Goal: Task Accomplishment & Management: Manage account settings

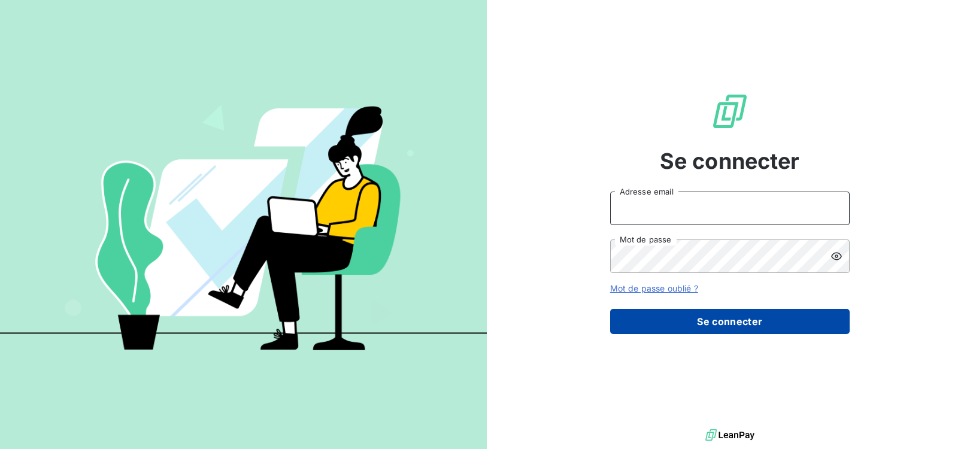
type input "[EMAIL_ADDRESS][DOMAIN_NAME]"
click at [724, 318] on button "Se connecter" at bounding box center [729, 321] width 239 height 25
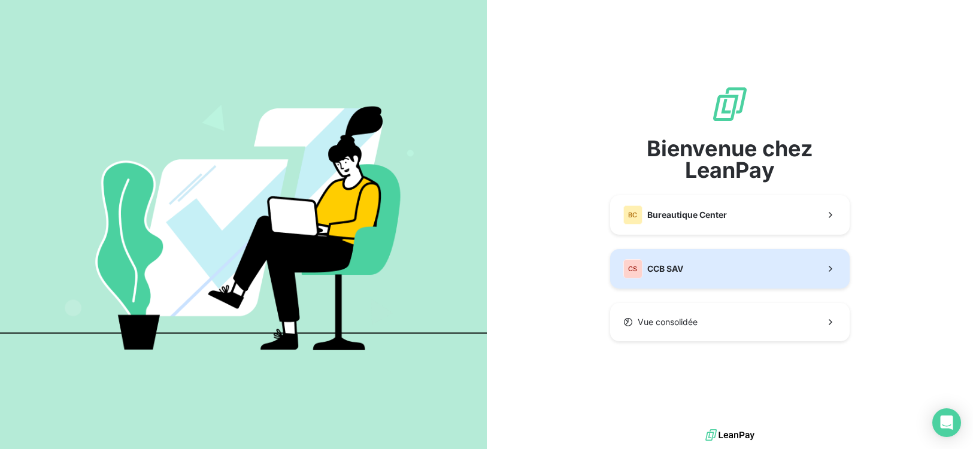
click at [716, 276] on button "CS CCB SAV" at bounding box center [729, 269] width 239 height 40
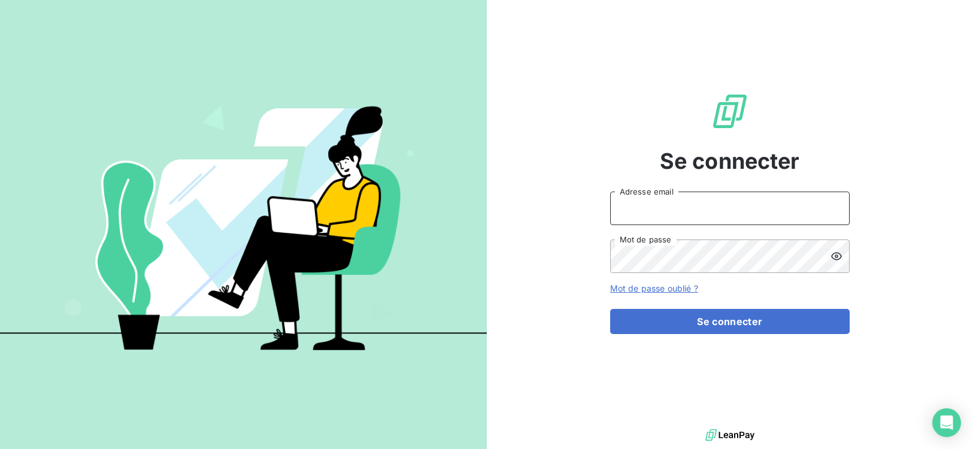
type input "[EMAIL_ADDRESS][DOMAIN_NAME]"
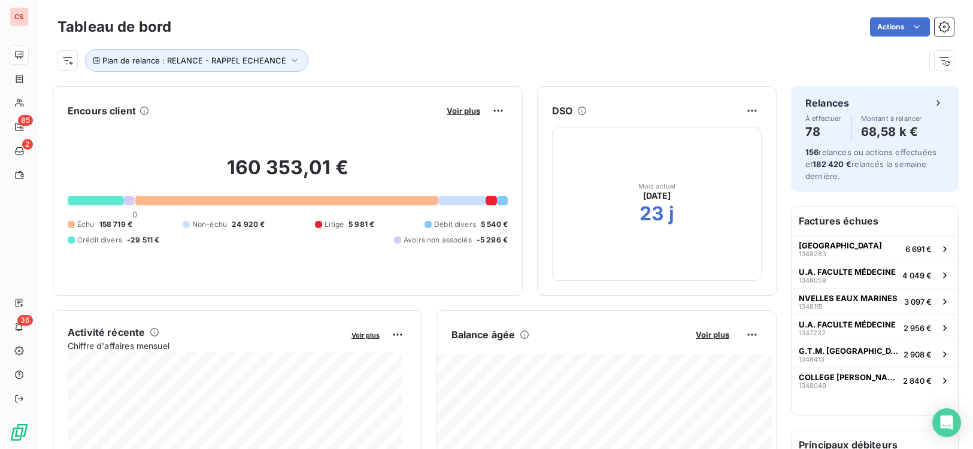
click at [909, 440] on h6 "Principaux débiteurs" at bounding box center [874, 444] width 166 height 29
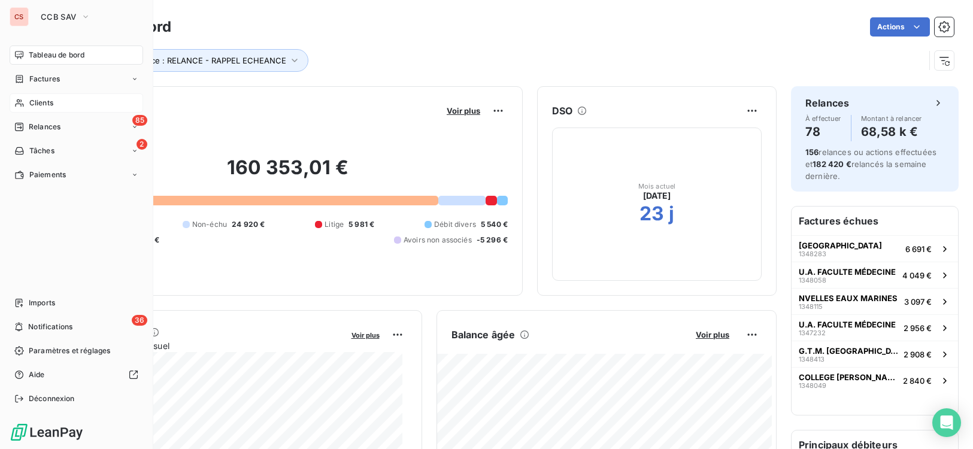
click at [50, 106] on span "Clients" at bounding box center [41, 103] width 24 height 11
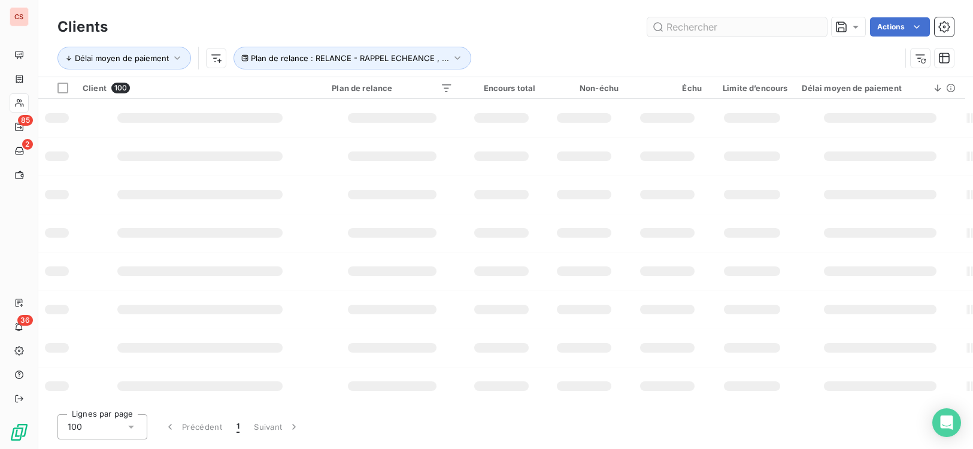
click at [684, 26] on input "text" at bounding box center [737, 26] width 180 height 19
type input "C.R.O.U"
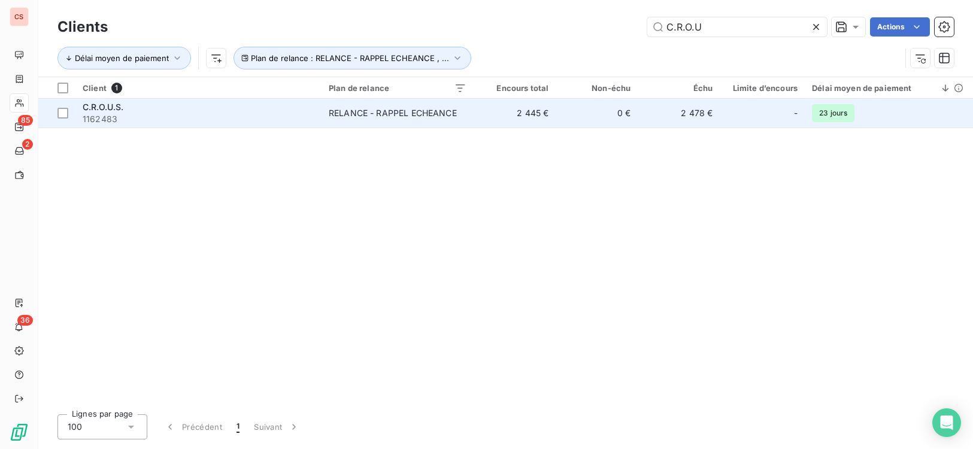
click at [581, 116] on td "0 €" at bounding box center [597, 113] width 82 height 29
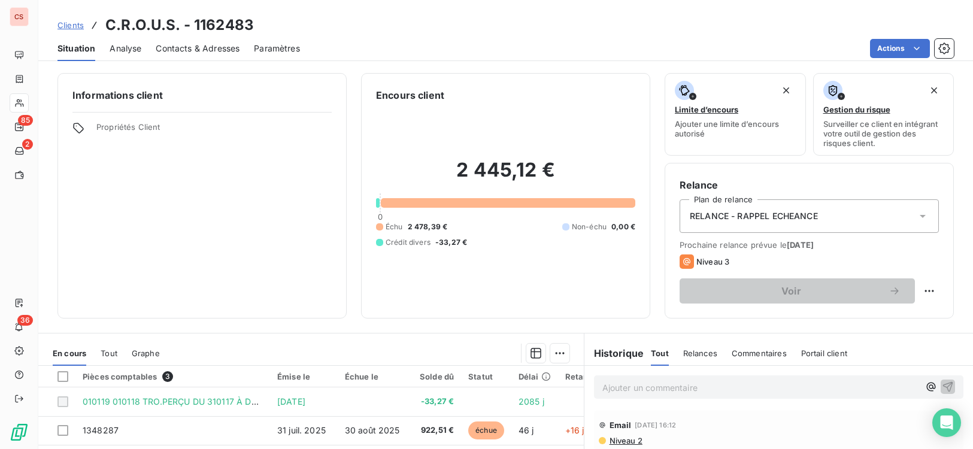
scroll to position [183, 0]
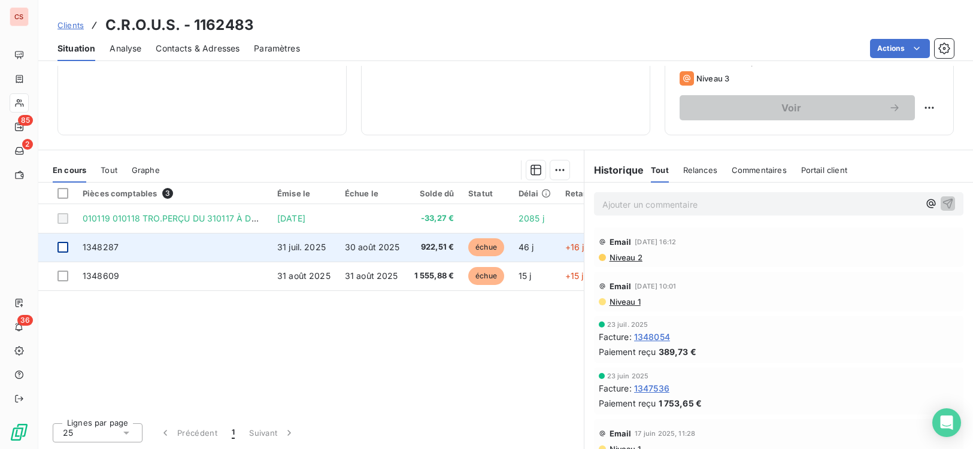
click at [65, 245] on div at bounding box center [62, 247] width 11 height 11
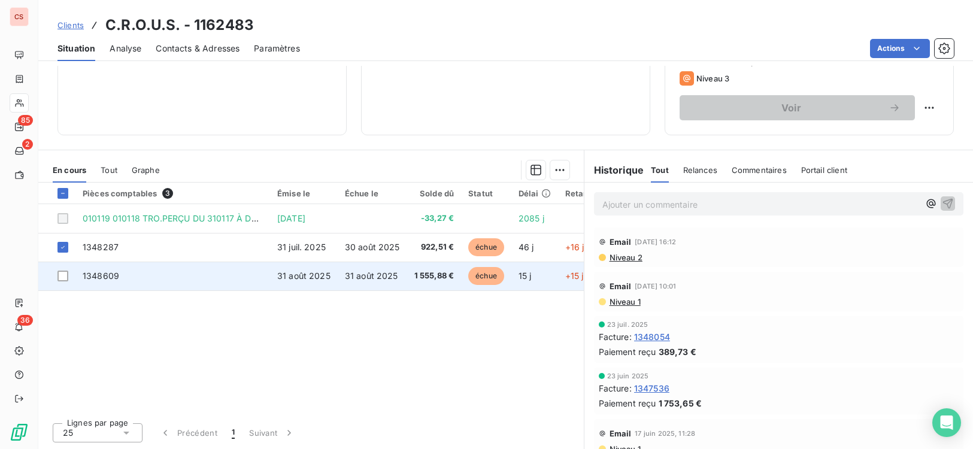
click at [62, 269] on td at bounding box center [56, 276] width 37 height 29
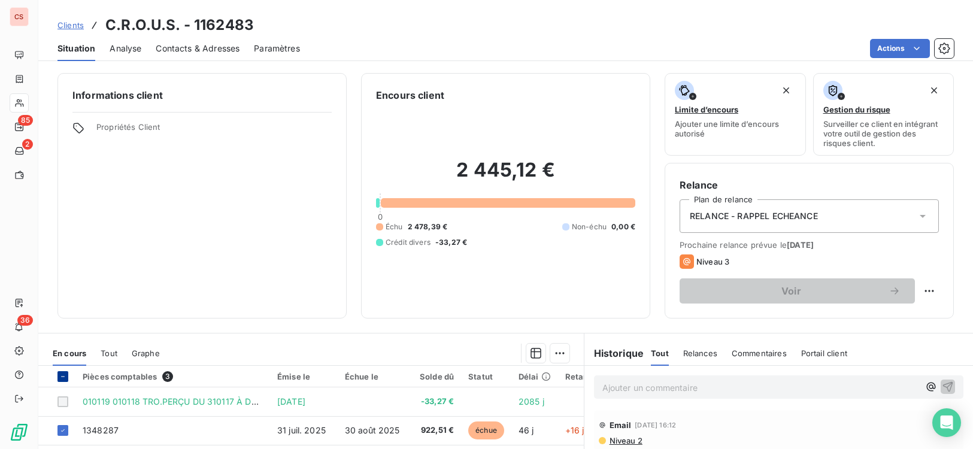
click at [62, 378] on icon at bounding box center [62, 376] width 7 height 7
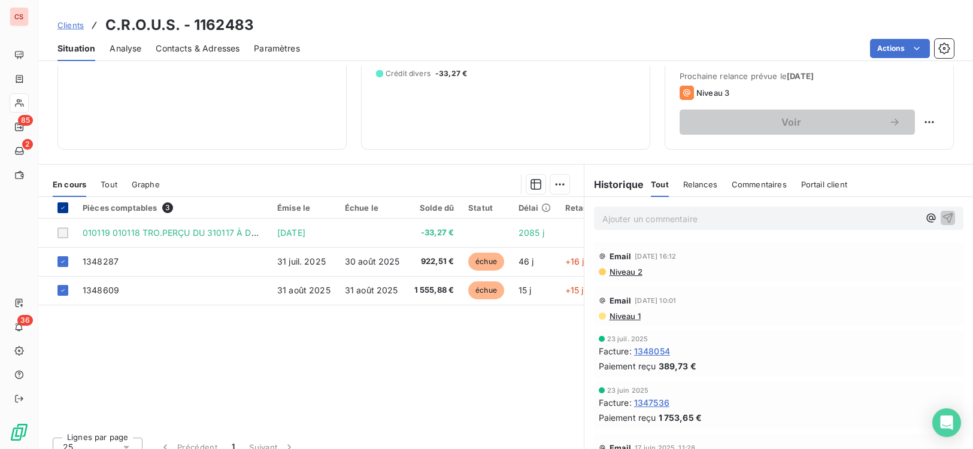
scroll to position [183, 0]
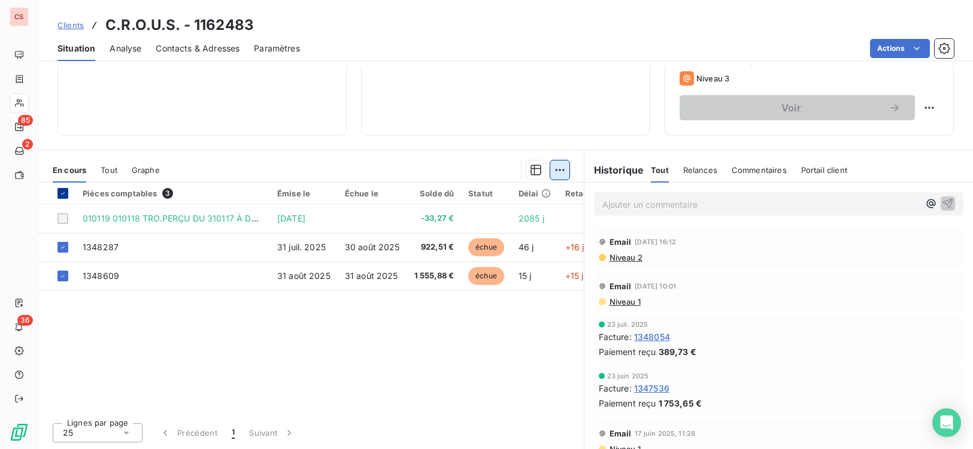
click at [560, 168] on html "CS 85 2 36 Clients C.R.O.U.S. - 1162483 Situation Analyse Contacts & Adresses P…" at bounding box center [486, 224] width 973 height 449
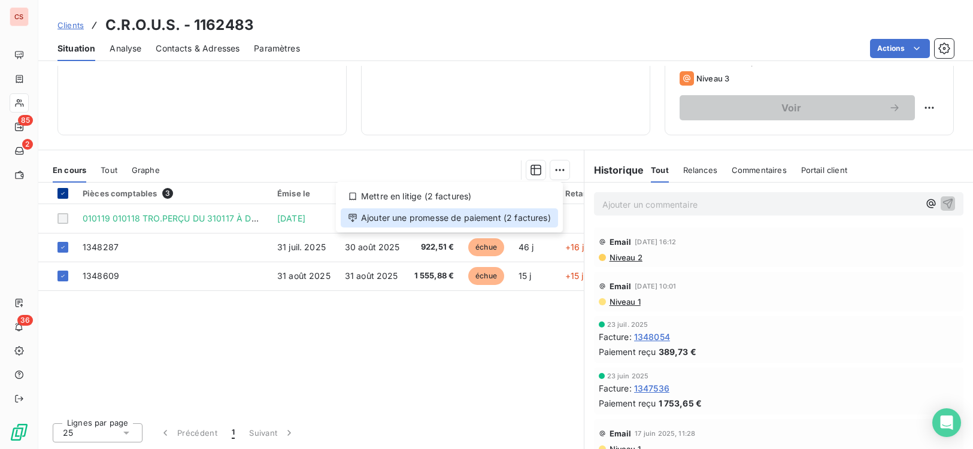
click at [438, 222] on div "Ajouter une promesse de paiement (2 factures)" at bounding box center [449, 217] width 217 height 19
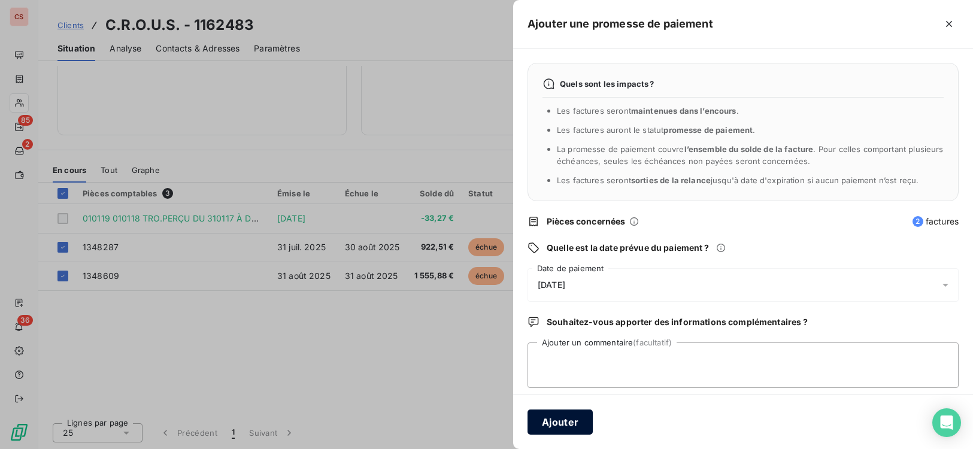
click at [567, 429] on button "Ajouter" at bounding box center [559, 421] width 65 height 25
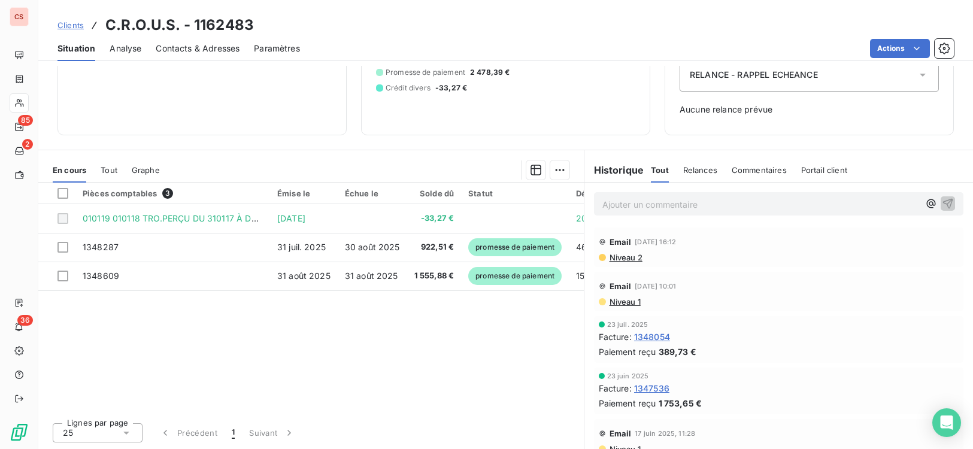
scroll to position [141, 0]
click at [626, 204] on p "Ajouter un commentaire ﻿" at bounding box center [760, 204] width 317 height 15
click at [645, 204] on span "[DATE] : dépôt de facture" at bounding box center [654, 203] width 104 height 10
click at [738, 203] on p "[DATE] : Dépôt de facture" at bounding box center [760, 204] width 317 height 14
click at [448, 325] on div "Pièces comptables 3 Émise le Échue le Solde dû Statut Délai Retard 010119 01011…" at bounding box center [310, 298] width 545 height 230
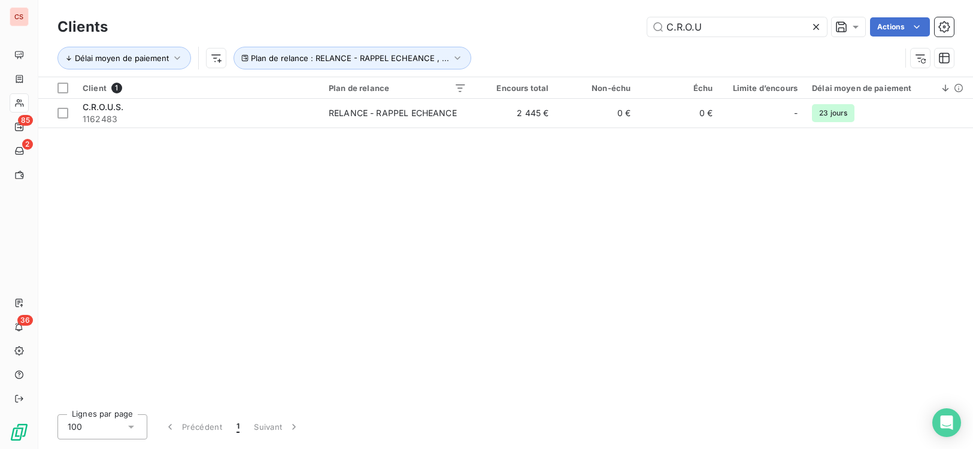
drag, startPoint x: 729, startPoint y: 27, endPoint x: 254, endPoint y: 23, distance: 474.7
click at [386, 51] on div "Clients C.R.O.U Actions Délai moyen de paiement Plan de relance : RELANCE - RAP…" at bounding box center [505, 45] width 896 height 62
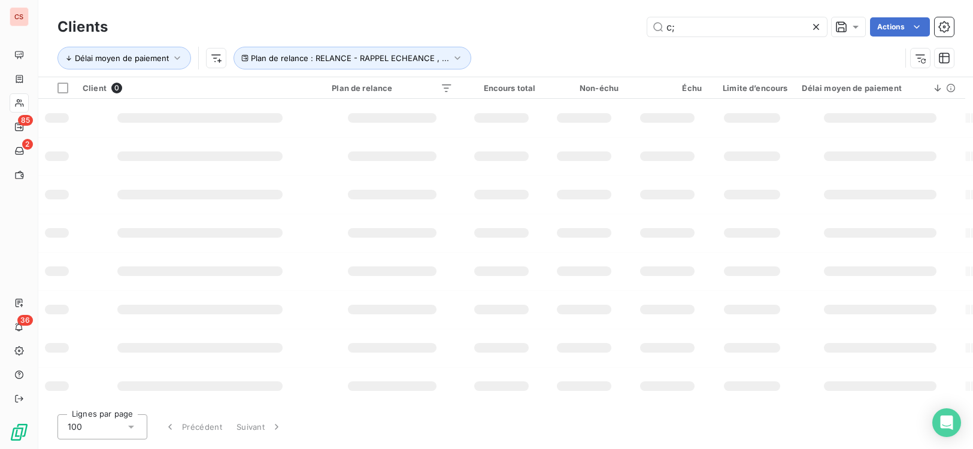
type input "c"
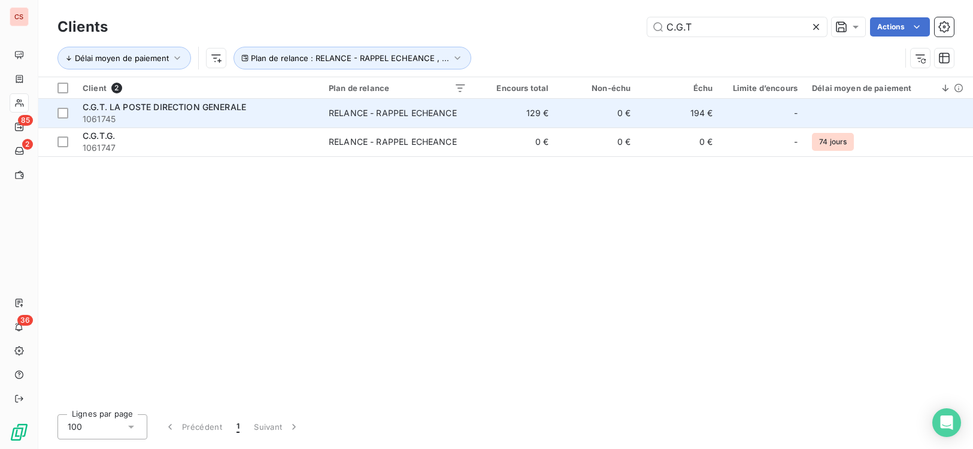
type input "C.G.T"
click at [281, 113] on span "1061745" at bounding box center [199, 119] width 232 height 12
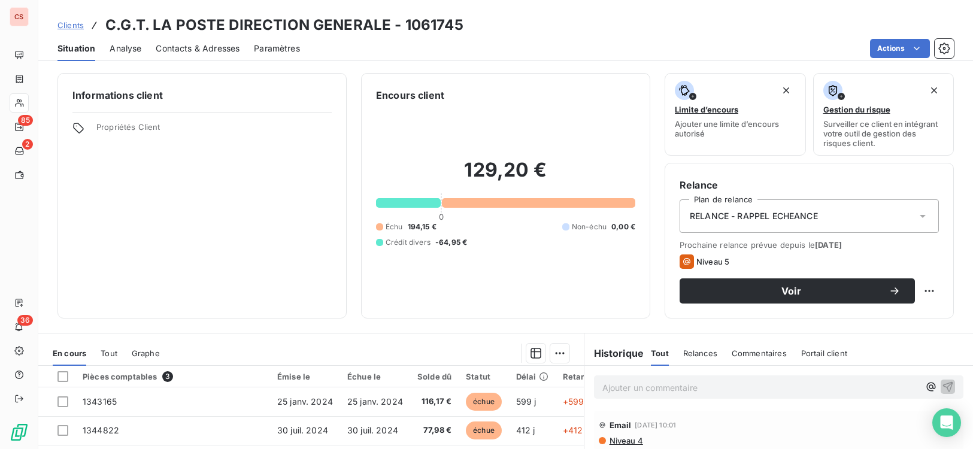
scroll to position [108, 0]
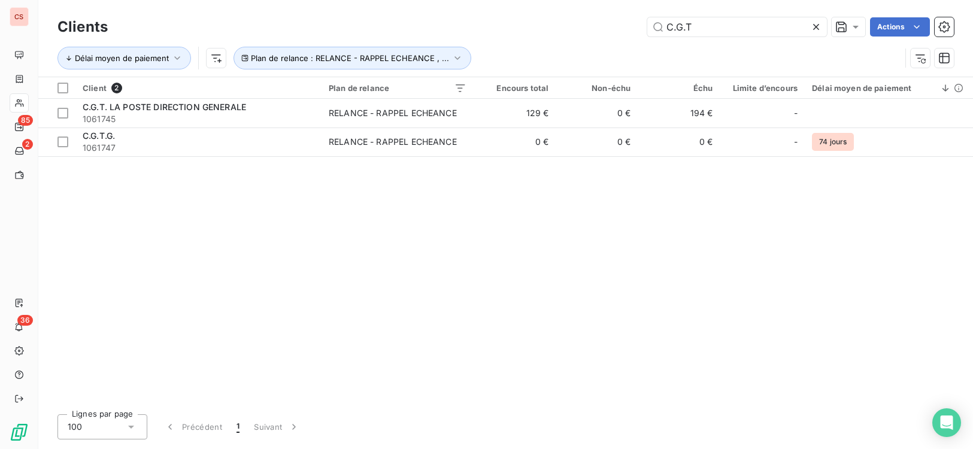
drag, startPoint x: 611, startPoint y: 31, endPoint x: 102, endPoint y: 11, distance: 508.6
click at [230, 34] on div "C.G.T Actions" at bounding box center [538, 26] width 832 height 19
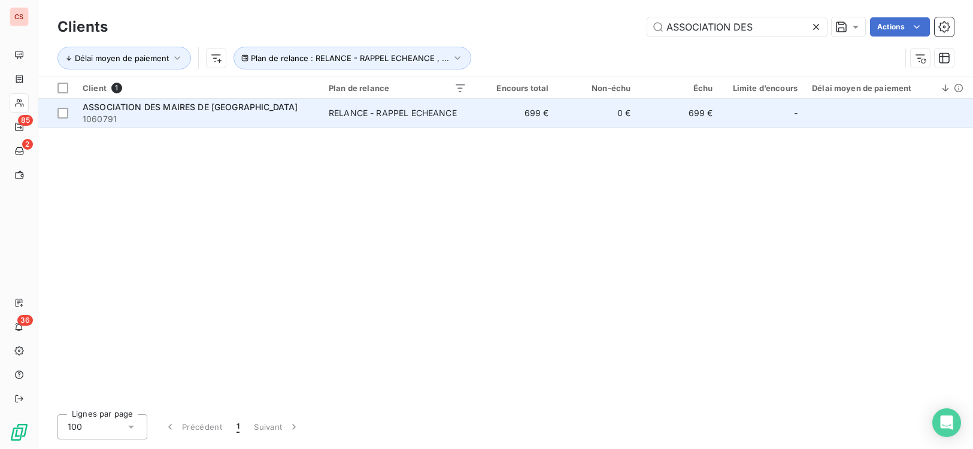
type input "ASSOCIATION DES"
click at [344, 108] on div "RELANCE - RAPPEL ECHEANCE" at bounding box center [393, 113] width 128 height 12
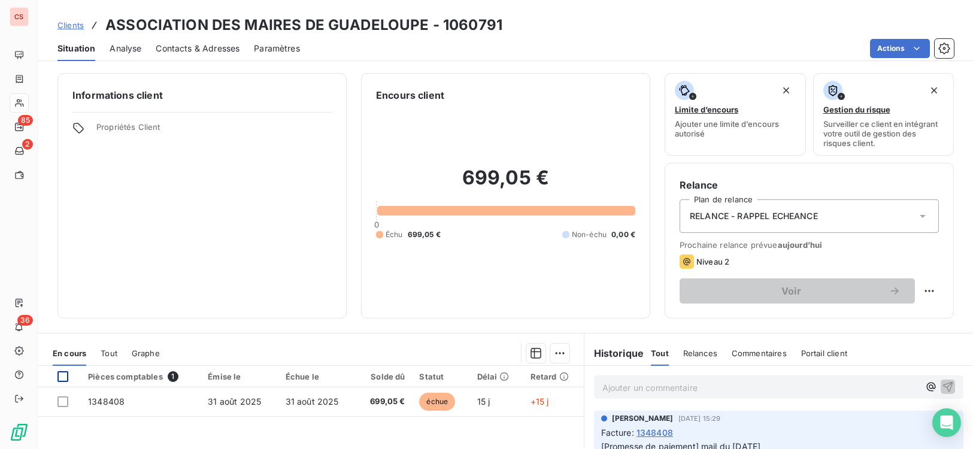
click at [63, 377] on div at bounding box center [62, 376] width 11 height 11
click at [562, 357] on html "CS 85 2 36 Clients ASSOCIATION DES MAIRES DE GUADELOUPE - 1060791 Situation Ana…" at bounding box center [486, 224] width 973 height 449
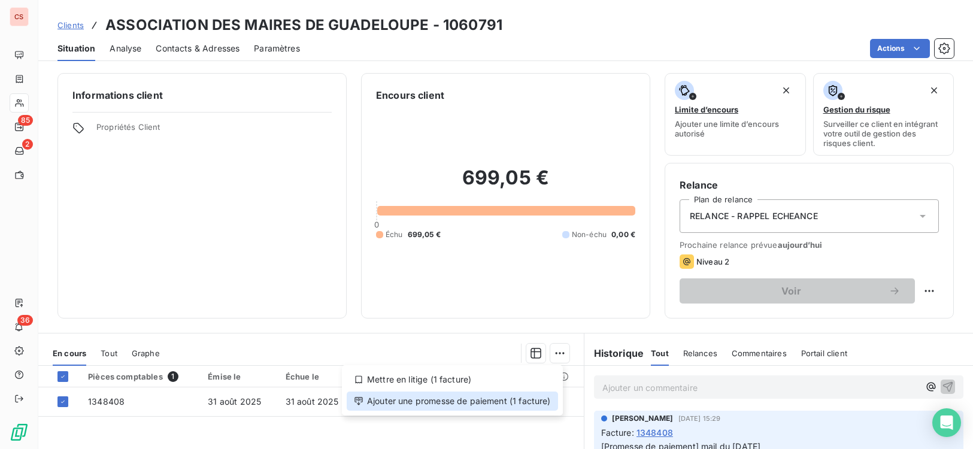
click at [468, 405] on div "Ajouter une promesse de paiement (1 facture)" at bounding box center [452, 401] width 211 height 19
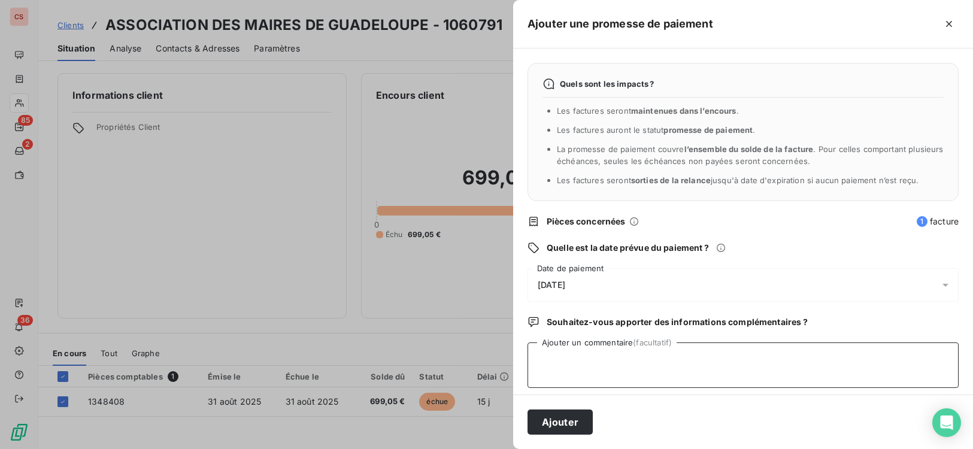
click at [570, 368] on textarea "Ajouter un commentaire (facultatif)" at bounding box center [742, 364] width 431 height 45
type textarea "Rgt en cours - Mme CONHOC"
click at [553, 426] on button "Ajouter" at bounding box center [559, 421] width 65 height 25
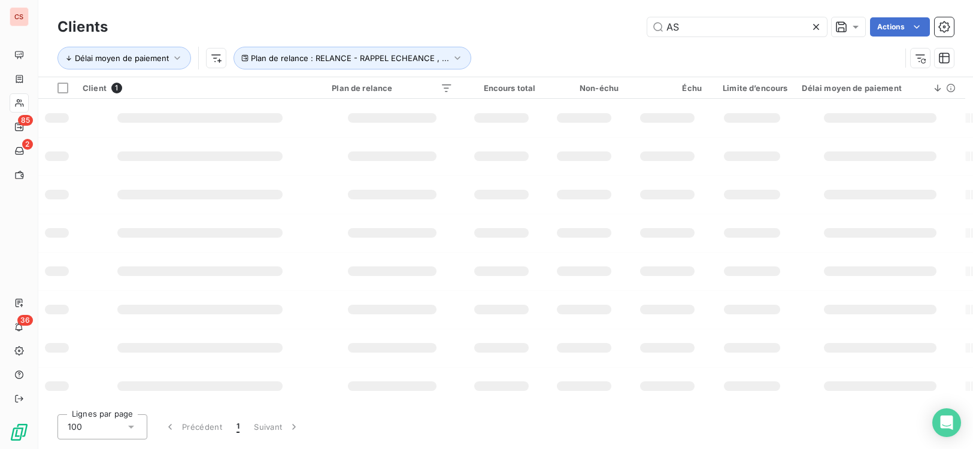
type input "A"
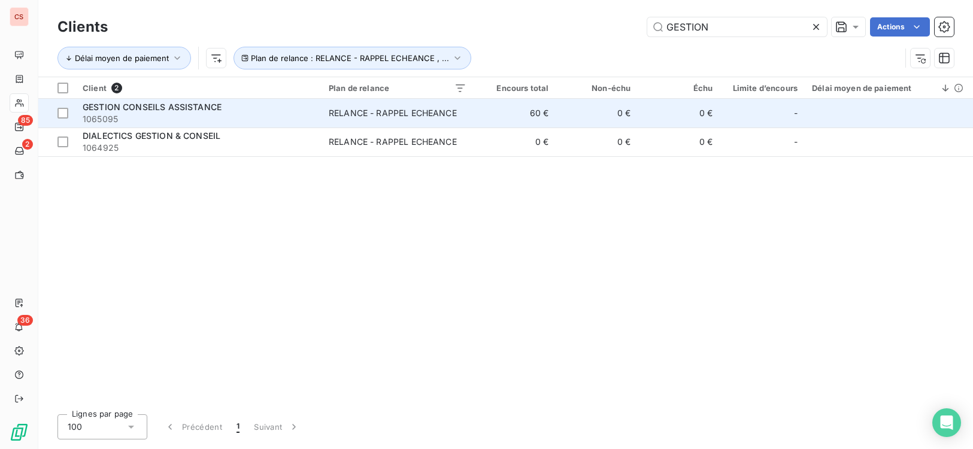
type input "GESTION"
click at [292, 119] on span "1065095" at bounding box center [199, 119] width 232 height 12
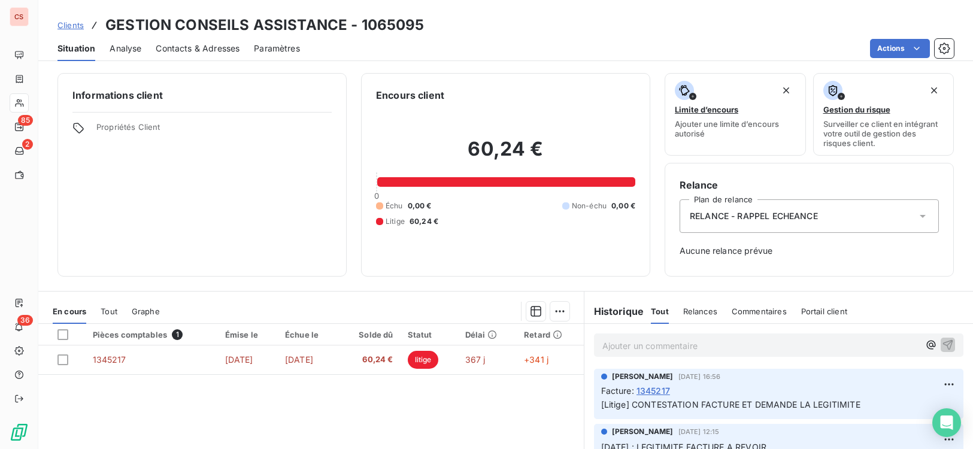
click at [917, 211] on icon at bounding box center [923, 216] width 12 height 12
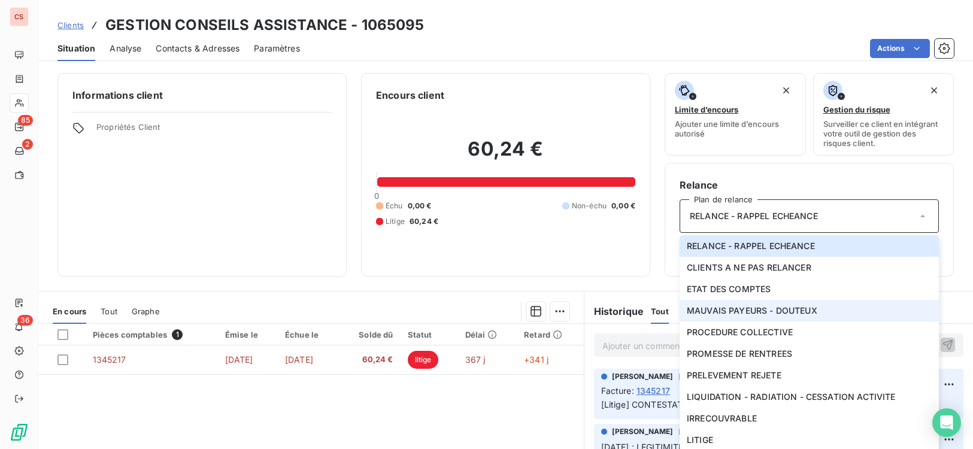
click at [796, 314] on span "MAUVAIS PAYEURS - DOUTEUX" at bounding box center [752, 311] width 131 height 12
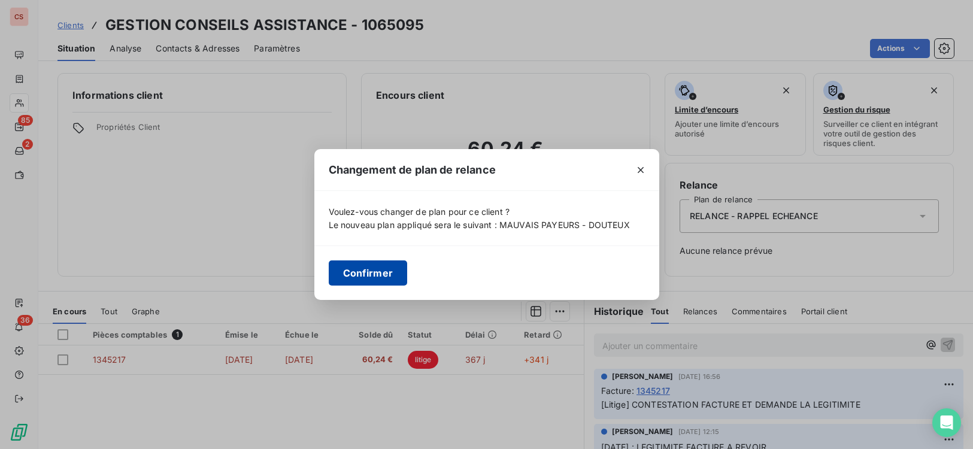
click at [381, 283] on button "Confirmer" at bounding box center [368, 272] width 79 height 25
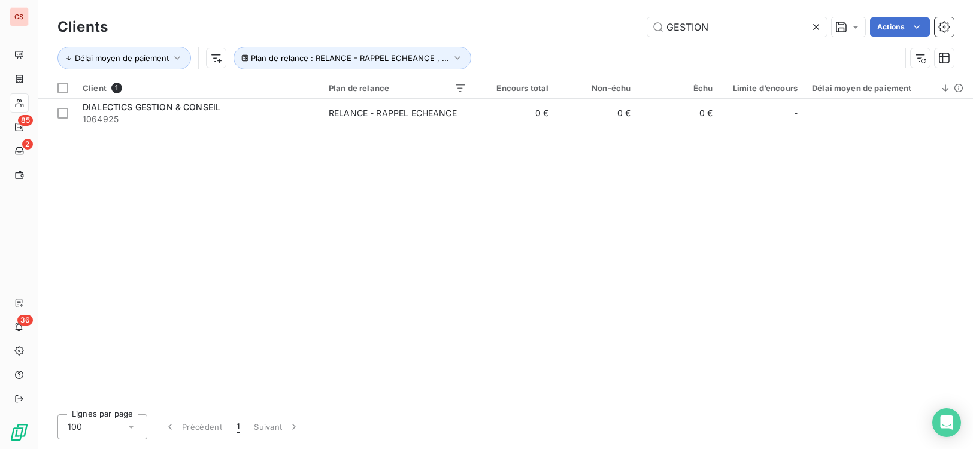
click at [817, 29] on icon at bounding box center [816, 27] width 12 height 12
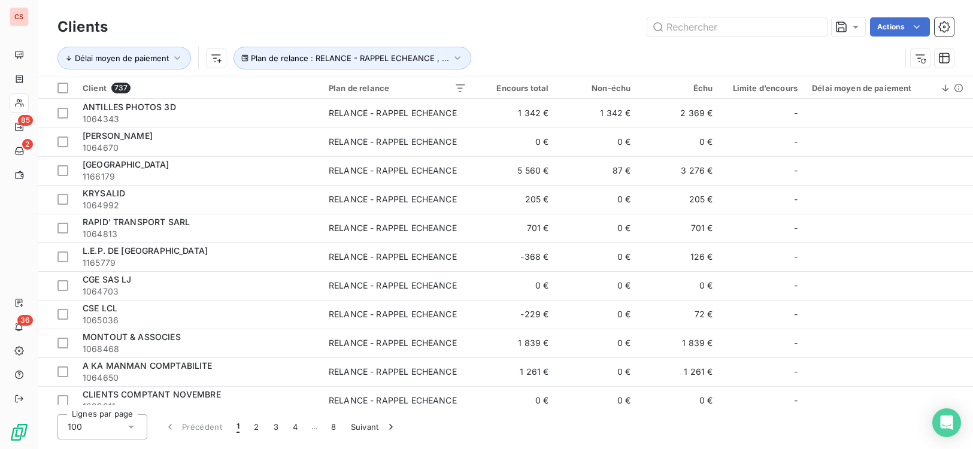
click at [769, 40] on div "Délai moyen de paiement Plan de relance : RELANCE - RAPPEL ECHEANCE , ..." at bounding box center [505, 58] width 896 height 37
click at [729, 29] on input "text" at bounding box center [737, 26] width 180 height 19
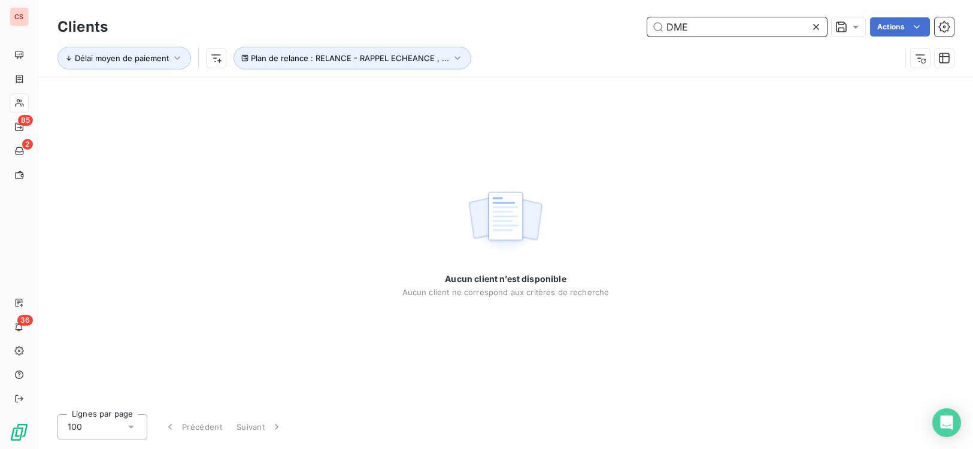
type input "DME"
click at [161, 93] on div "Aucun client n’est disponible Aucun client ne correspond aux critères de recher…" at bounding box center [505, 240] width 934 height 327
click at [817, 30] on icon at bounding box center [816, 27] width 12 height 12
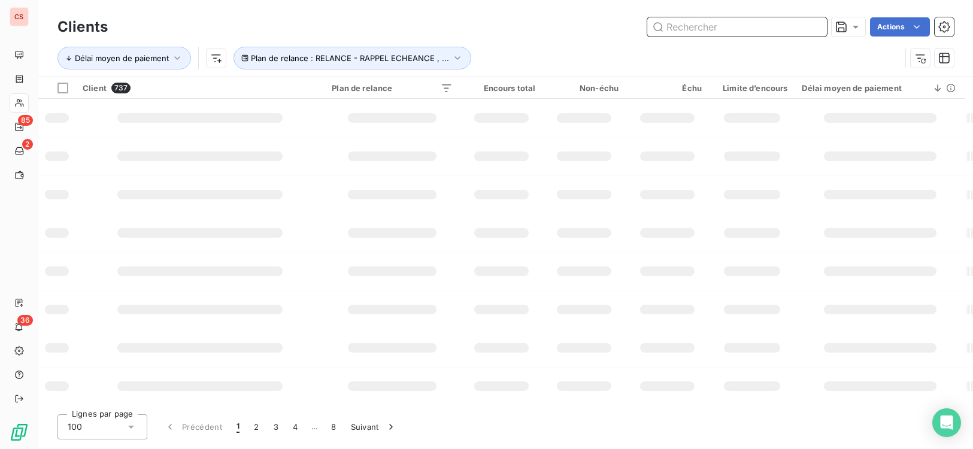
click at [700, 33] on input "text" at bounding box center [737, 26] width 180 height 19
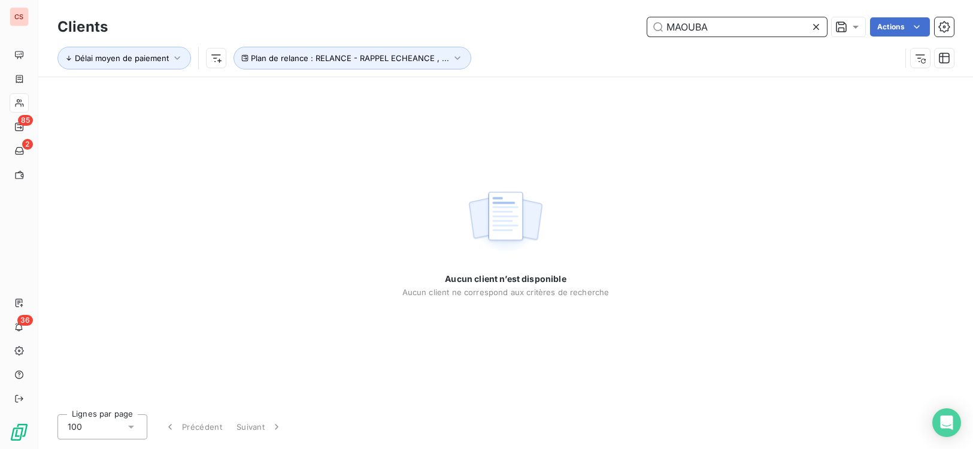
click at [683, 27] on input "MAOUBA" at bounding box center [737, 26] width 180 height 19
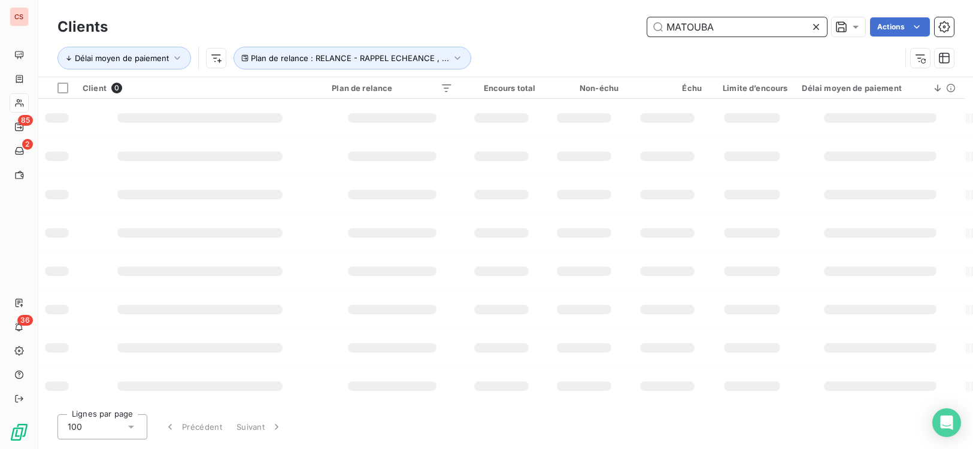
type input "MATOUBA"
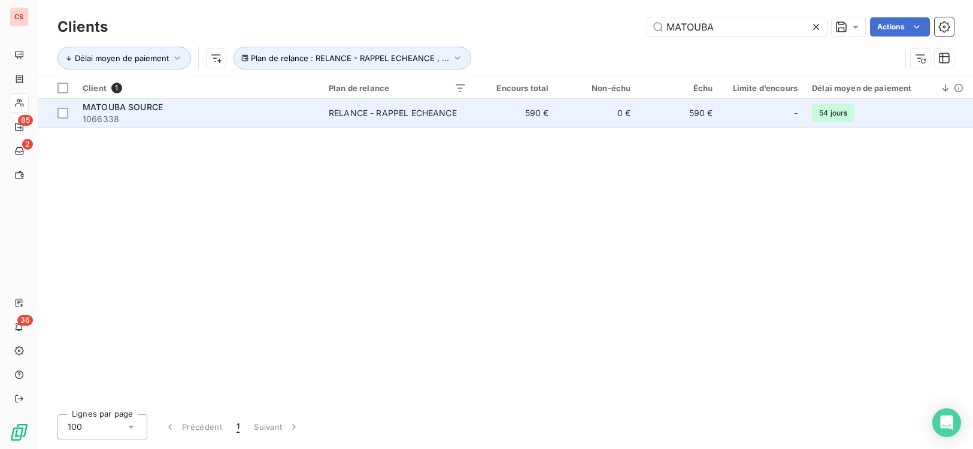
click at [466, 114] on span "RELANCE - RAPPEL ECHEANCE" at bounding box center [398, 113] width 138 height 12
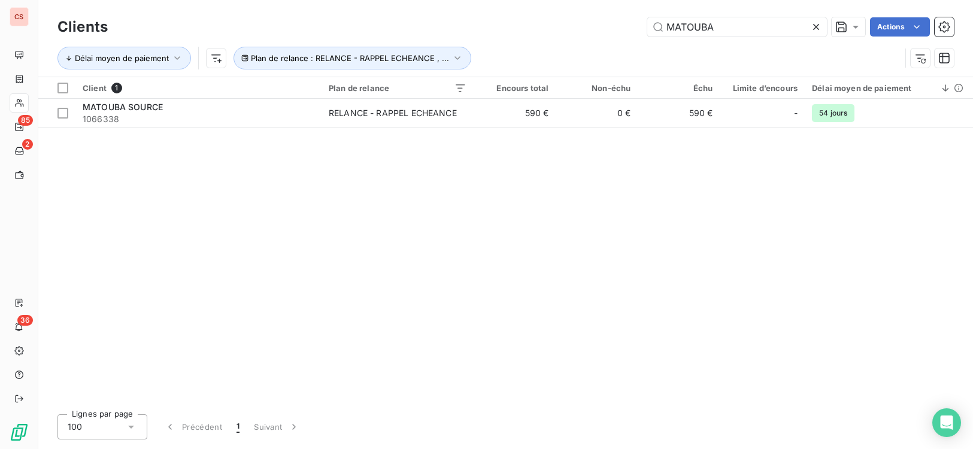
click at [817, 25] on icon at bounding box center [816, 27] width 6 height 6
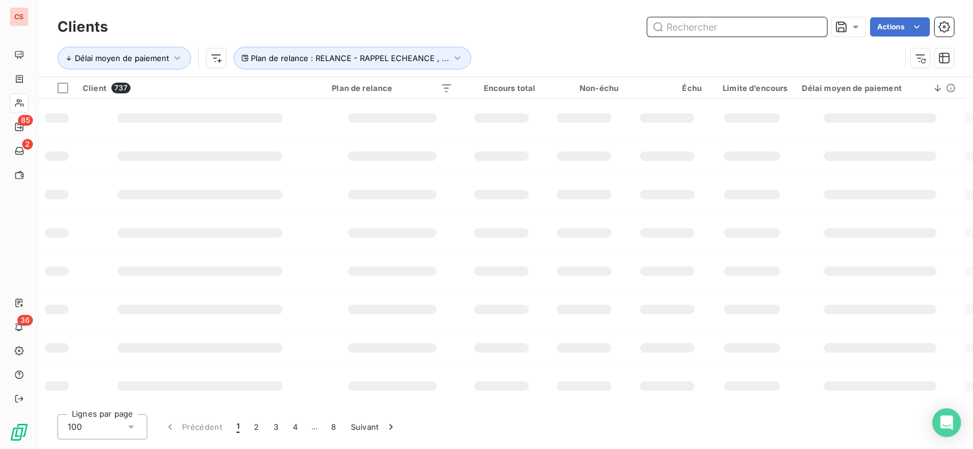
click at [720, 33] on input "text" at bounding box center [737, 26] width 180 height 19
type input "SEMSAMA"
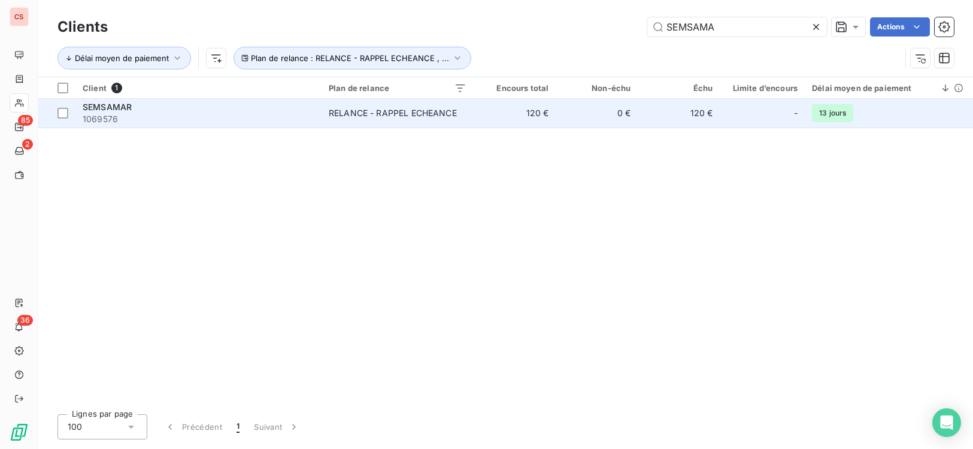
click at [520, 114] on td "120 €" at bounding box center [515, 113] width 82 height 29
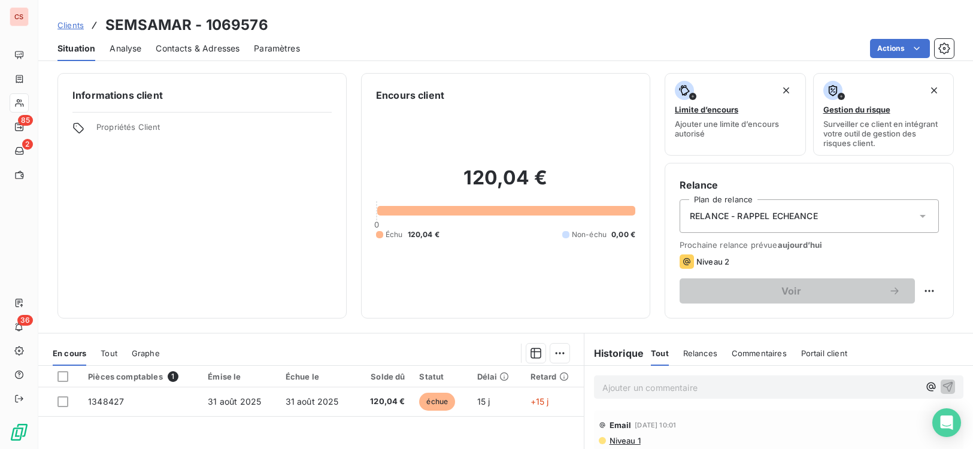
scroll to position [183, 0]
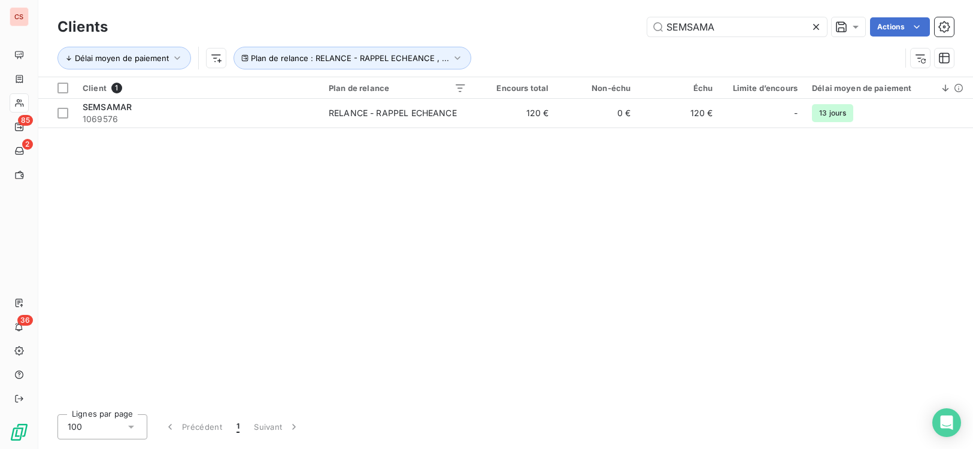
drag, startPoint x: 684, startPoint y: 23, endPoint x: 500, endPoint y: 21, distance: 183.2
click at [505, 21] on div "SEMSAMA Actions" at bounding box center [538, 26] width 832 height 19
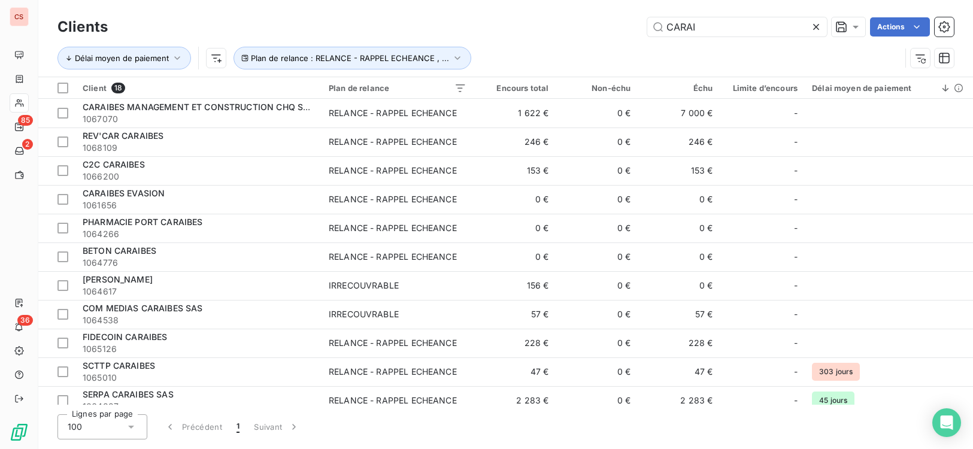
type input "CARAI"
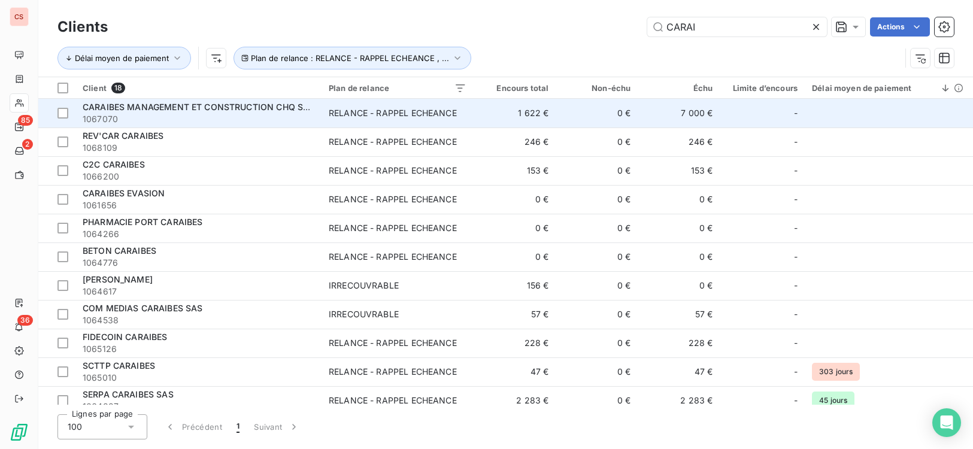
click at [474, 113] on td "1 622 €" at bounding box center [515, 113] width 82 height 29
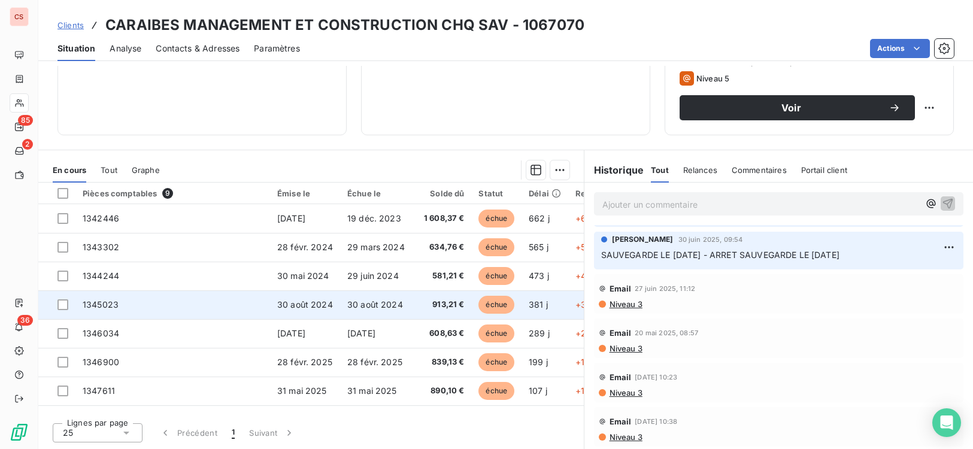
scroll to position [55, 0]
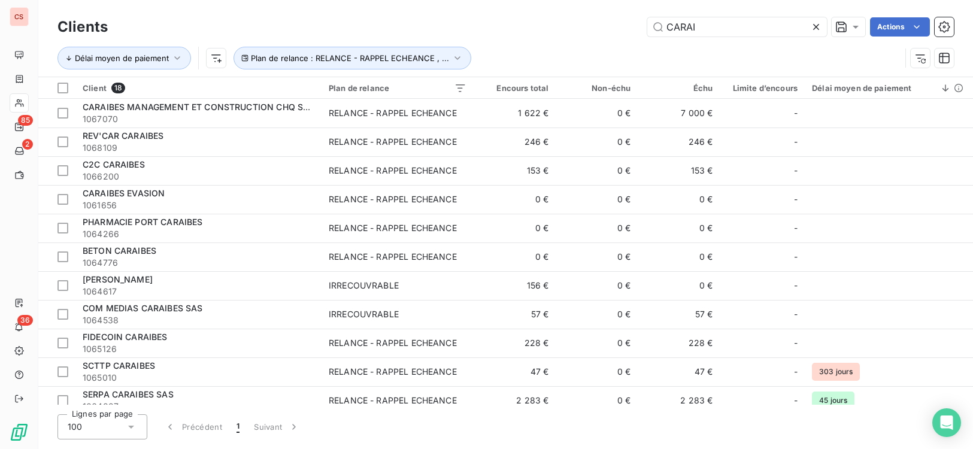
drag, startPoint x: 712, startPoint y: 31, endPoint x: 249, endPoint y: 3, distance: 464.2
click at [375, 29] on div "CARAI Actions" at bounding box center [538, 26] width 832 height 19
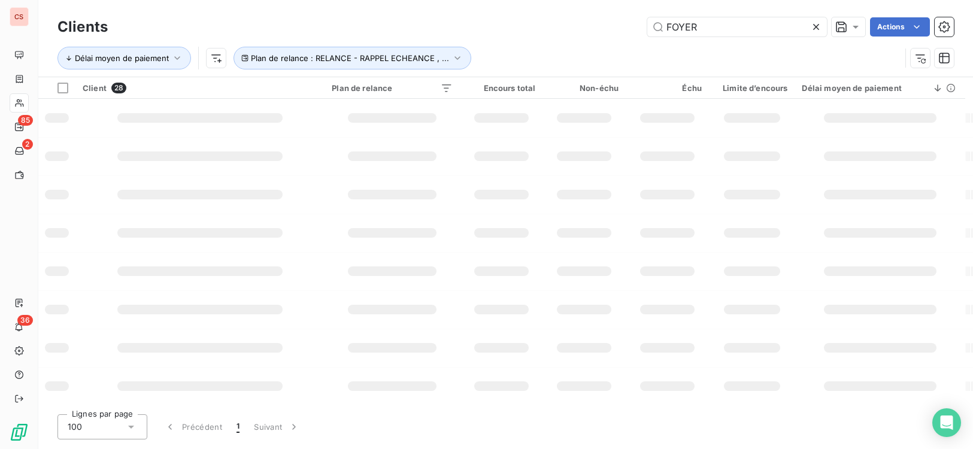
type input "FOYER"
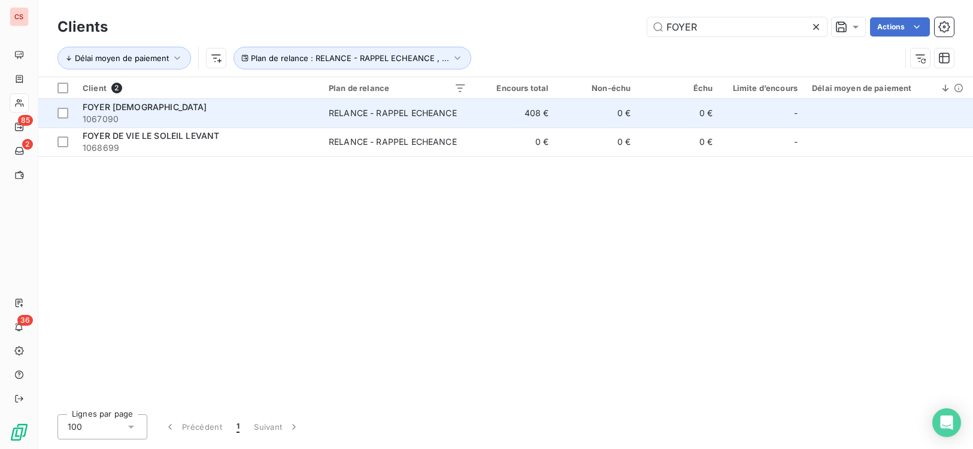
click at [314, 113] on span "1067090" at bounding box center [199, 119] width 232 height 12
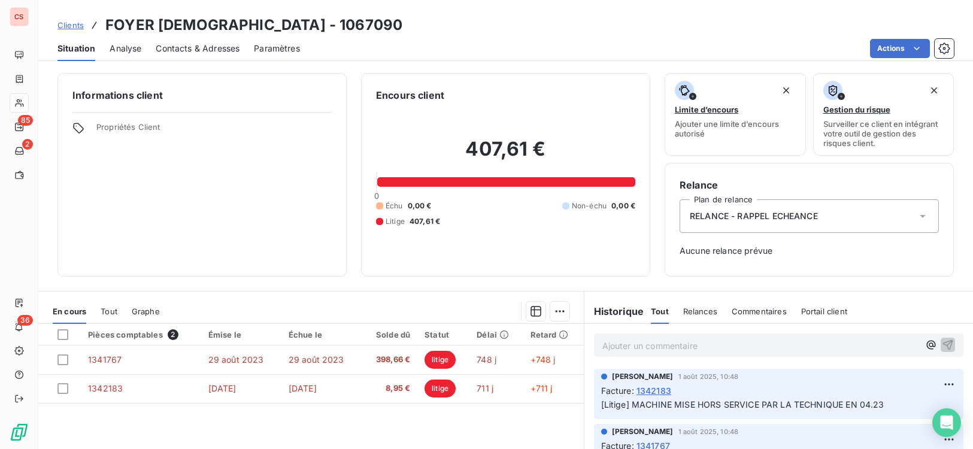
click at [918, 219] on icon at bounding box center [923, 216] width 12 height 12
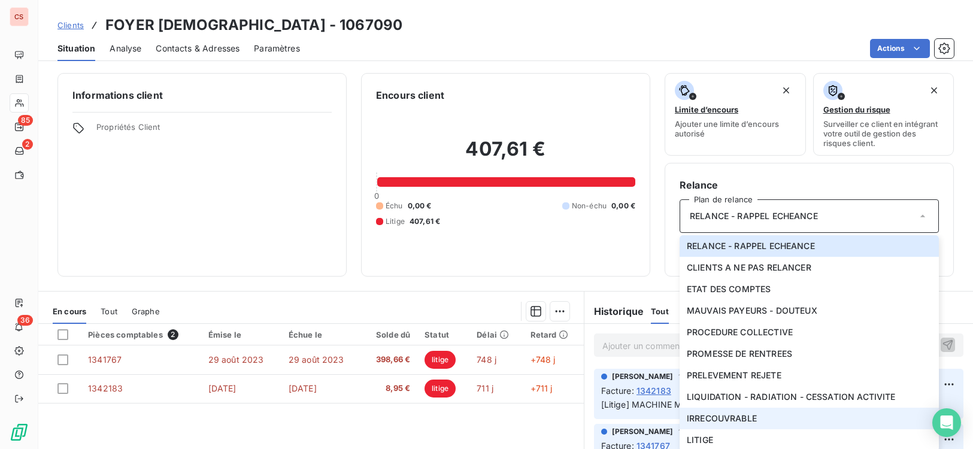
click at [785, 418] on li "IRRECOUVRABLE" at bounding box center [808, 419] width 259 height 22
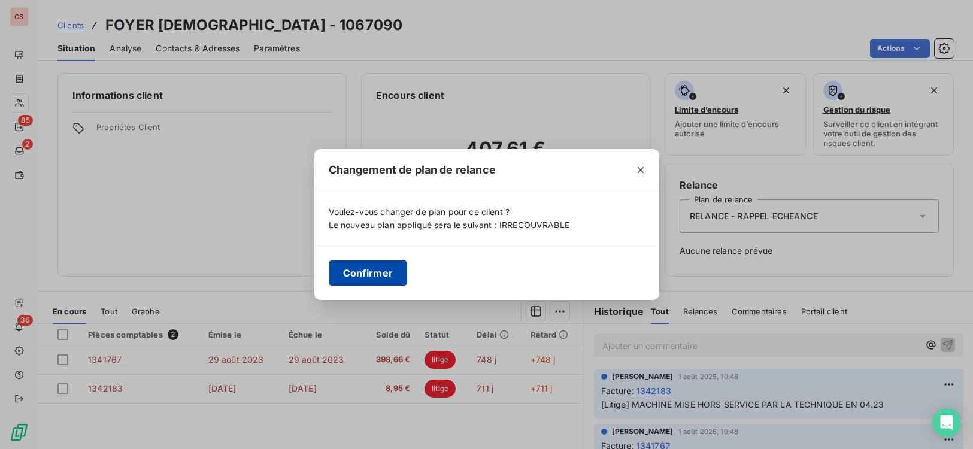
click at [383, 281] on button "Confirmer" at bounding box center [368, 272] width 79 height 25
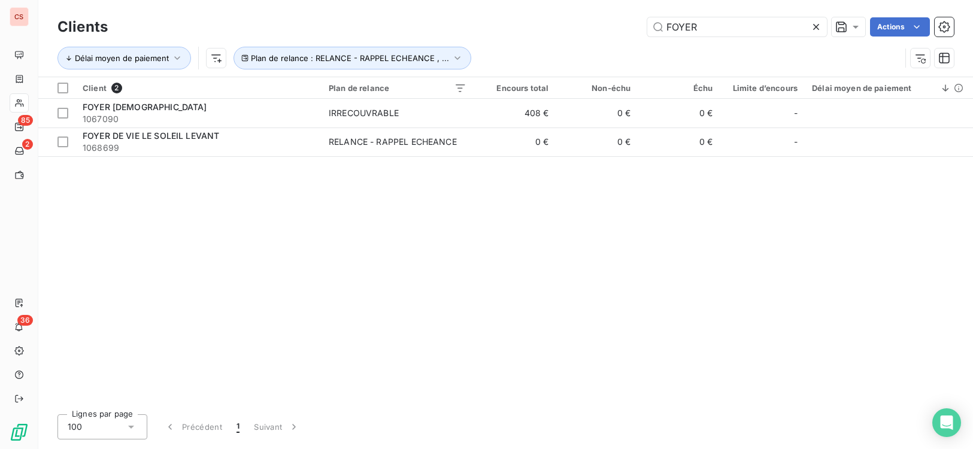
drag, startPoint x: 705, startPoint y: 32, endPoint x: 541, endPoint y: 15, distance: 164.9
click at [548, 24] on div "FOYER Actions" at bounding box center [538, 26] width 832 height 19
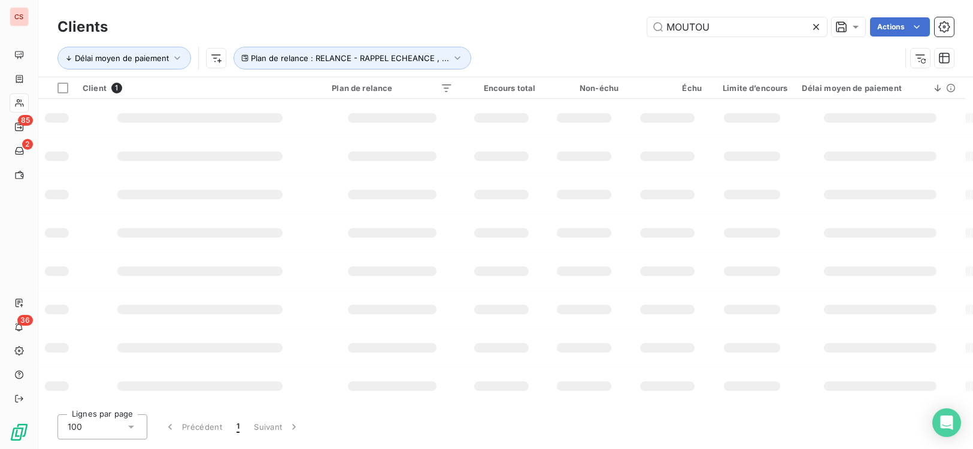
type input "MOUTOU"
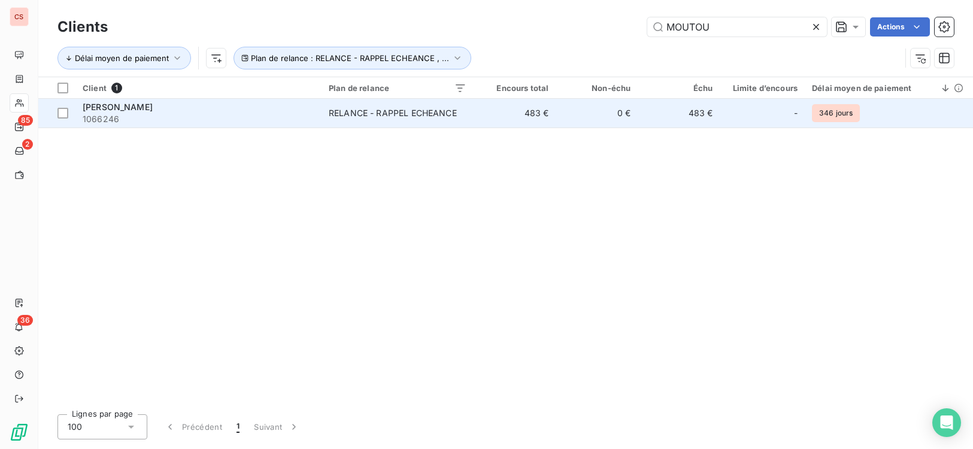
click at [356, 111] on div "RELANCE - RAPPEL ECHEANCE" at bounding box center [393, 113] width 128 height 12
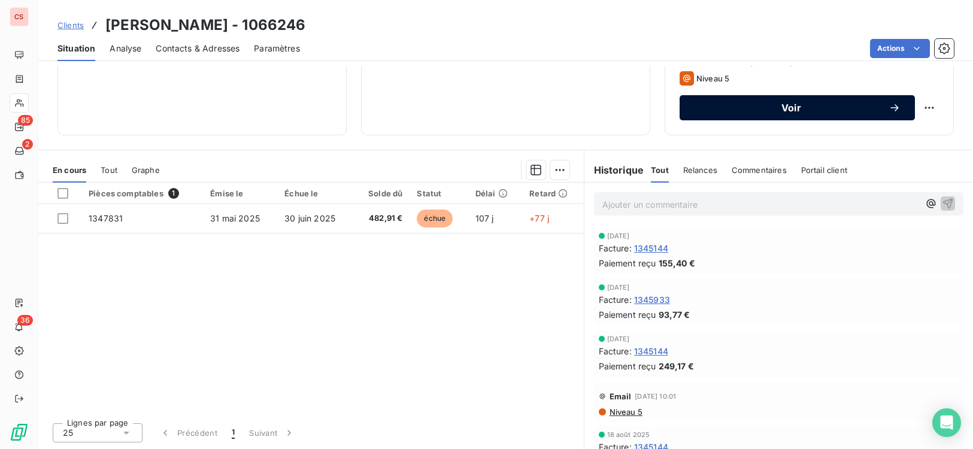
click at [890, 108] on icon "button" at bounding box center [894, 107] width 8 height 7
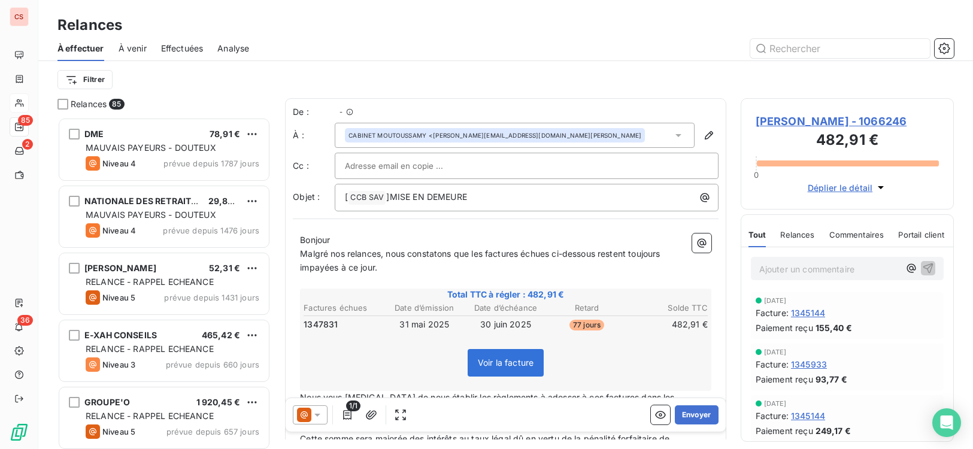
scroll to position [323, 205]
drag, startPoint x: 483, startPoint y: 196, endPoint x: 386, endPoint y: 208, distance: 97.6
click at [394, 201] on p "[ CCB SAV ﻿ ]MISE EN DEMEURE" at bounding box center [529, 197] width 369 height 14
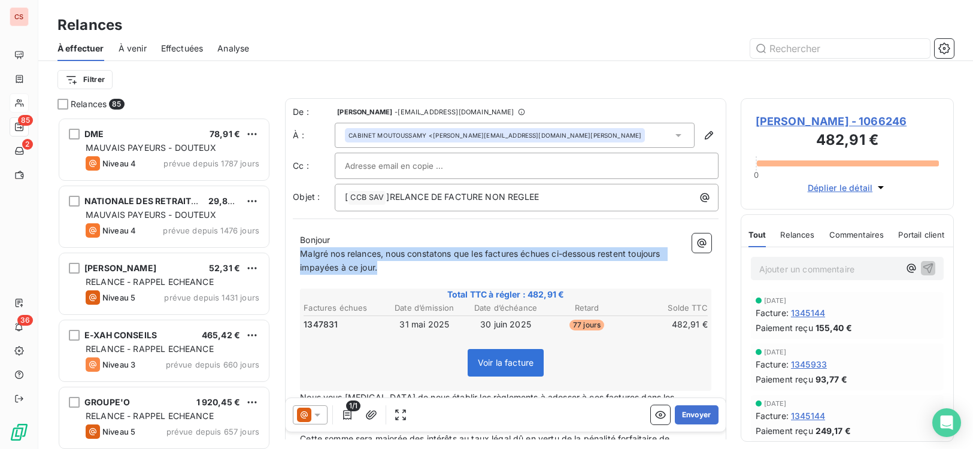
drag, startPoint x: 301, startPoint y: 257, endPoint x: 469, endPoint y: 273, distance: 168.3
click at [469, 273] on p "Malgré nos relances, nous constatons que les factures échues ci-dessous restent…" at bounding box center [505, 261] width 411 height 28
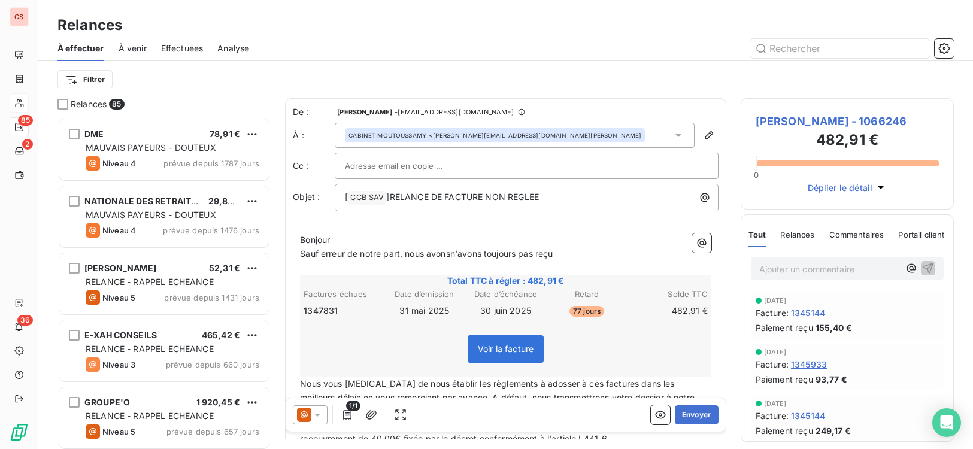
drag, startPoint x: 453, startPoint y: 257, endPoint x: 461, endPoint y: 257, distance: 8.4
click at [453, 257] on span "Sauf erreur de notre part, nous avonsn'avons toujours pas reçu" at bounding box center [426, 253] width 253 height 10
click at [568, 261] on p "﻿" at bounding box center [505, 268] width 411 height 14
click at [562, 256] on p "Sauf erreur de notre part, nous n'avons toujours pas reçu" at bounding box center [505, 254] width 411 height 14
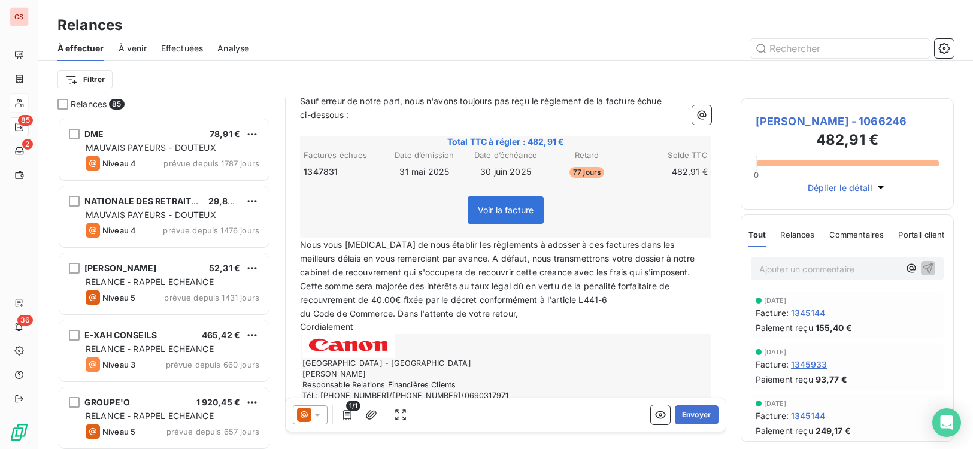
scroll to position [190, 0]
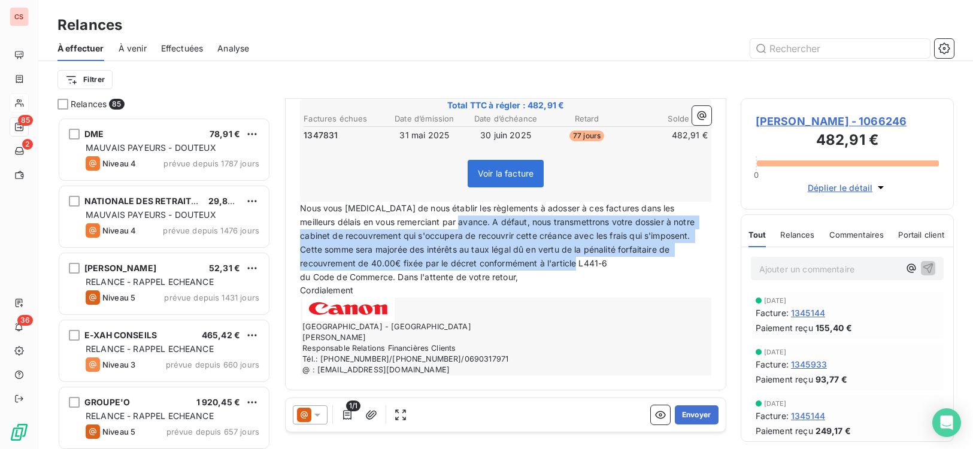
drag, startPoint x: 432, startPoint y: 224, endPoint x: 668, endPoint y: 262, distance: 239.4
click at [668, 262] on p "Nous vous [MEDICAL_DATA] de nous établir les règlements à adosser à ces facture…" at bounding box center [505, 236] width 411 height 68
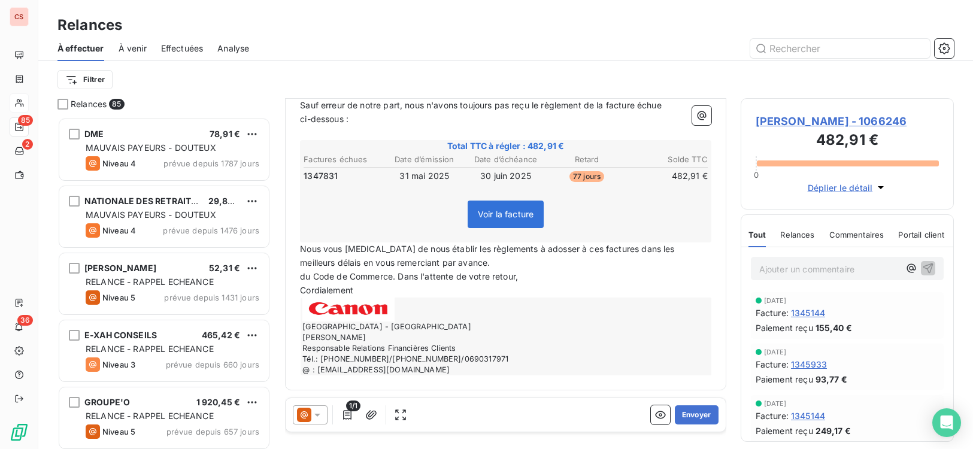
scroll to position [149, 0]
drag, startPoint x: 396, startPoint y: 281, endPoint x: 298, endPoint y: 271, distance: 99.3
click at [298, 271] on div "Bonjour Sauf erreur de notre part, nous n'avons toujours pas reçu le règlement …" at bounding box center [506, 230] width 426 height 305
click at [449, 254] on span "Nous vous [MEDICAL_DATA] de nous établir les règlements à adosser à ces facture…" at bounding box center [488, 256] width 377 height 24
click at [490, 254] on p "Nous vous [MEDICAL_DATA] de nous établir le règlements à adosser à ces factures…" at bounding box center [505, 256] width 411 height 28
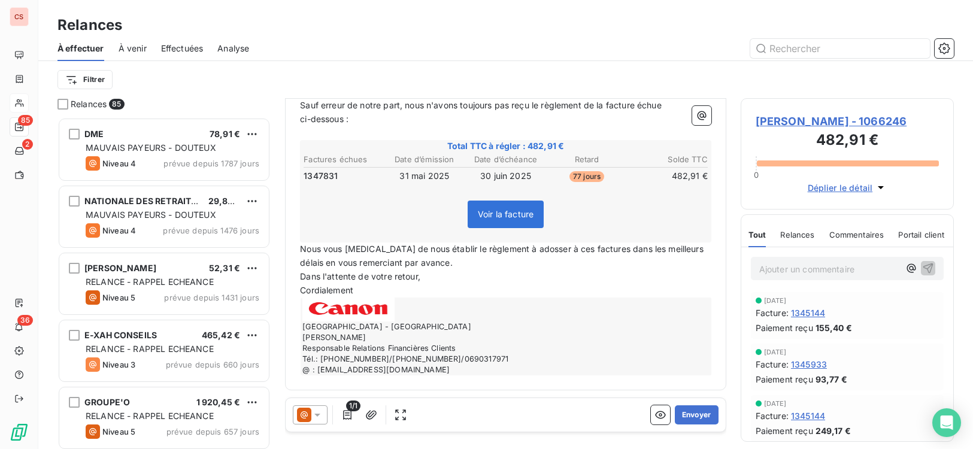
click at [553, 251] on span "Nous vous [MEDICAL_DATA] de nous établir le règlement à adosser à ces factures …" at bounding box center [503, 256] width 406 height 24
click at [593, 248] on span "Nous vous [MEDICAL_DATA] de nous établir le règlement à adosser à cette facture…" at bounding box center [506, 256] width 412 height 24
click at [691, 421] on button "Envoyer" at bounding box center [697, 414] width 44 height 19
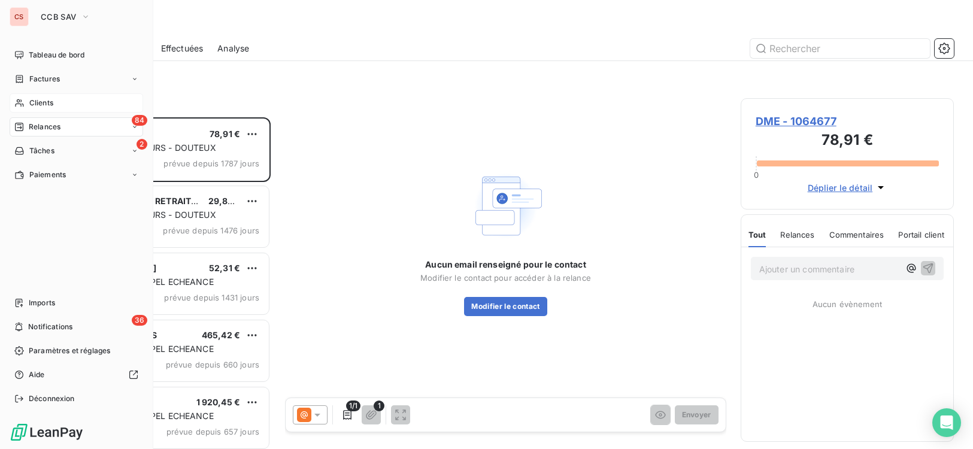
click at [28, 100] on div "Clients" at bounding box center [76, 102] width 133 height 19
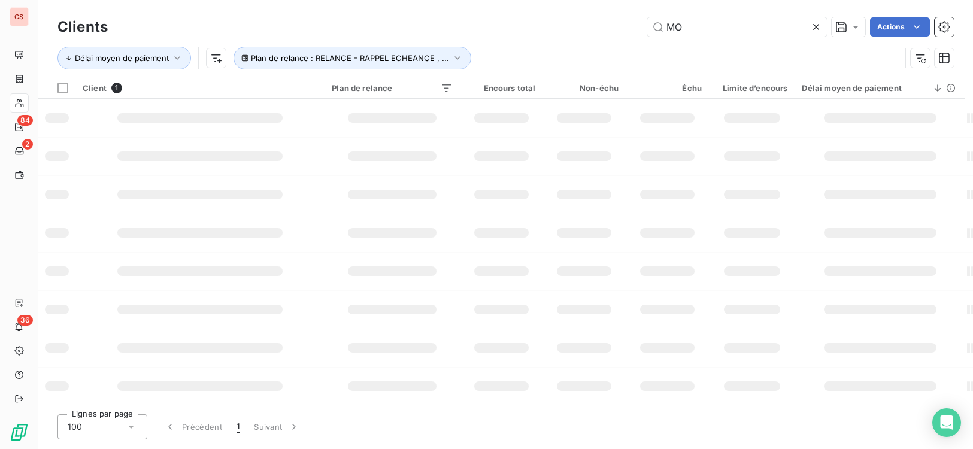
type input "M"
type input "la poste"
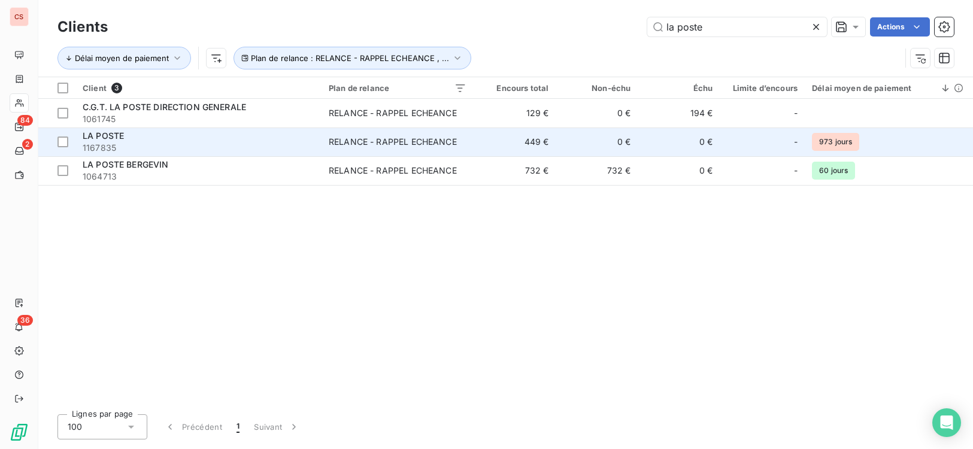
click at [612, 135] on td "0 €" at bounding box center [597, 142] width 82 height 29
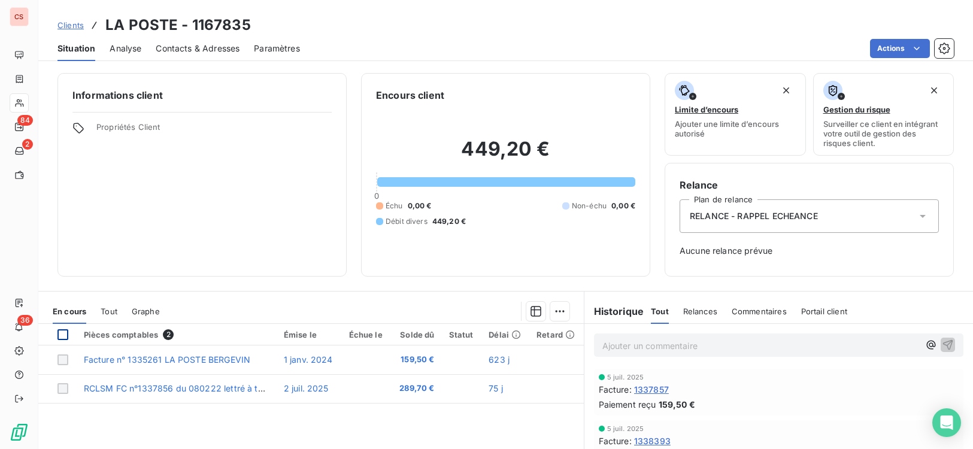
click at [63, 334] on div at bounding box center [62, 334] width 11 height 11
click at [917, 211] on icon at bounding box center [923, 216] width 12 height 12
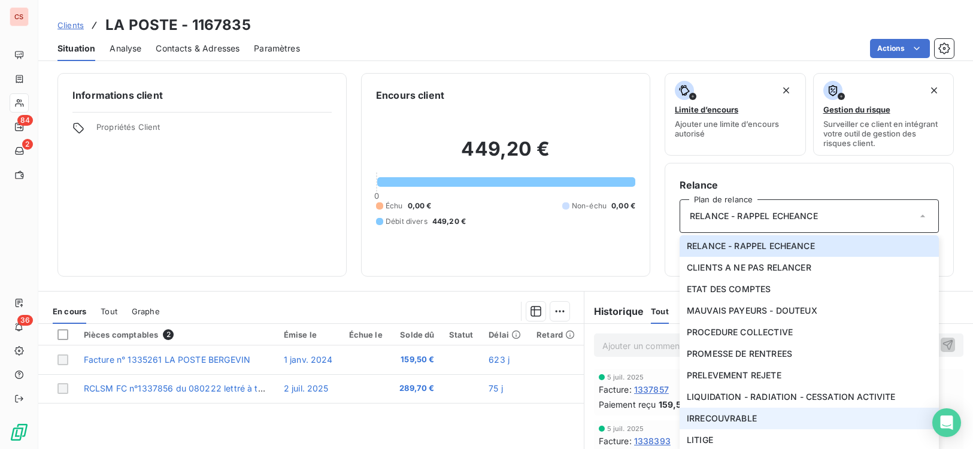
click at [715, 420] on span "IRRECOUVRABLE" at bounding box center [722, 418] width 70 height 12
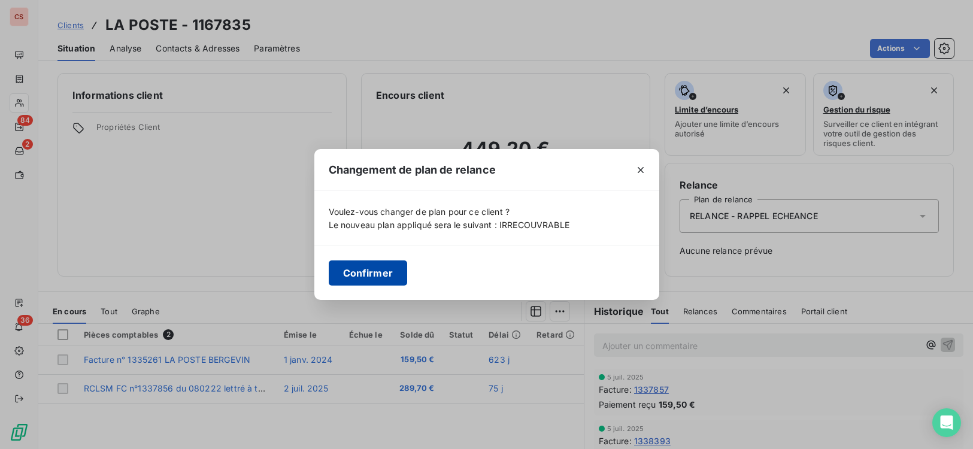
click at [368, 275] on button "Confirmer" at bounding box center [368, 272] width 79 height 25
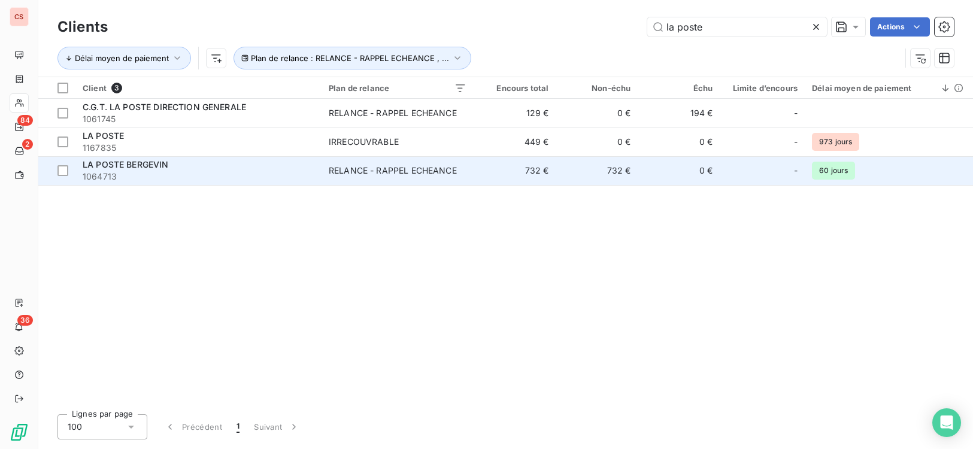
click at [357, 178] on td "RELANCE - RAPPEL ECHEANCE" at bounding box center [397, 170] width 152 height 29
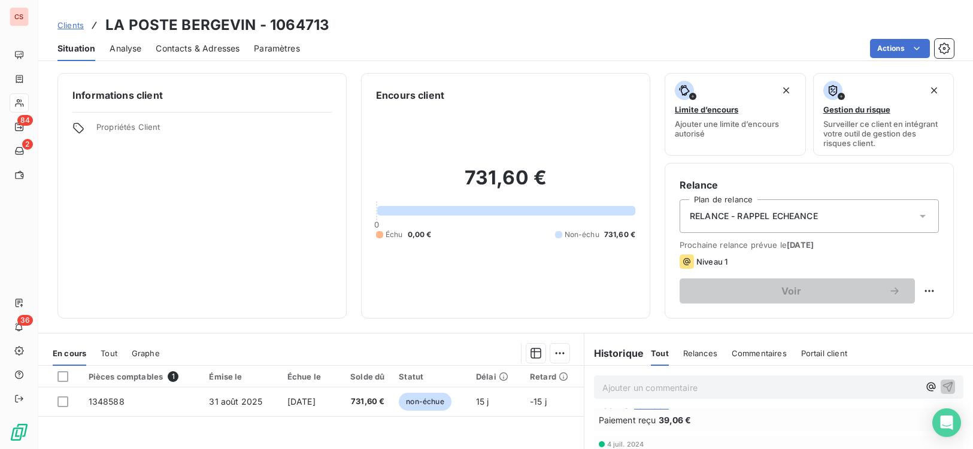
scroll to position [718, 0]
click at [921, 292] on html "CS 84 2 36 Clients LA POSTE BERGEVIN - 1064713 Situation Analyse Contacts & Adr…" at bounding box center [486, 224] width 973 height 449
click at [867, 318] on div "Replanifier cette action" at bounding box center [870, 317] width 107 height 19
select select "8"
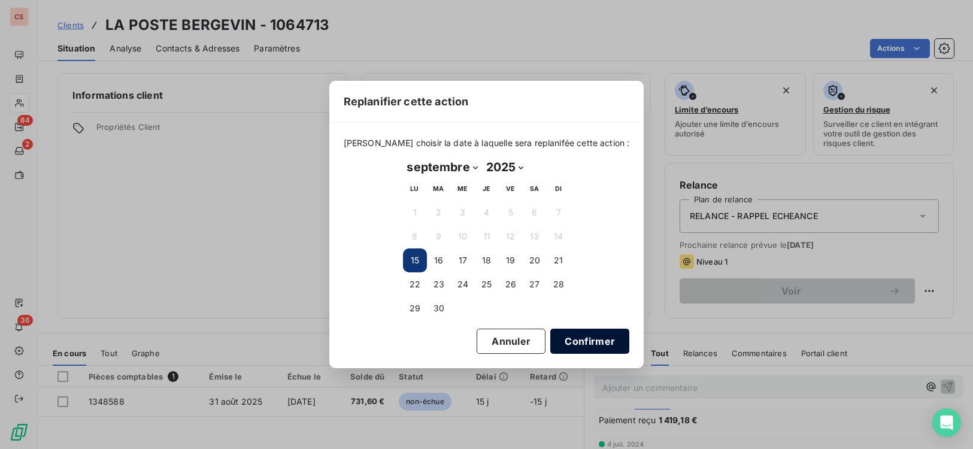
click at [576, 339] on button "Confirmer" at bounding box center [589, 341] width 79 height 25
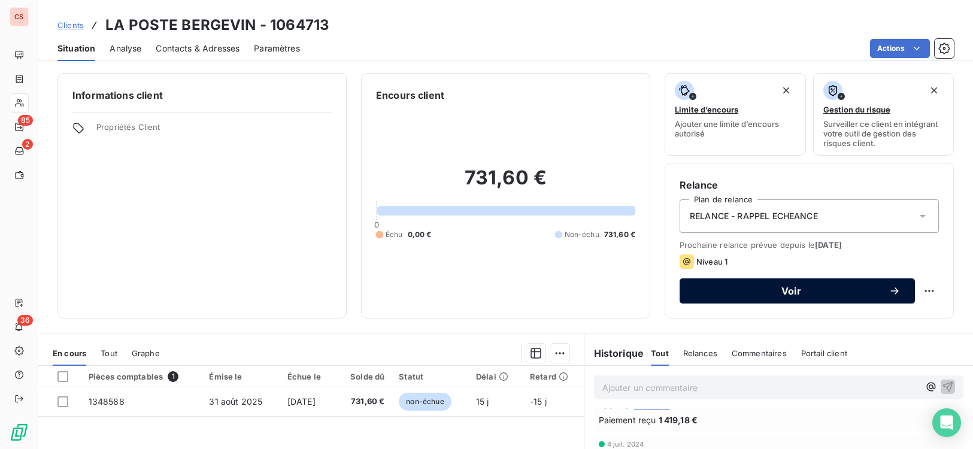
click at [824, 296] on div "Voir" at bounding box center [797, 291] width 207 height 12
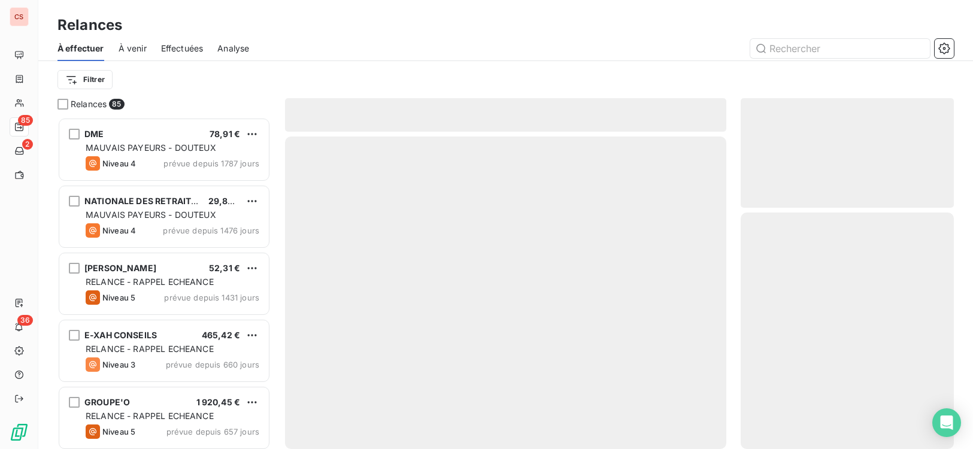
scroll to position [323, 205]
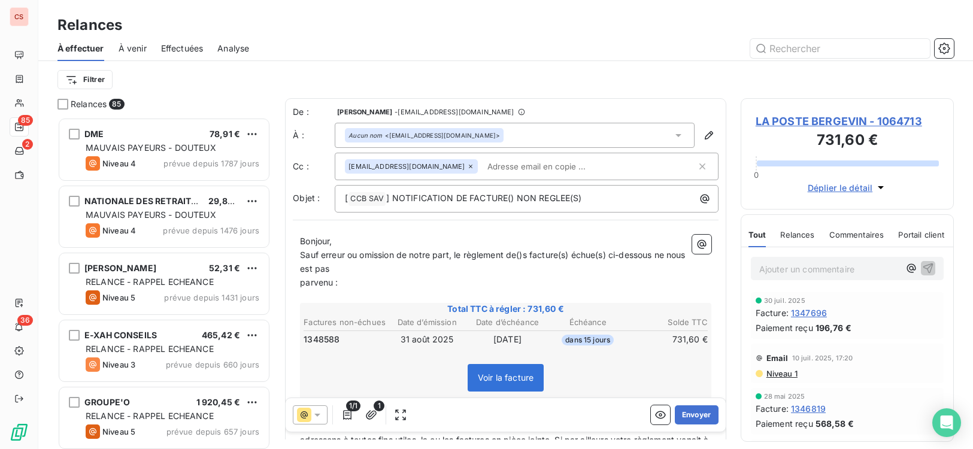
click at [487, 168] on input "text" at bounding box center [551, 166] width 138 height 18
click at [444, 225] on div "De : [PERSON_NAME] - [EMAIL_ADDRESS][DOMAIN_NAME] À : Aucun nom <[EMAIL_ADDRESS…" at bounding box center [505, 346] width 441 height 496
click at [300, 282] on span "parvenu :" at bounding box center [319, 282] width 38 height 10
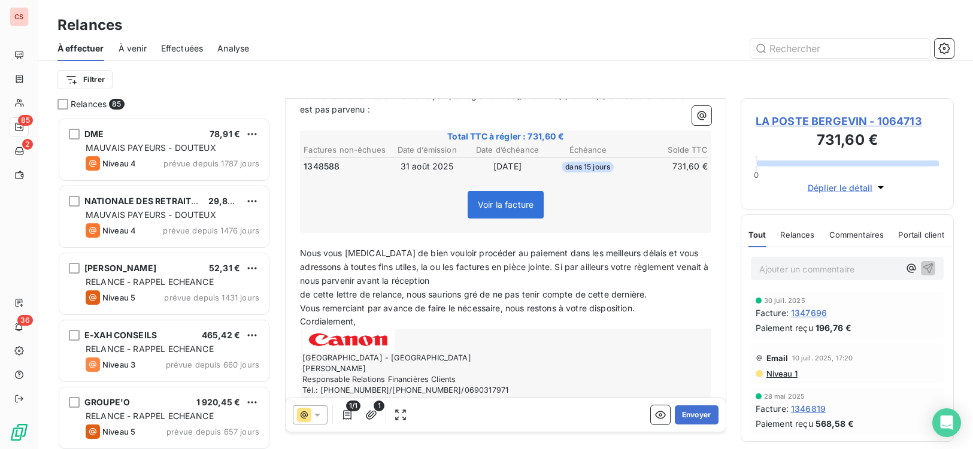
scroll to position [191, 0]
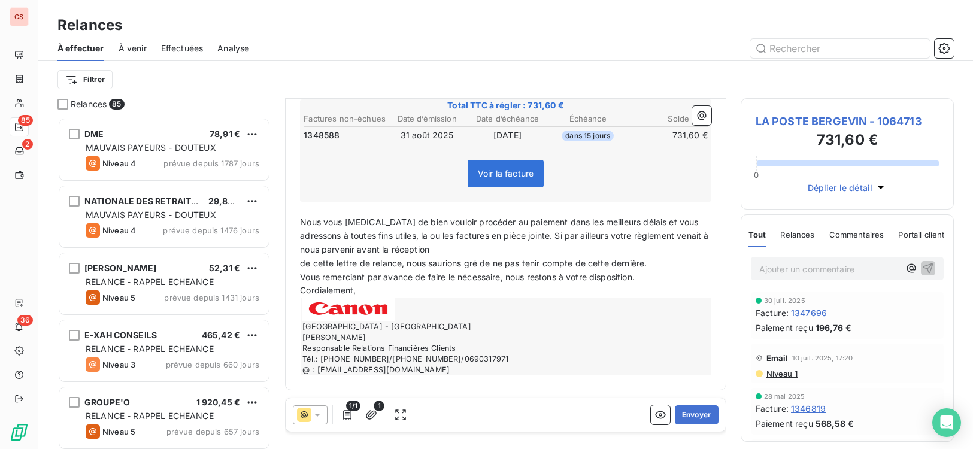
click at [301, 262] on span "de cette lettre de relance, nous saurions gré de ne pas tenir compte de cette d…" at bounding box center [473, 263] width 347 height 10
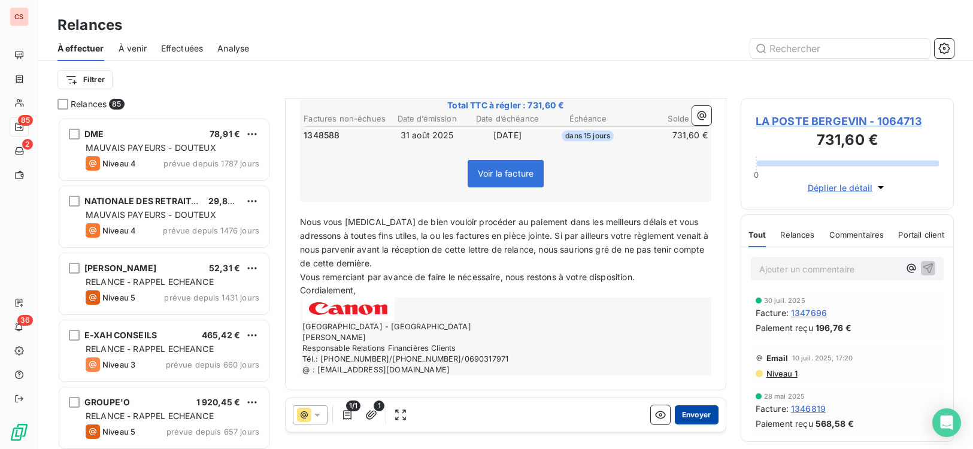
click at [696, 414] on button "Envoyer" at bounding box center [697, 414] width 44 height 19
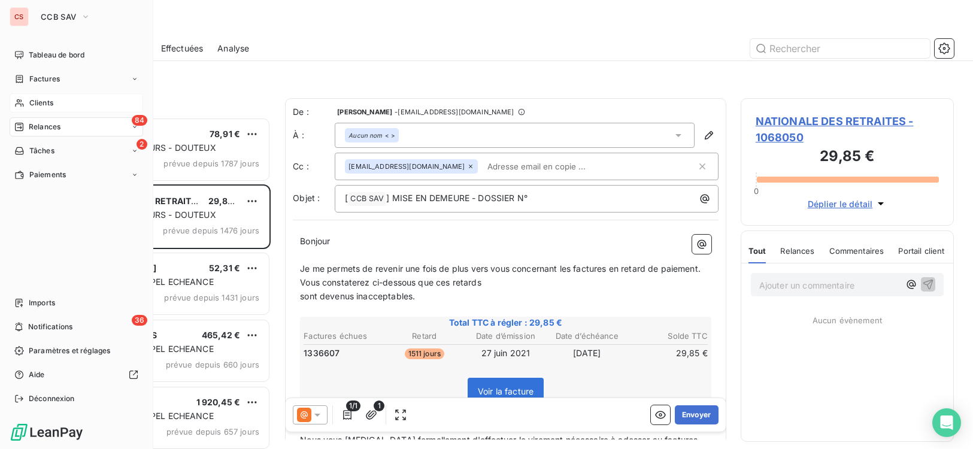
click at [35, 102] on span "Clients" at bounding box center [41, 103] width 24 height 11
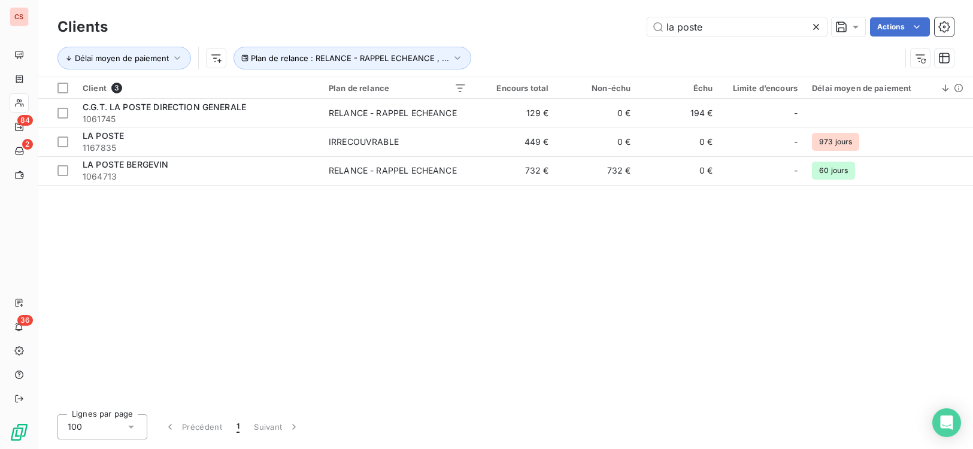
drag, startPoint x: 717, startPoint y: 32, endPoint x: 521, endPoint y: 36, distance: 195.8
click at [524, 36] on div "la poste Actions" at bounding box center [538, 26] width 832 height 19
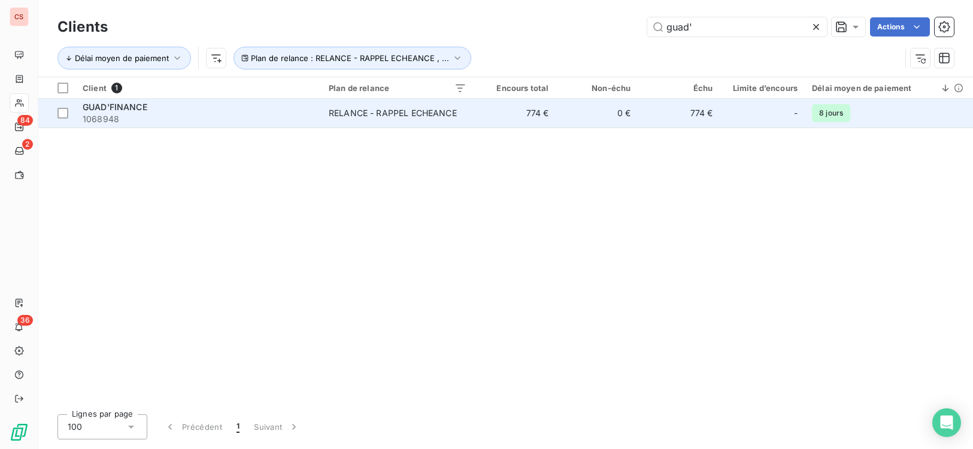
type input "guad'"
click at [280, 108] on div "GUAD'FINANCE" at bounding box center [199, 107] width 232 height 12
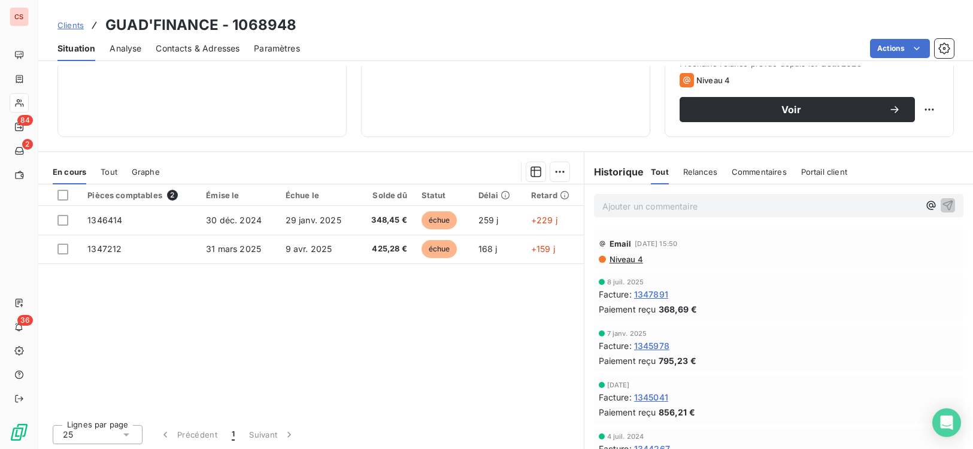
scroll to position [183, 0]
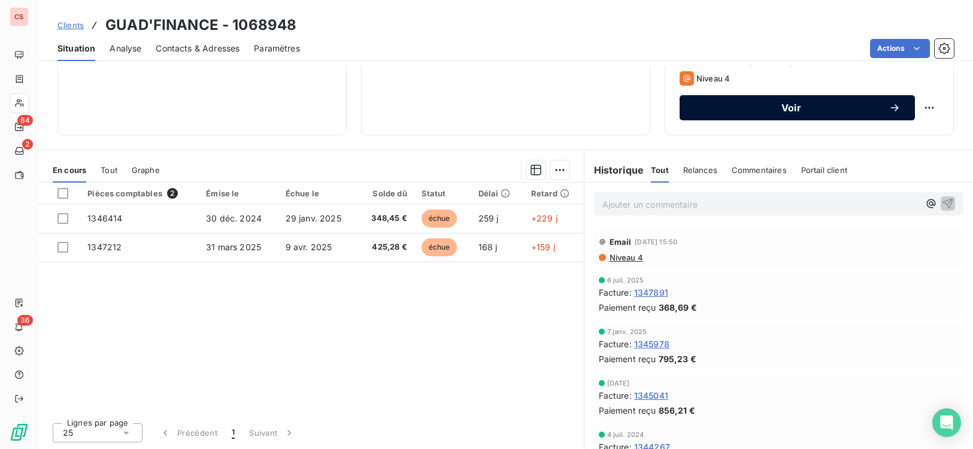
click at [797, 103] on span "Voir" at bounding box center [791, 108] width 195 height 10
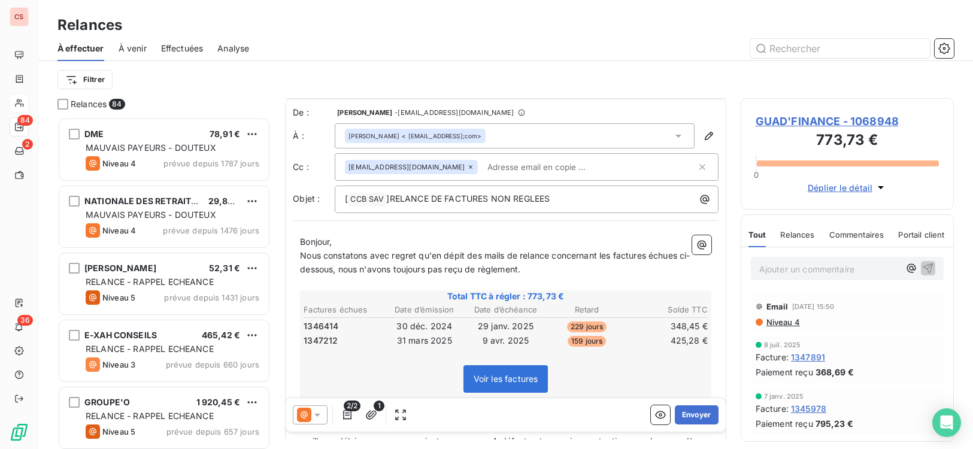
scroll to position [219, 0]
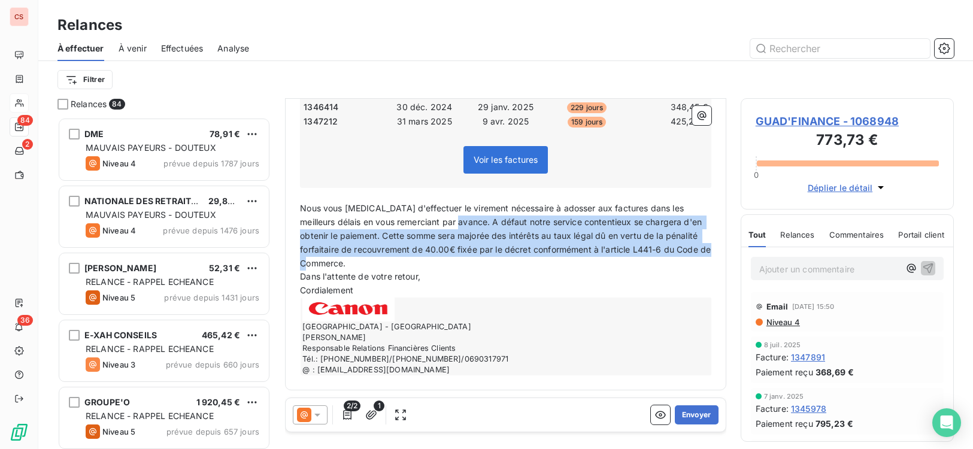
drag, startPoint x: 459, startPoint y: 226, endPoint x: 690, endPoint y: 262, distance: 233.8
click at [690, 262] on p "Nous vous [MEDICAL_DATA] d'effectuer le virement nécessaire à adosser aux factu…" at bounding box center [505, 236] width 411 height 68
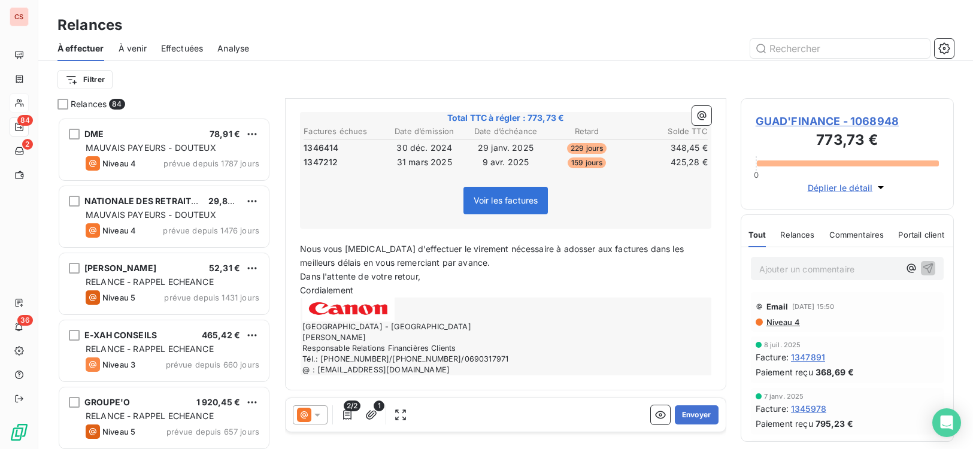
scroll to position [178, 0]
click at [692, 414] on button "Envoyer" at bounding box center [697, 414] width 44 height 19
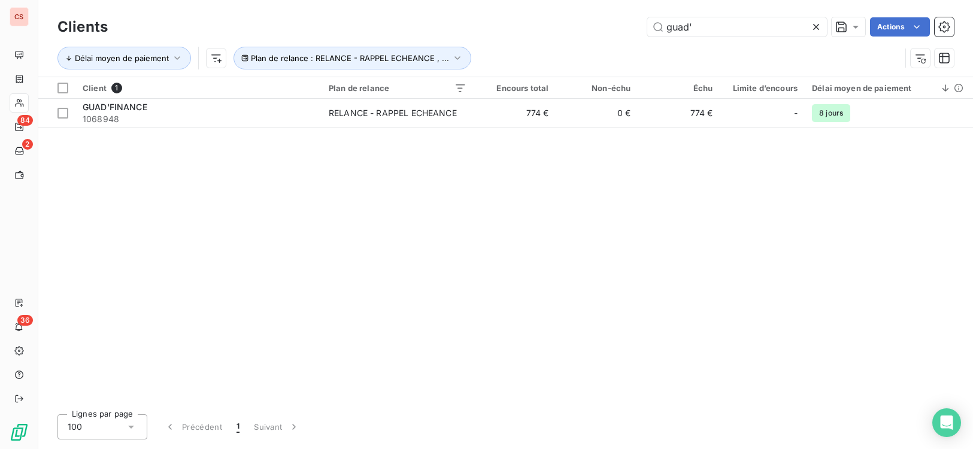
drag, startPoint x: 711, startPoint y: 24, endPoint x: 332, endPoint y: 4, distance: 379.5
click at [362, 13] on div "Clients guad' Actions Délai moyen de paiement Plan de relance : RELANCE - RAPPE…" at bounding box center [505, 38] width 934 height 77
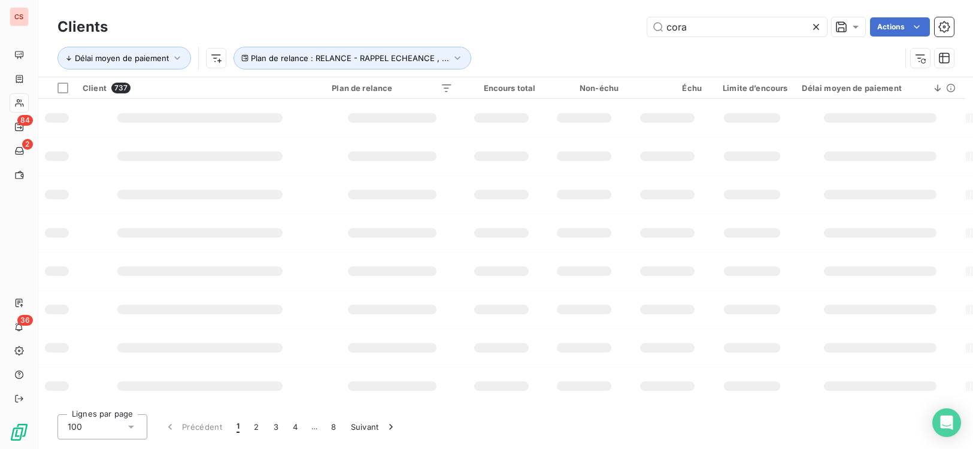
type input "cora"
click at [410, 44] on div "Clients cora Actions Délai moyen de paiement Plan de relance : RELANCE - RAPPEL…" at bounding box center [505, 38] width 934 height 77
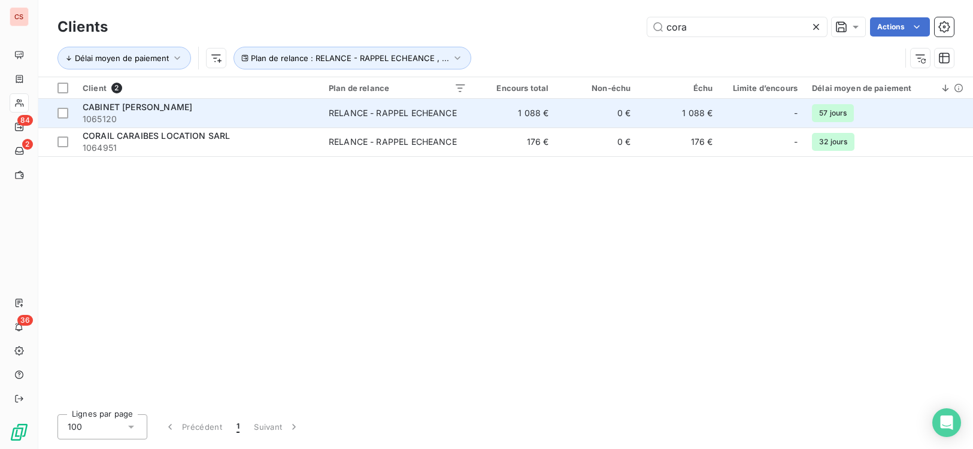
click at [520, 117] on td "1 088 €" at bounding box center [515, 113] width 82 height 29
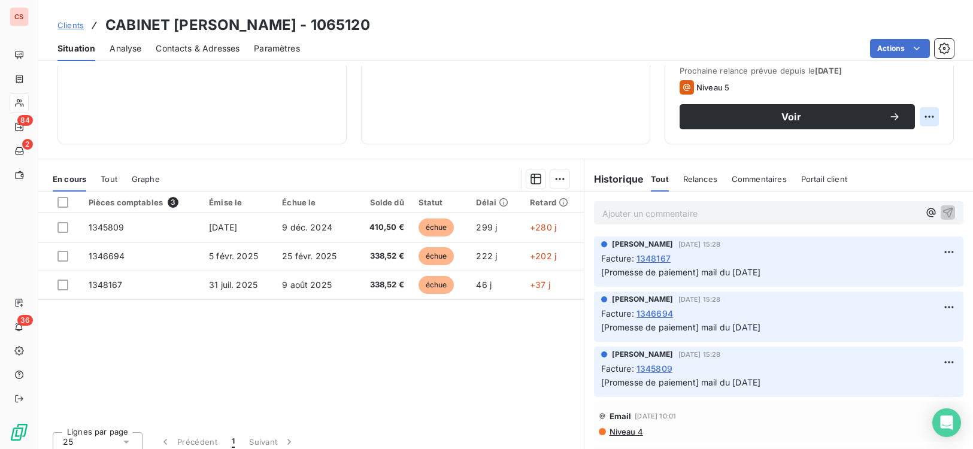
scroll to position [183, 0]
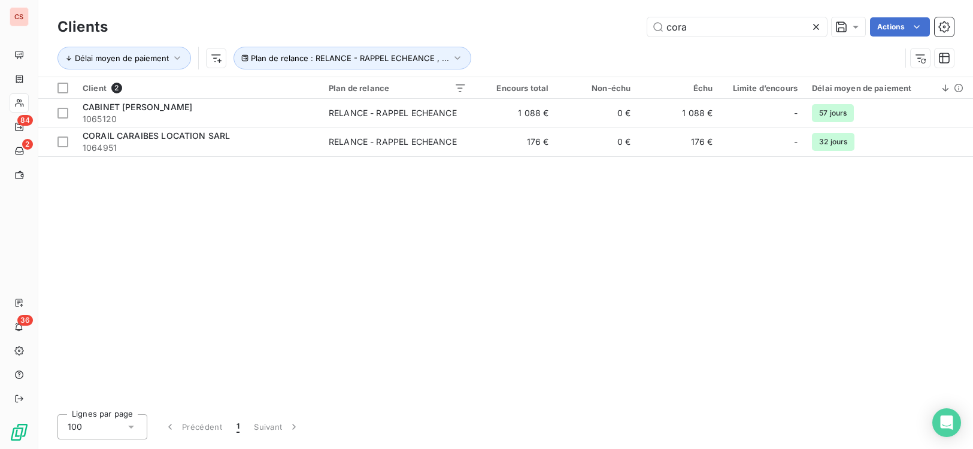
drag, startPoint x: 717, startPoint y: 34, endPoint x: 361, endPoint y: 24, distance: 355.7
click at [474, 41] on div "Clients cora Actions Délai moyen de paiement Plan de relance : RELANCE - RAPPEL…" at bounding box center [505, 45] width 896 height 62
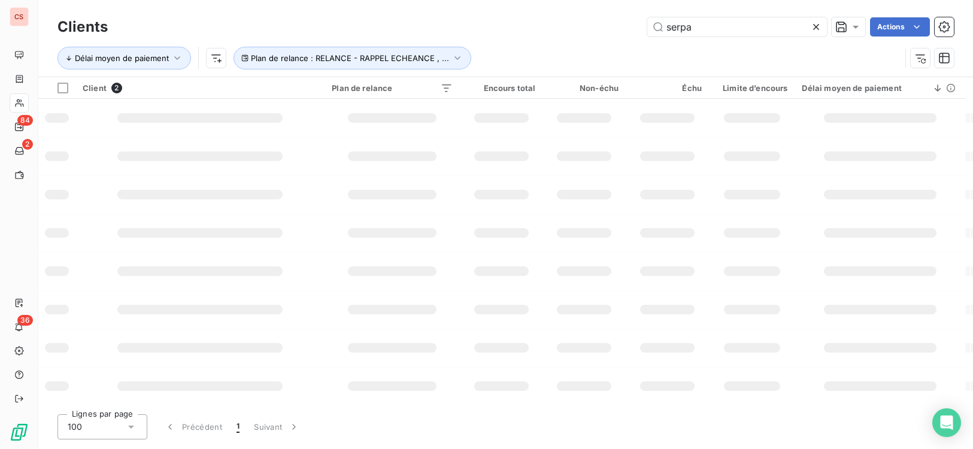
type input "serpa"
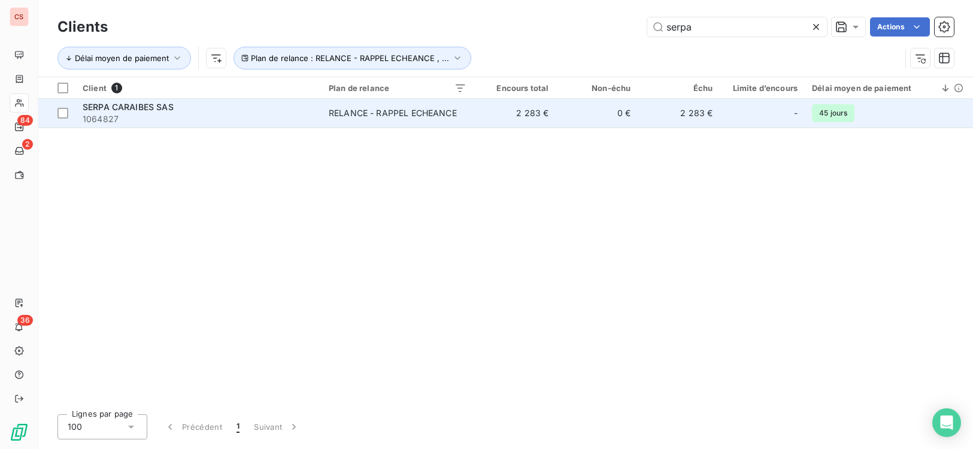
click at [292, 119] on span "1064827" at bounding box center [199, 119] width 232 height 12
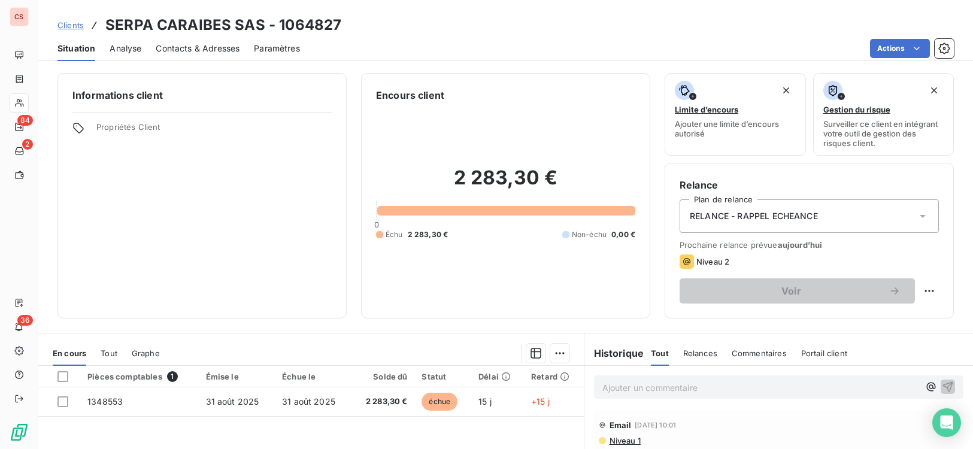
scroll to position [183, 0]
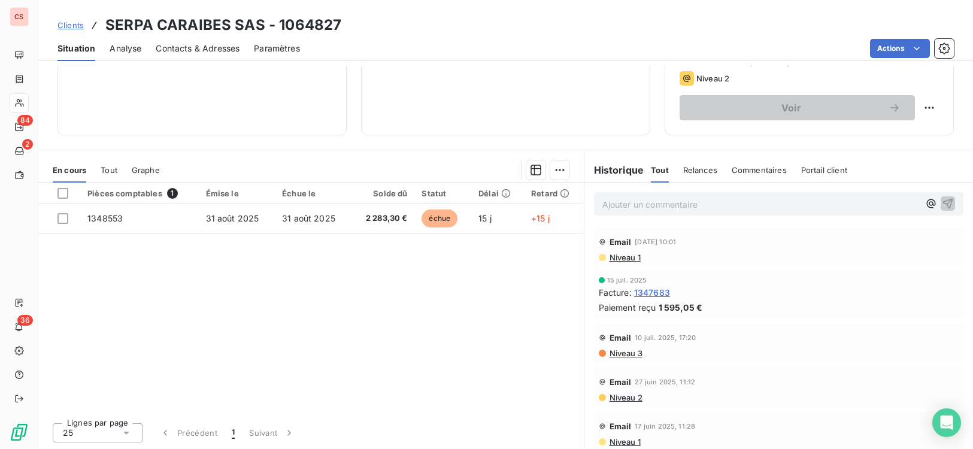
click at [179, 50] on span "Contacts & Adresses" at bounding box center [198, 49] width 84 height 12
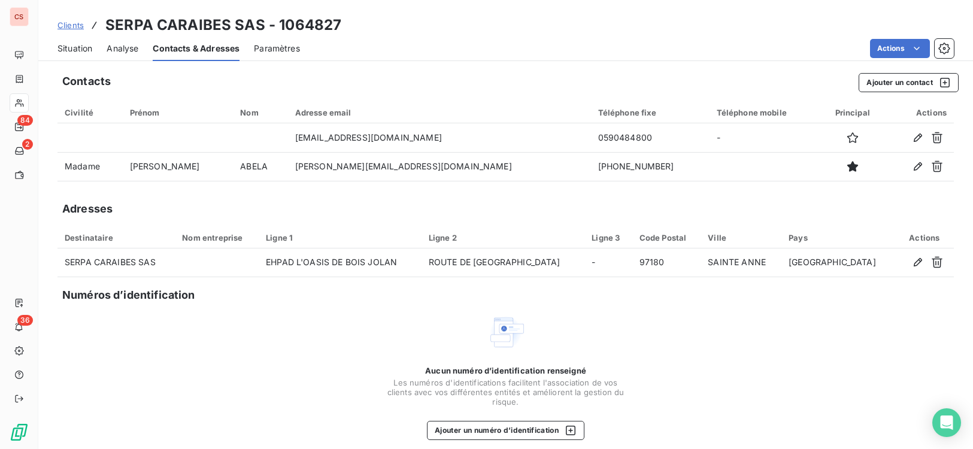
click at [69, 48] on span "Situation" at bounding box center [74, 49] width 35 height 12
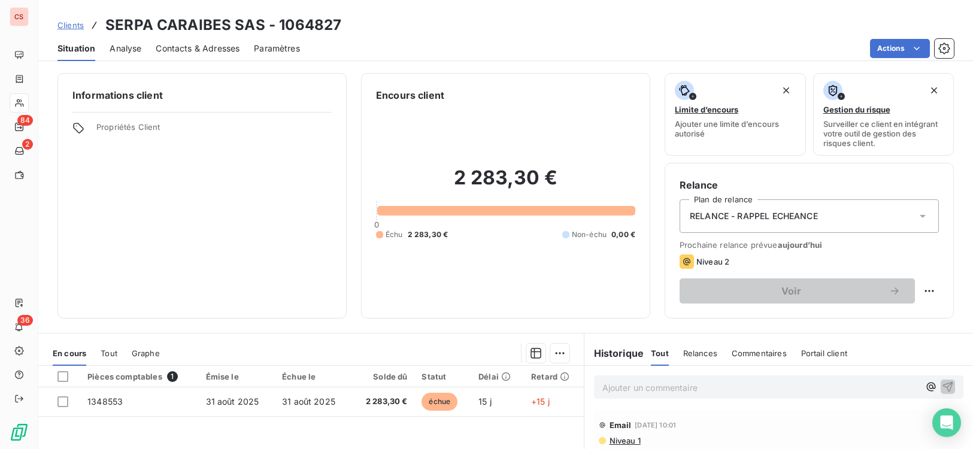
click at [618, 443] on span "Niveau 1" at bounding box center [624, 441] width 32 height 10
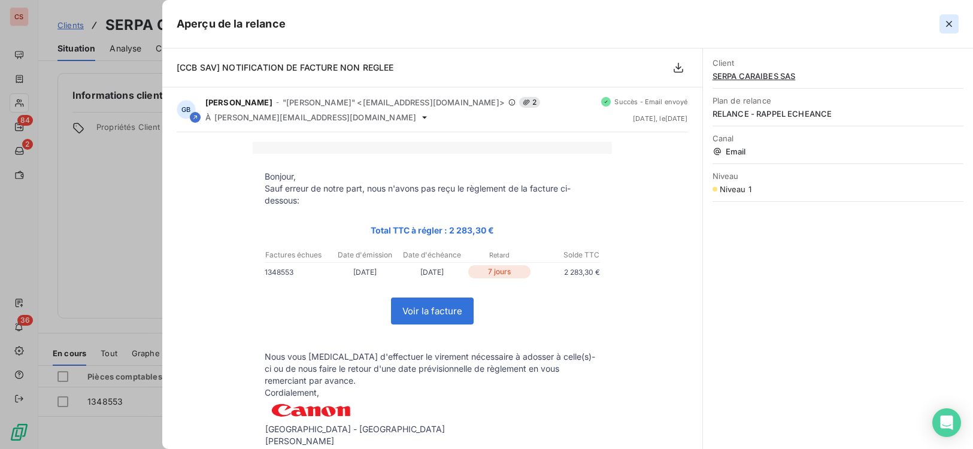
click at [949, 26] on icon "button" at bounding box center [949, 24] width 12 height 12
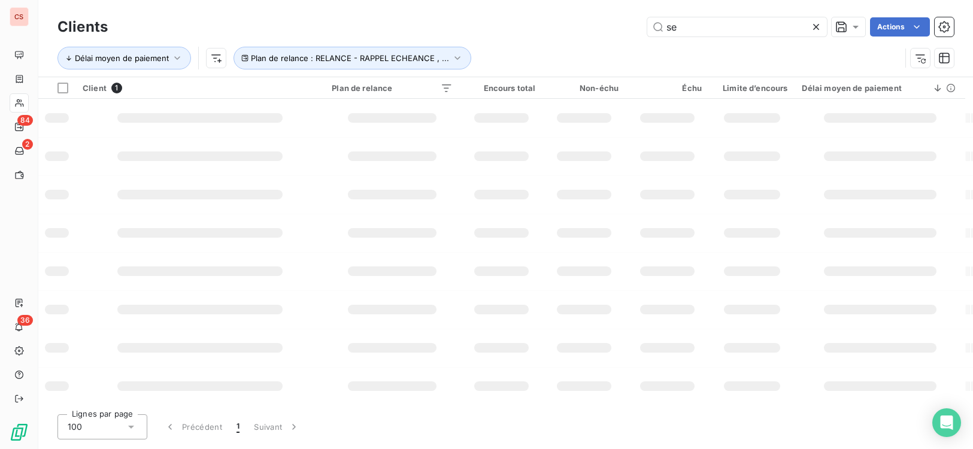
type input "s"
type input "ehpad"
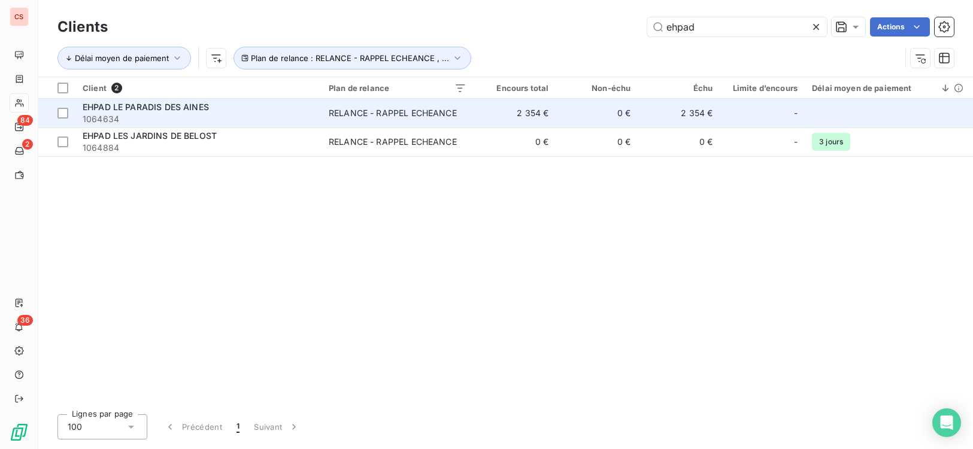
click at [543, 117] on td "2 354 €" at bounding box center [515, 113] width 82 height 29
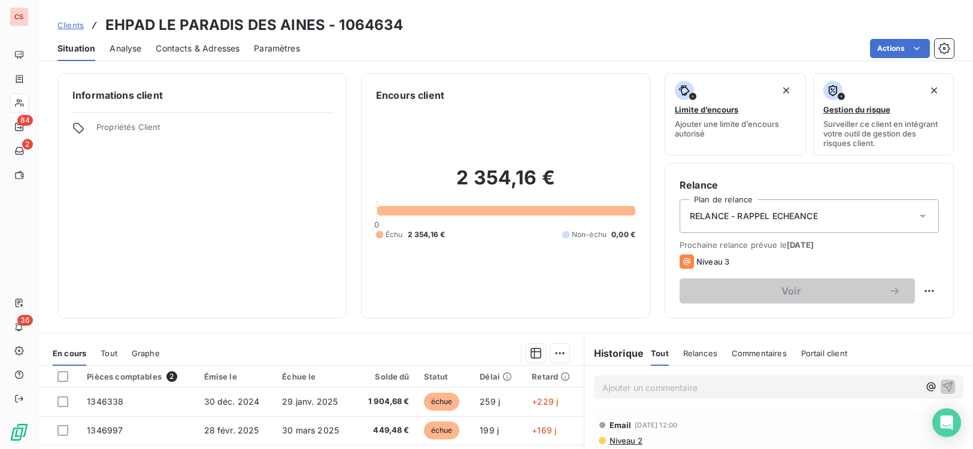
click at [201, 48] on span "Contacts & Adresses" at bounding box center [198, 49] width 84 height 12
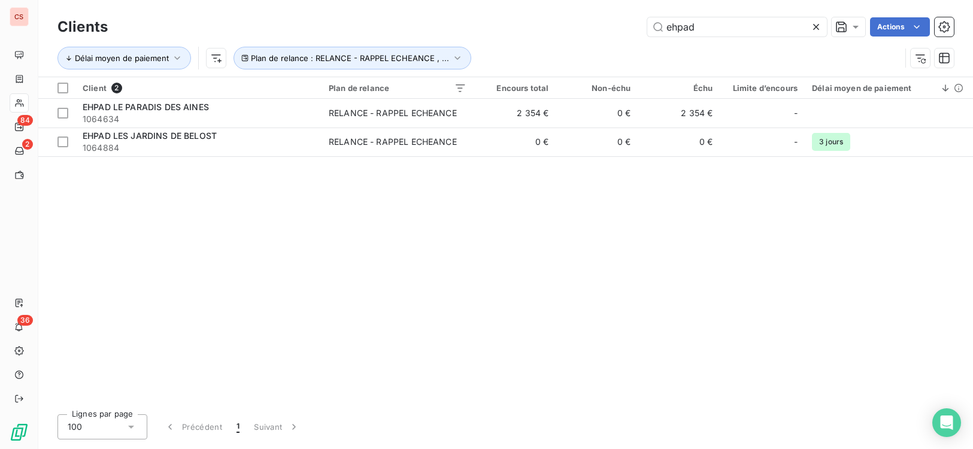
drag, startPoint x: 727, startPoint y: 32, endPoint x: 52, endPoint y: 5, distance: 675.2
click at [274, 37] on div "Clients ehpad Actions" at bounding box center [505, 26] width 896 height 25
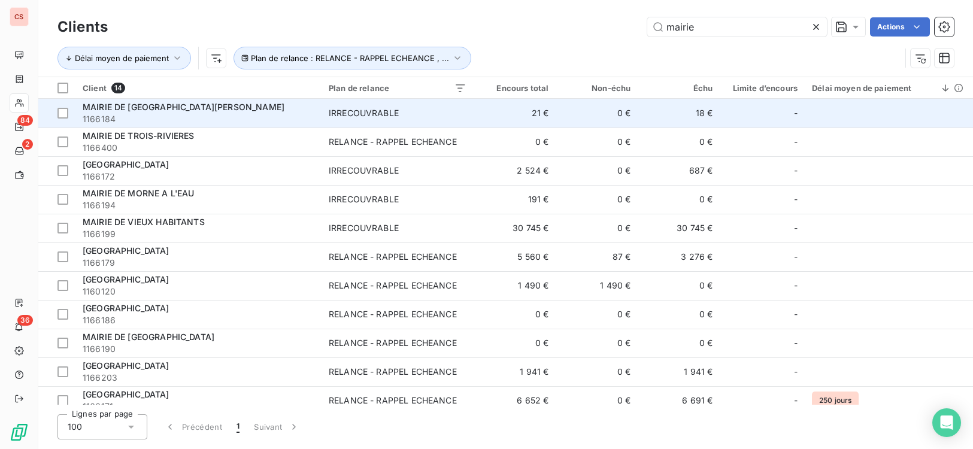
type input "mairie"
click at [201, 116] on span "1166184" at bounding box center [199, 119] width 232 height 12
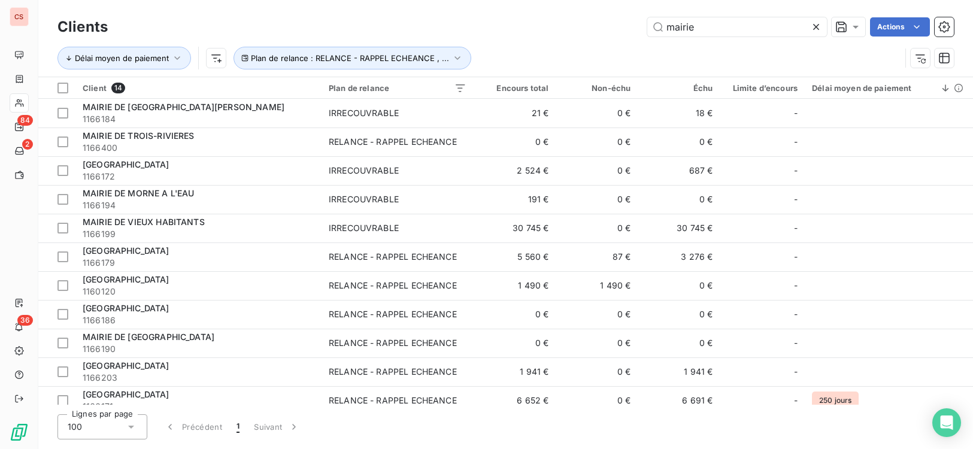
drag, startPoint x: 714, startPoint y: 28, endPoint x: 500, endPoint y: 29, distance: 213.7
click at [502, 29] on div "mairie Actions" at bounding box center [538, 26] width 832 height 19
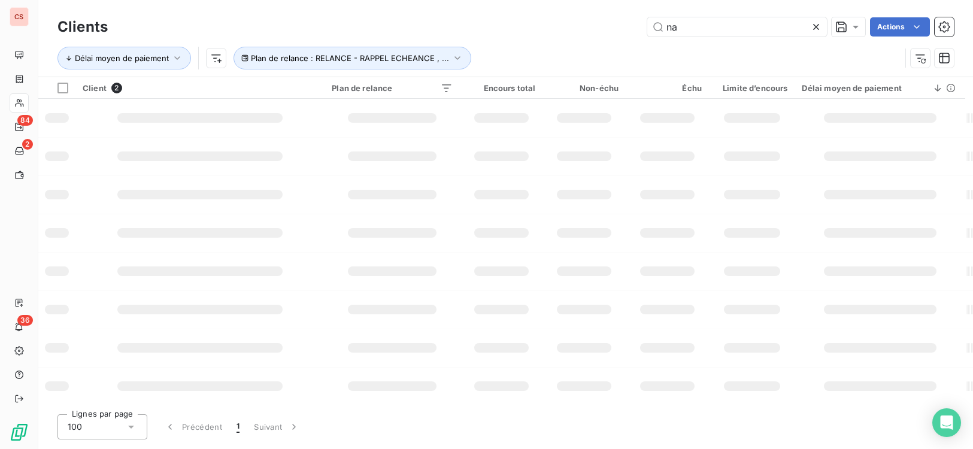
type input "n"
type input "e"
type input "G.T.M"
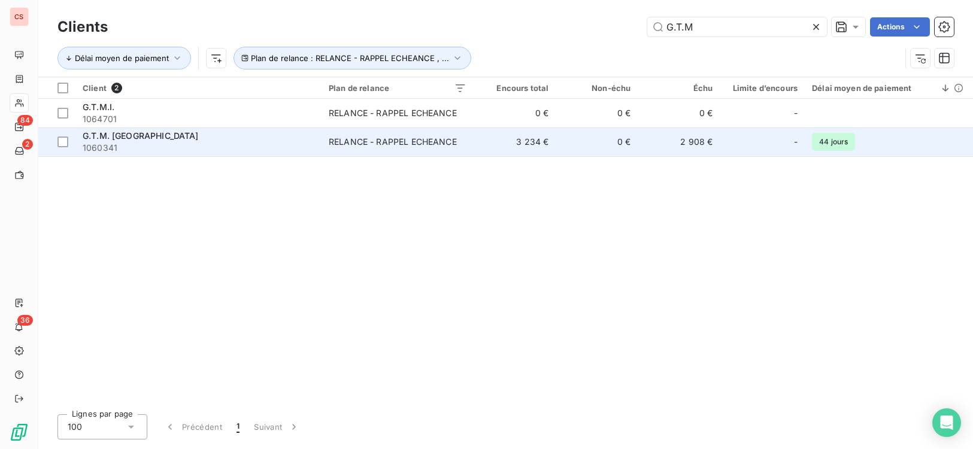
click at [287, 149] on span "1060341" at bounding box center [199, 148] width 232 height 12
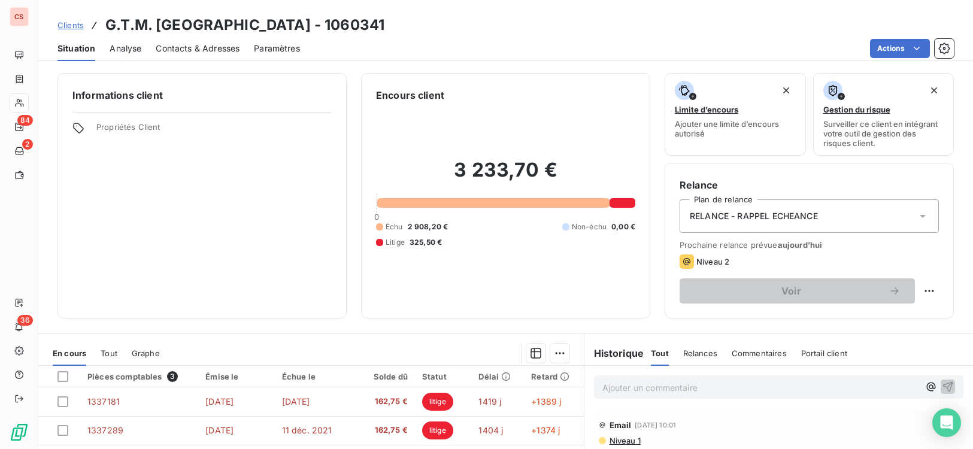
scroll to position [183, 0]
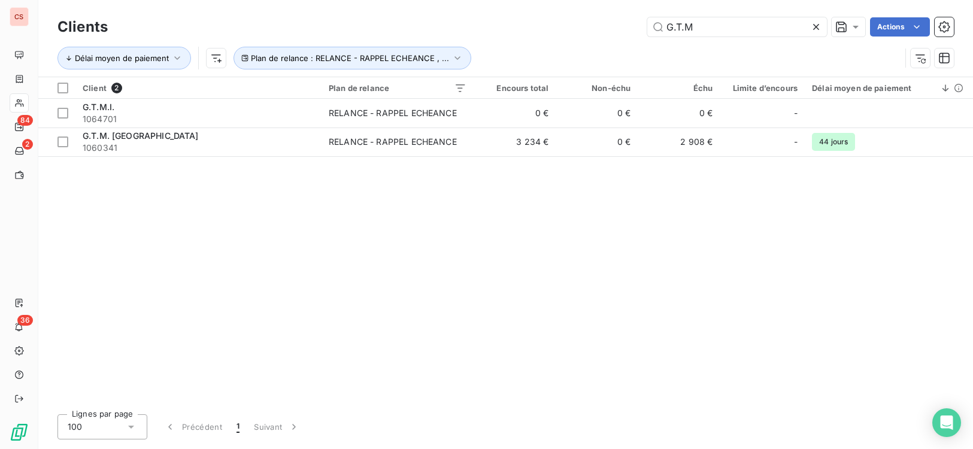
drag, startPoint x: 715, startPoint y: 33, endPoint x: 411, endPoint y: 17, distance: 304.5
click at [413, 17] on div "G.T.M Actions" at bounding box center [538, 26] width 832 height 19
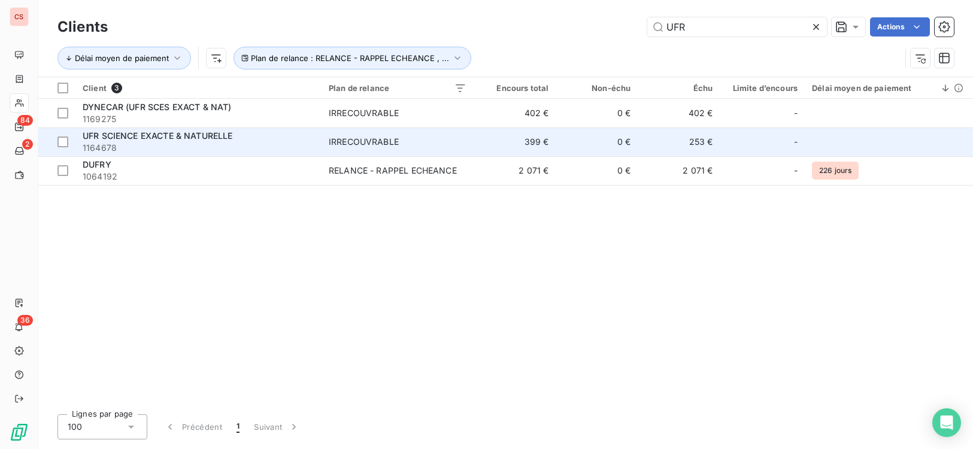
type input "UFR"
click at [496, 150] on td "399 €" at bounding box center [515, 142] width 82 height 29
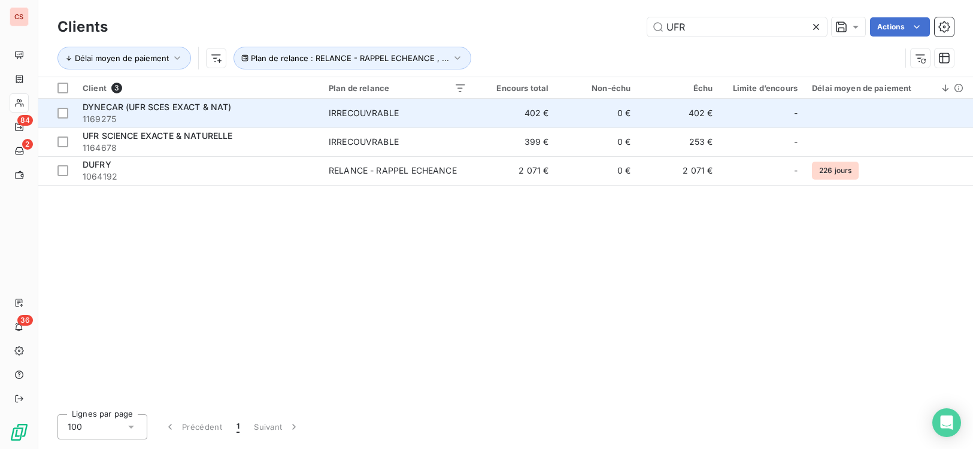
click at [544, 119] on td "402 €" at bounding box center [515, 113] width 82 height 29
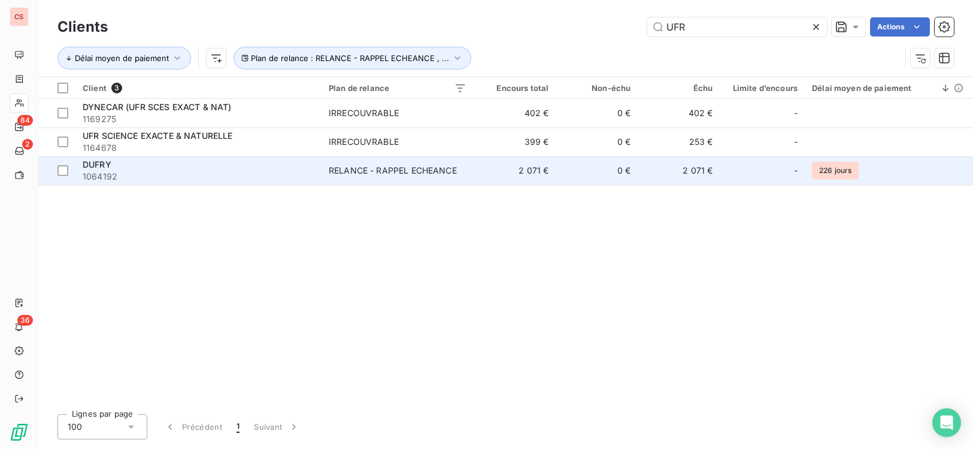
click at [507, 169] on td "2 071 €" at bounding box center [515, 170] width 82 height 29
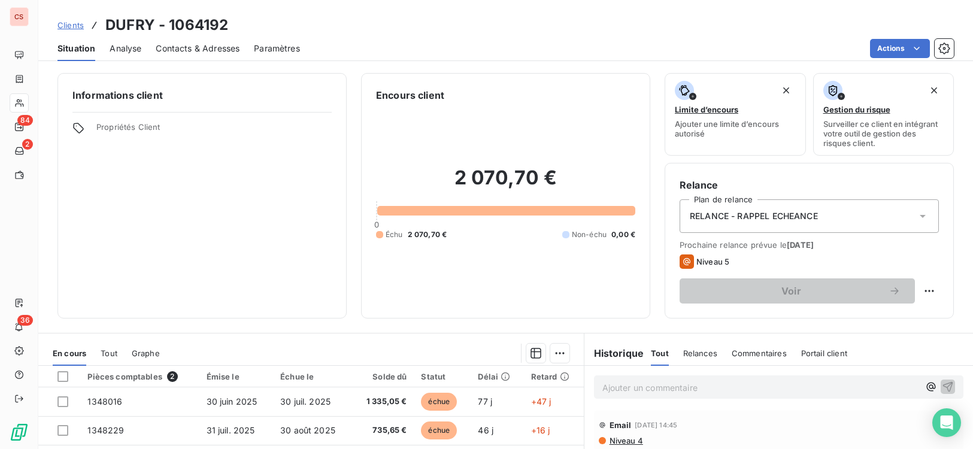
scroll to position [183, 0]
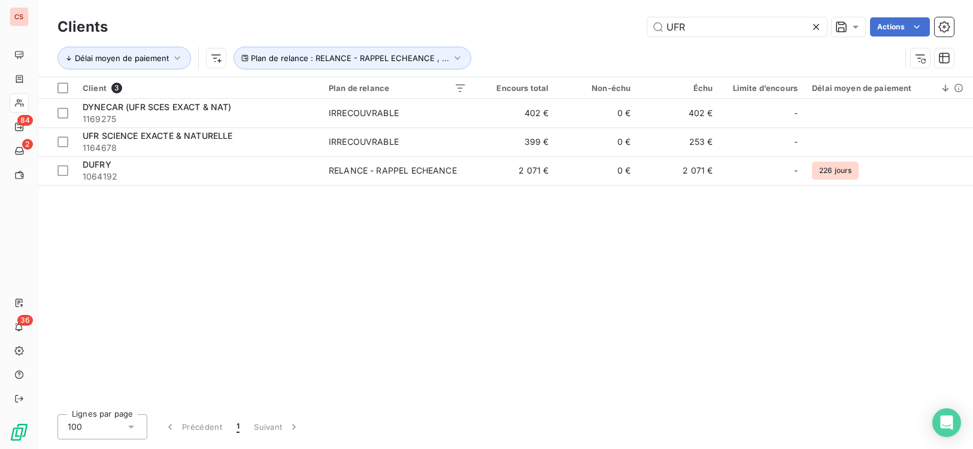
drag, startPoint x: 702, startPoint y: 31, endPoint x: 396, endPoint y: 34, distance: 305.9
click at [561, 26] on div "UFR Actions" at bounding box center [538, 26] width 832 height 19
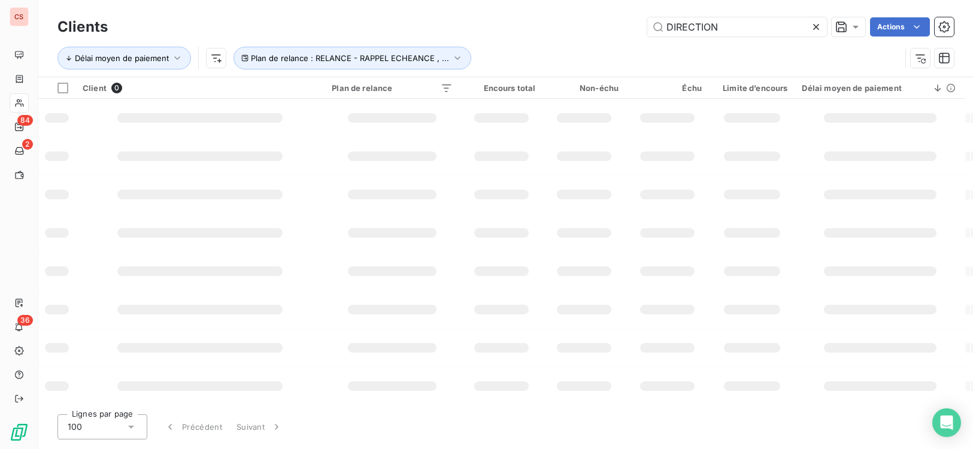
type input "DIRECTION"
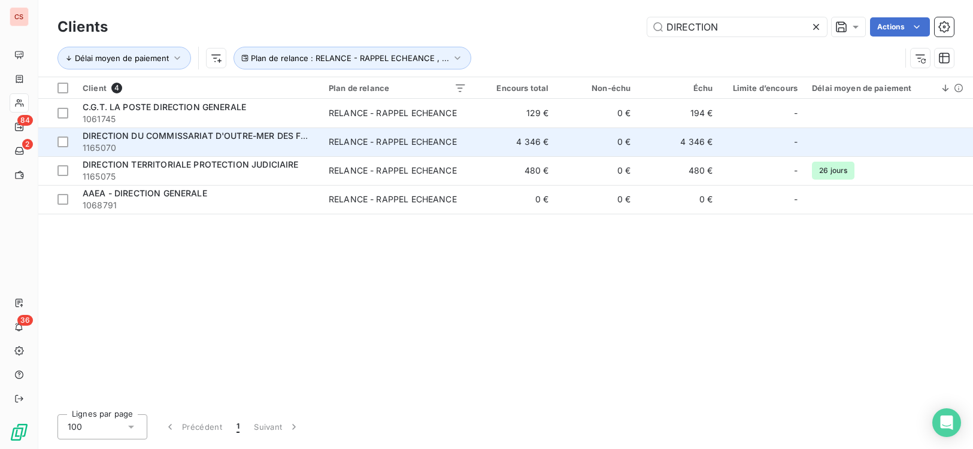
click at [283, 145] on span "1165070" at bounding box center [199, 148] width 232 height 12
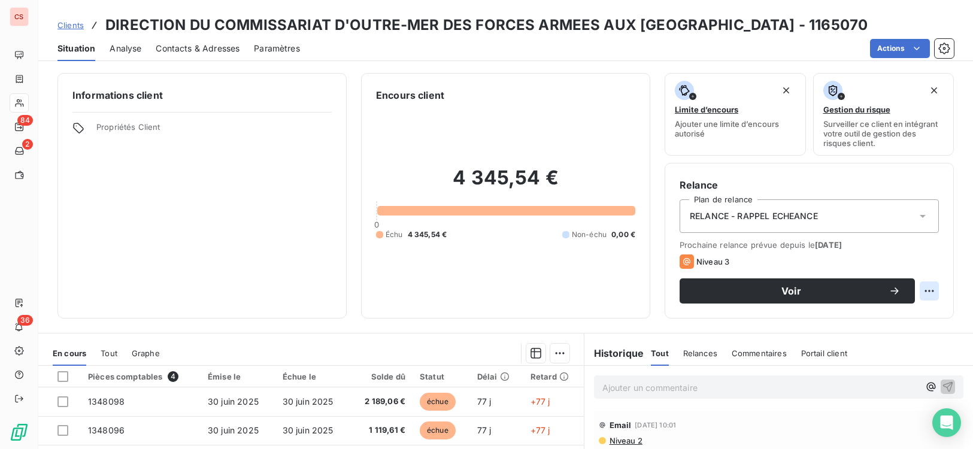
click at [917, 288] on html "CS 84 2 36 Clients DIRECTION DU COMMISSARIAT D'OUTRE-MER DES FORCES ARMEES AUX …" at bounding box center [486, 224] width 973 height 449
click at [873, 319] on div "Replanifier cette action" at bounding box center [870, 317] width 107 height 19
select select "8"
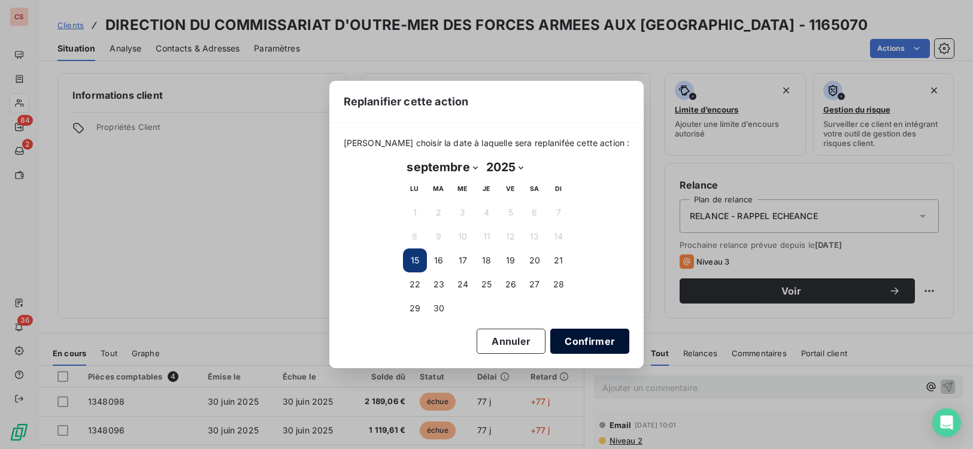
click at [562, 342] on button "Confirmer" at bounding box center [589, 341] width 79 height 25
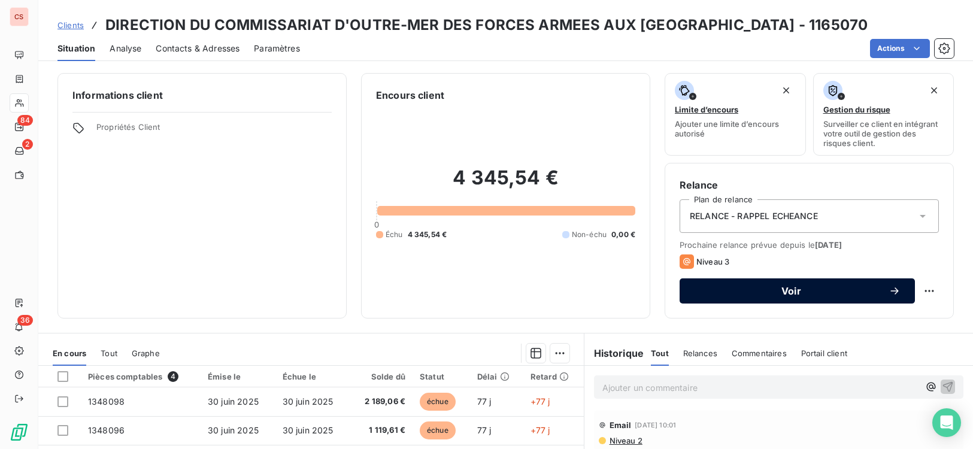
click at [785, 292] on span "Voir" at bounding box center [791, 291] width 195 height 10
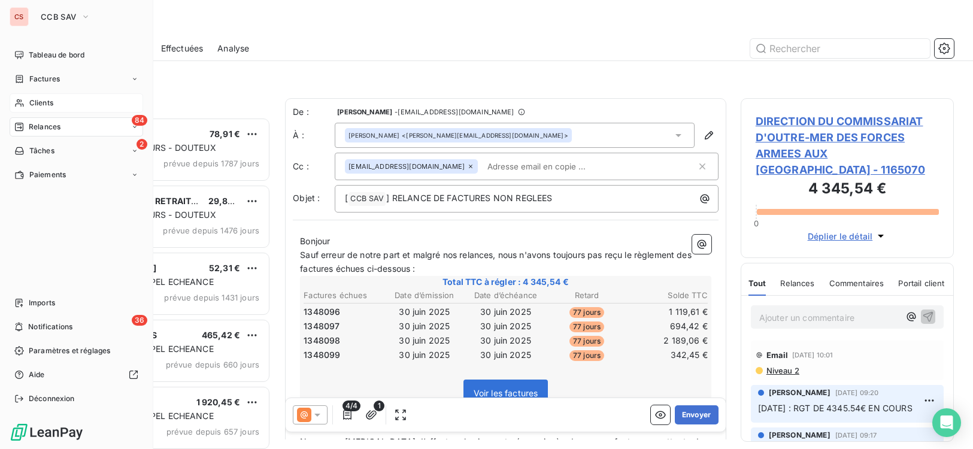
click at [50, 105] on span "Clients" at bounding box center [41, 103] width 24 height 11
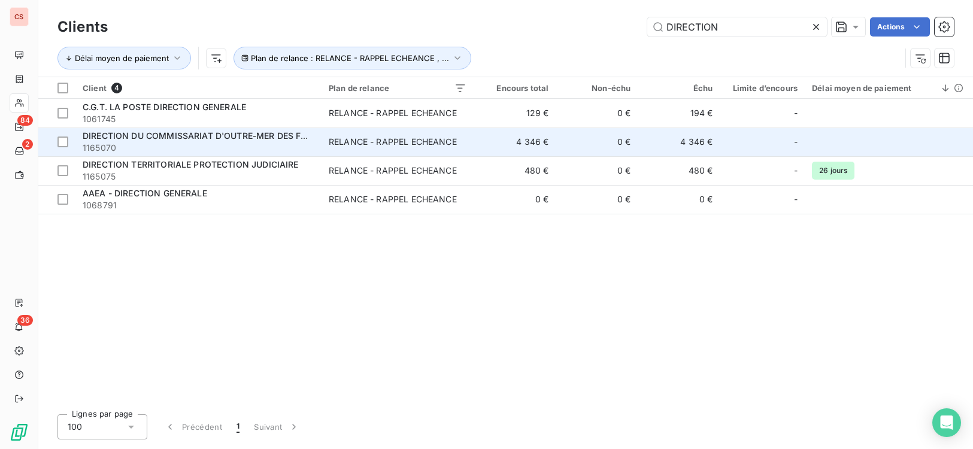
click at [562, 148] on td "0 €" at bounding box center [597, 142] width 82 height 29
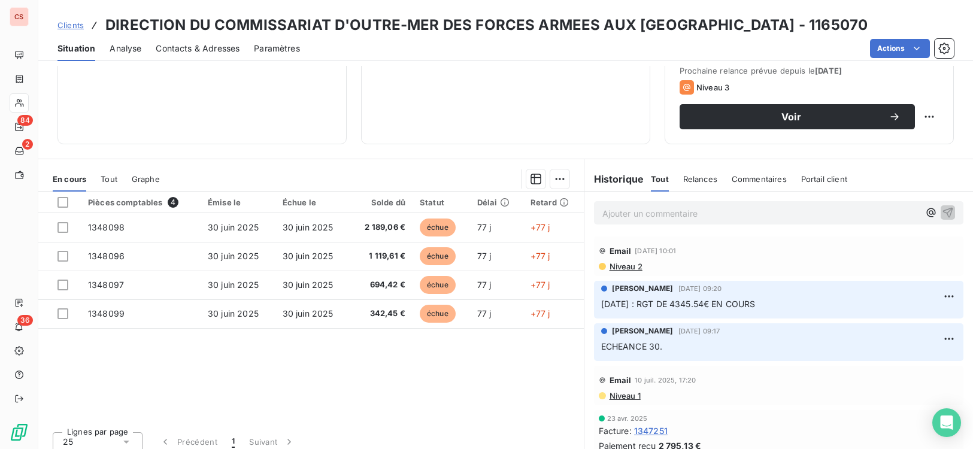
scroll to position [183, 0]
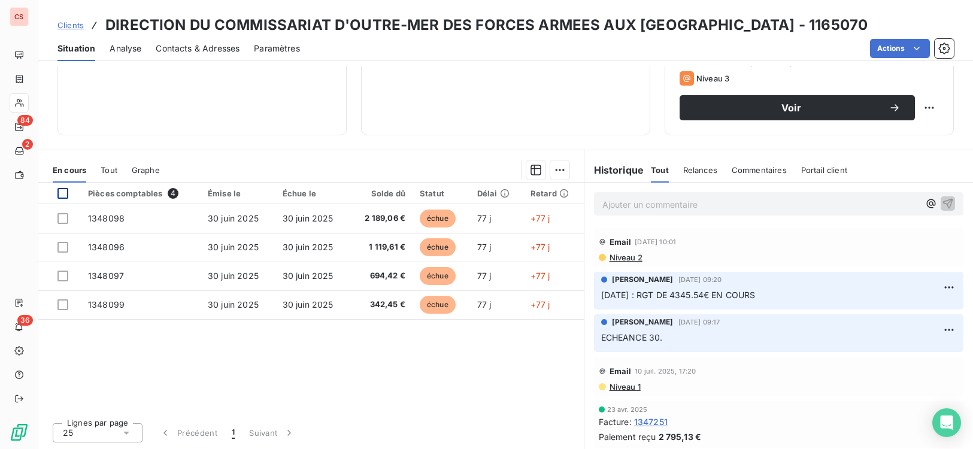
click at [62, 192] on div at bounding box center [62, 193] width 11 height 11
click at [556, 168] on html "CS 84 2 36 Clients DIRECTION DU COMMISSARIAT D'OUTRE-MER DES FORCES ARMEES AUX …" at bounding box center [486, 224] width 973 height 449
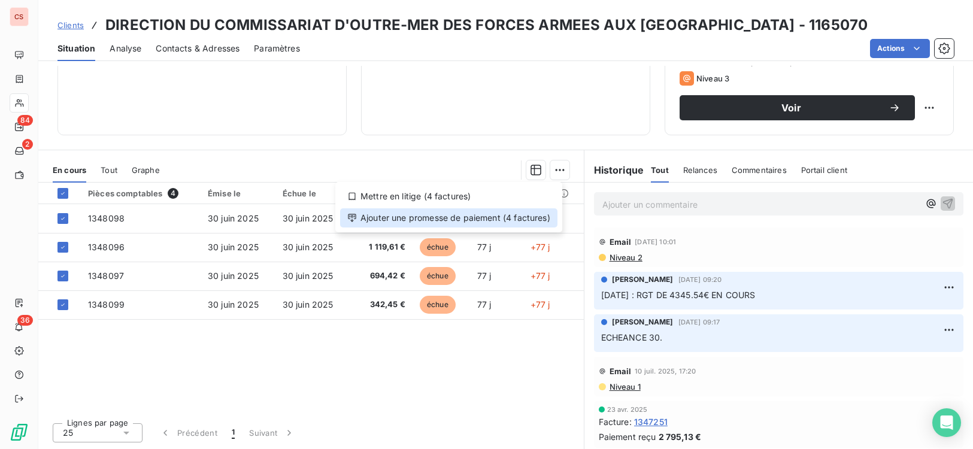
click at [451, 221] on div "Ajouter une promesse de paiement (4 factures)" at bounding box center [448, 217] width 217 height 19
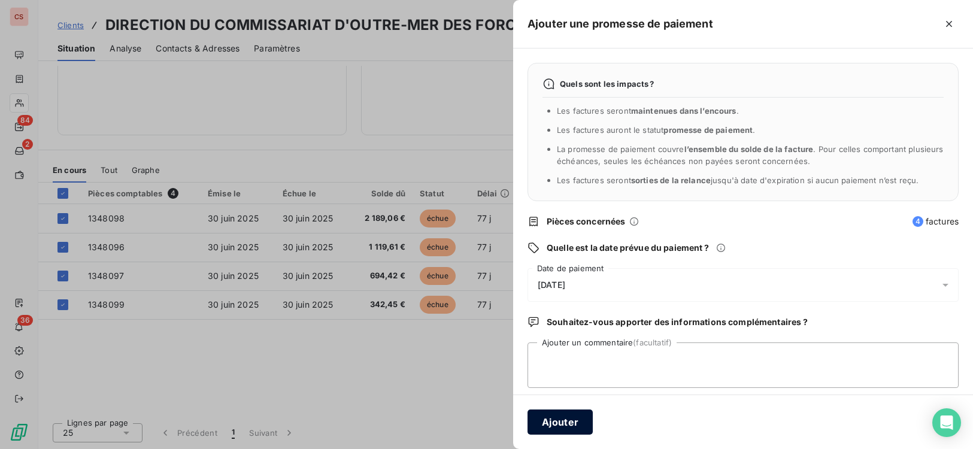
click at [559, 421] on button "Ajouter" at bounding box center [559, 421] width 65 height 25
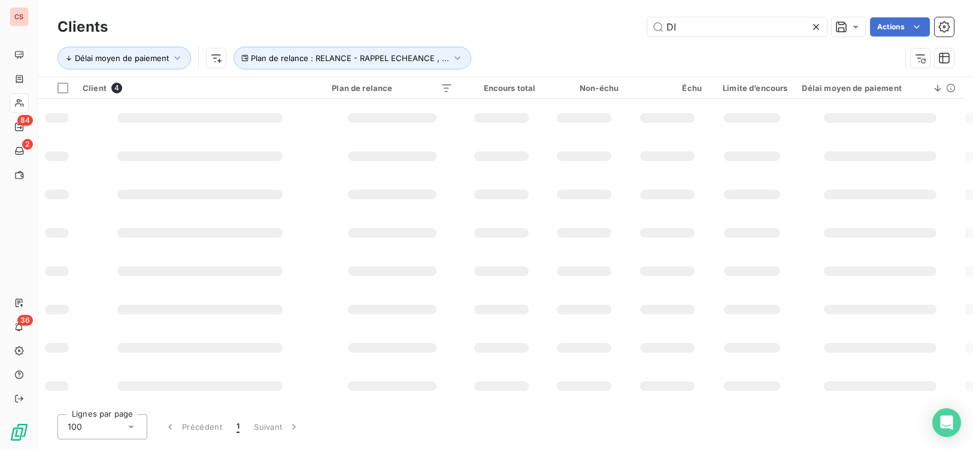
type input "D"
type input "FIDEC"
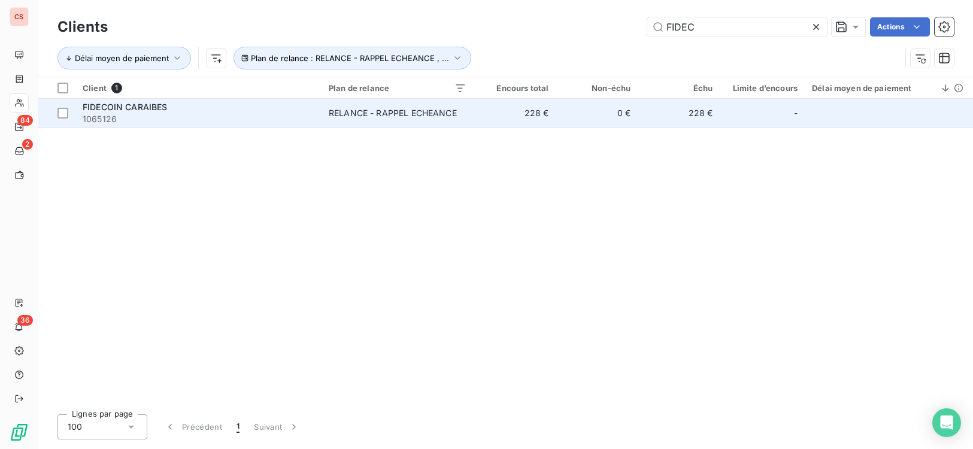
click at [516, 121] on td "228 €" at bounding box center [515, 113] width 82 height 29
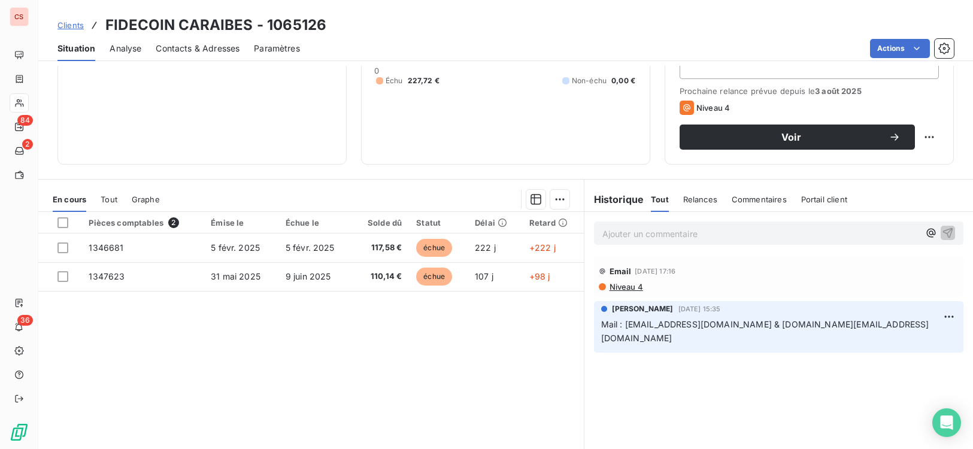
scroll to position [183, 0]
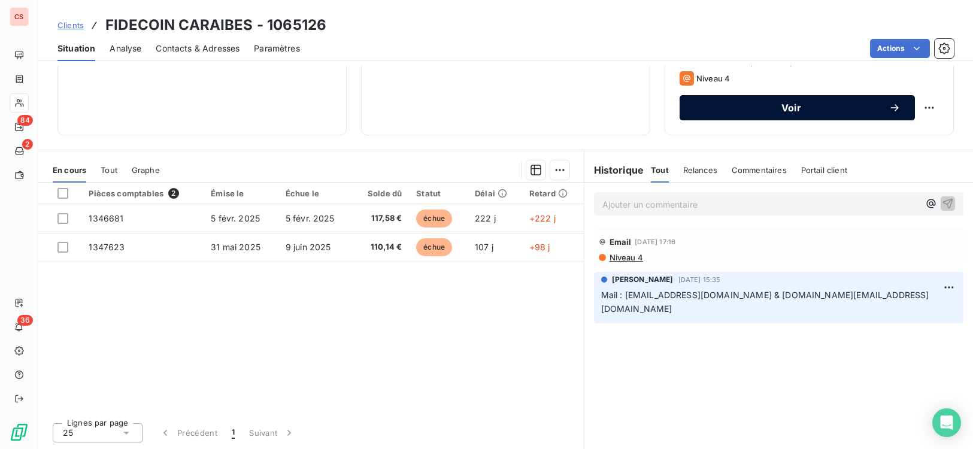
click at [833, 111] on span "Voir" at bounding box center [791, 108] width 195 height 10
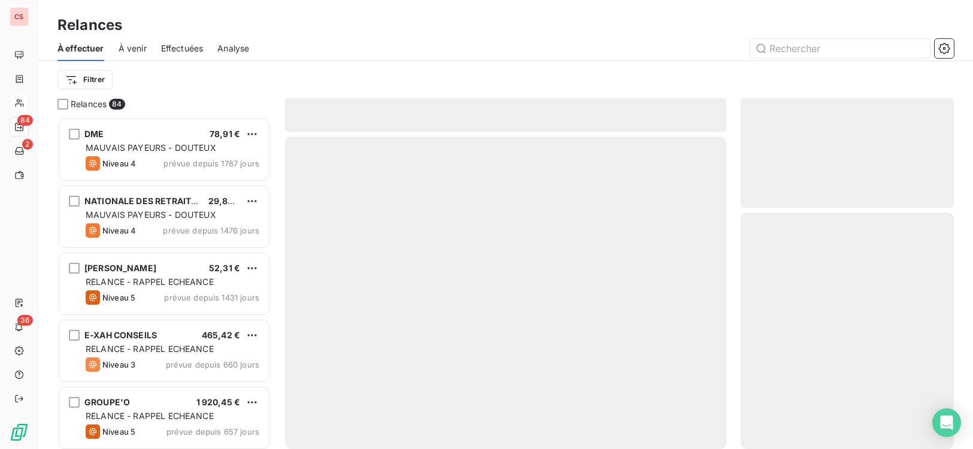
scroll to position [323, 205]
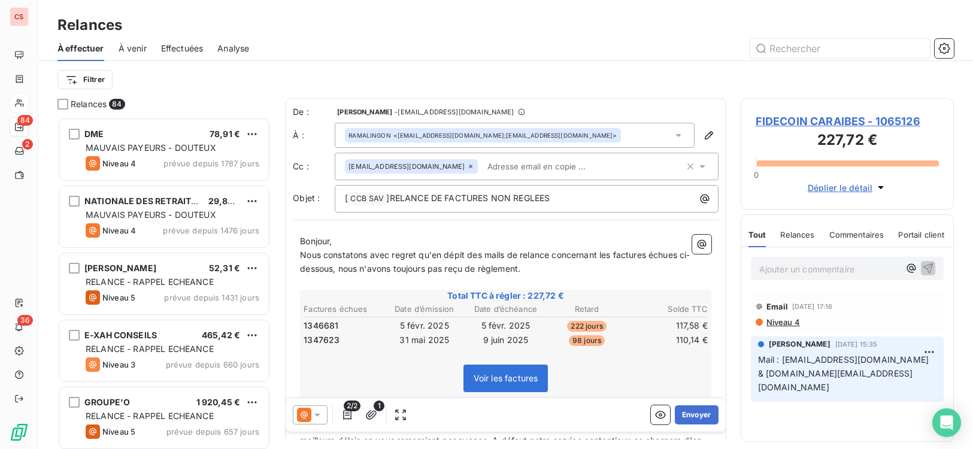
click at [482, 169] on input "text" at bounding box center [551, 166] width 138 height 18
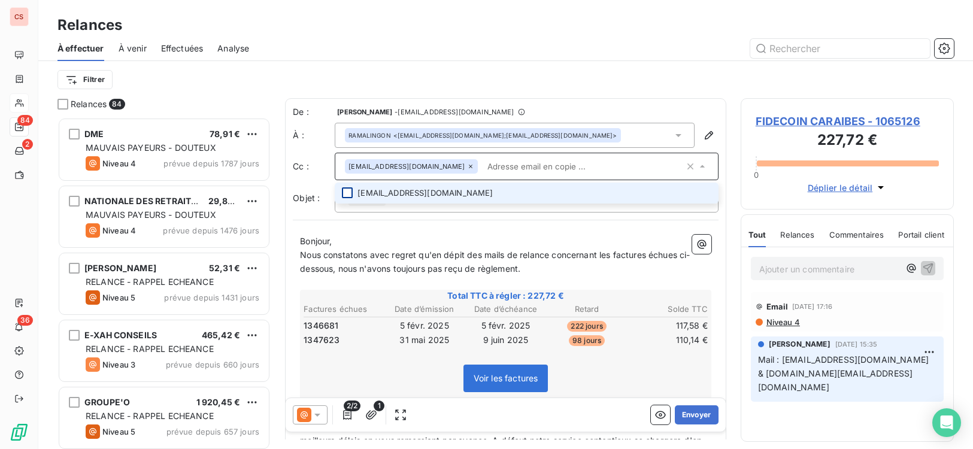
click at [351, 196] on div at bounding box center [347, 192] width 11 height 11
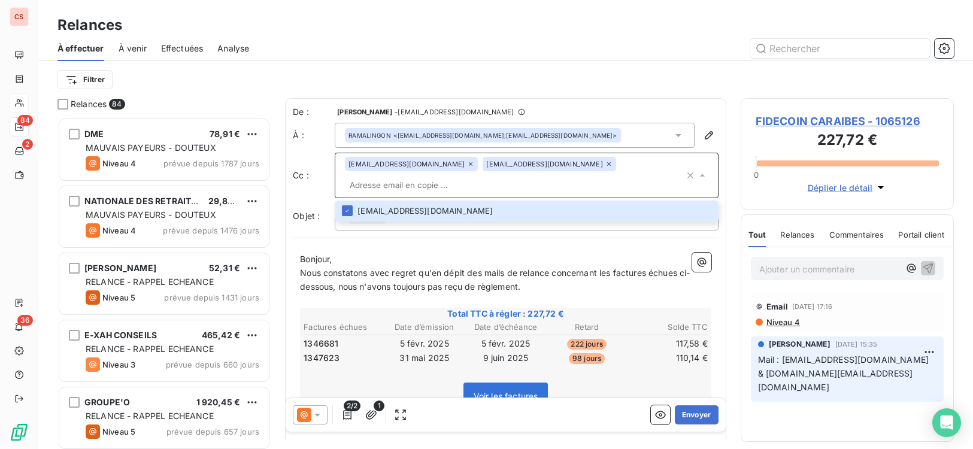
click at [451, 245] on div "De : [PERSON_NAME] - [EMAIL_ADDRESS][DOMAIN_NAME] À : [PERSON_NAME] <[EMAIL_ADD…" at bounding box center [505, 362] width 441 height 529
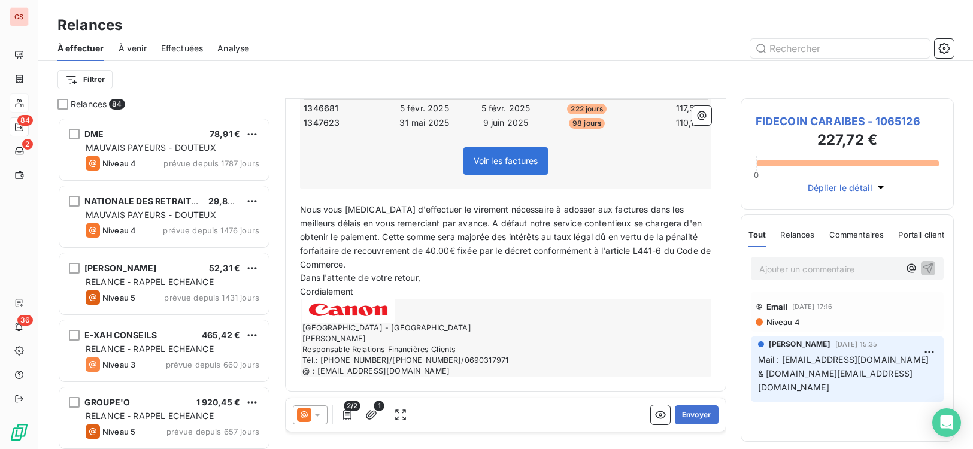
scroll to position [237, 0]
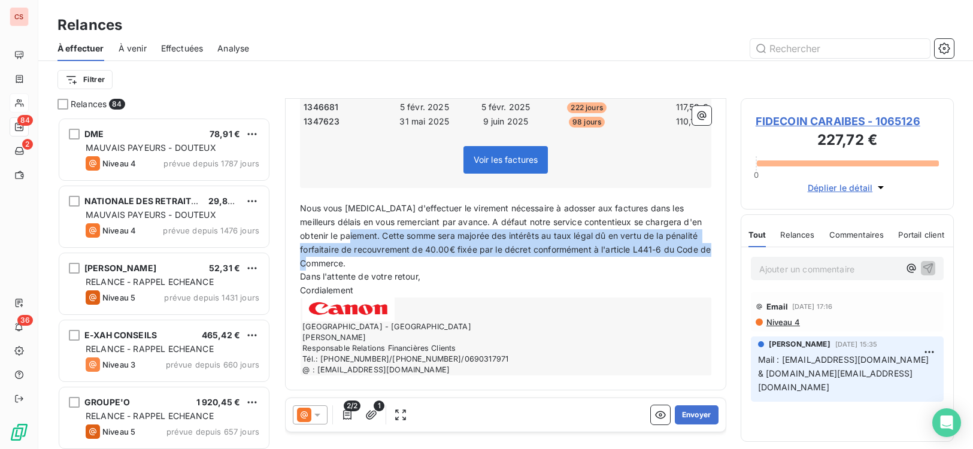
drag, startPoint x: 352, startPoint y: 236, endPoint x: 700, endPoint y: 265, distance: 349.6
click at [700, 265] on p "Nous vous [MEDICAL_DATA] d'effectuer le virement nécessaire à adosser aux factu…" at bounding box center [505, 236] width 411 height 68
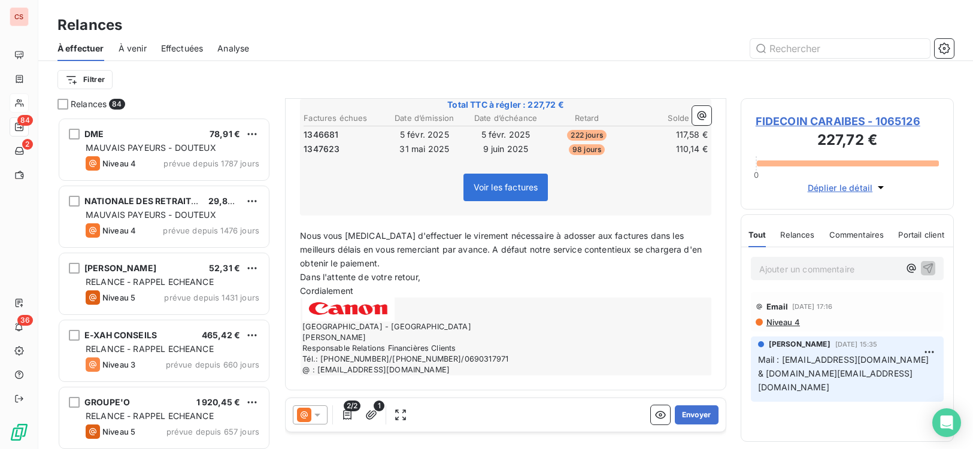
scroll to position [210, 0]
click at [685, 417] on button "Envoyer" at bounding box center [697, 414] width 44 height 19
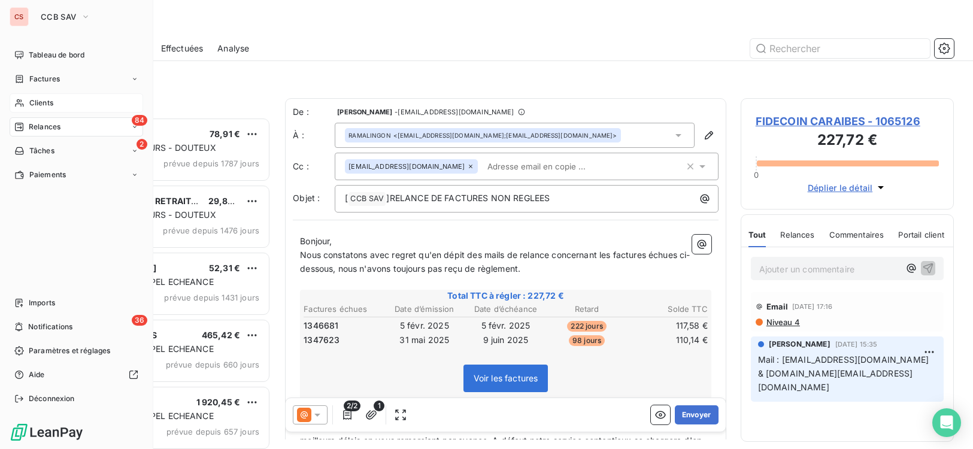
click at [35, 104] on span "Clients" at bounding box center [41, 103] width 24 height 11
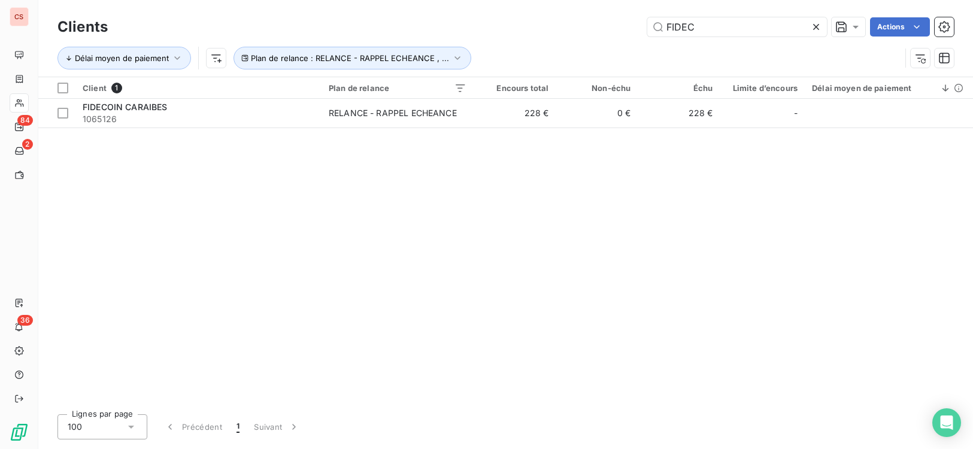
drag, startPoint x: 696, startPoint y: 31, endPoint x: 576, endPoint y: 28, distance: 119.8
click at [580, 29] on div "FIDEC Actions" at bounding box center [538, 26] width 832 height 19
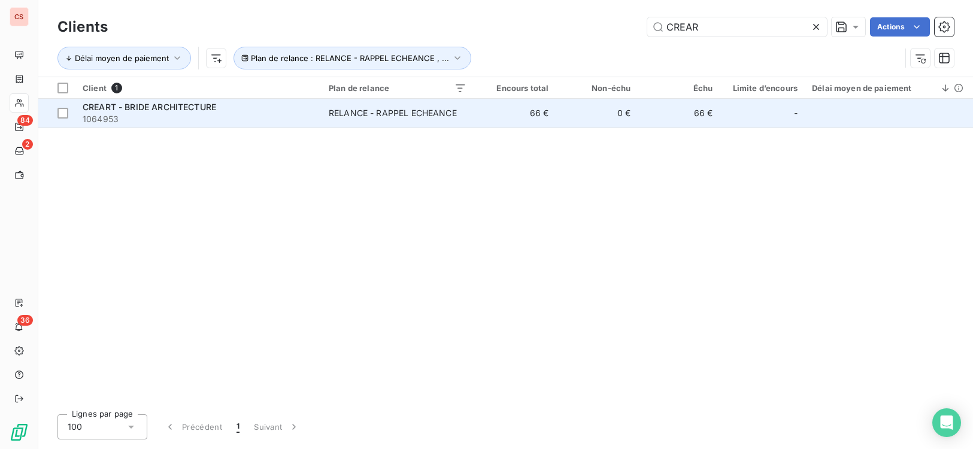
type input "CREAR"
click at [326, 109] on td "RELANCE - RAPPEL ECHEANCE" at bounding box center [397, 113] width 152 height 29
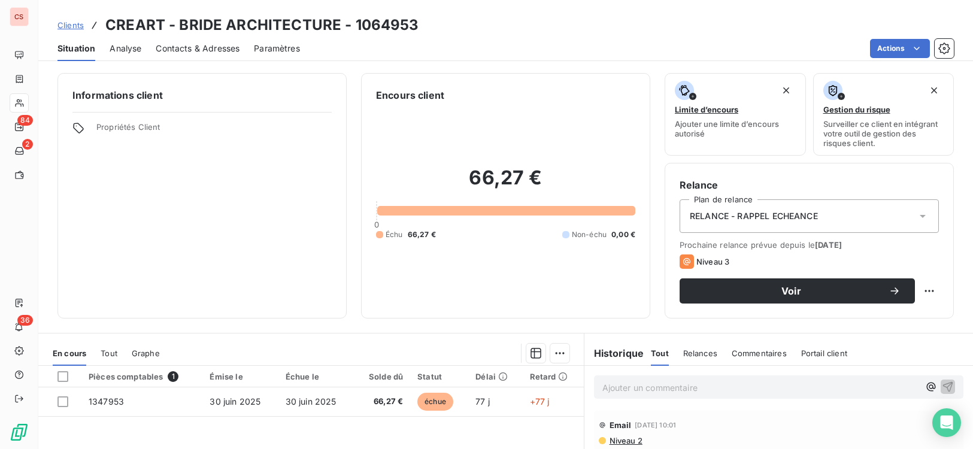
scroll to position [599, 0]
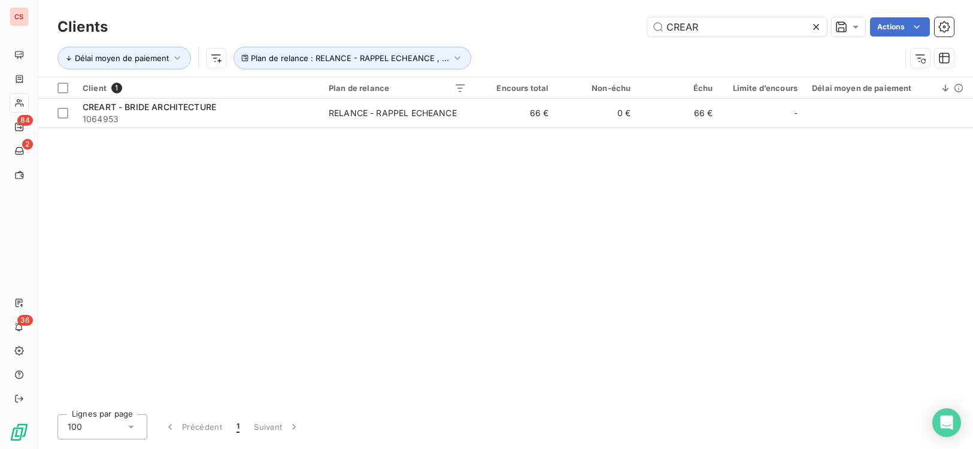
drag, startPoint x: 704, startPoint y: 27, endPoint x: 439, endPoint y: 24, distance: 264.6
click at [498, 30] on div "CREAR Actions" at bounding box center [538, 26] width 832 height 19
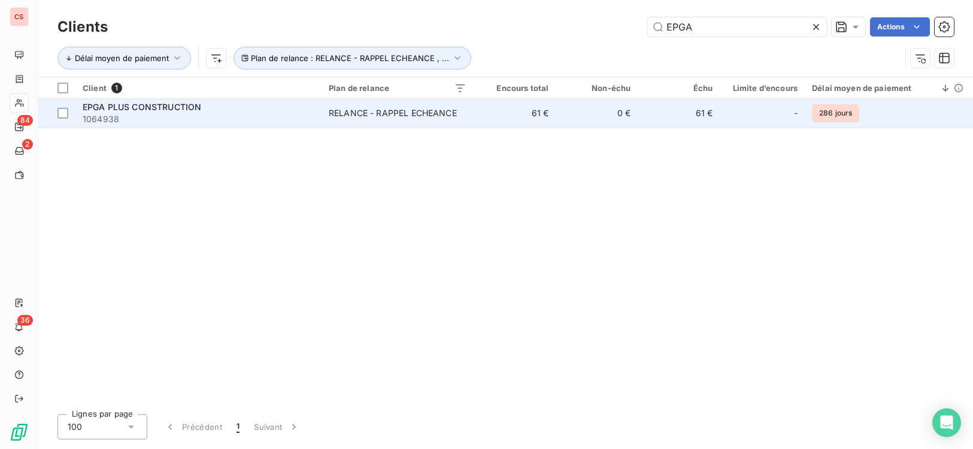
type input "EPGA"
click at [340, 119] on td "RELANCE - RAPPEL ECHEANCE" at bounding box center [397, 113] width 152 height 29
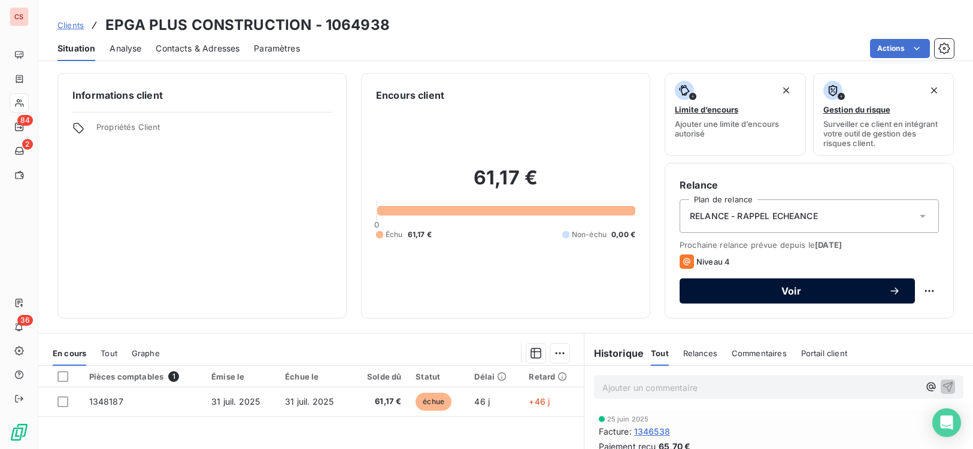
click at [811, 295] on span "Voir" at bounding box center [791, 291] width 195 height 10
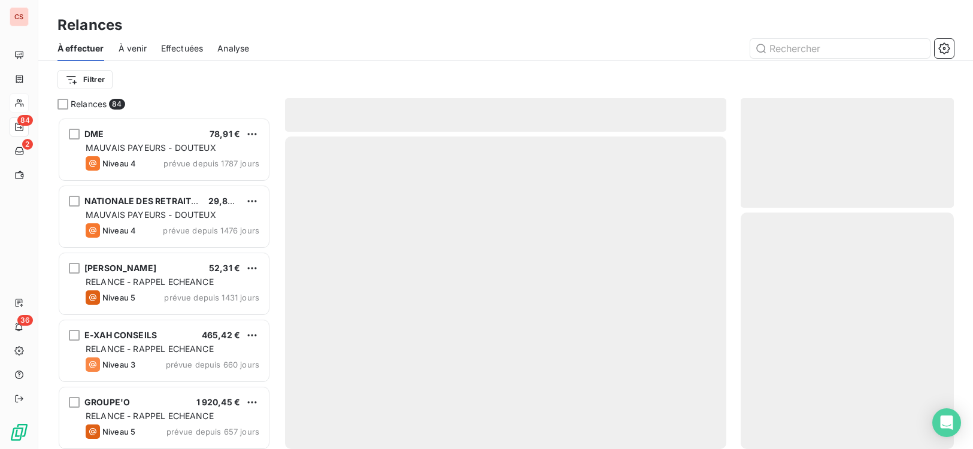
scroll to position [323, 205]
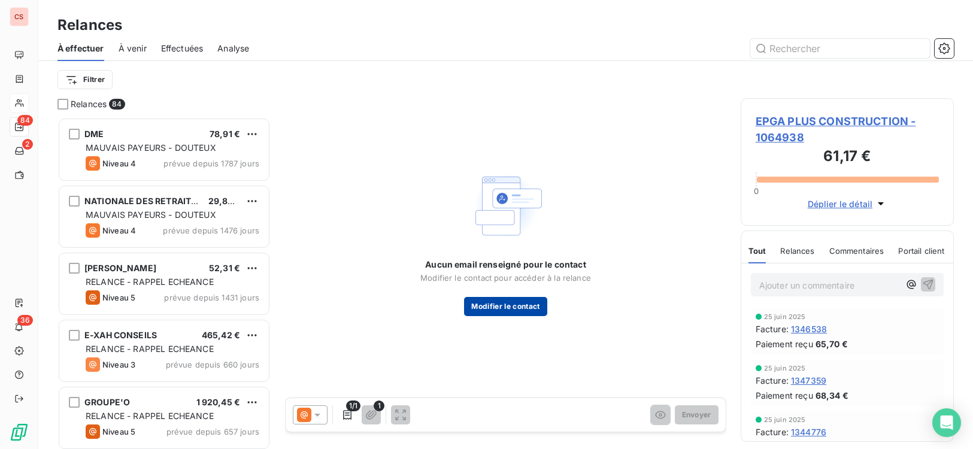
click at [506, 309] on button "Modifier le contact" at bounding box center [505, 306] width 83 height 19
type input "NAÏMA"
type input "ORVILLE"
type input "0690.755.399"
type input "0690.920.592"
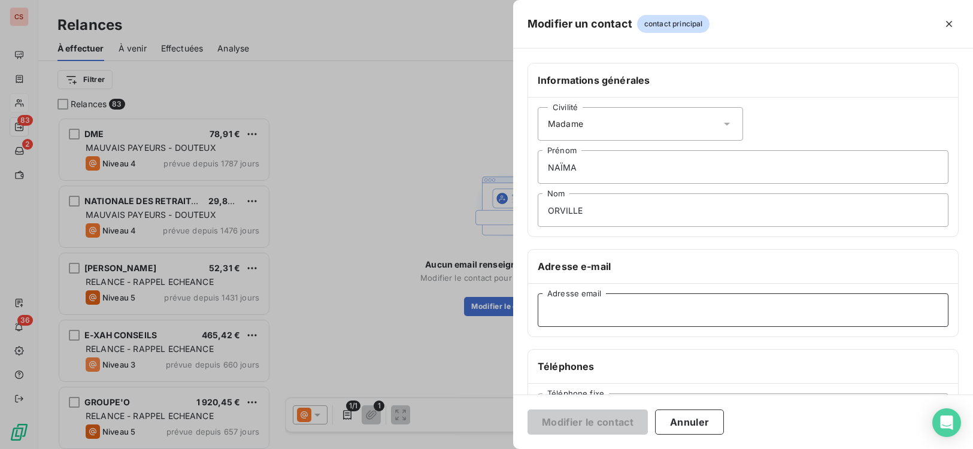
click at [568, 315] on input "Adresse email" at bounding box center [743, 310] width 411 height 34
paste input "[EMAIL_ADDRESS][DOMAIN_NAME]"
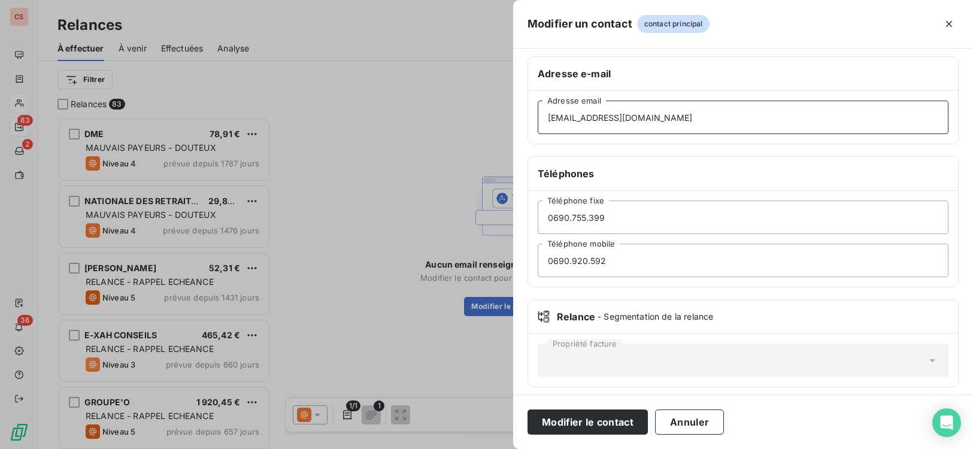
scroll to position [200, 0]
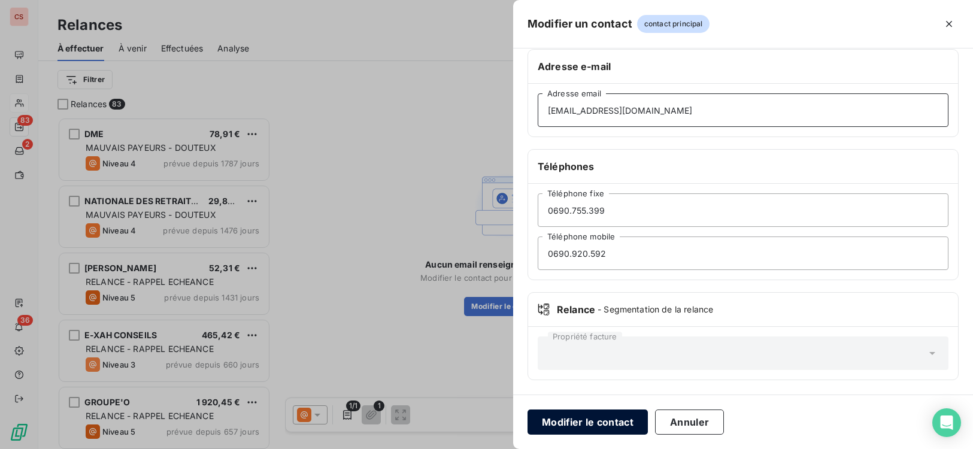
type input "[EMAIL_ADDRESS][DOMAIN_NAME]"
click at [594, 416] on button "Modifier le contact" at bounding box center [587, 421] width 120 height 25
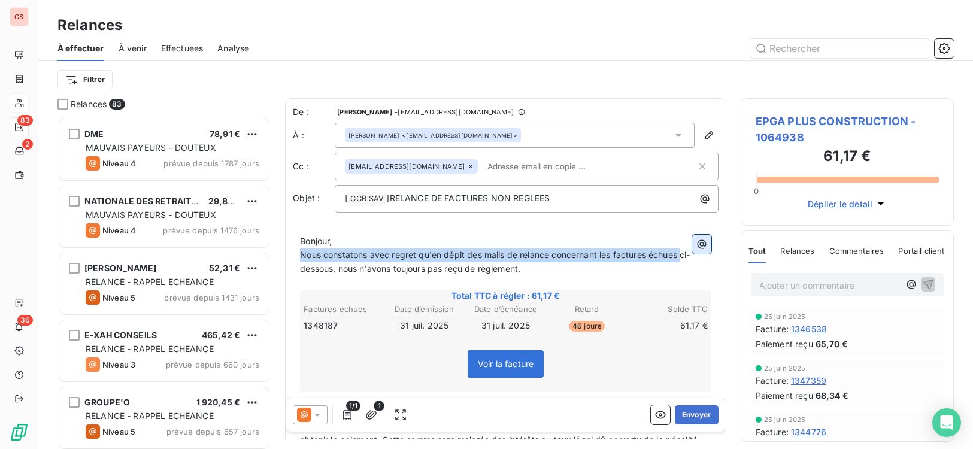
drag, startPoint x: 301, startPoint y: 251, endPoint x: 683, endPoint y: 252, distance: 381.9
click at [683, 252] on div "Bonjour, Nous constatons avec regret qu'en dépit des mails de relance concernan…" at bounding box center [505, 407] width 411 height 345
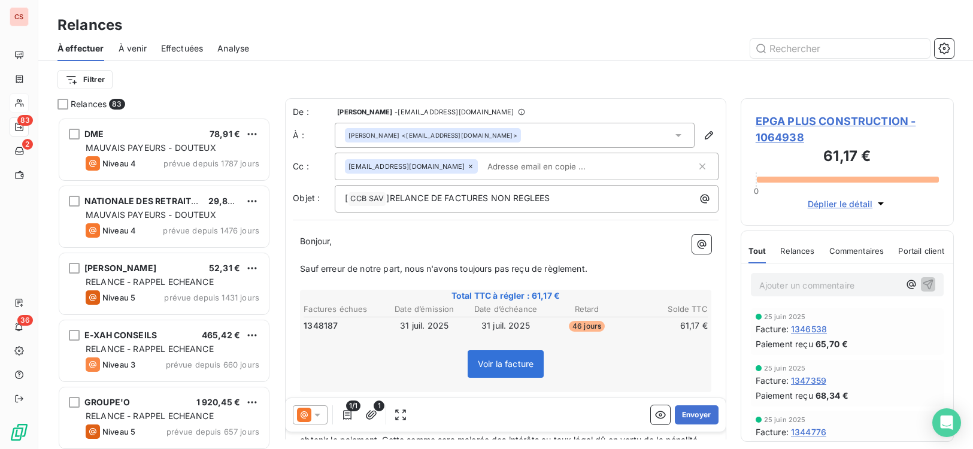
click at [587, 269] on span "Sauf erreur de notre part, nous n'avons toujours pas reçu de règlement." at bounding box center [443, 268] width 287 height 10
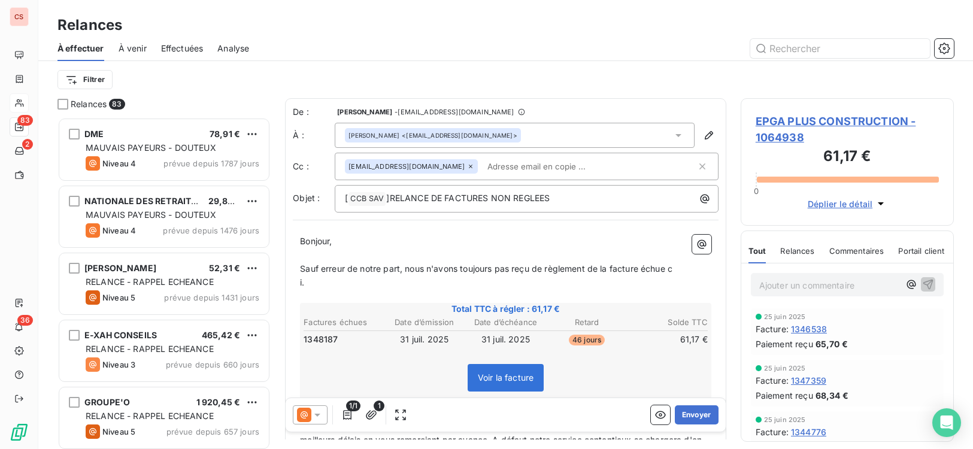
drag, startPoint x: 672, startPoint y: 270, endPoint x: 653, endPoint y: 259, distance: 22.0
click at [669, 267] on span "Sauf erreur de notre part, nous n'avons toujours pas reçu de règlement de la fa…" at bounding box center [486, 268] width 372 height 10
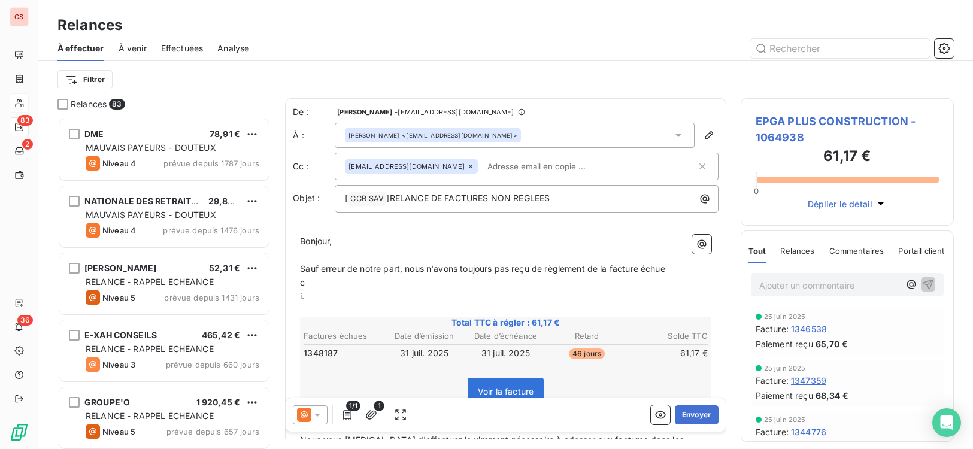
click at [304, 296] on span "i." at bounding box center [302, 296] width 4 height 10
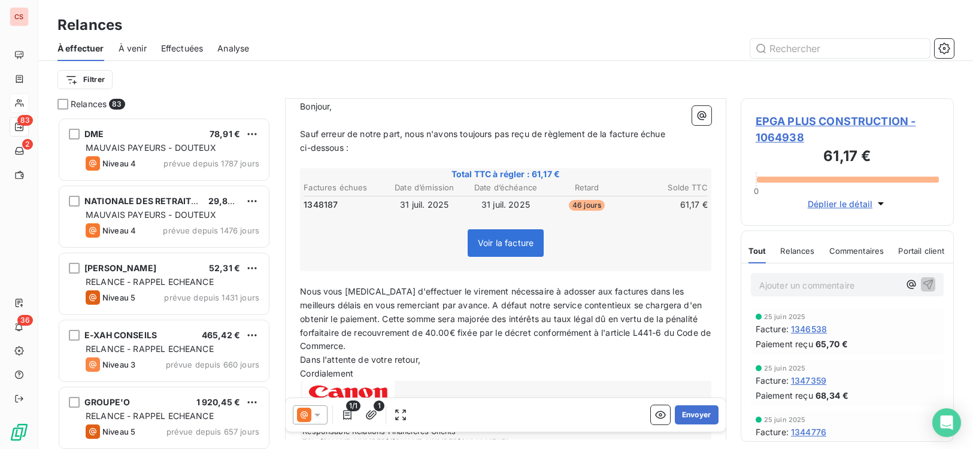
scroll to position [188, 0]
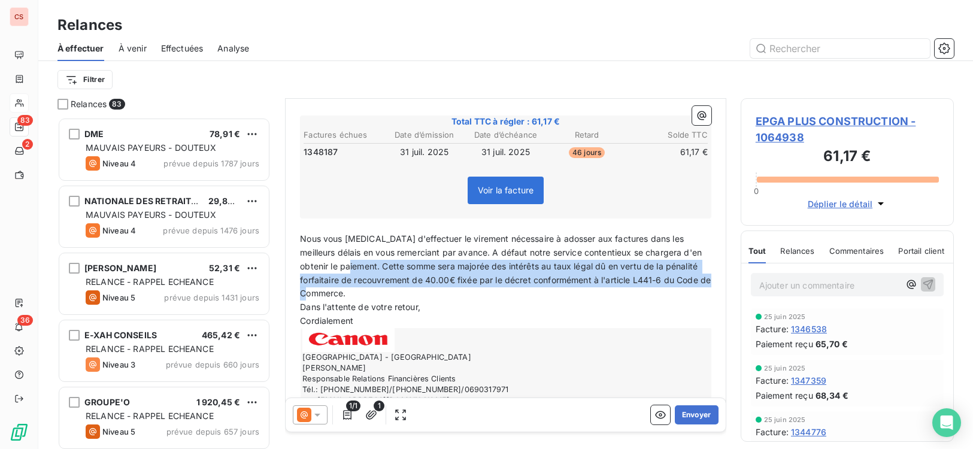
drag, startPoint x: 353, startPoint y: 268, endPoint x: 682, endPoint y: 288, distance: 330.4
click at [682, 288] on p "Nous vous [MEDICAL_DATA] d'effectuer le virement nécessaire à adosser aux factu…" at bounding box center [505, 266] width 411 height 68
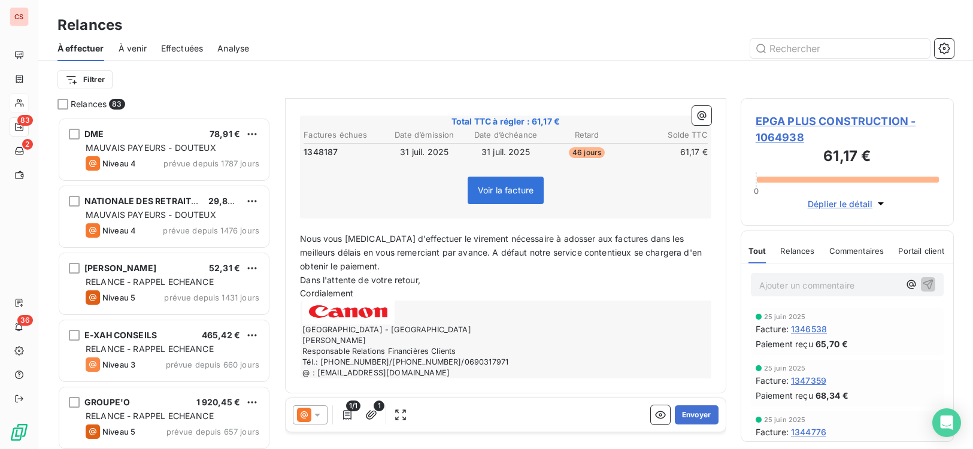
drag, startPoint x: 684, startPoint y: 287, endPoint x: 927, endPoint y: 14, distance: 365.9
click at [927, 14] on div "Relances À effectuer À venir Effectuées Analyse Filtrer" at bounding box center [505, 49] width 934 height 98
click at [569, 235] on span "Nous vous [MEDICAL_DATA] d'effectuer le virement nécessaire à adosser aux factu…" at bounding box center [502, 252] width 404 height 38
click at [605, 241] on span "Nous vous [MEDICAL_DATA] d'effectuer le virement nécessaire à adosser à la fact…" at bounding box center [502, 252] width 404 height 38
click at [692, 418] on button "Envoyer" at bounding box center [697, 414] width 44 height 19
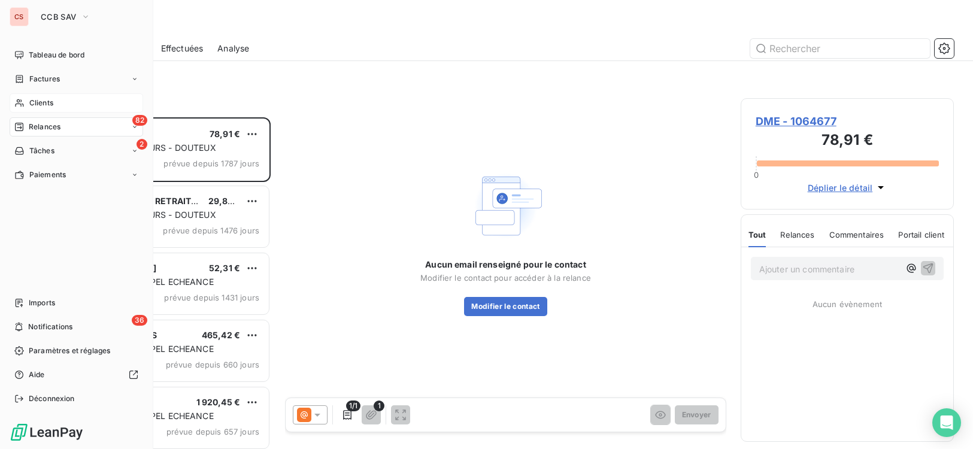
click at [37, 104] on span "Clients" at bounding box center [41, 103] width 24 height 11
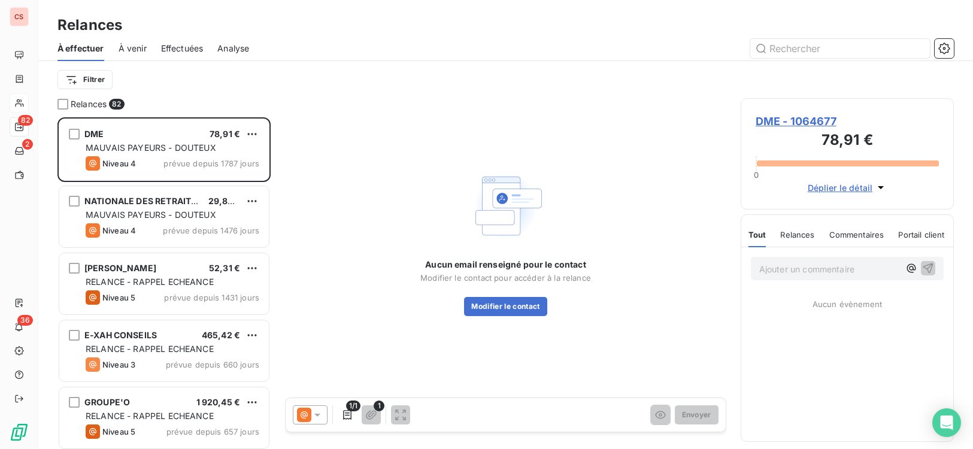
scroll to position [323, 205]
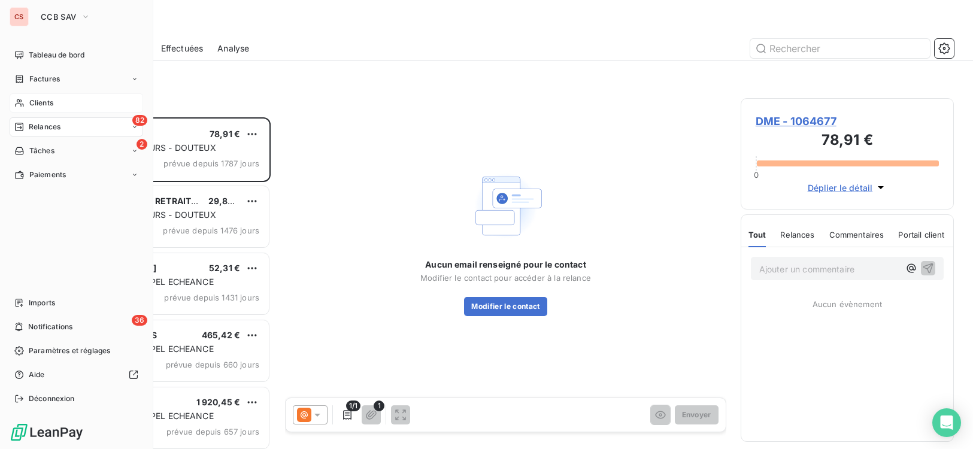
click at [48, 105] on span "Clients" at bounding box center [41, 103] width 24 height 11
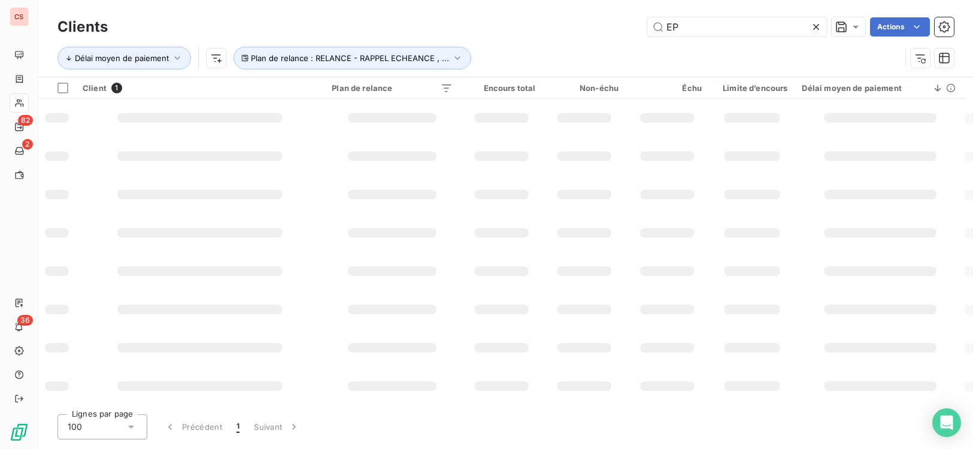
type input "E"
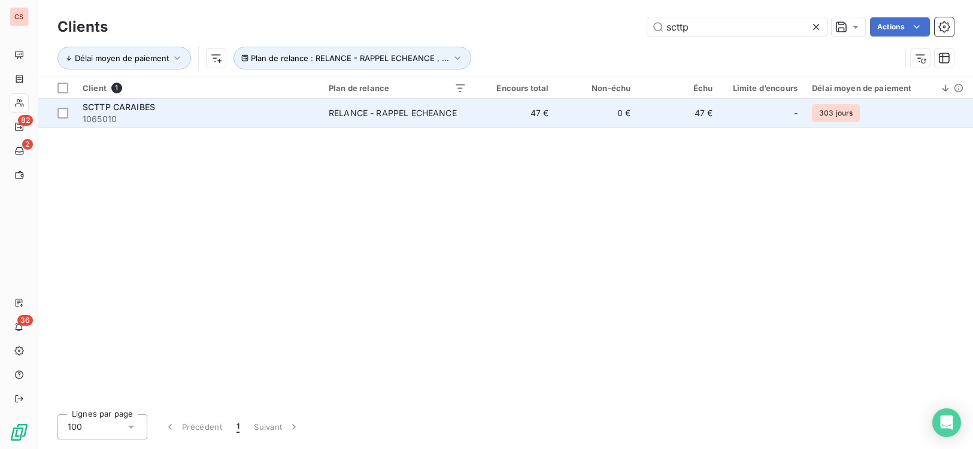
type input "scttp"
click at [392, 122] on td "RELANCE - RAPPEL ECHEANCE" at bounding box center [397, 113] width 152 height 29
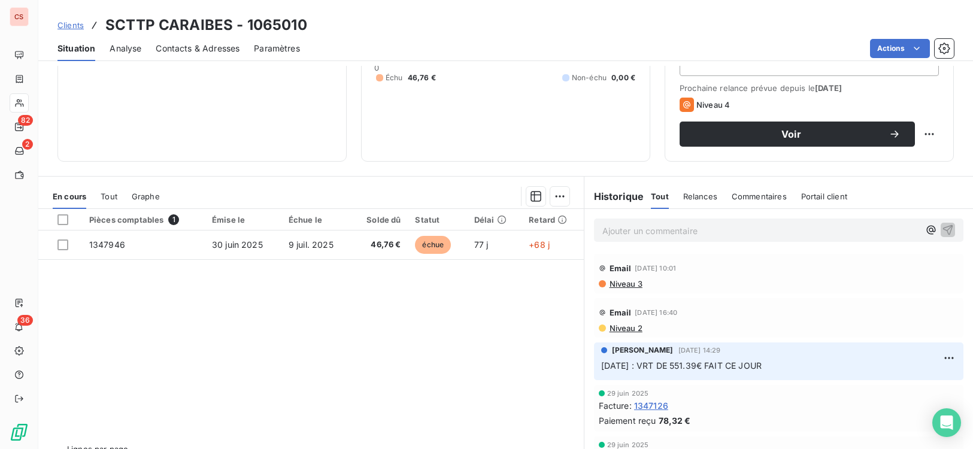
scroll to position [183, 0]
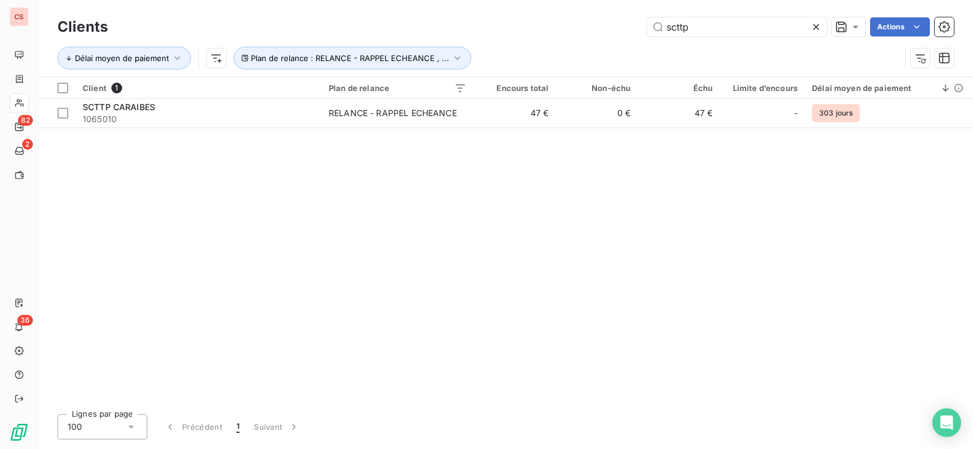
drag, startPoint x: 695, startPoint y: 23, endPoint x: 560, endPoint y: 37, distance: 135.9
click at [579, 36] on div "scttp Actions" at bounding box center [538, 26] width 832 height 19
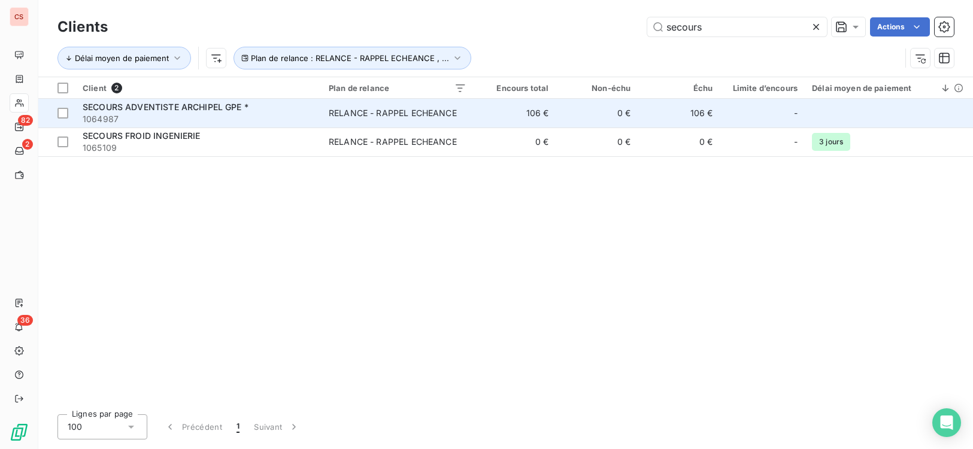
type input "secours"
click at [312, 116] on span "1064987" at bounding box center [199, 119] width 232 height 12
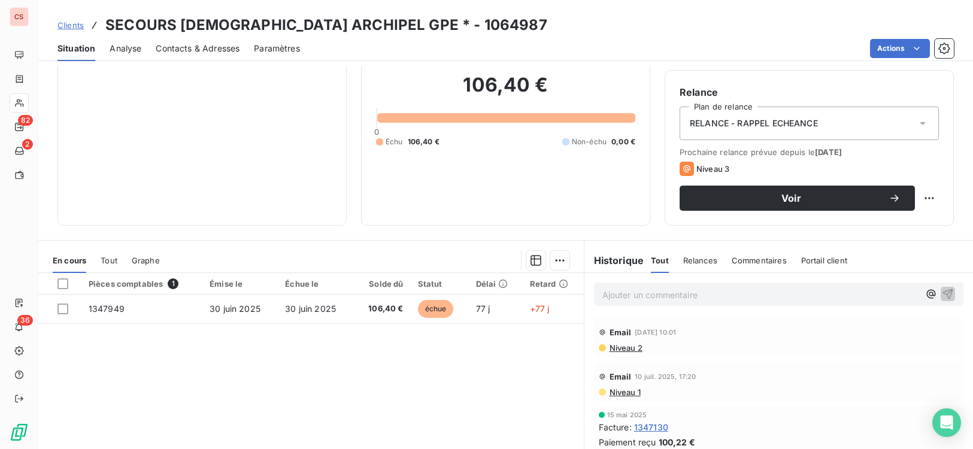
scroll to position [183, 0]
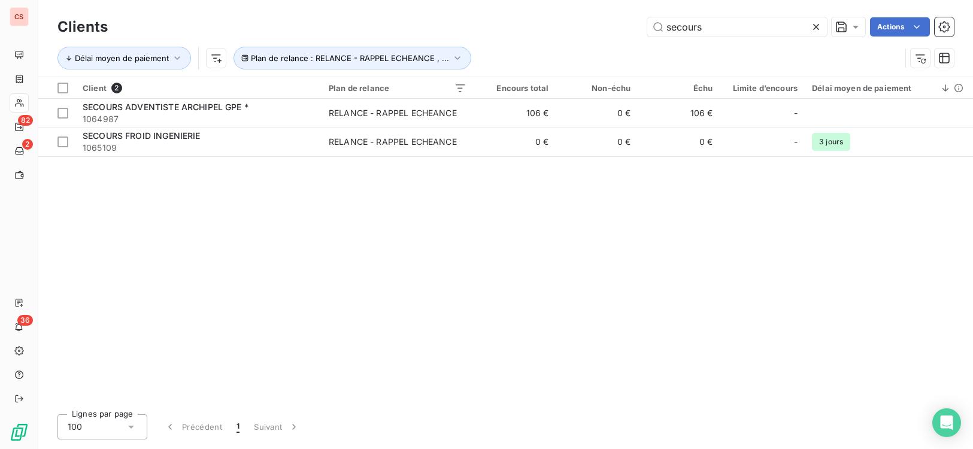
drag, startPoint x: 727, startPoint y: 30, endPoint x: 570, endPoint y: 16, distance: 156.9
click at [593, 24] on div "secours Actions" at bounding box center [538, 26] width 832 height 19
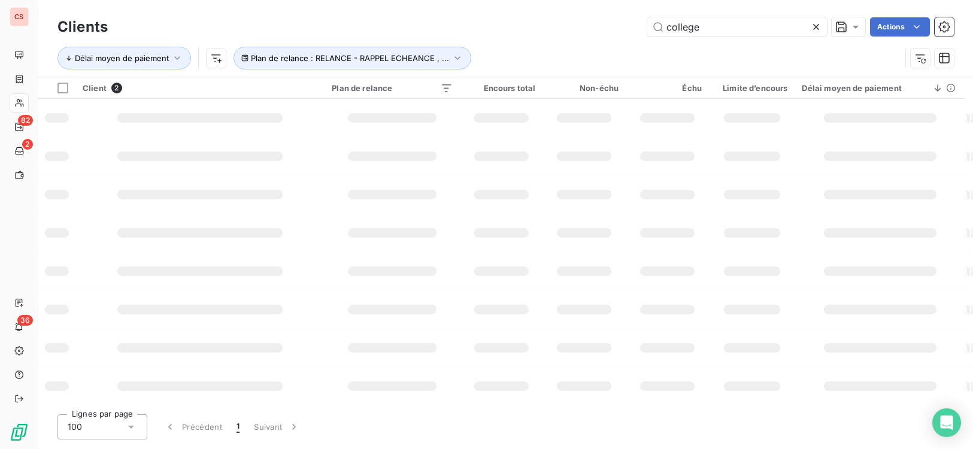
type input "college"
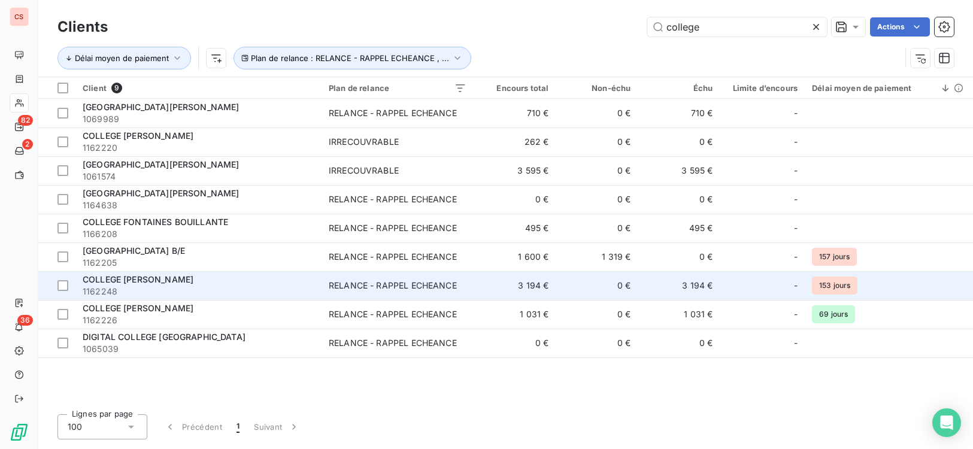
click at [427, 286] on div "RELANCE - RAPPEL ECHEANCE" at bounding box center [393, 286] width 128 height 12
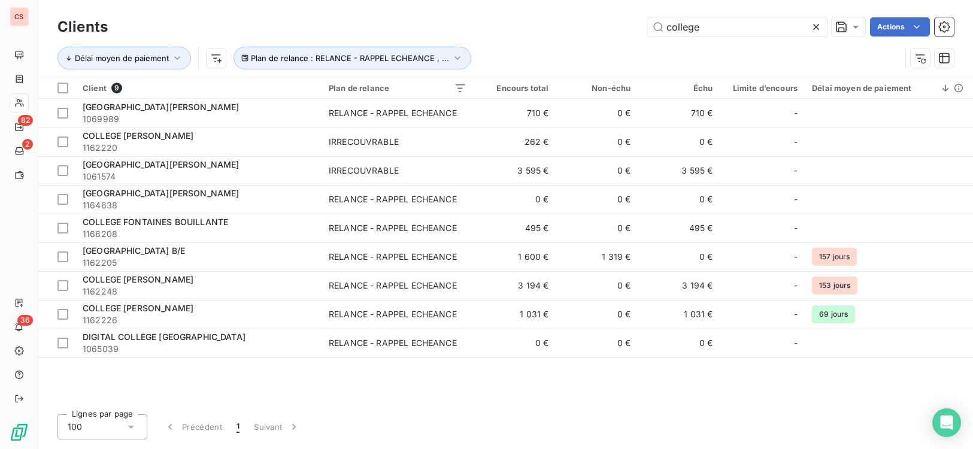
drag, startPoint x: 720, startPoint y: 31, endPoint x: 522, endPoint y: 47, distance: 198.9
click at [524, 47] on div "Clients college Actions Délai moyen de paiement Plan de relance : RELANCE - RAP…" at bounding box center [505, 45] width 896 height 62
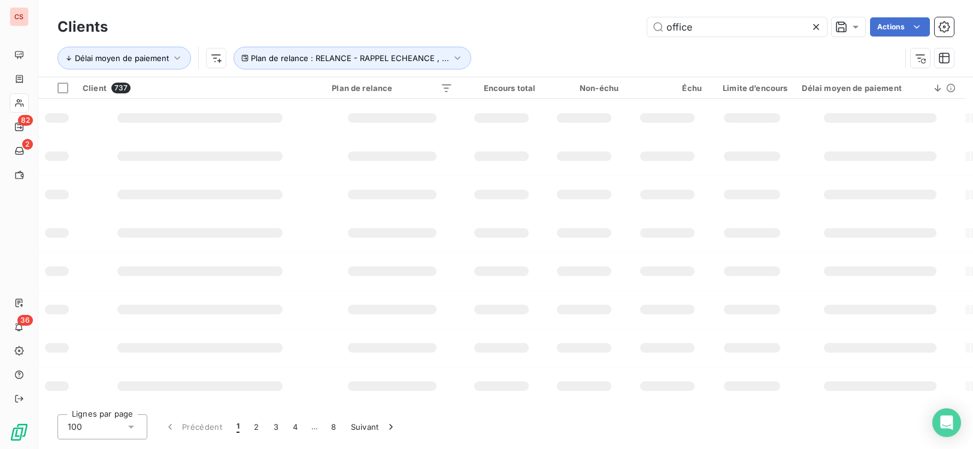
type input "office"
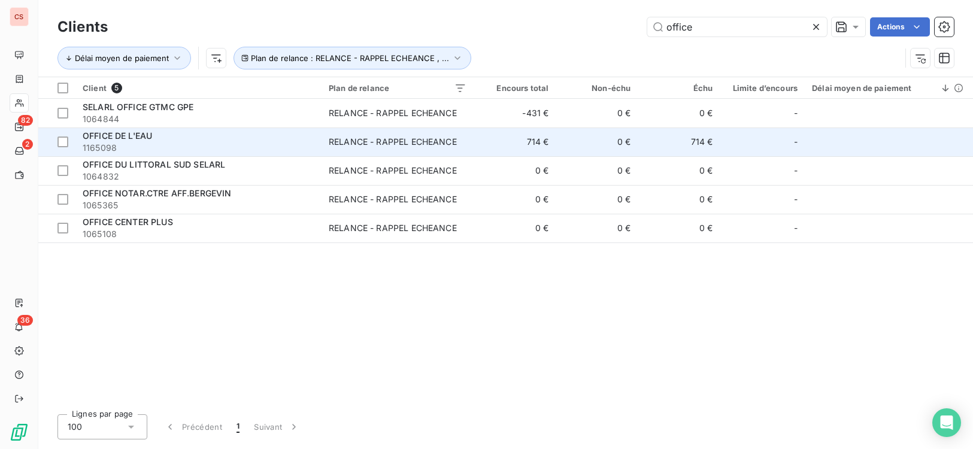
click at [438, 145] on div "RELANCE - RAPPEL ECHEANCE" at bounding box center [393, 142] width 128 height 12
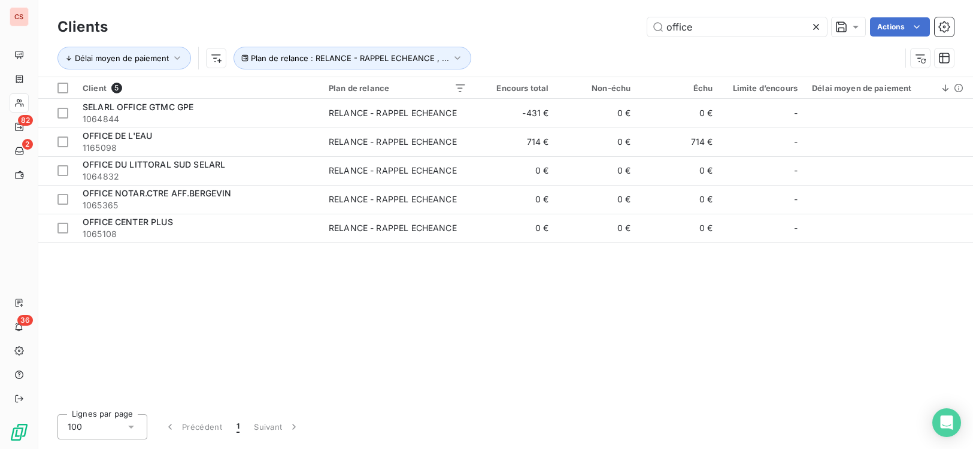
drag, startPoint x: 711, startPoint y: 31, endPoint x: 553, endPoint y: 20, distance: 157.8
click at [553, 20] on div "office Actions" at bounding box center [538, 26] width 832 height 19
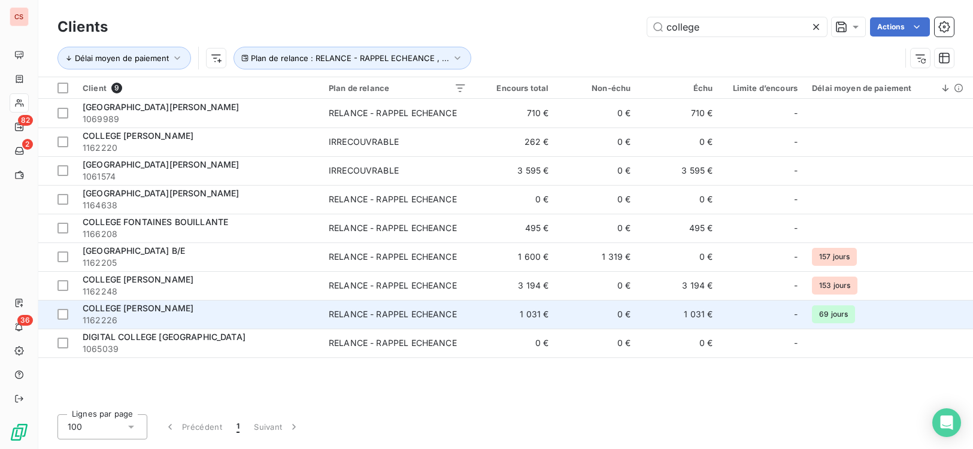
type input "college"
click at [189, 308] on span "COLLEGE [PERSON_NAME]" at bounding box center [138, 308] width 111 height 10
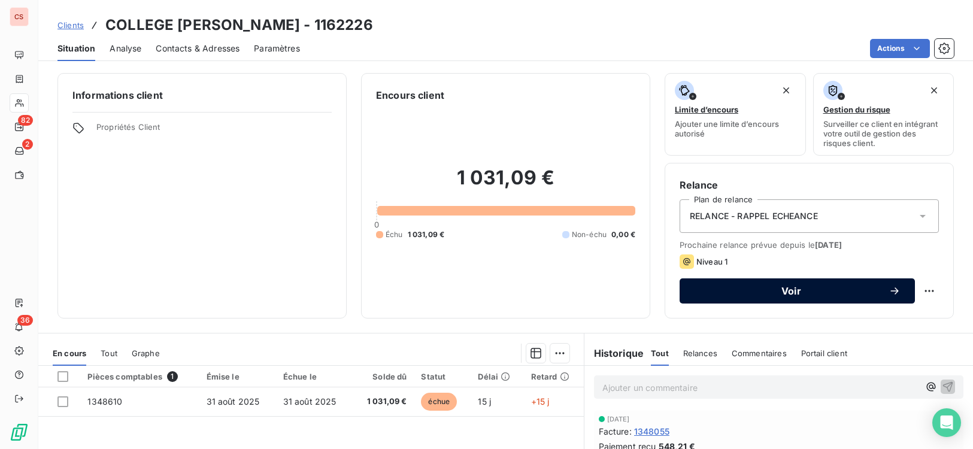
click at [812, 296] on div "Voir" at bounding box center [797, 291] width 207 height 12
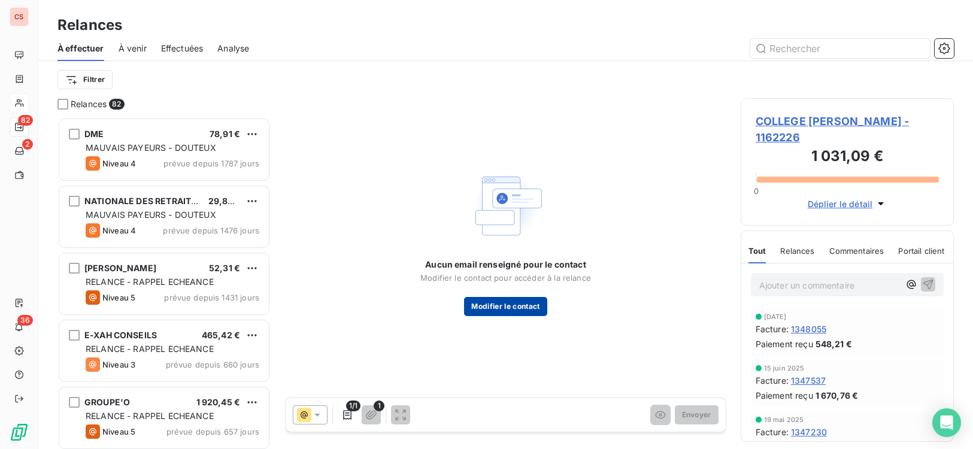
click at [506, 308] on button "Modifier le contact" at bounding box center [505, 306] width 83 height 19
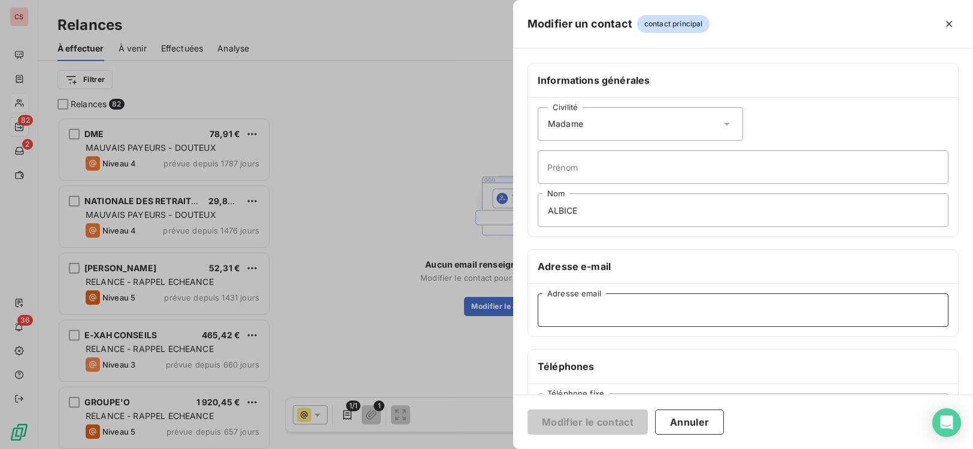
click at [580, 311] on input "Adresse email" at bounding box center [743, 310] width 411 height 34
paste input "[EMAIL_ADDRESS][DOMAIN_NAME]"
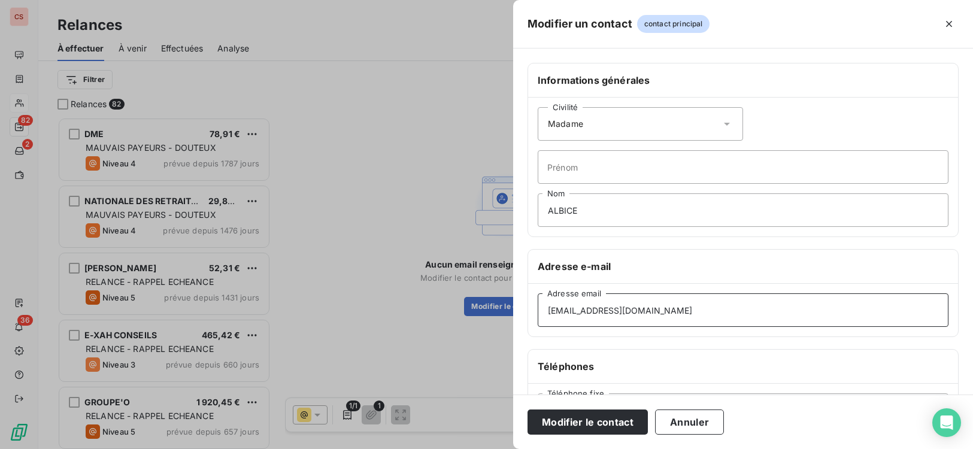
scroll to position [200, 0]
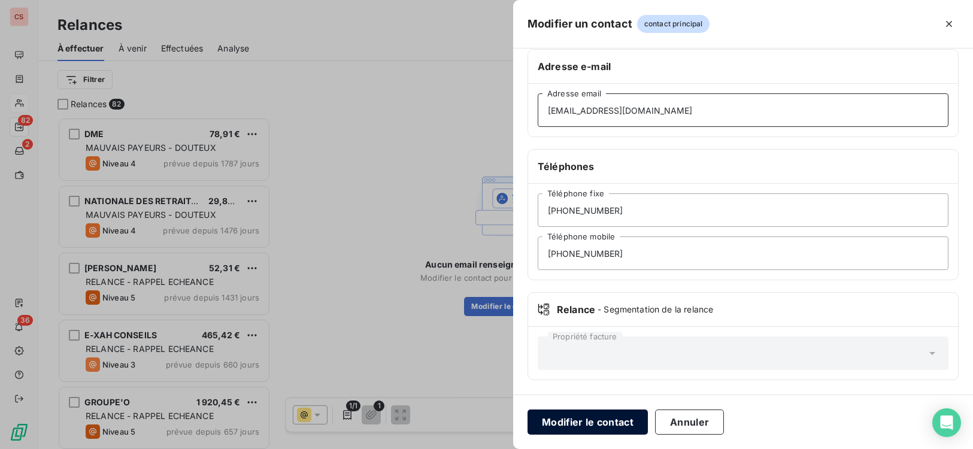
type input "[EMAIL_ADDRESS][DOMAIN_NAME]"
click at [597, 424] on button "Modifier le contact" at bounding box center [587, 421] width 120 height 25
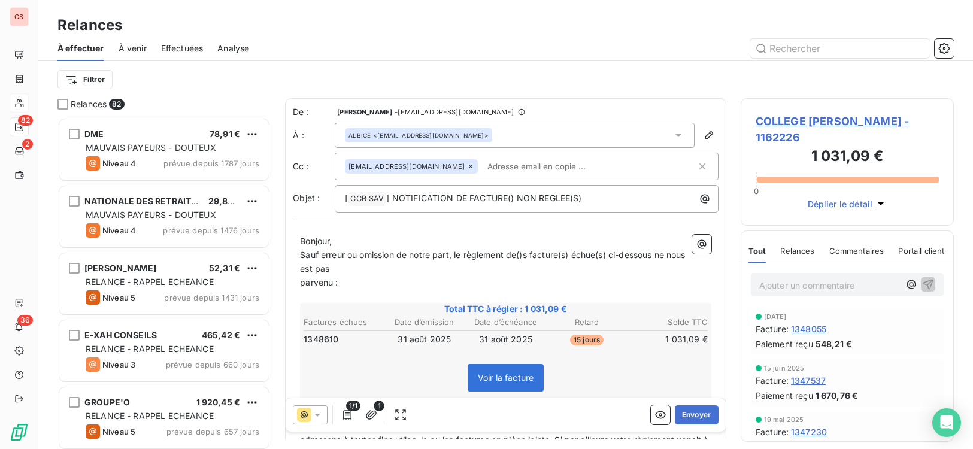
click at [302, 284] on span "parvenu :" at bounding box center [319, 282] width 38 height 10
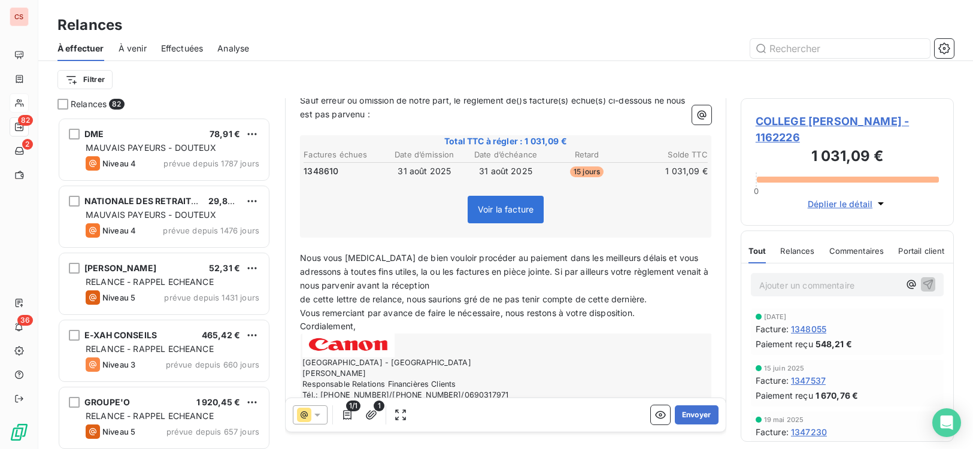
scroll to position [191, 0]
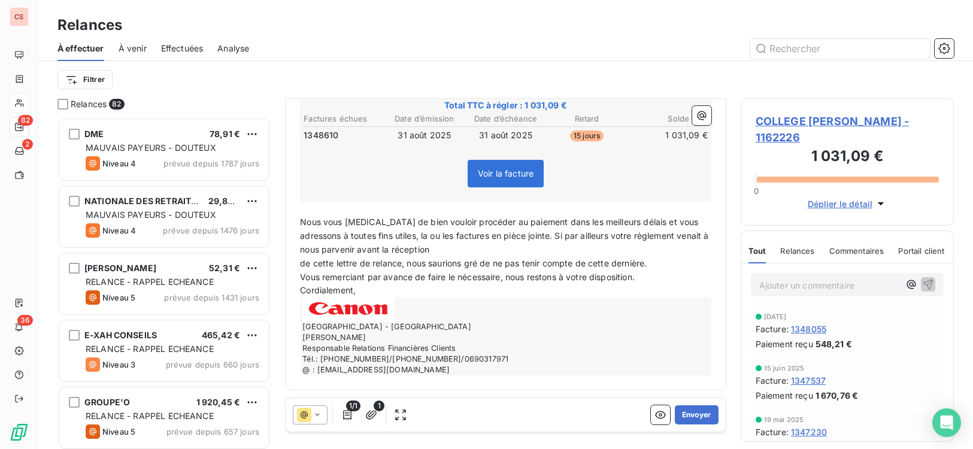
click at [302, 266] on span "de cette lettre de relance, nous saurions gré de ne pas tenir compte de cette d…" at bounding box center [473, 263] width 347 height 10
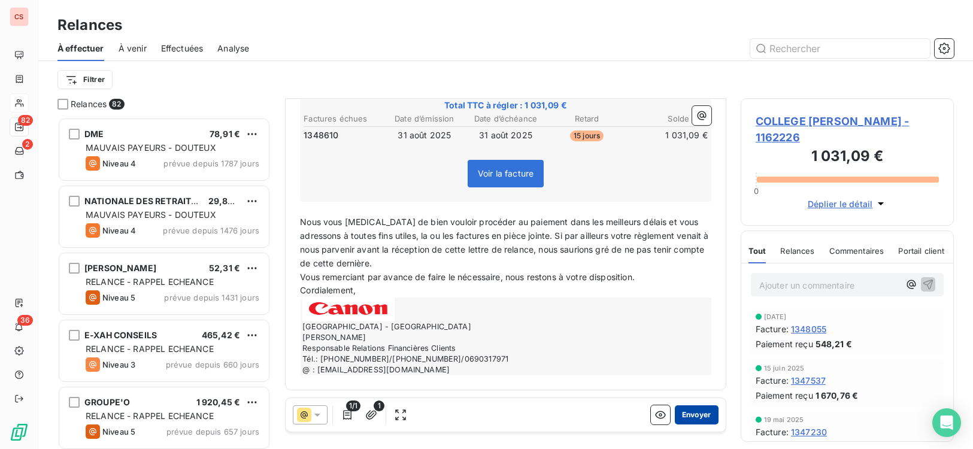
click at [680, 414] on button "Envoyer" at bounding box center [697, 414] width 44 height 19
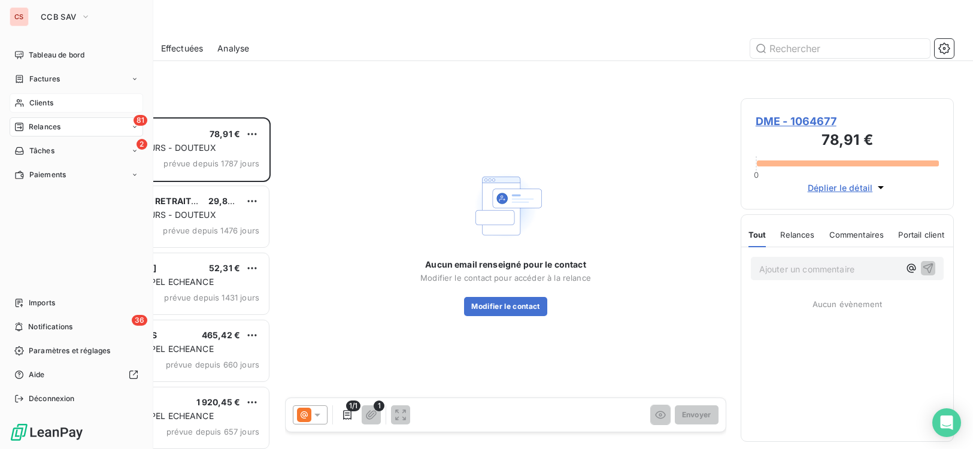
click at [54, 105] on div "Clients" at bounding box center [76, 102] width 133 height 19
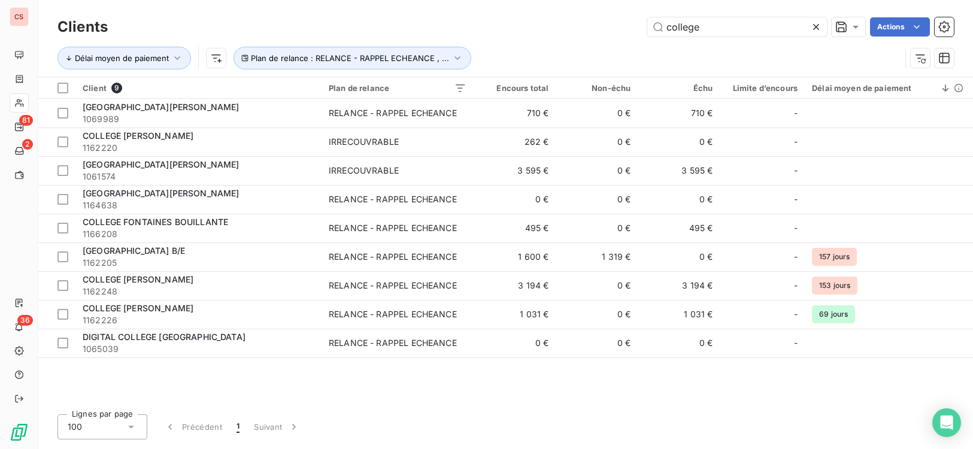
drag, startPoint x: 711, startPoint y: 32, endPoint x: 570, endPoint y: 45, distance: 140.7
click at [572, 46] on div "Clients college Actions Délai moyen de paiement Plan de relance : RELANCE - RAP…" at bounding box center [505, 45] width 896 height 62
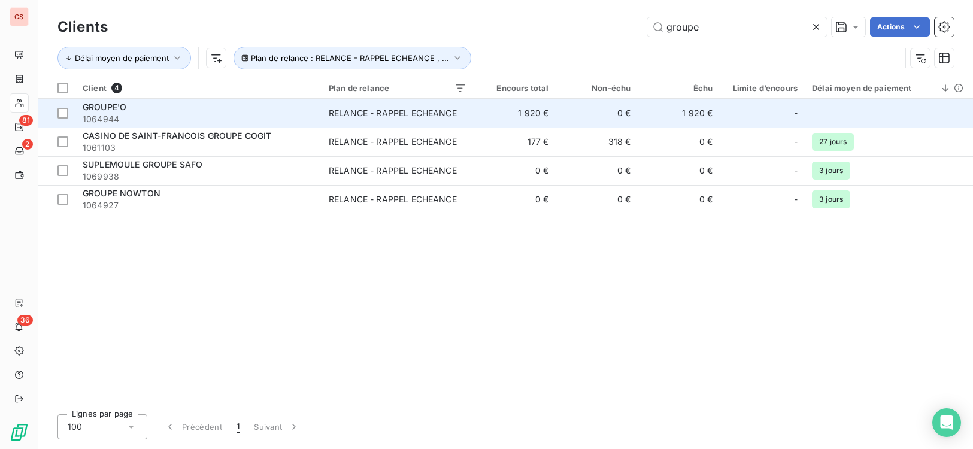
type input "groupe"
click at [296, 116] on span "1064944" at bounding box center [199, 119] width 232 height 12
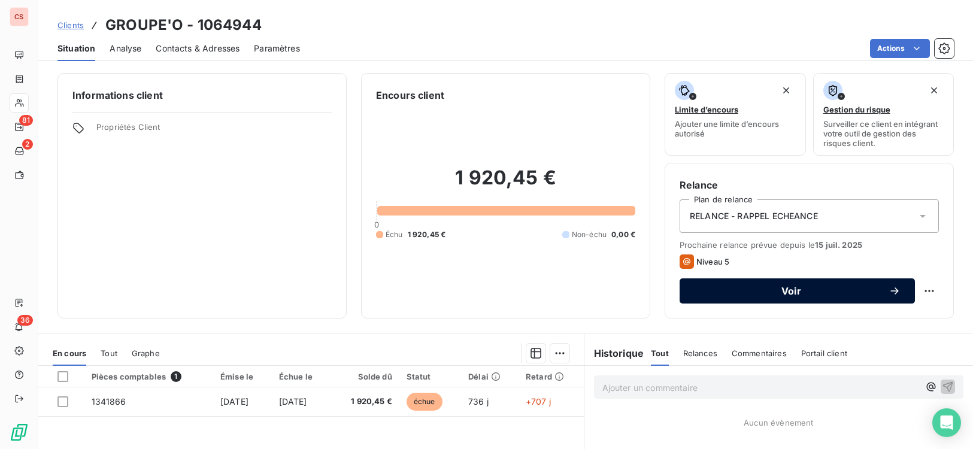
click at [795, 290] on span "Voir" at bounding box center [791, 291] width 195 height 10
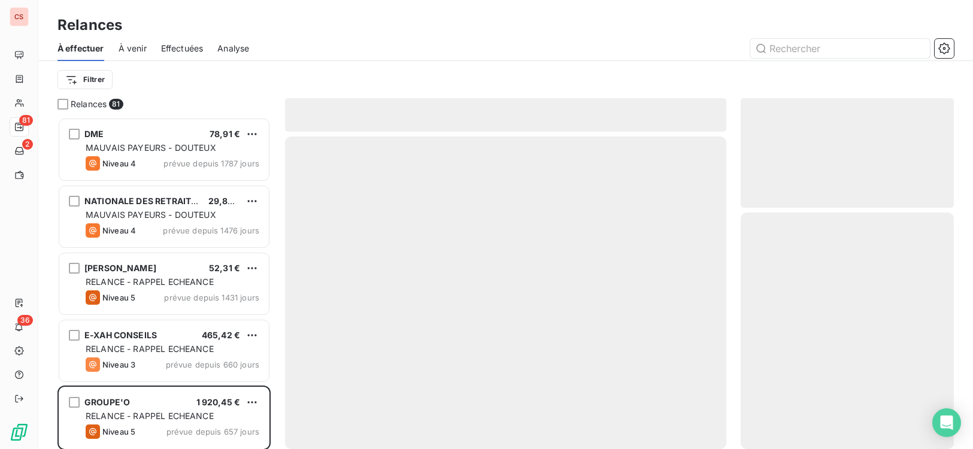
scroll to position [323, 205]
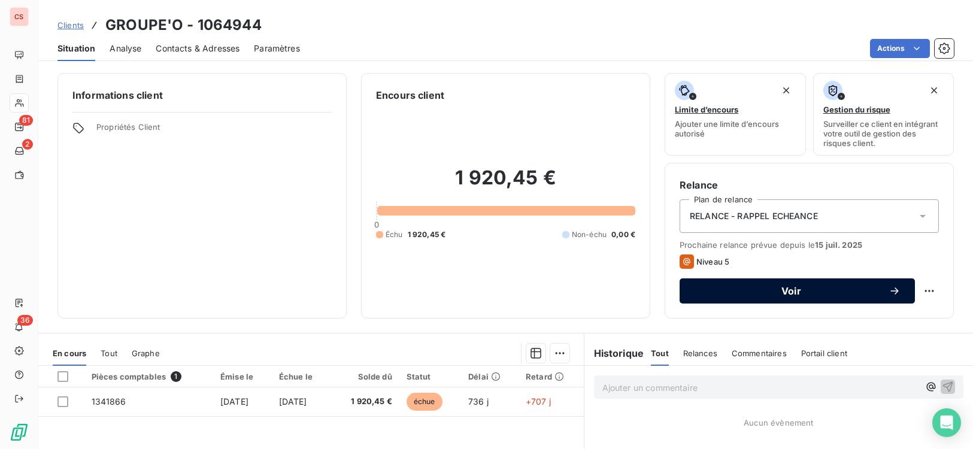
click at [755, 284] on button "Voir" at bounding box center [796, 290] width 235 height 25
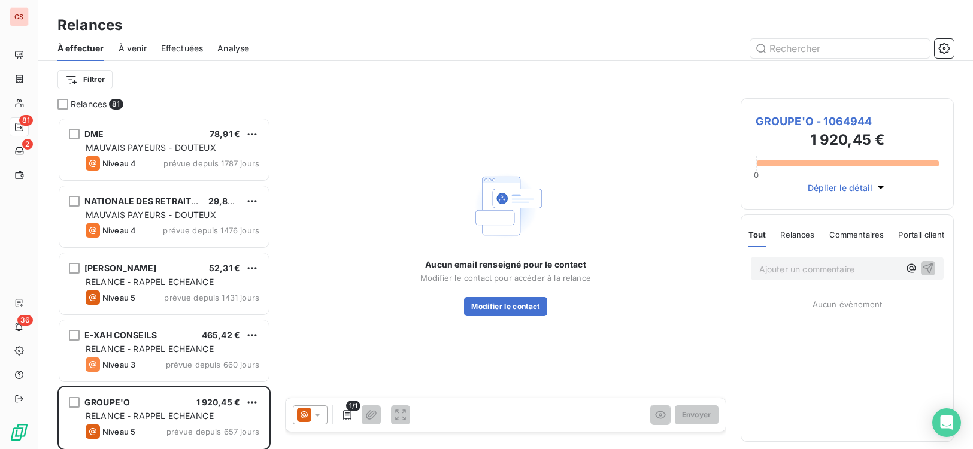
scroll to position [323, 205]
click at [499, 310] on button "Modifier le contact" at bounding box center [505, 306] width 83 height 19
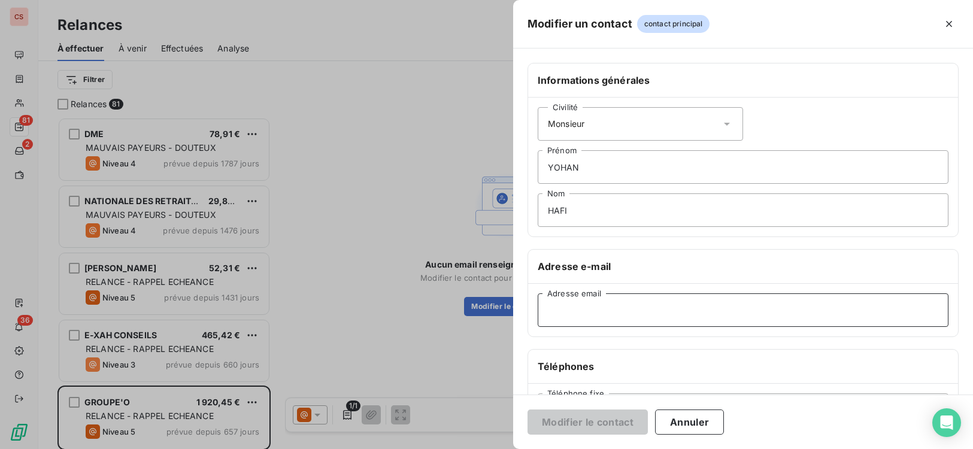
paste input "[EMAIL_ADDRESS][DOMAIN_NAME]"
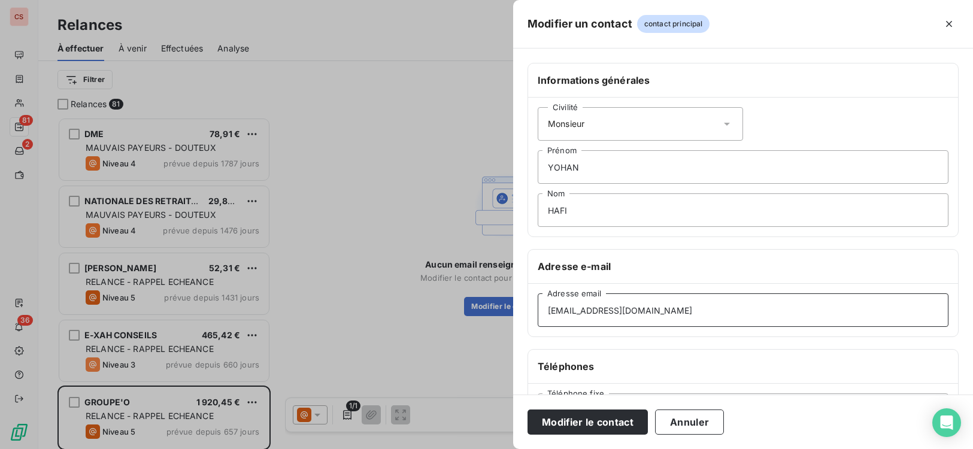
scroll to position [200, 0]
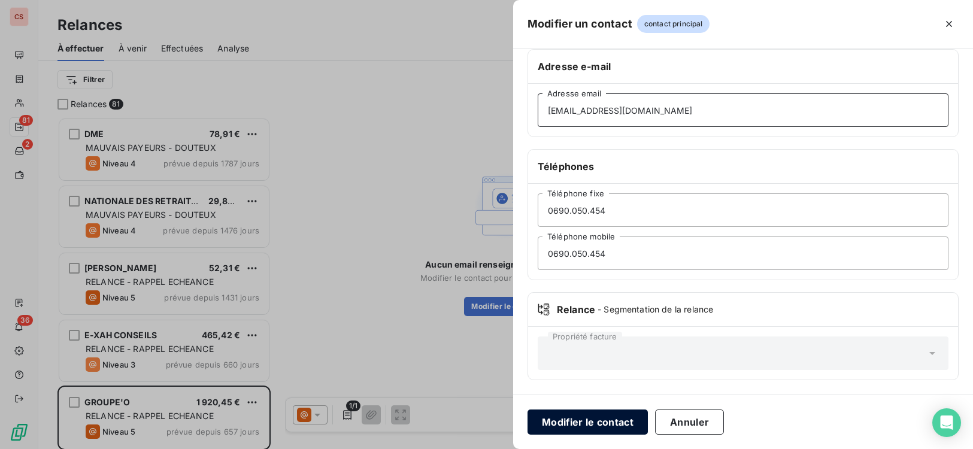
type input "[EMAIL_ADDRESS][DOMAIN_NAME]"
click at [588, 424] on button "Modifier le contact" at bounding box center [587, 421] width 120 height 25
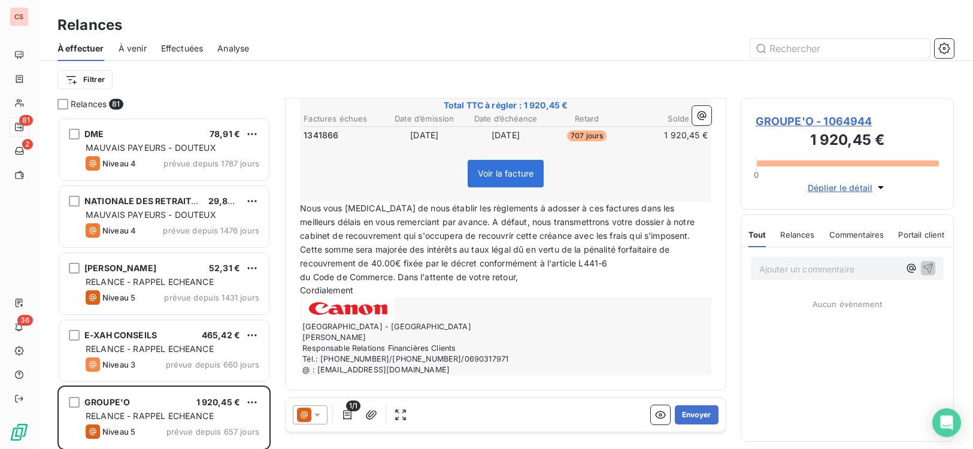
scroll to position [0, 0]
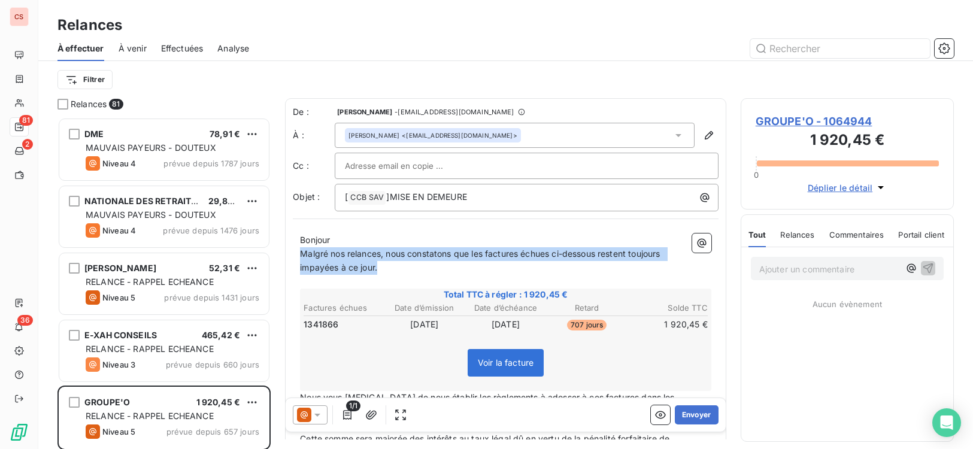
drag, startPoint x: 301, startPoint y: 254, endPoint x: 656, endPoint y: 268, distance: 354.6
click at [651, 272] on p "Malgré nos relances, nous constatons que les factures échues ci-dessous restent…" at bounding box center [505, 261] width 411 height 28
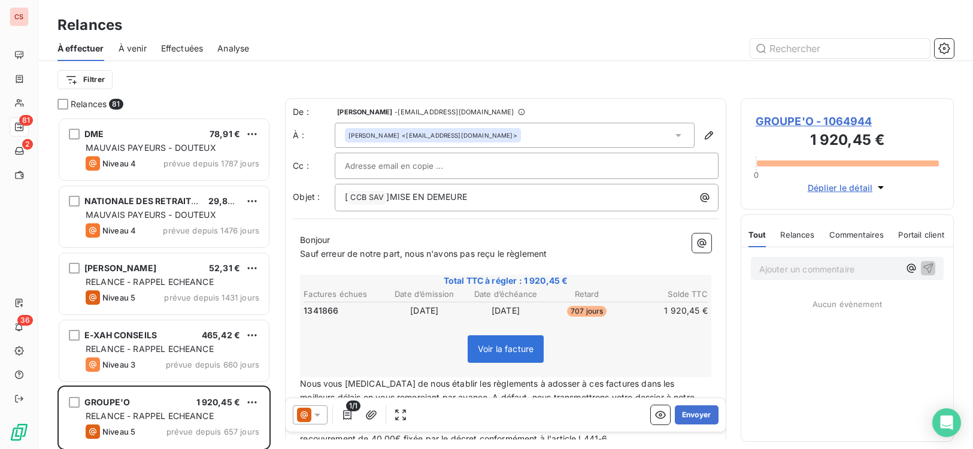
click at [569, 256] on p "Sauf erreur de notre part, nous n'avons pas reçu le règlement" at bounding box center [505, 254] width 411 height 14
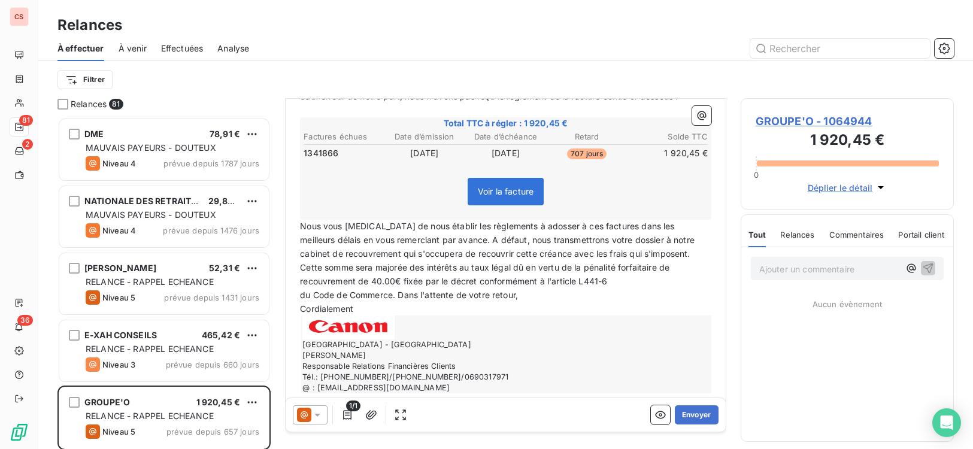
scroll to position [176, 0]
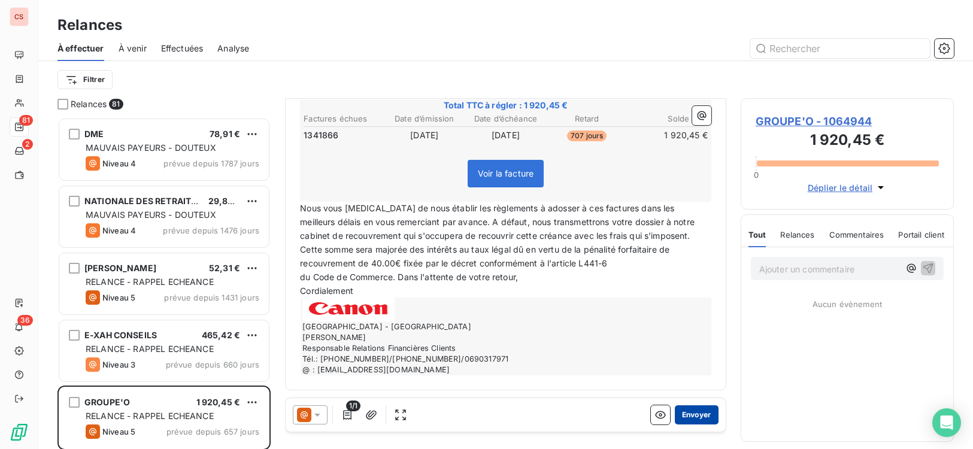
click at [687, 419] on button "Envoyer" at bounding box center [697, 414] width 44 height 19
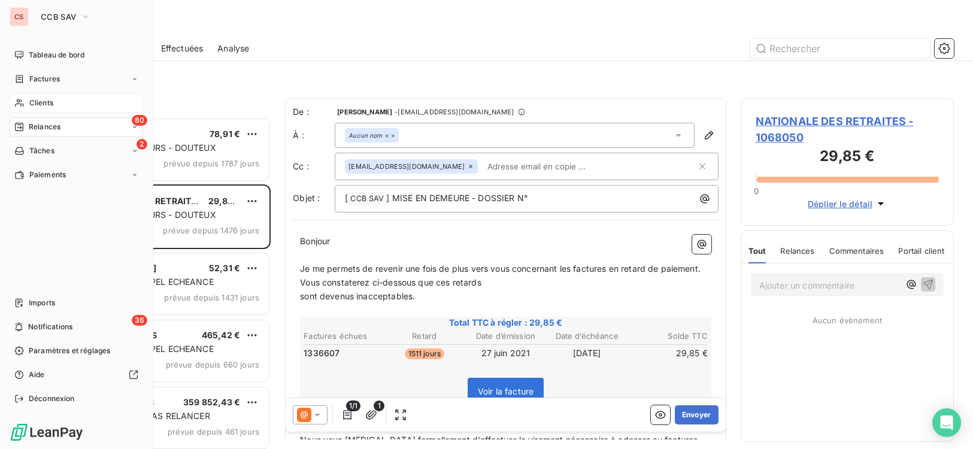
click at [44, 106] on span "Clients" at bounding box center [41, 103] width 24 height 11
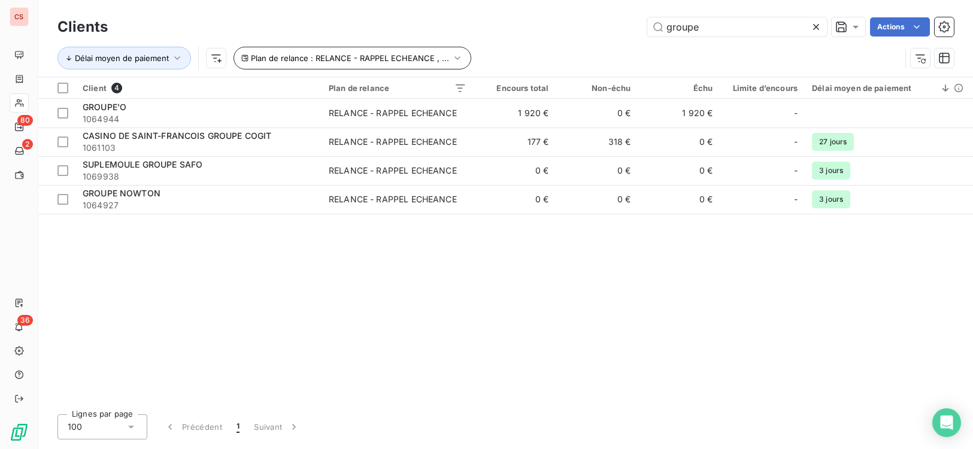
drag, startPoint x: 715, startPoint y: 31, endPoint x: 348, endPoint y: 48, distance: 366.8
click at [521, 45] on div "Clients groupe Actions Délai moyen de paiement Plan de relance : RELANCE - RAPP…" at bounding box center [505, 45] width 896 height 62
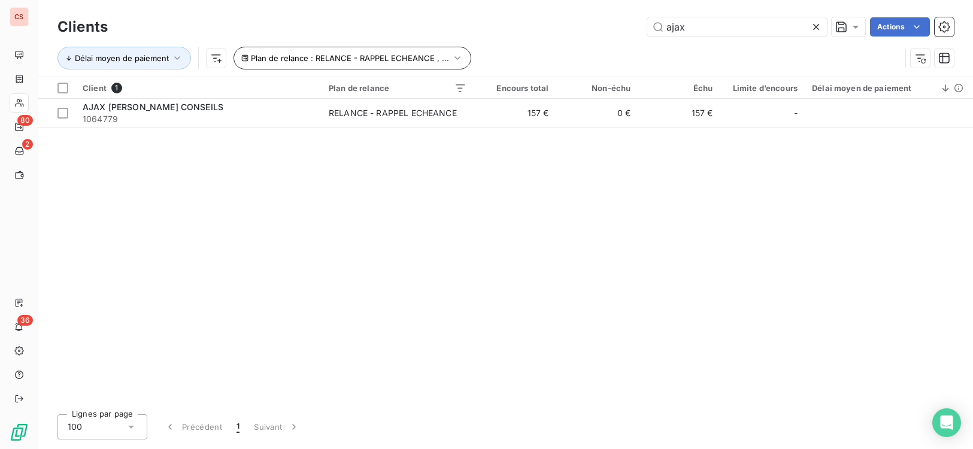
type input "ajax"
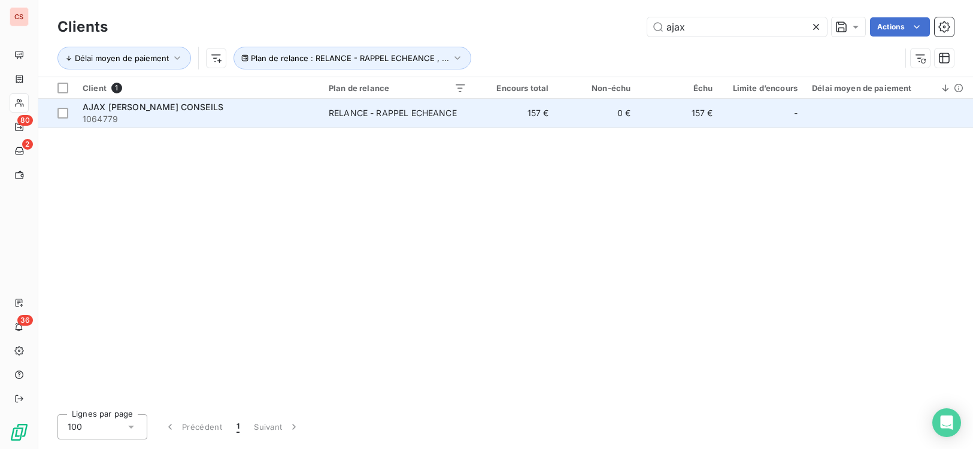
click at [472, 118] on td "RELANCE - RAPPEL ECHEANCE" at bounding box center [397, 113] width 152 height 29
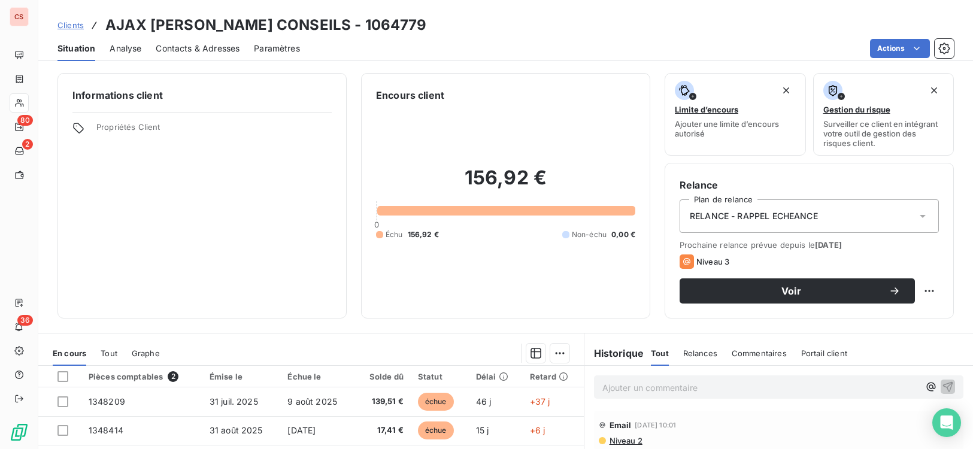
scroll to position [183, 0]
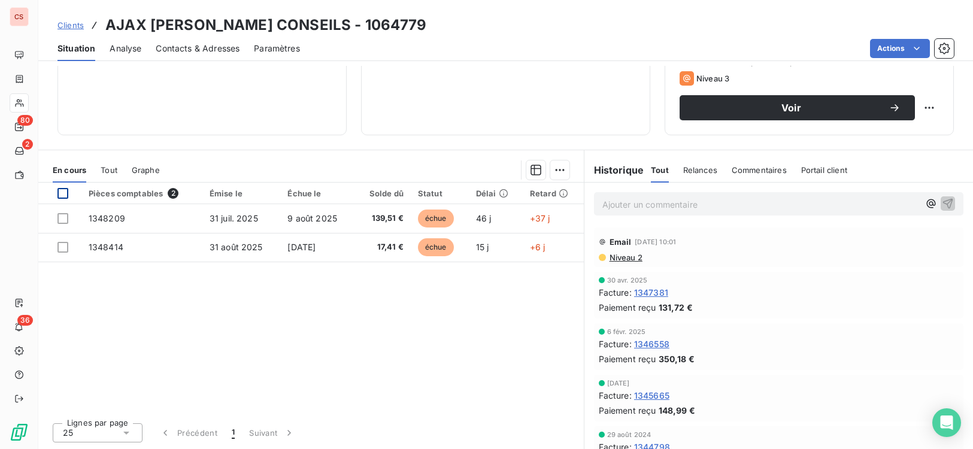
click at [63, 195] on div at bounding box center [62, 193] width 11 height 11
click at [549, 170] on html "CS 80 2 36 Clients AJAX [PERSON_NAME] CONSEILS - 1064779 Situation Analyse Cont…" at bounding box center [486, 224] width 973 height 449
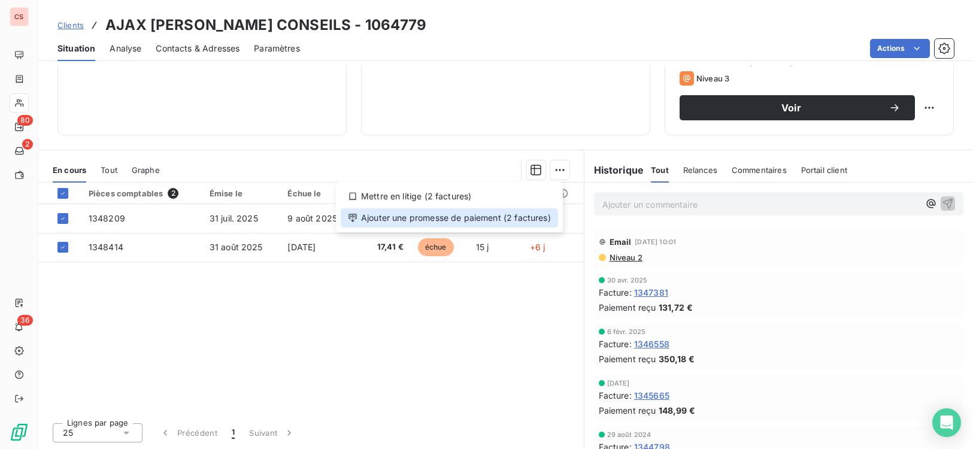
click at [469, 221] on div "Ajouter une promesse de paiement (2 factures)" at bounding box center [449, 217] width 217 height 19
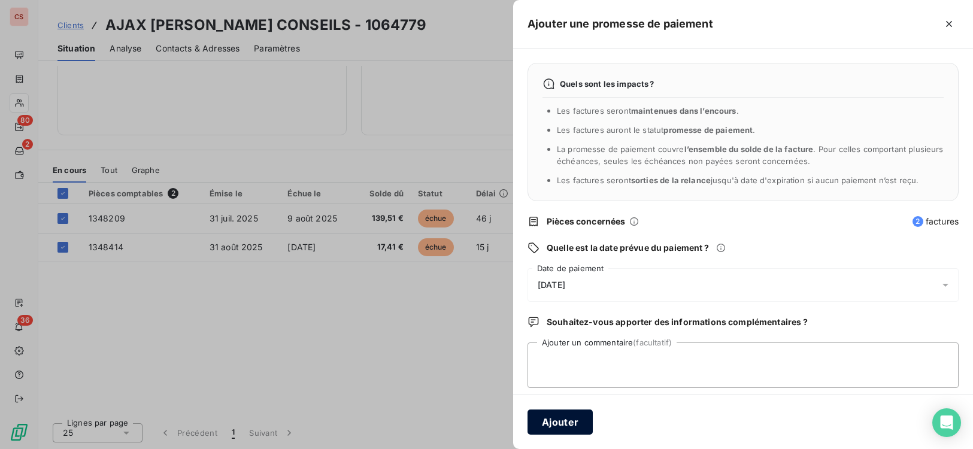
click at [559, 423] on button "Ajouter" at bounding box center [559, 421] width 65 height 25
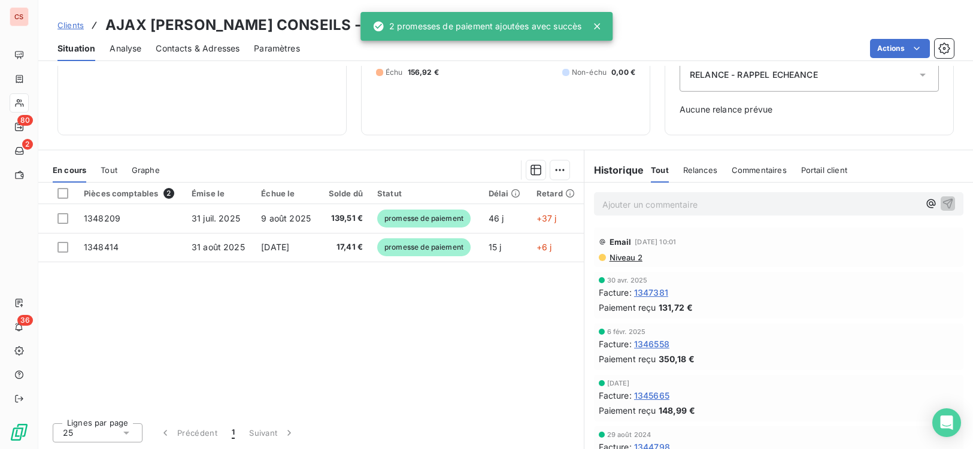
scroll to position [141, 0]
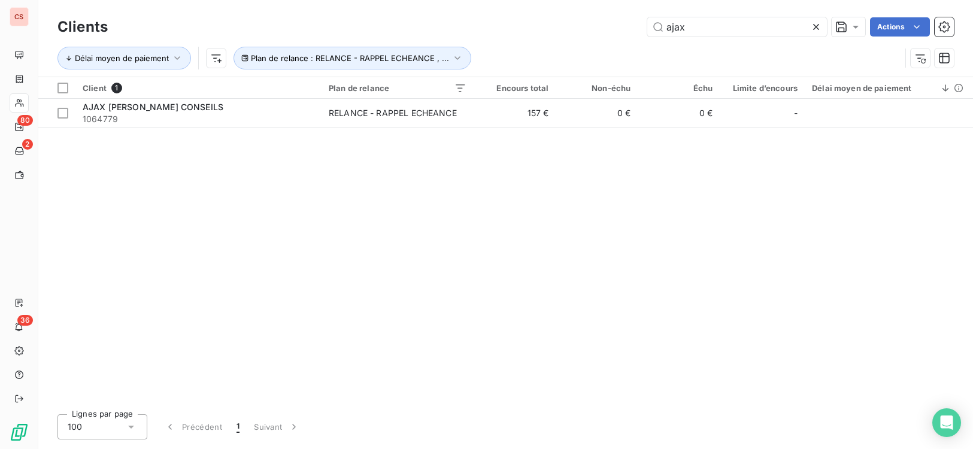
drag, startPoint x: 700, startPoint y: 27, endPoint x: 463, endPoint y: 33, distance: 237.1
click at [526, 44] on div "Clients ajax Actions Délai moyen de paiement Plan de relance : RELANCE - RAPPEL…" at bounding box center [505, 45] width 896 height 62
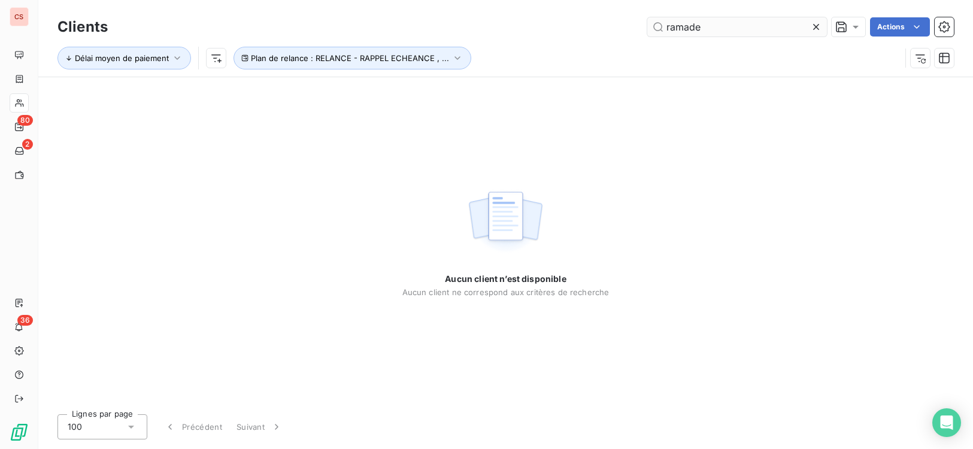
click at [667, 28] on input "ramade" at bounding box center [737, 26] width 180 height 19
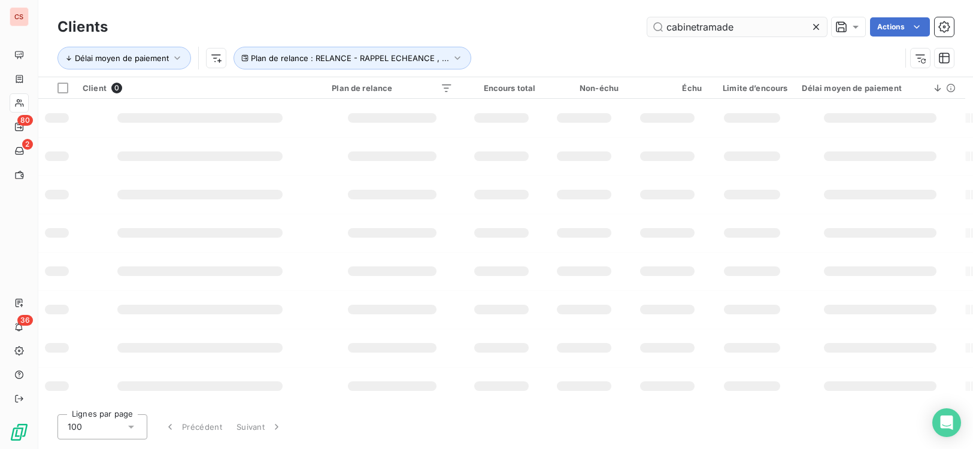
type input "cabinet ramade"
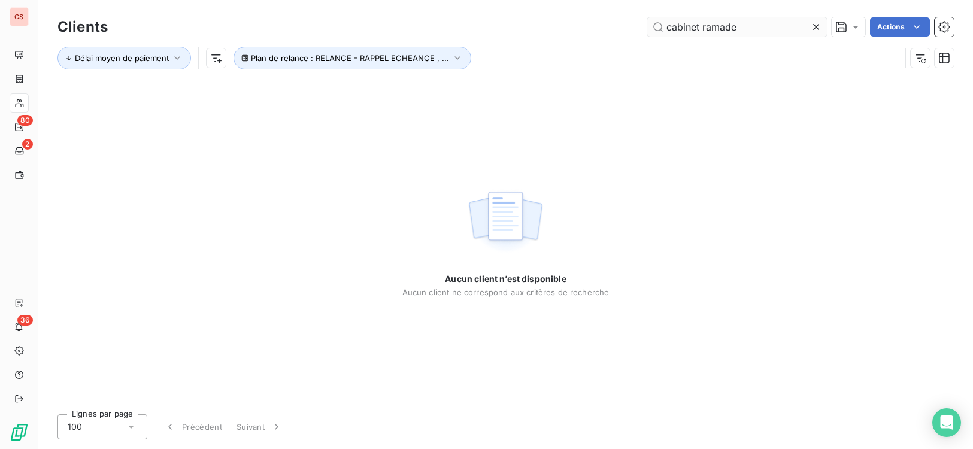
click at [760, 30] on input "cabinet ramade" at bounding box center [737, 26] width 180 height 19
drag, startPoint x: 760, startPoint y: 30, endPoint x: 623, endPoint y: 28, distance: 137.7
click at [623, 28] on div "cabinet ramade Actions" at bounding box center [538, 26] width 832 height 19
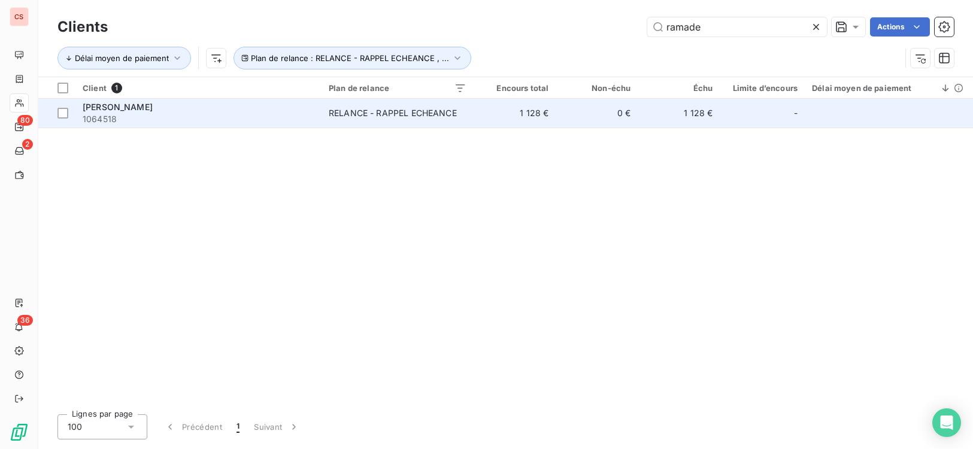
type input "ramade"
click at [454, 115] on div "RELANCE - RAPPEL ECHEANCE" at bounding box center [393, 113] width 128 height 12
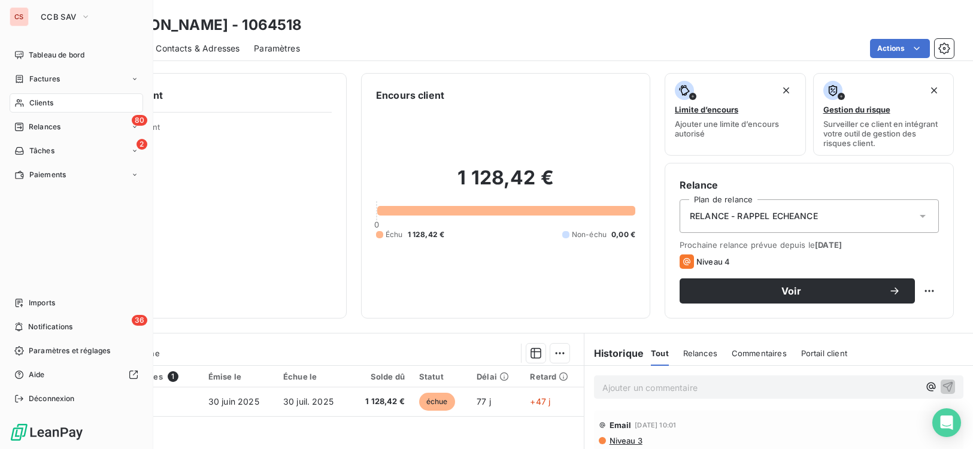
click at [53, 102] on span "Clients" at bounding box center [41, 103] width 24 height 11
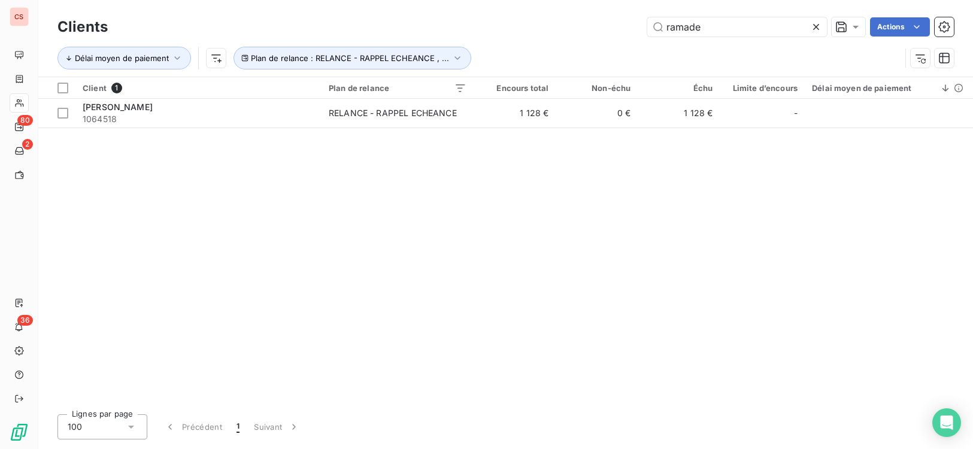
drag, startPoint x: 730, startPoint y: 28, endPoint x: 438, endPoint y: 41, distance: 292.4
click at [449, 44] on div "Clients ramade Actions Délai moyen de paiement Plan de relance : RELANCE - RAPP…" at bounding box center [505, 45] width 896 height 62
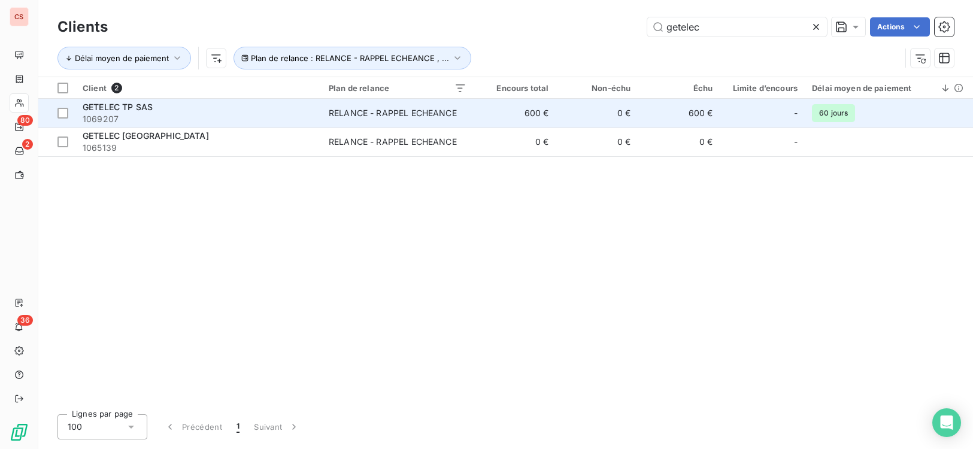
type input "getelec"
click at [447, 117] on div "RELANCE - RAPPEL ECHEANCE" at bounding box center [393, 113] width 128 height 12
click at [495, 120] on td "600 €" at bounding box center [515, 113] width 82 height 29
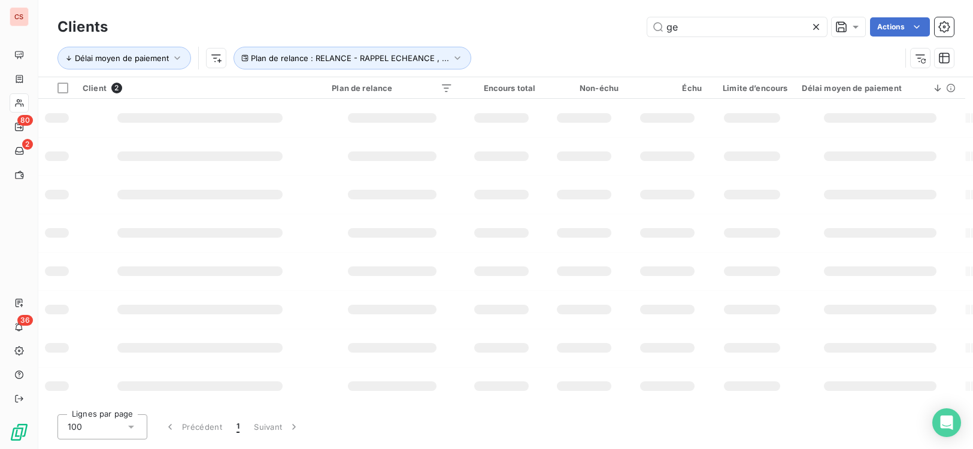
type input "g"
type input "college"
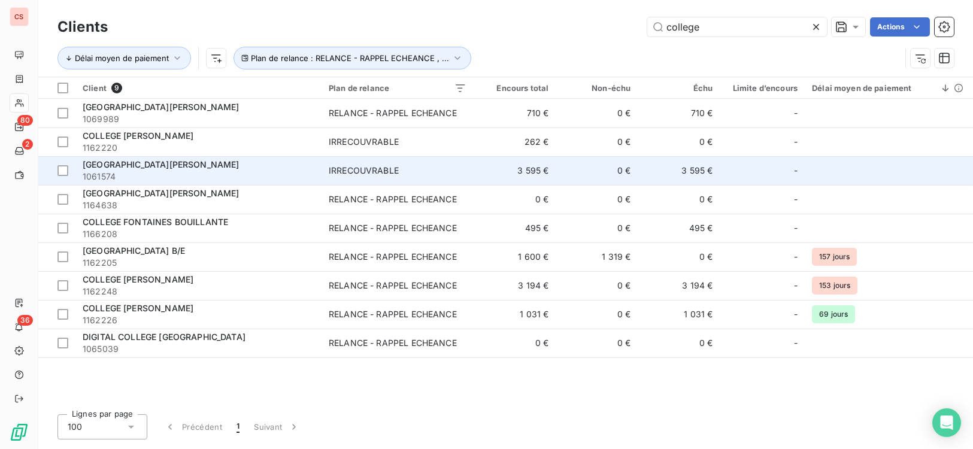
click at [536, 180] on td "3 595 €" at bounding box center [515, 170] width 82 height 29
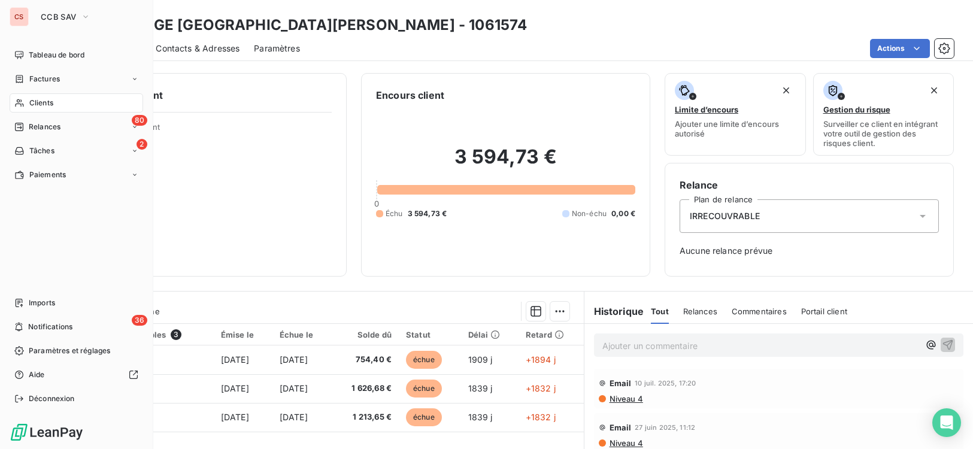
click at [42, 104] on span "Clients" at bounding box center [41, 103] width 24 height 11
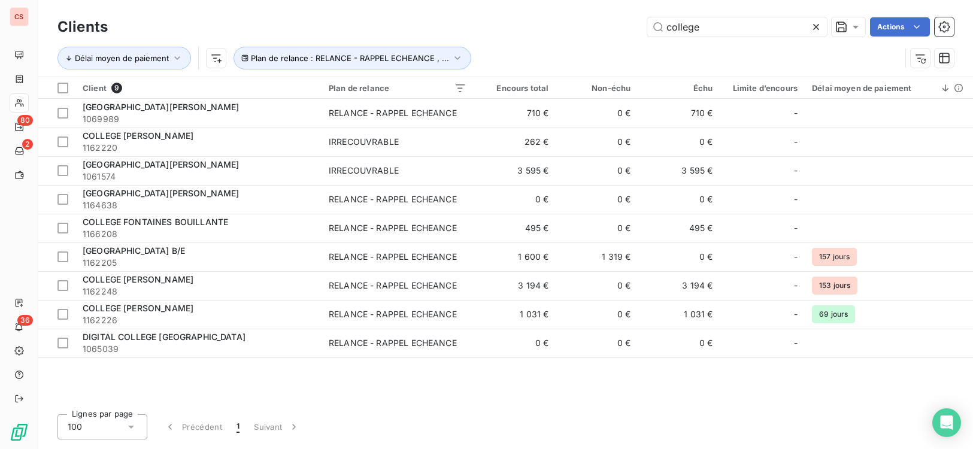
drag, startPoint x: 734, startPoint y: 23, endPoint x: 262, endPoint y: 4, distance: 472.7
click at [319, 35] on div "college Actions" at bounding box center [538, 26] width 832 height 19
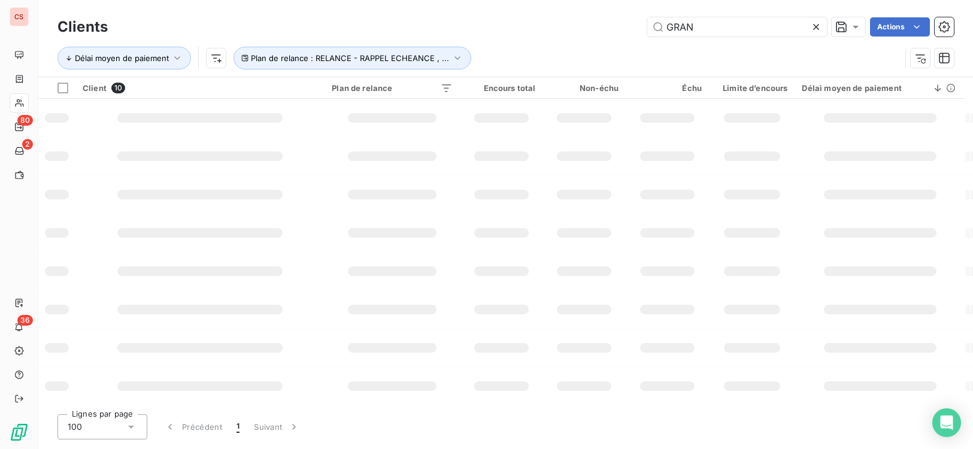
type input "GRAN"
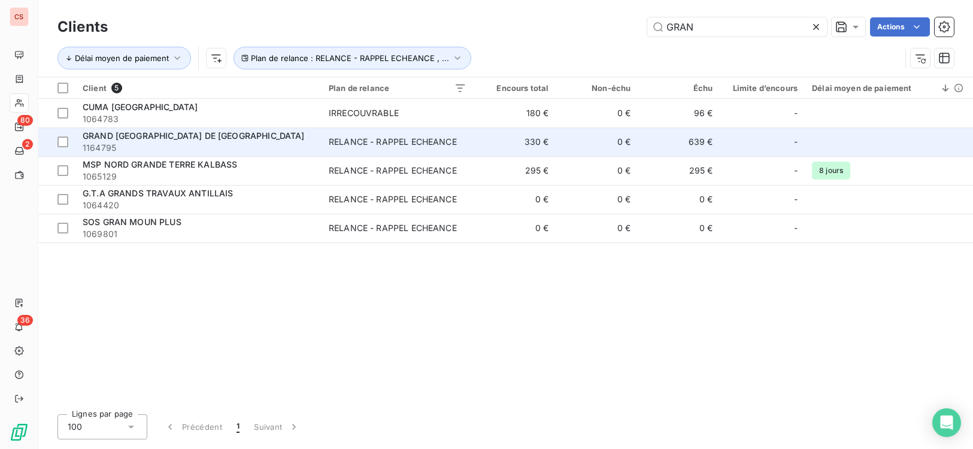
click at [213, 150] on span "1164795" at bounding box center [199, 148] width 232 height 12
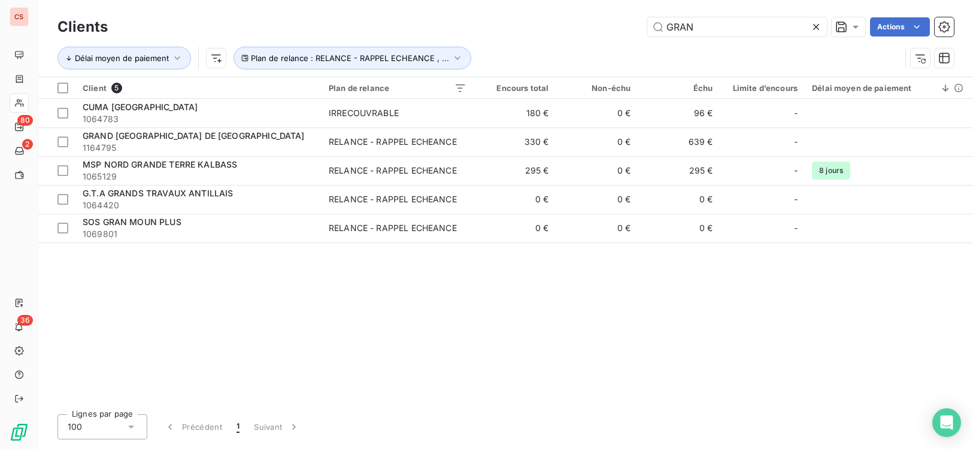
drag, startPoint x: 700, startPoint y: 26, endPoint x: 420, endPoint y: 1, distance: 281.9
click at [466, 31] on div "GRAN Actions" at bounding box center [538, 26] width 832 height 19
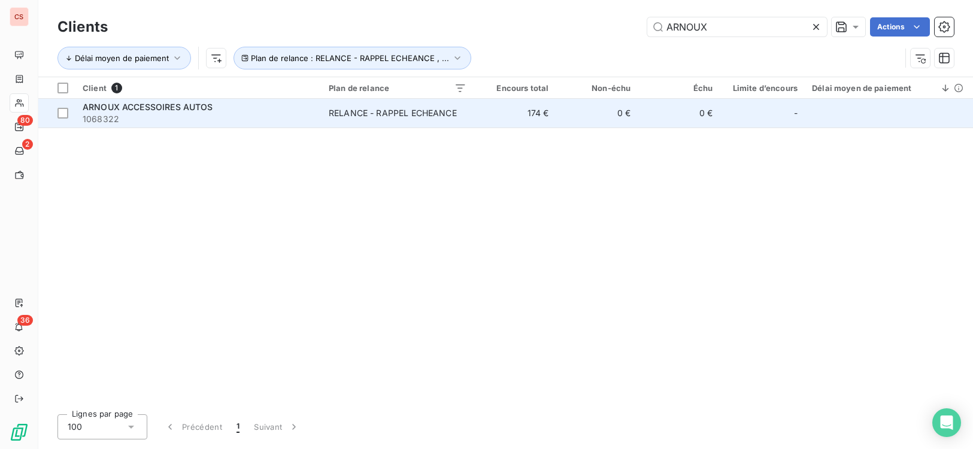
type input "ARNOUX"
click at [286, 112] on div "ARNOUX ACCESSOIRES AUTOS" at bounding box center [199, 107] width 232 height 12
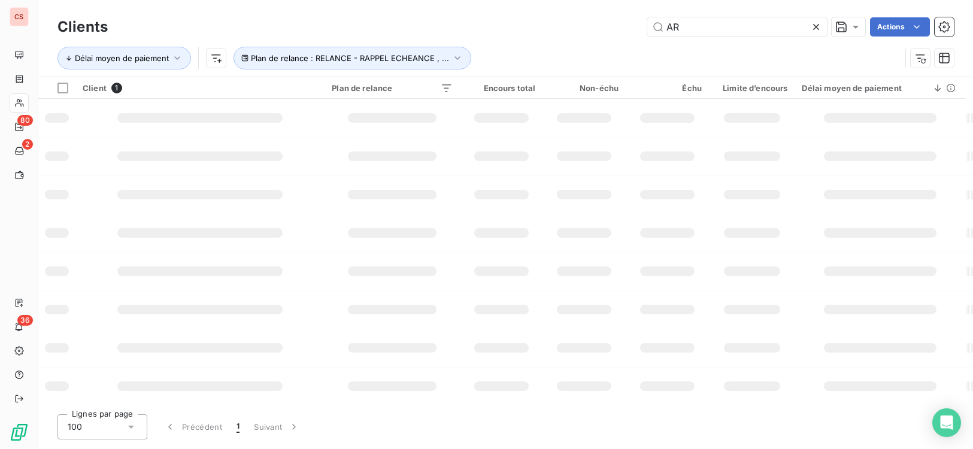
type input "A"
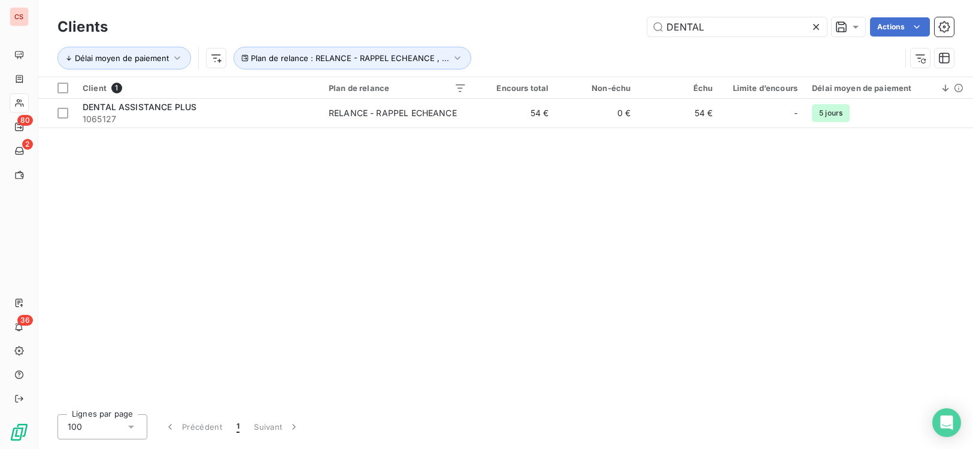
type input "DENTAL"
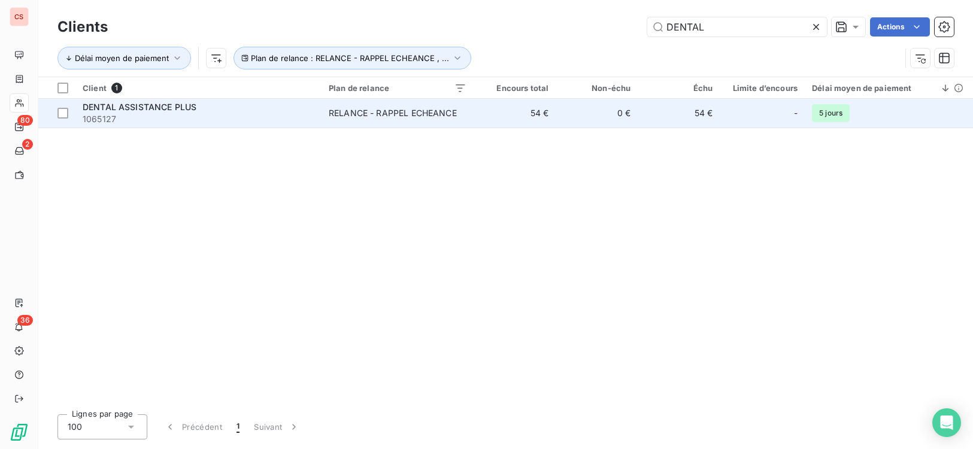
click at [423, 111] on div "RELANCE - RAPPEL ECHEANCE" at bounding box center [393, 113] width 128 height 12
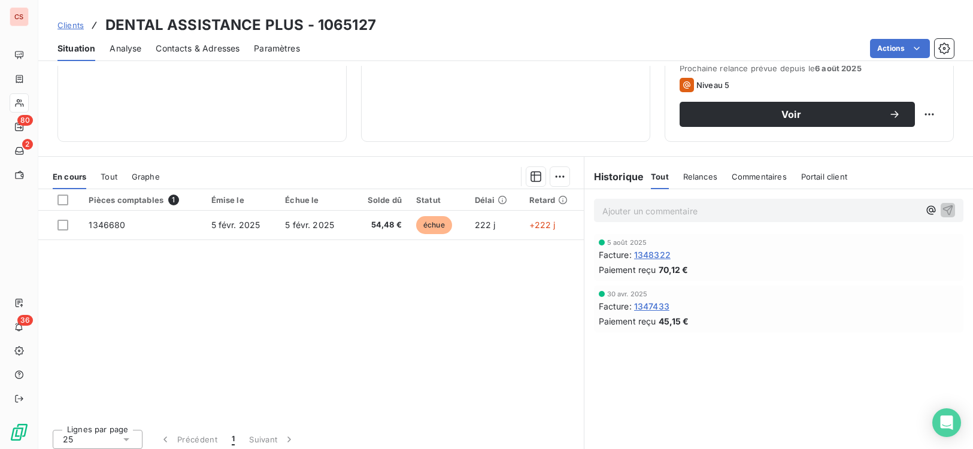
scroll to position [183, 0]
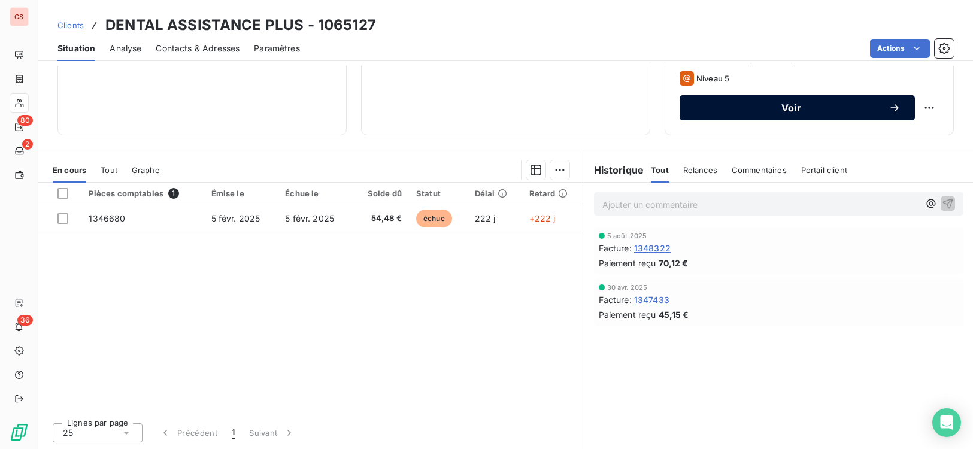
click at [779, 105] on span "Voir" at bounding box center [791, 108] width 195 height 10
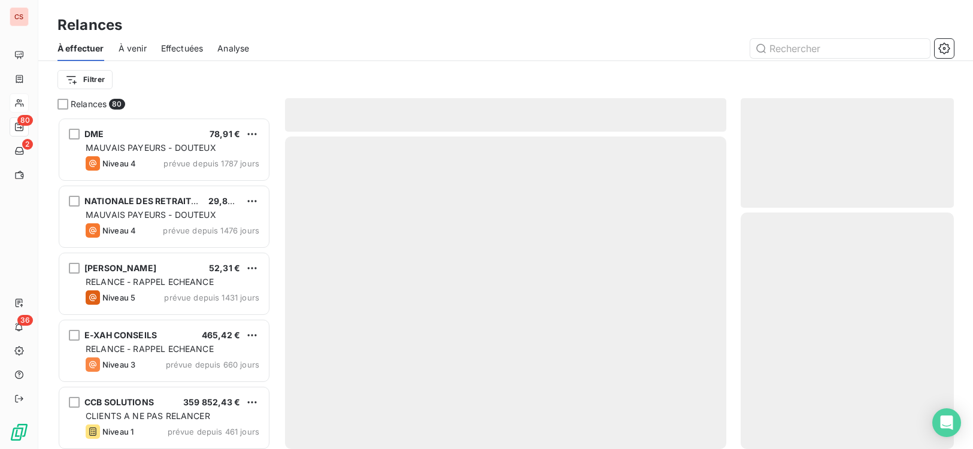
scroll to position [323, 205]
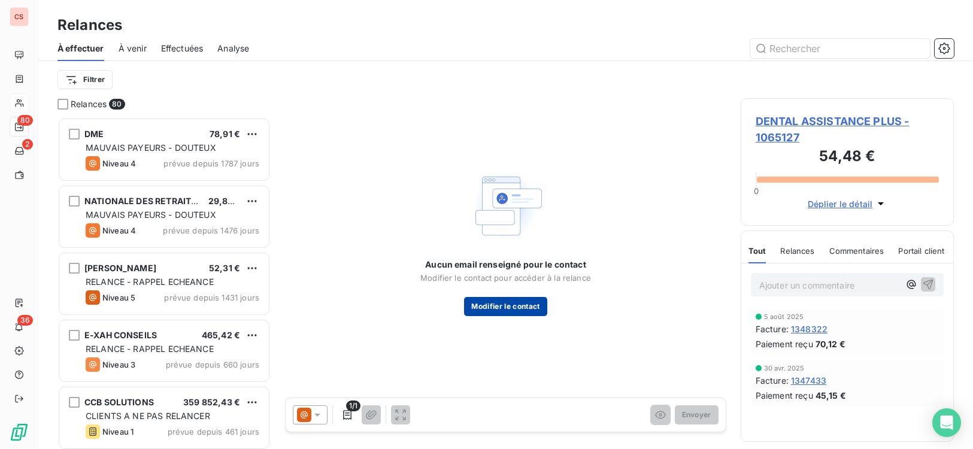
click at [488, 304] on button "Modifier le contact" at bounding box center [505, 306] width 83 height 19
type input "Mme CHOURO 0690377927"
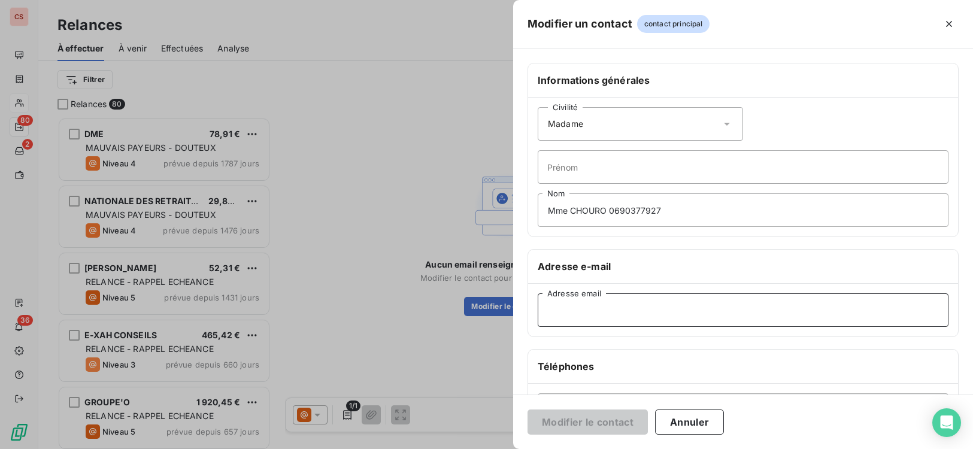
click at [551, 310] on input "Adresse email" at bounding box center [743, 310] width 411 height 34
paste input "[EMAIL_ADDRESS][DOMAIN_NAME]"
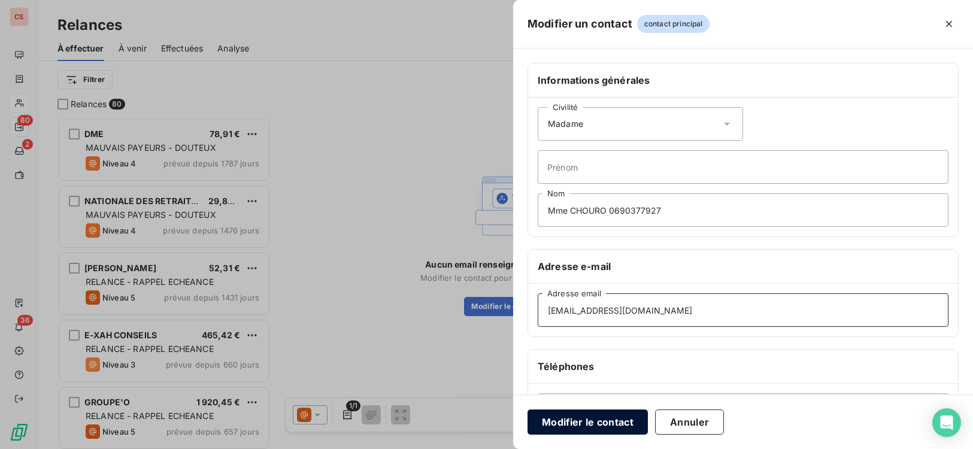
type input "[EMAIL_ADDRESS][DOMAIN_NAME]"
click at [571, 421] on button "Modifier le contact" at bounding box center [587, 421] width 120 height 25
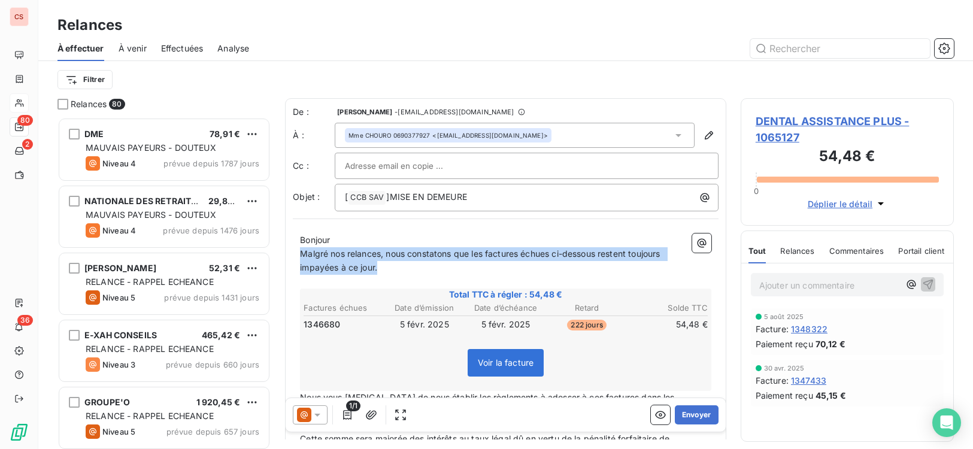
drag, startPoint x: 304, startPoint y: 256, endPoint x: 626, endPoint y: 268, distance: 322.3
click at [626, 268] on p "Malgré nos relances, nous constatons que les factures échues ci-dessous restent…" at bounding box center [505, 261] width 411 height 28
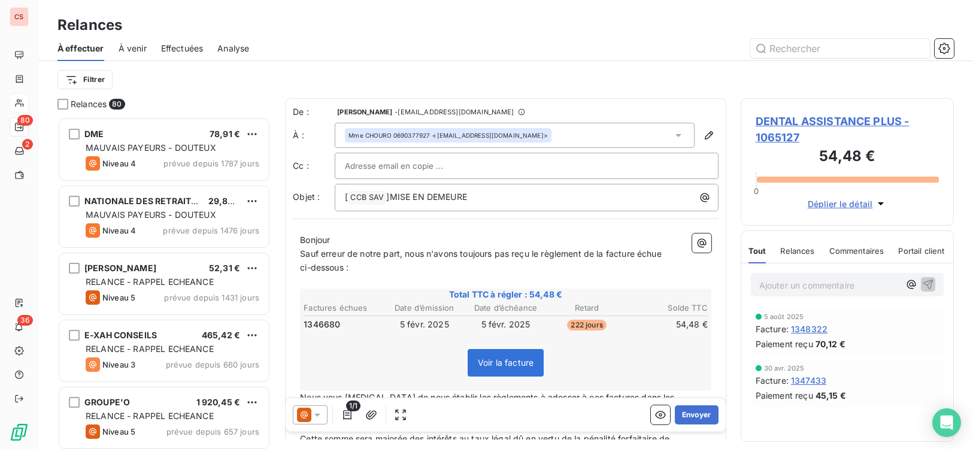
drag, startPoint x: 643, startPoint y: 257, endPoint x: 846, endPoint y: 437, distance: 271.8
click at [846, 437] on div "Ajouter un commentaire ﻿ [DATE] Facture : 1348322 Paiement reçu 70,12 € [DATE] …" at bounding box center [847, 352] width 212 height 178
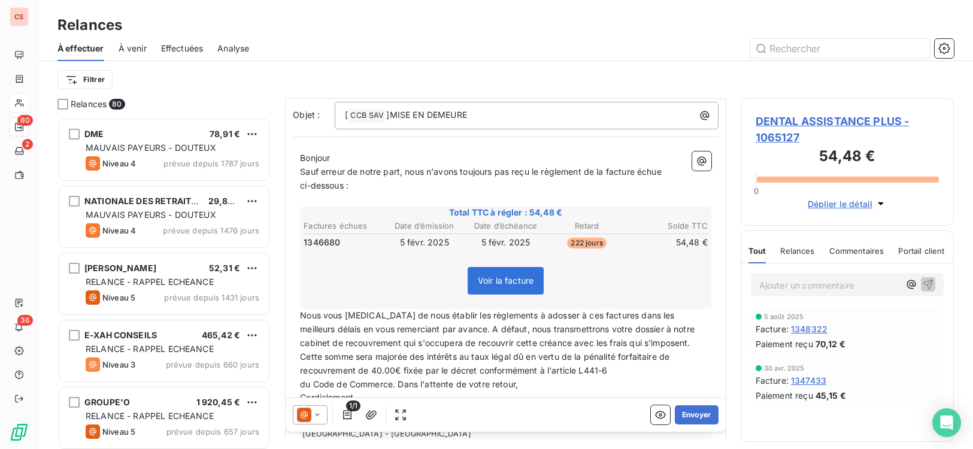
scroll to position [190, 0]
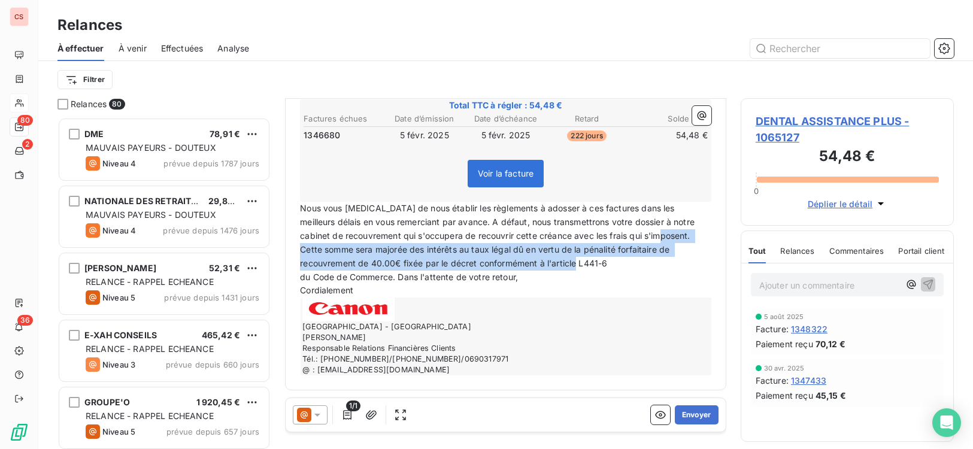
drag, startPoint x: 652, startPoint y: 235, endPoint x: 676, endPoint y: 262, distance: 36.4
click at [676, 262] on p "Nous vous [MEDICAL_DATA] de nous établir les règlements à adosser à ces facture…" at bounding box center [505, 236] width 411 height 68
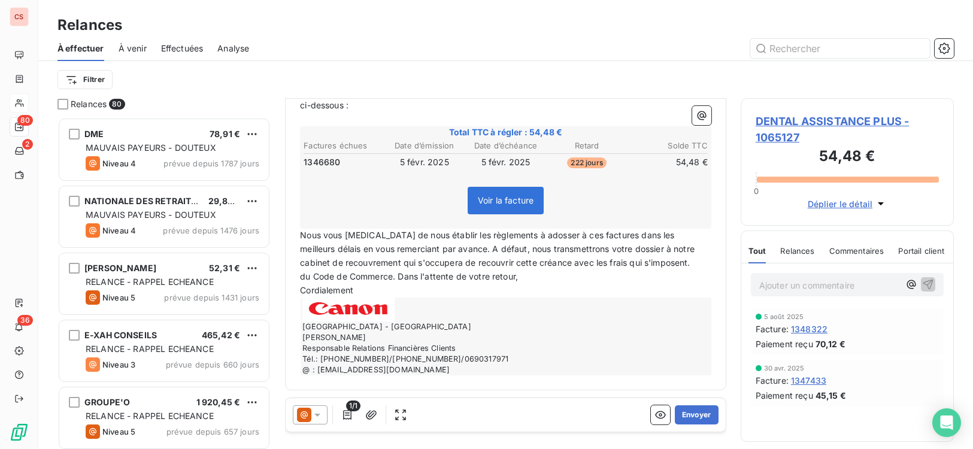
scroll to position [163, 0]
drag, startPoint x: 399, startPoint y: 274, endPoint x: 295, endPoint y: 280, distance: 104.3
click at [295, 280] on div "Bonjour Sauf erreur de notre part, nous n'avons toujours pas reçu le règlement …" at bounding box center [506, 223] width 426 height 318
click at [686, 412] on button "Envoyer" at bounding box center [697, 414] width 44 height 19
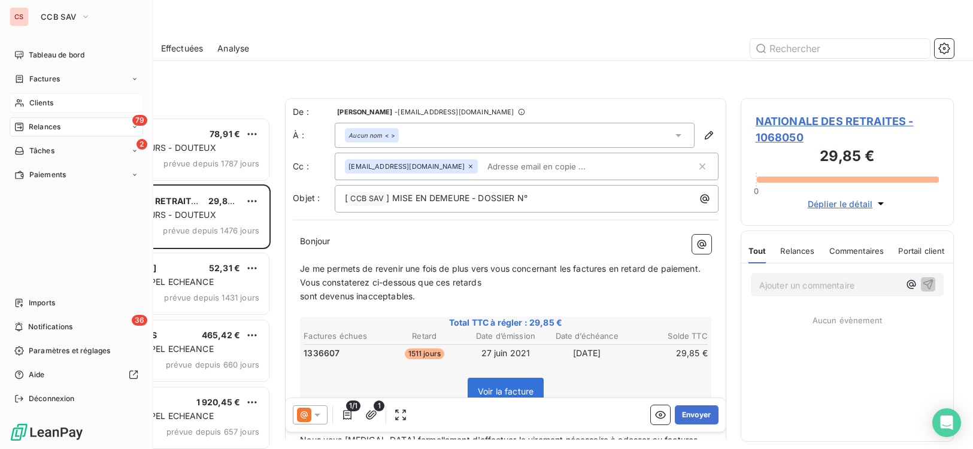
click at [45, 105] on span "Clients" at bounding box center [41, 103] width 24 height 11
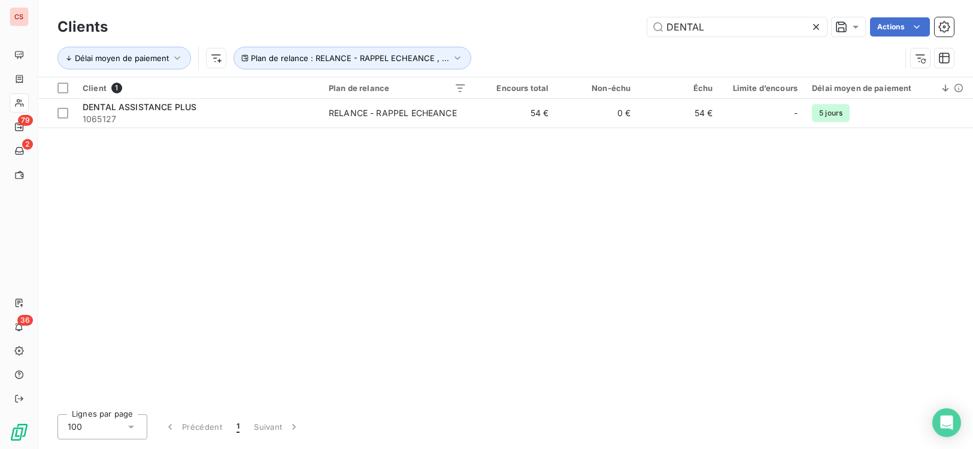
drag, startPoint x: 728, startPoint y: 31, endPoint x: 463, endPoint y: 38, distance: 265.3
click at [527, 32] on div "DENTAL Actions" at bounding box center [538, 26] width 832 height 19
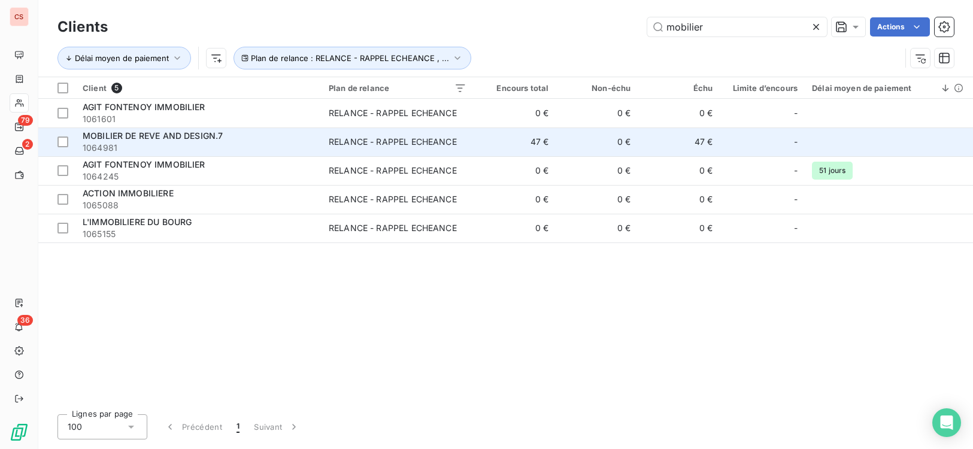
type input "mobilier"
click at [286, 145] on span "1064981" at bounding box center [199, 148] width 232 height 12
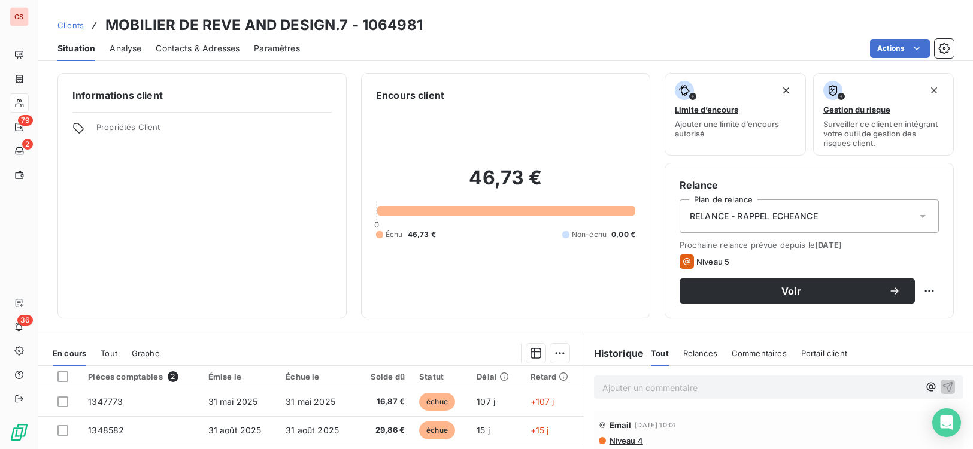
scroll to position [183, 0]
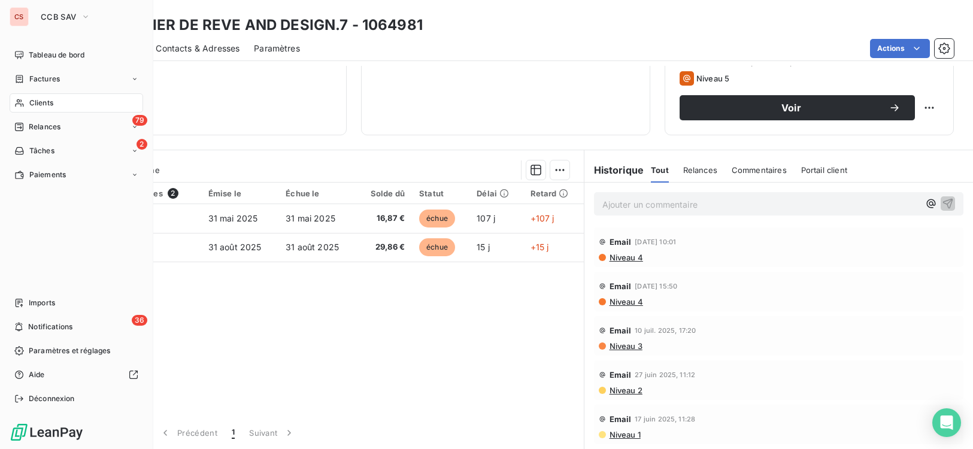
click at [40, 105] on span "Clients" at bounding box center [41, 103] width 24 height 11
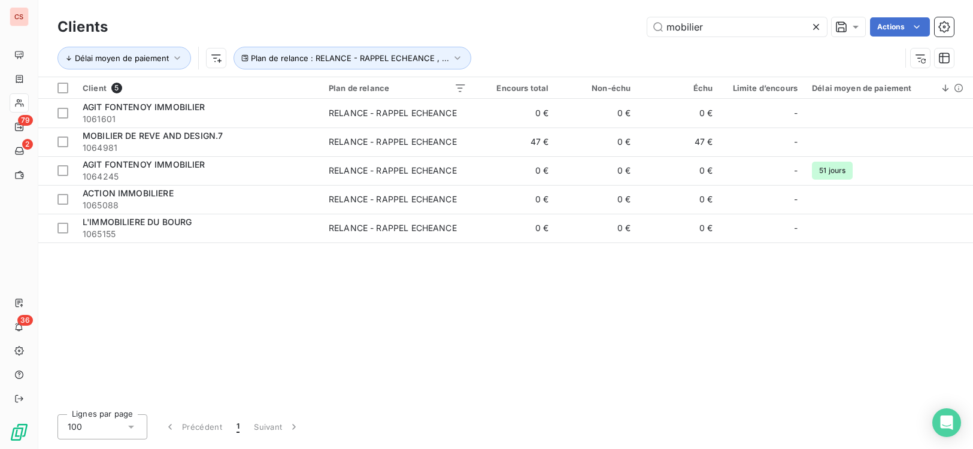
drag, startPoint x: 724, startPoint y: 31, endPoint x: 351, endPoint y: 23, distance: 373.0
click at [466, 48] on div "Clients mobilier Actions Délai moyen de paiement Plan de relance : RELANCE - RA…" at bounding box center [505, 45] width 896 height 62
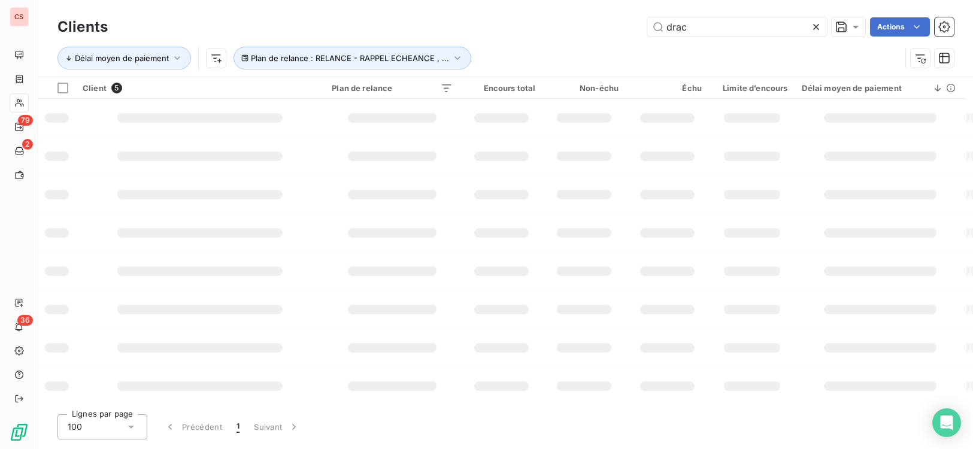
type input "drac"
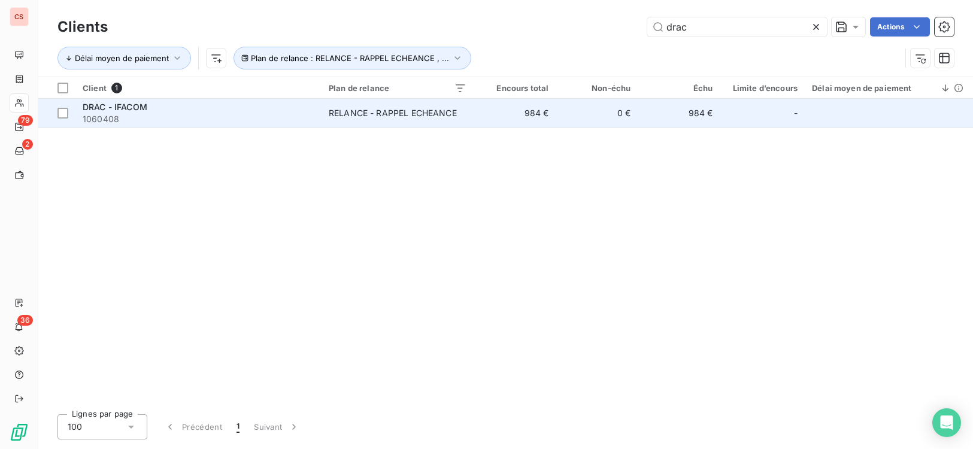
click at [399, 119] on div "RELANCE - RAPPEL ECHEANCE" at bounding box center [393, 113] width 128 height 12
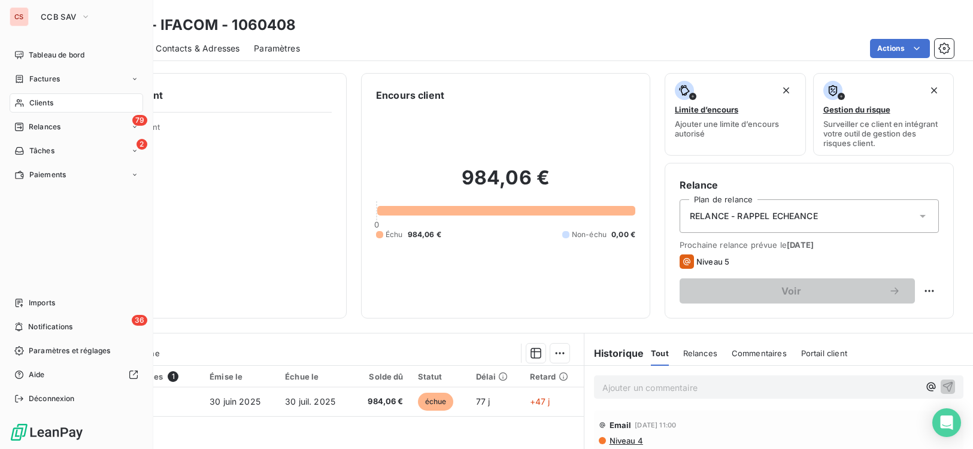
click at [51, 108] on span "Clients" at bounding box center [41, 103] width 24 height 11
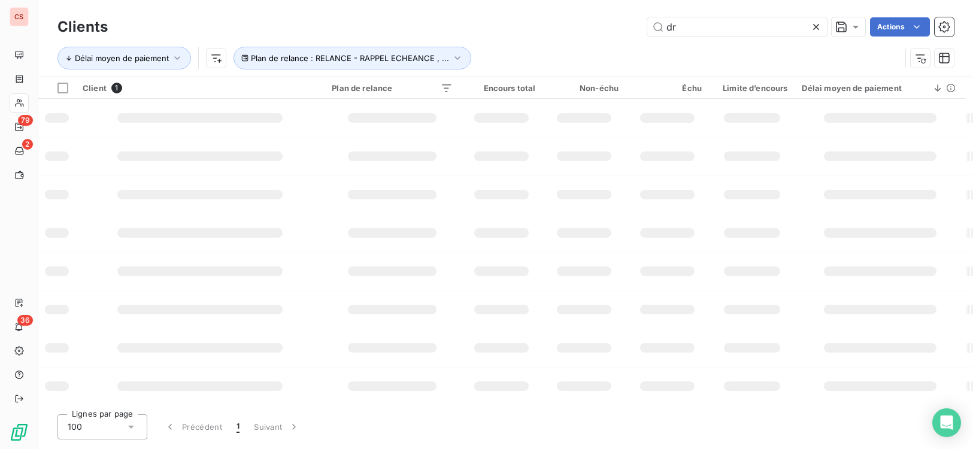
type input "d"
type input "college"
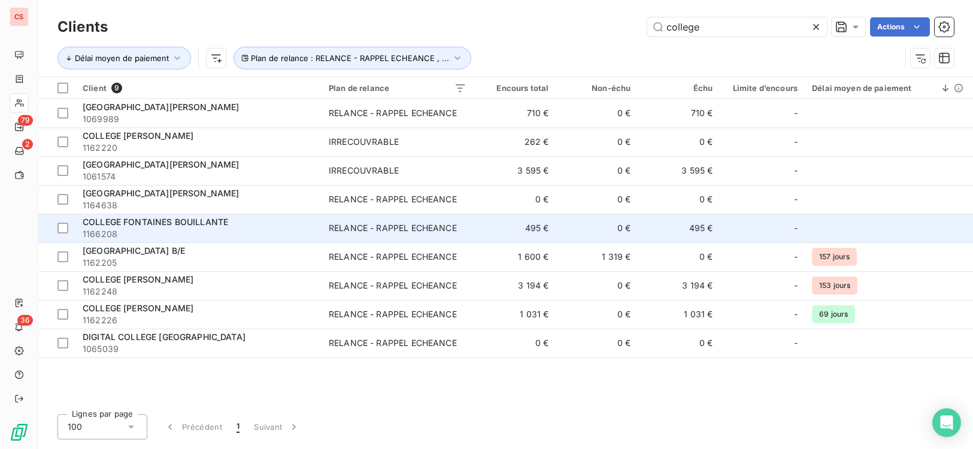
click at [301, 221] on div "COLLEGE FONTAINES BOUILLANTE" at bounding box center [199, 222] width 232 height 12
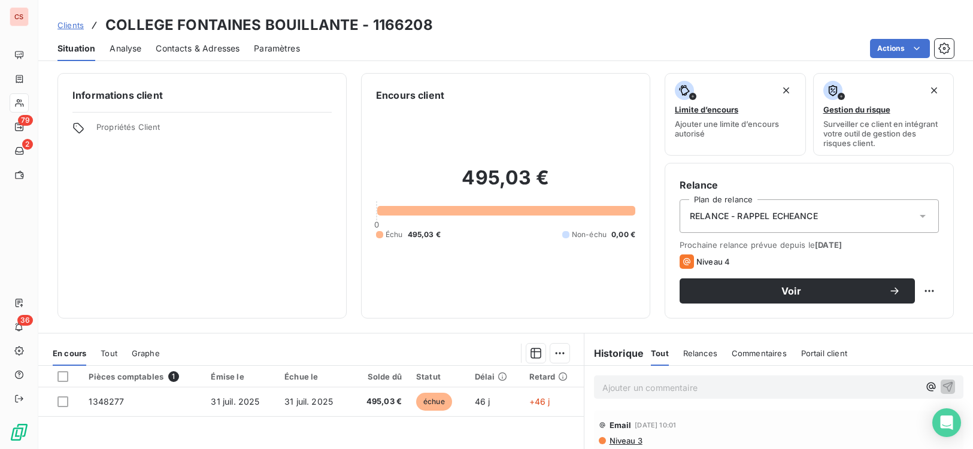
scroll to position [183, 0]
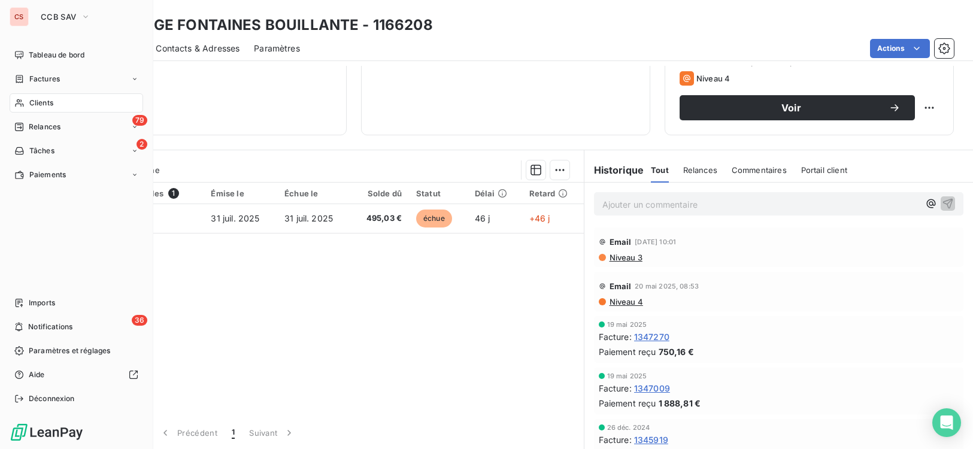
click at [35, 104] on span "Clients" at bounding box center [41, 103] width 24 height 11
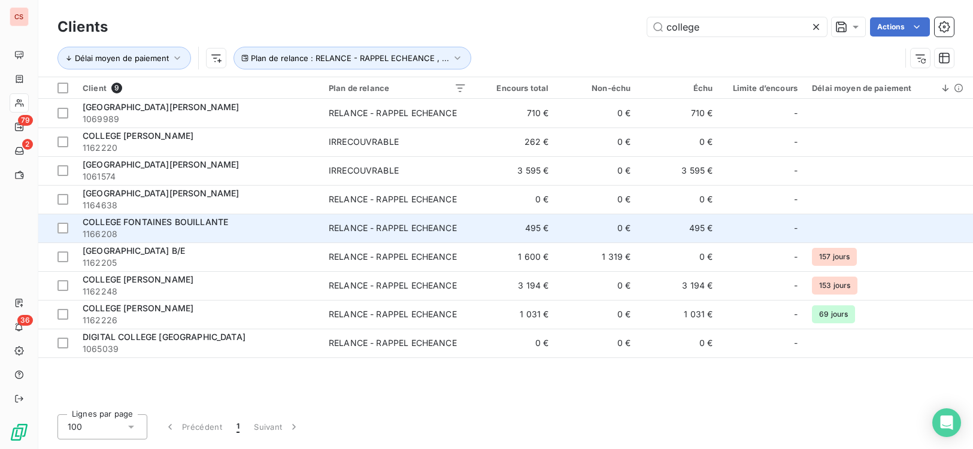
click at [263, 222] on div "COLLEGE FONTAINES BOUILLANTE" at bounding box center [199, 222] width 232 height 12
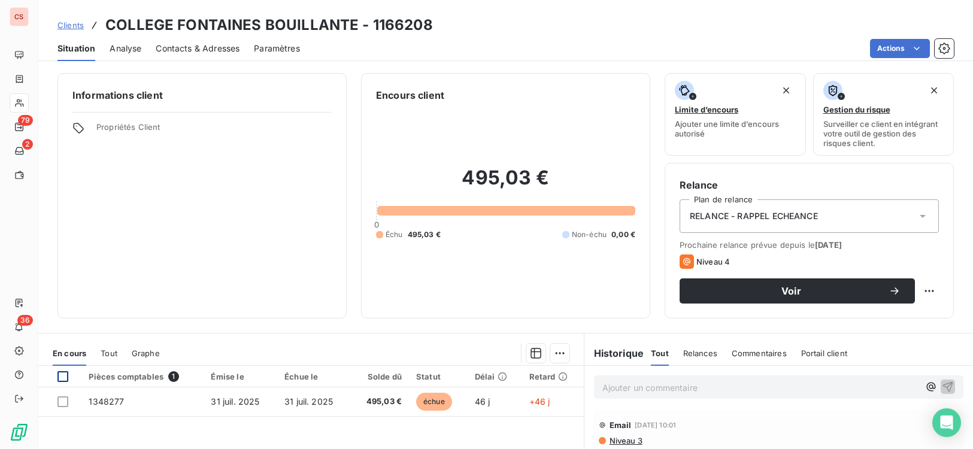
click at [62, 375] on div at bounding box center [62, 376] width 11 height 11
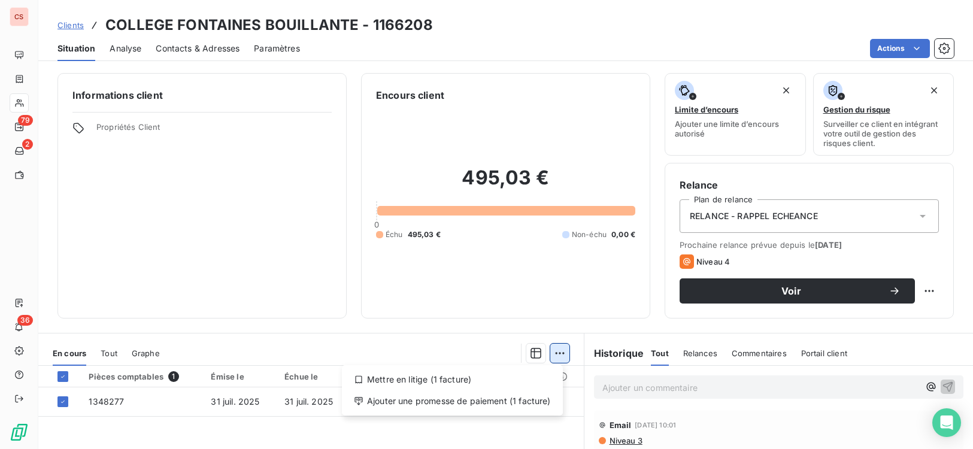
click at [553, 356] on html "CS 79 2 36 Clients COLLEGE FONTAINES BOUILLANTE - 1166208 Situation Analyse Con…" at bounding box center [486, 224] width 973 height 449
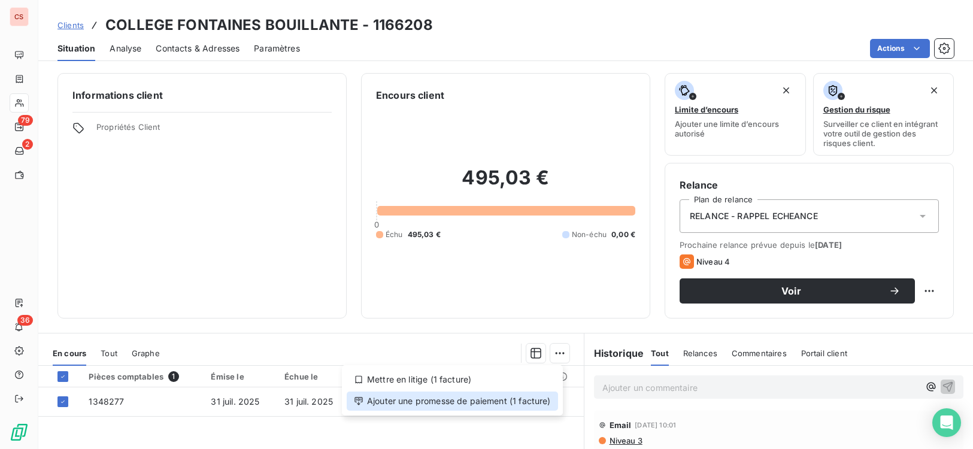
click at [429, 403] on div "Ajouter une promesse de paiement (1 facture)" at bounding box center [452, 401] width 211 height 19
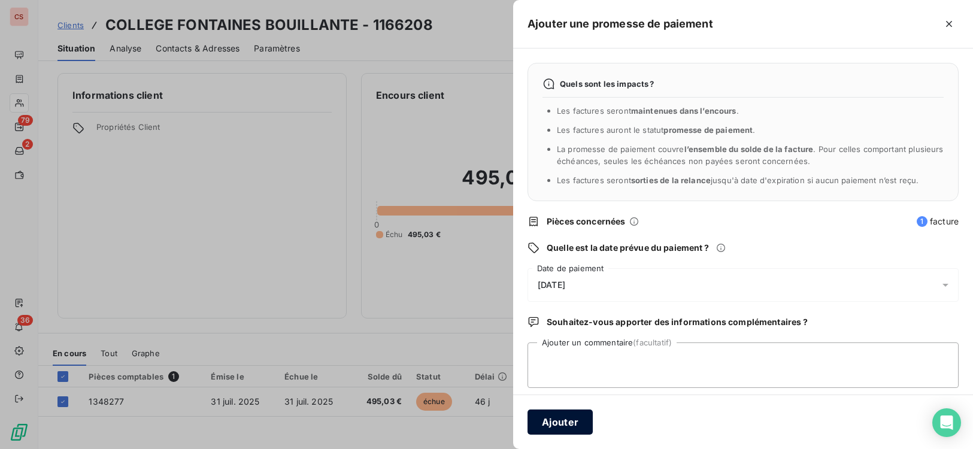
click at [559, 421] on button "Ajouter" at bounding box center [559, 421] width 65 height 25
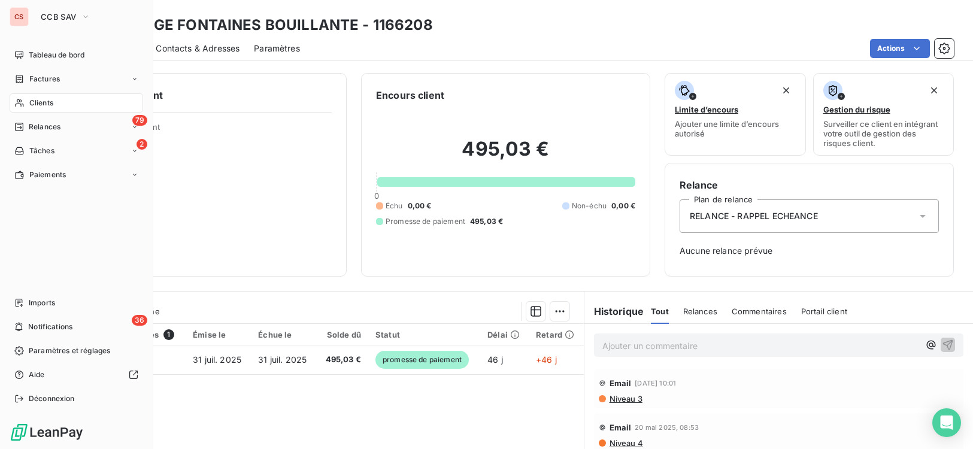
click at [48, 107] on span "Clients" at bounding box center [41, 103] width 24 height 11
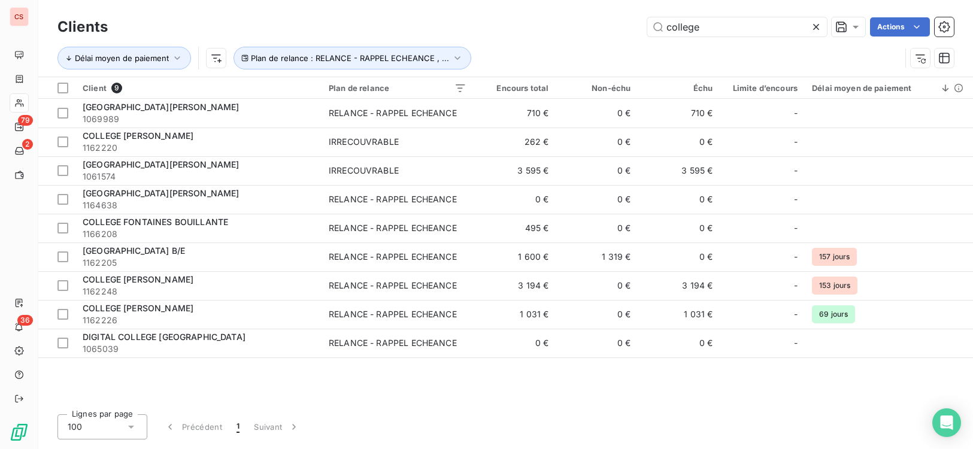
drag, startPoint x: 700, startPoint y: 41, endPoint x: 570, endPoint y: 54, distance: 130.6
click at [570, 54] on div "Délai moyen de paiement Plan de relance : RELANCE - RAPPEL ECHEANCE , ..." at bounding box center [505, 58] width 896 height 37
drag, startPoint x: 720, startPoint y: 31, endPoint x: 541, endPoint y: 40, distance: 179.2
click at [541, 40] on div "Clients college Actions Délai moyen de paiement Plan de relance : RELANCE - RAP…" at bounding box center [505, 45] width 896 height 62
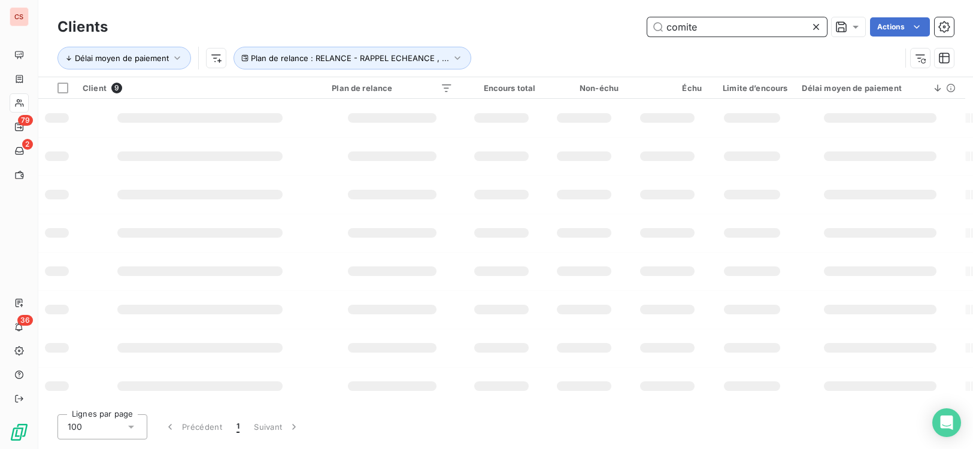
type input "comite"
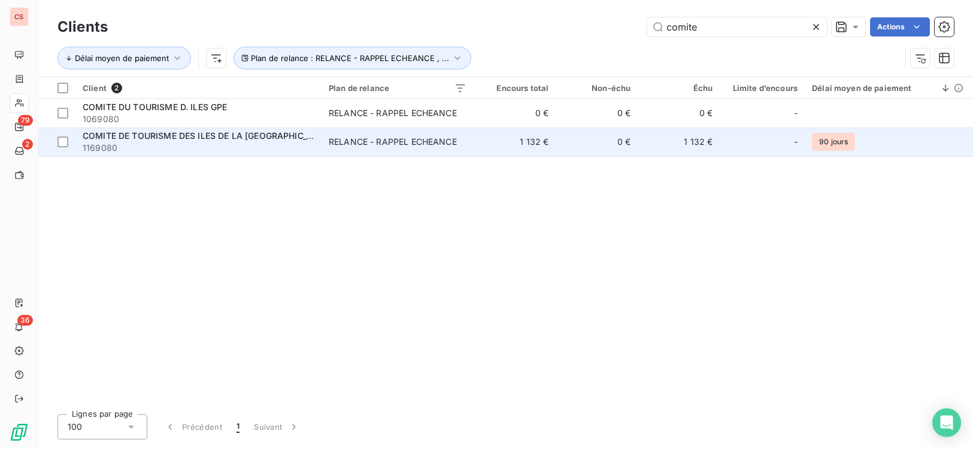
click at [438, 141] on div "RELANCE - RAPPEL ECHEANCE" at bounding box center [393, 142] width 128 height 12
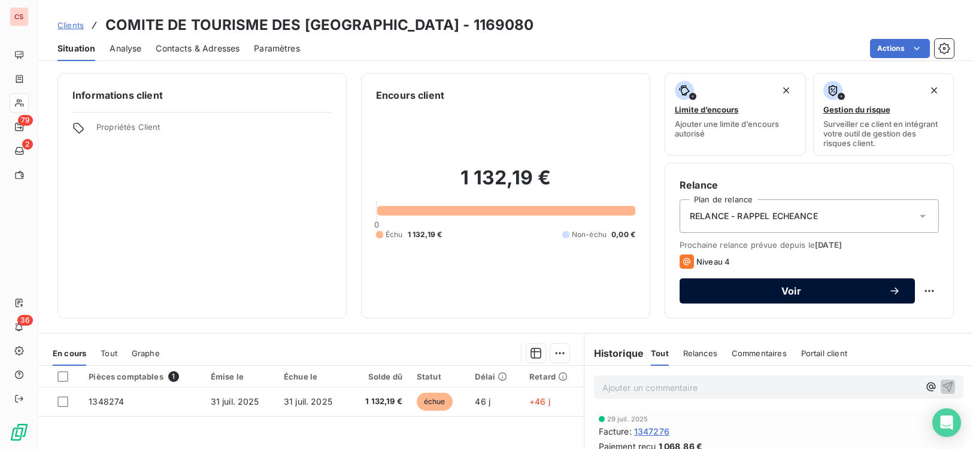
click at [802, 289] on span "Voir" at bounding box center [791, 291] width 195 height 10
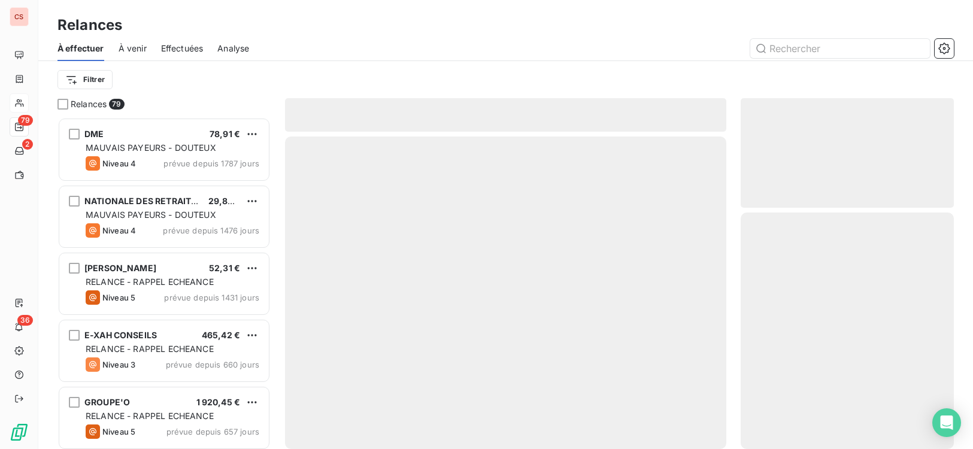
scroll to position [323, 205]
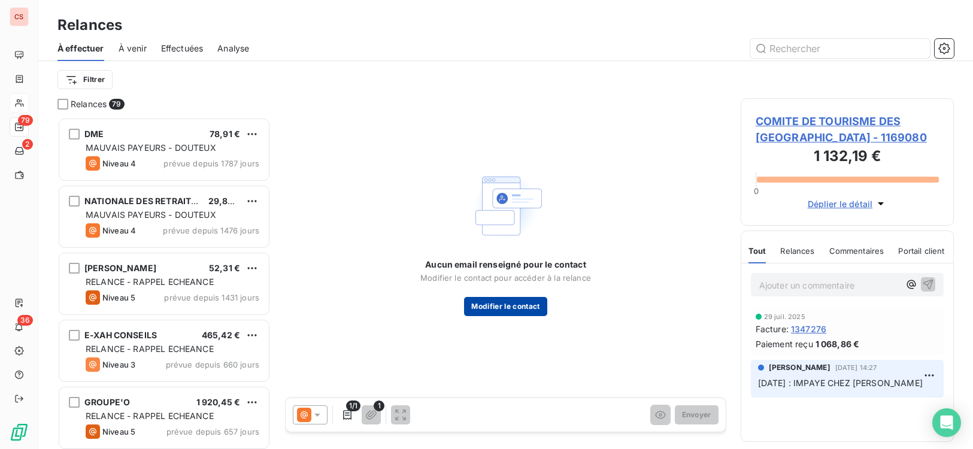
click at [517, 306] on button "Modifier le contact" at bounding box center [505, 306] width 83 height 19
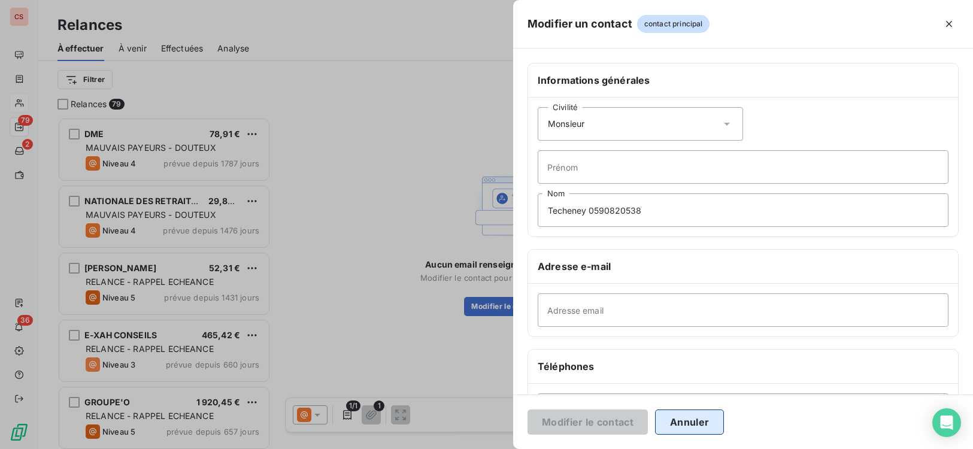
click at [700, 426] on button "Annuler" at bounding box center [689, 421] width 69 height 25
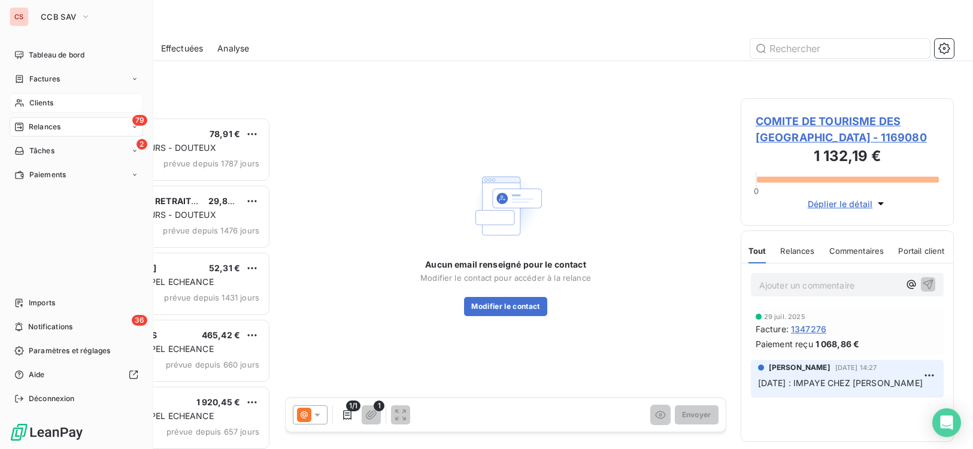
click at [47, 106] on span "Clients" at bounding box center [41, 103] width 24 height 11
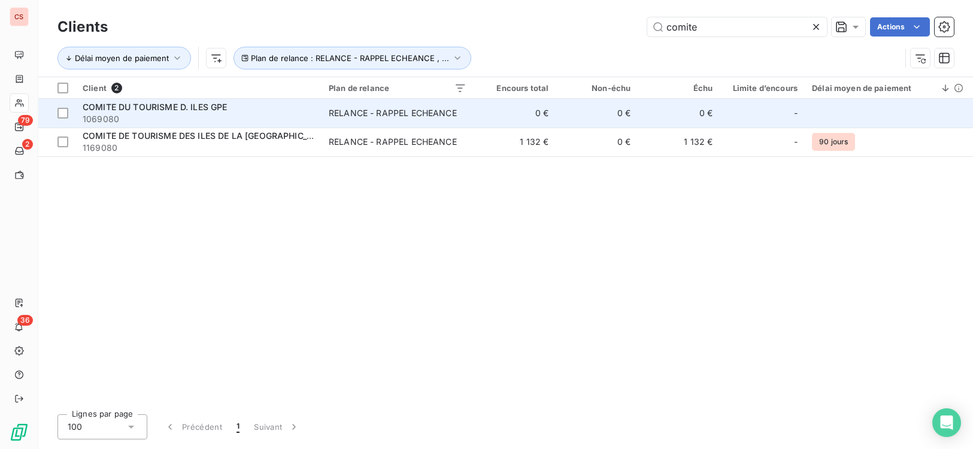
click at [365, 119] on td "RELANCE - RAPPEL ECHEANCE" at bounding box center [397, 113] width 152 height 29
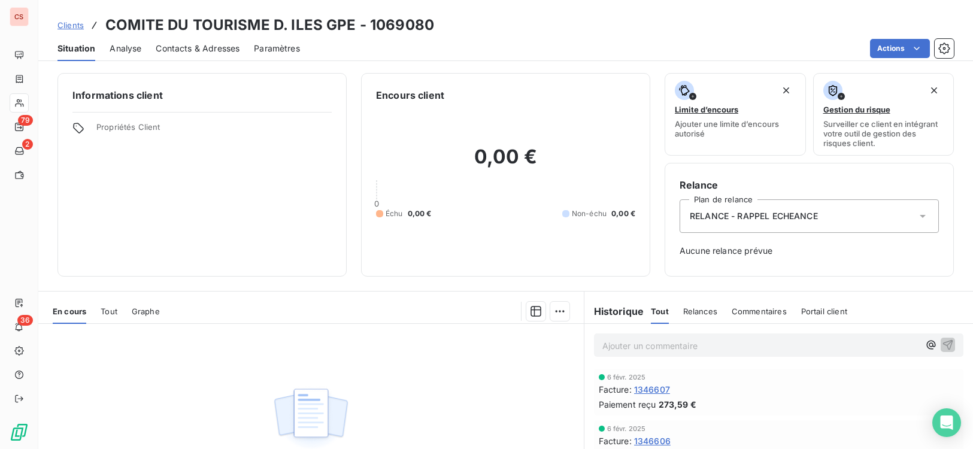
click at [221, 47] on span "Contacts & Adresses" at bounding box center [198, 49] width 84 height 12
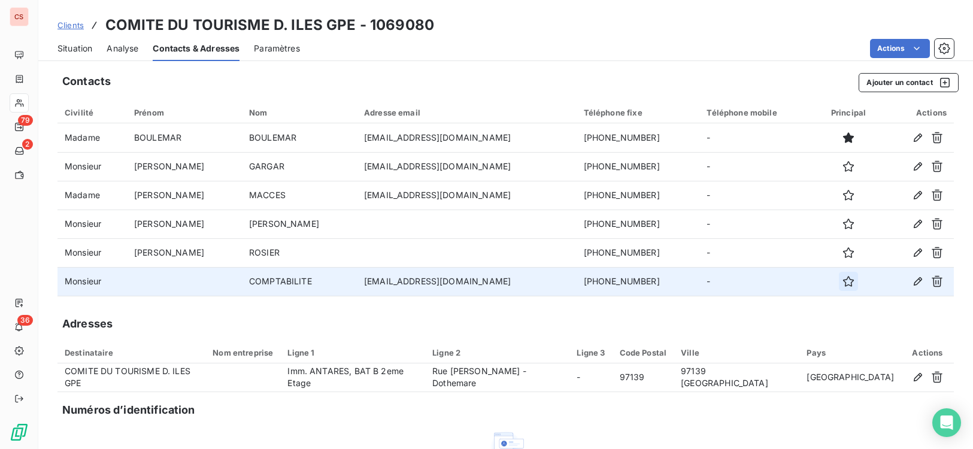
click at [842, 283] on icon "button" at bounding box center [848, 281] width 12 height 12
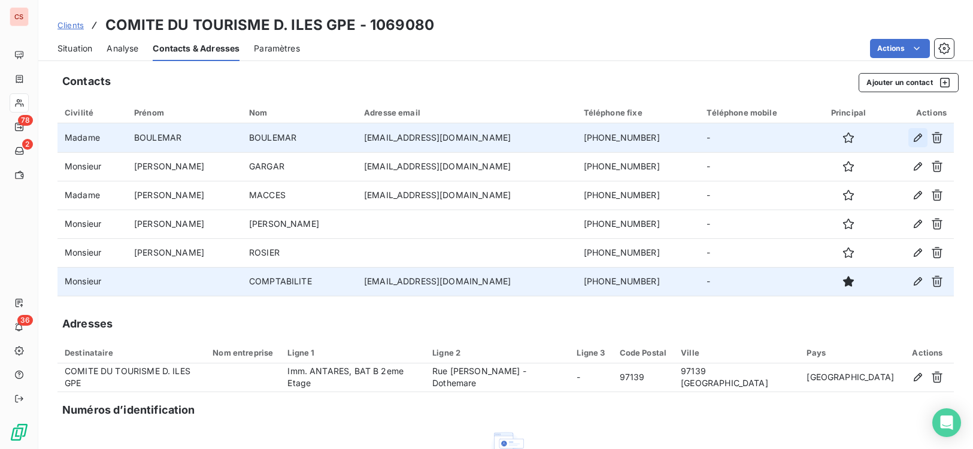
click at [914, 141] on icon "button" at bounding box center [918, 138] width 12 height 12
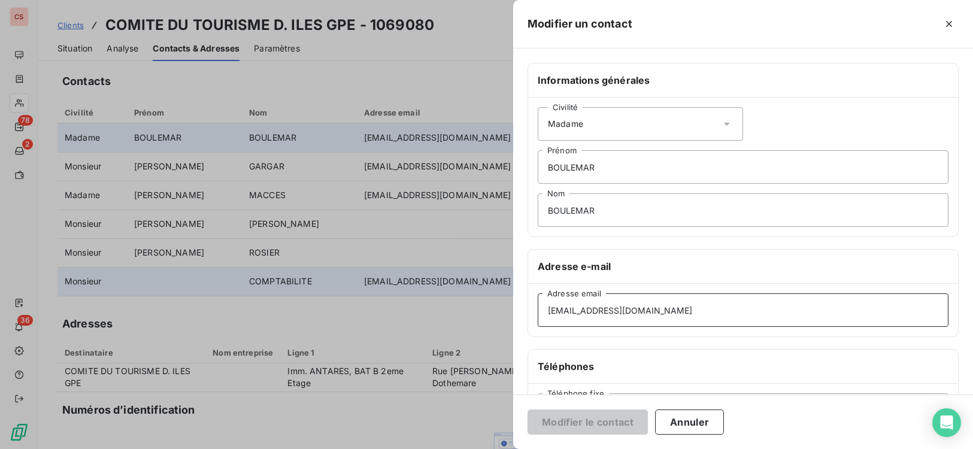
drag, startPoint x: 738, startPoint y: 311, endPoint x: 494, endPoint y: 304, distance: 244.3
click at [487, 448] on div "Modifier un contact Informations générales Civilité Madame [PERSON_NAME] Prénom…" at bounding box center [486, 449] width 973 height 0
click at [739, 361] on h6 "Téléphones" at bounding box center [743, 366] width 411 height 14
click at [681, 421] on button "Annuler" at bounding box center [689, 421] width 69 height 25
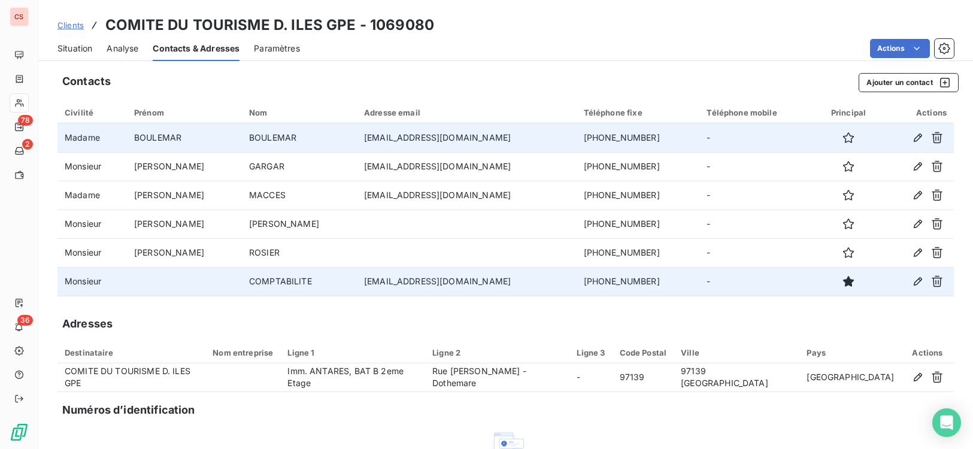
click at [69, 45] on span "Situation" at bounding box center [74, 49] width 35 height 12
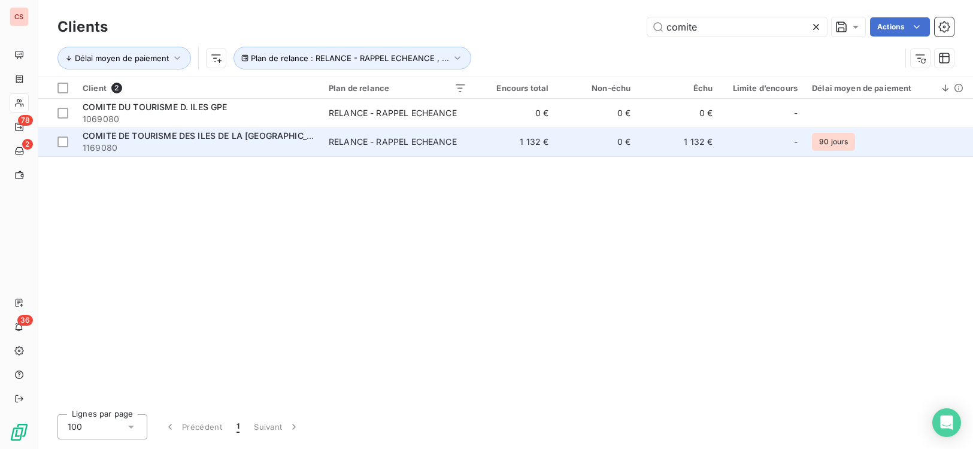
click at [194, 148] on span "1169080" at bounding box center [199, 148] width 232 height 12
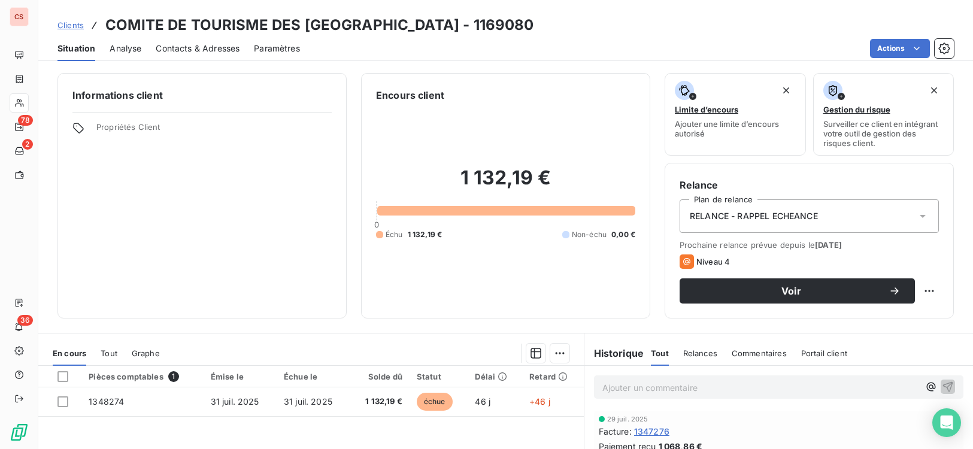
click at [204, 51] on span "Contacts & Adresses" at bounding box center [198, 49] width 84 height 12
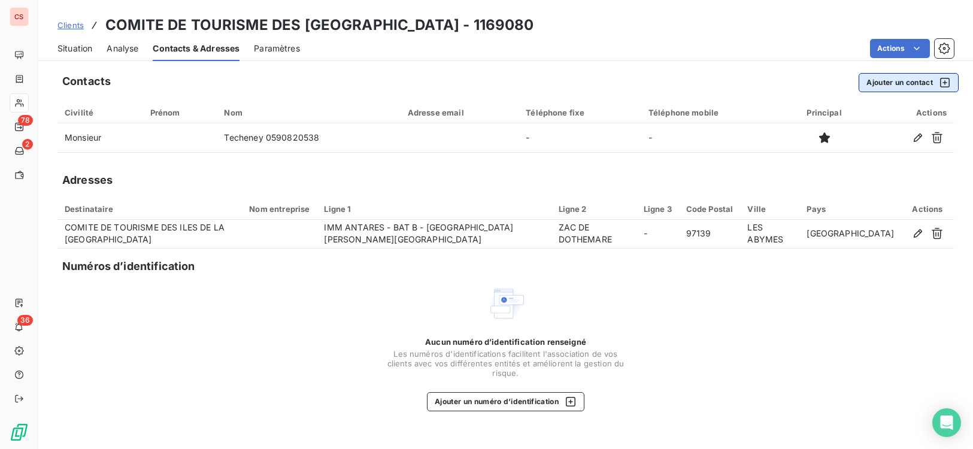
click at [895, 81] on button "Ajouter un contact" at bounding box center [908, 82] width 100 height 19
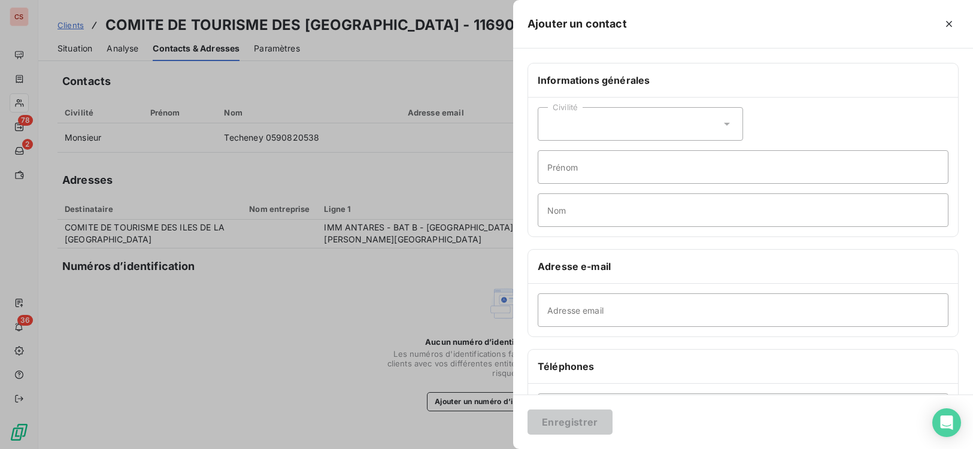
click at [728, 124] on icon at bounding box center [727, 124] width 12 height 12
click at [551, 151] on input "radio" at bounding box center [551, 154] width 12 height 12
click at [568, 221] on input "Nom" at bounding box center [743, 210] width 411 height 34
paste input "[EMAIL_ADDRESS][DOMAIN_NAME]"
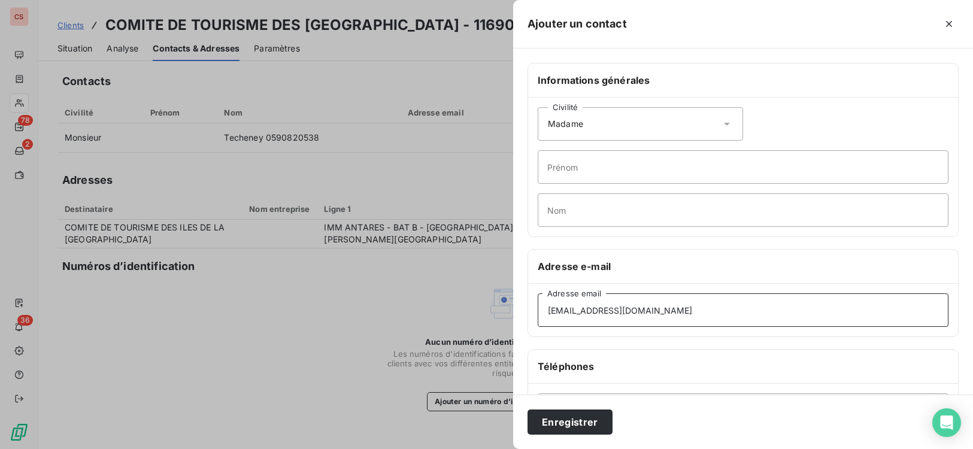
type input "[EMAIL_ADDRESS][DOMAIN_NAME]"
click at [567, 207] on input "Nom" at bounding box center [743, 210] width 411 height 34
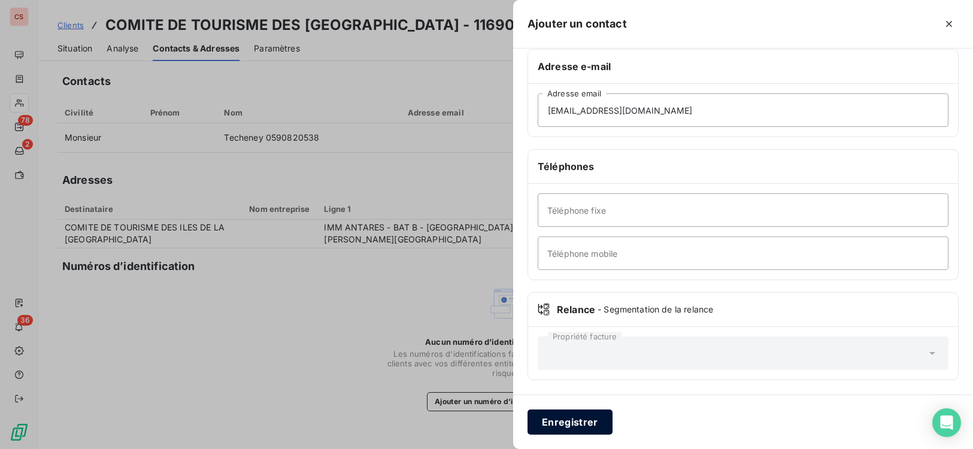
type input "BOULEMAR"
click at [568, 423] on button "Enregistrer" at bounding box center [569, 421] width 85 height 25
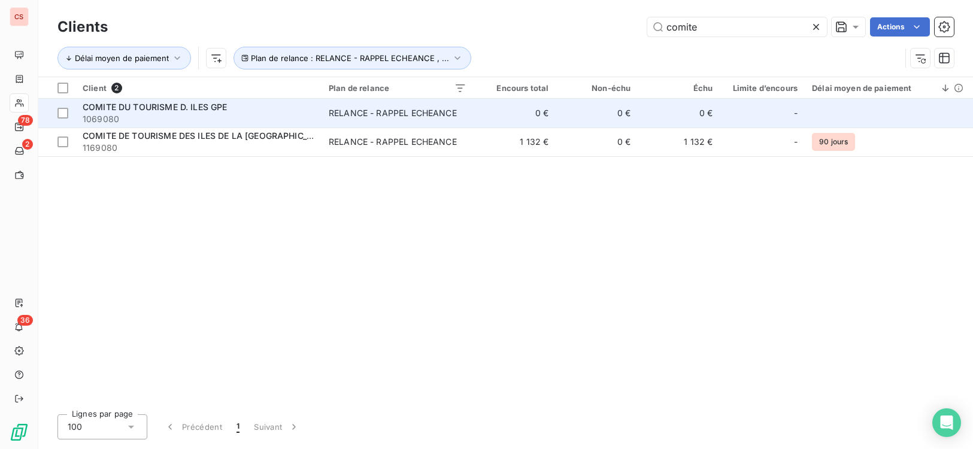
click at [471, 114] on td "RELANCE - RAPPEL ECHEANCE" at bounding box center [397, 113] width 152 height 29
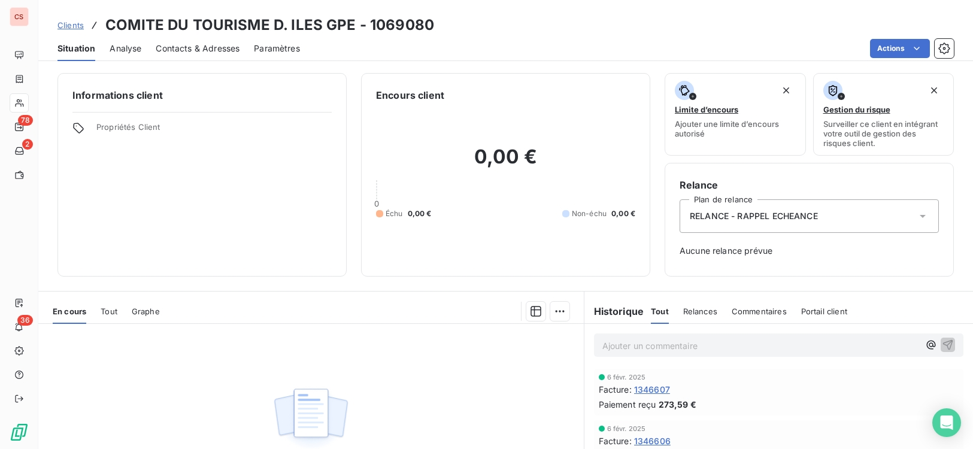
click at [182, 45] on span "Contacts & Adresses" at bounding box center [198, 49] width 84 height 12
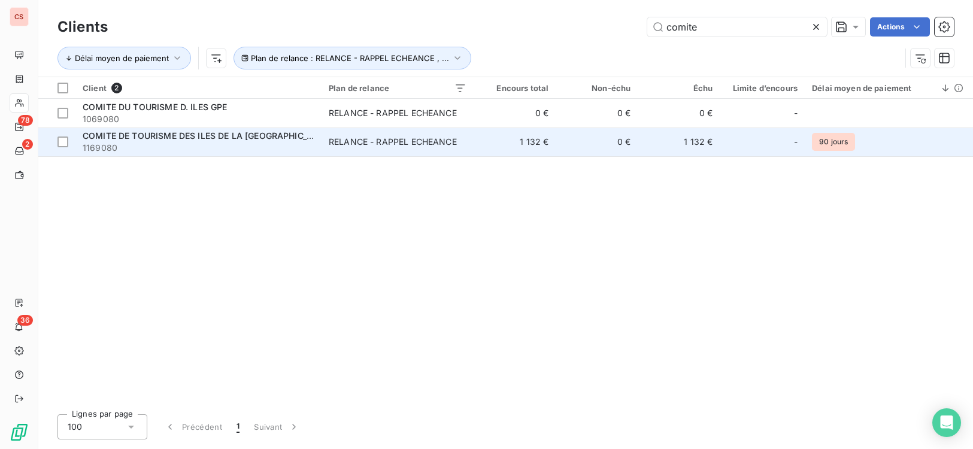
click at [405, 147] on div "RELANCE - RAPPEL ECHEANCE" at bounding box center [393, 142] width 128 height 12
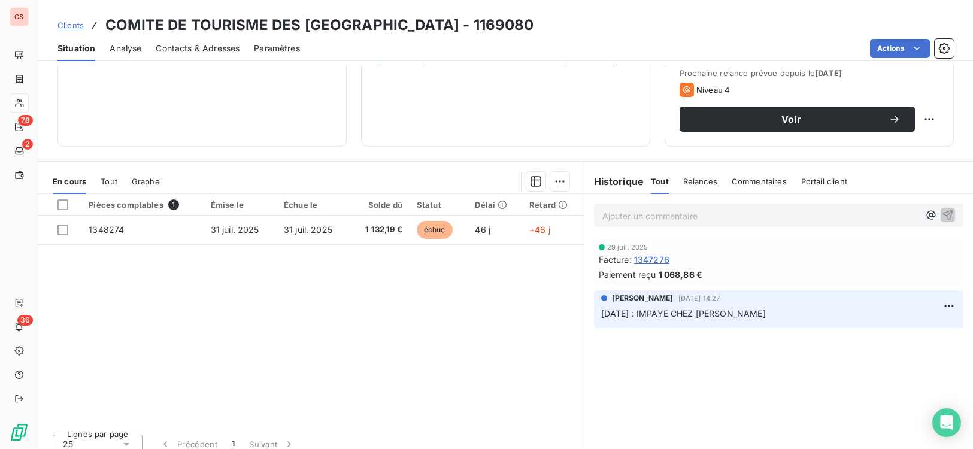
scroll to position [183, 0]
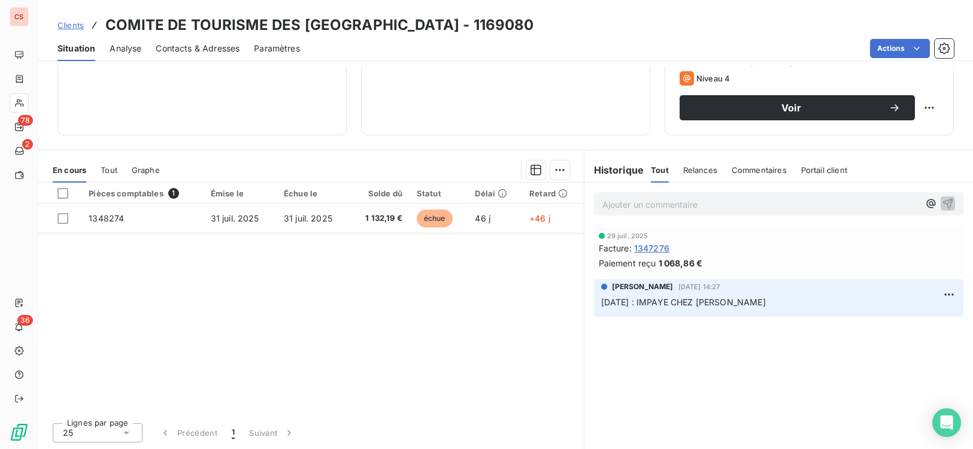
click at [205, 46] on span "Contacts & Adresses" at bounding box center [198, 49] width 84 height 12
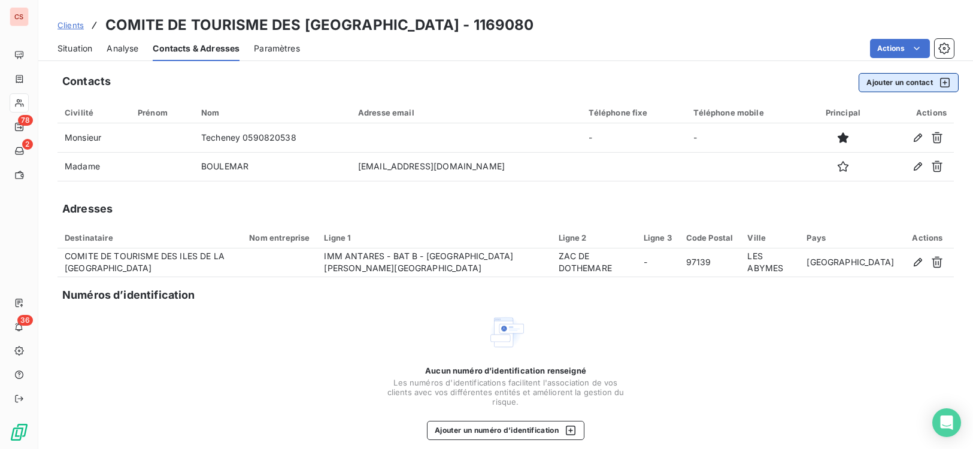
click at [880, 86] on button "Ajouter un contact" at bounding box center [908, 82] width 100 height 19
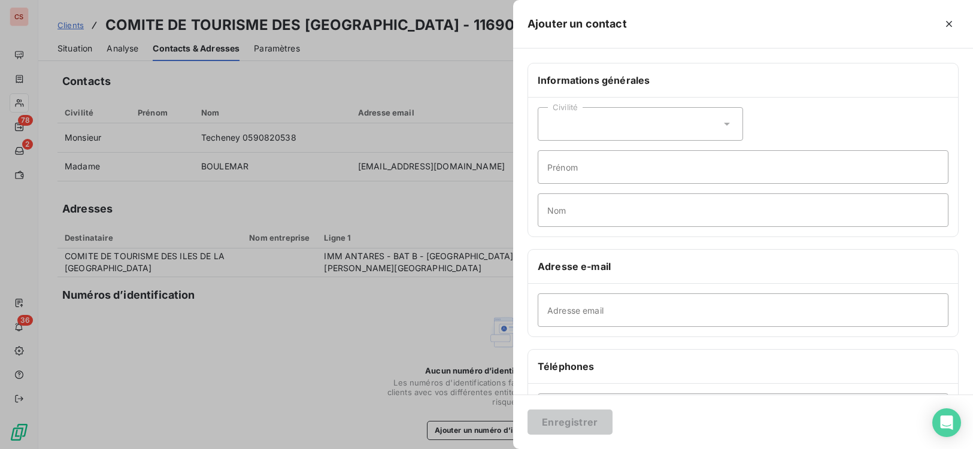
click at [724, 123] on icon at bounding box center [727, 124] width 6 height 3
click at [573, 207] on input "Nom" at bounding box center [743, 210] width 411 height 34
type input "COMPTABILITE FOURNISSEURS"
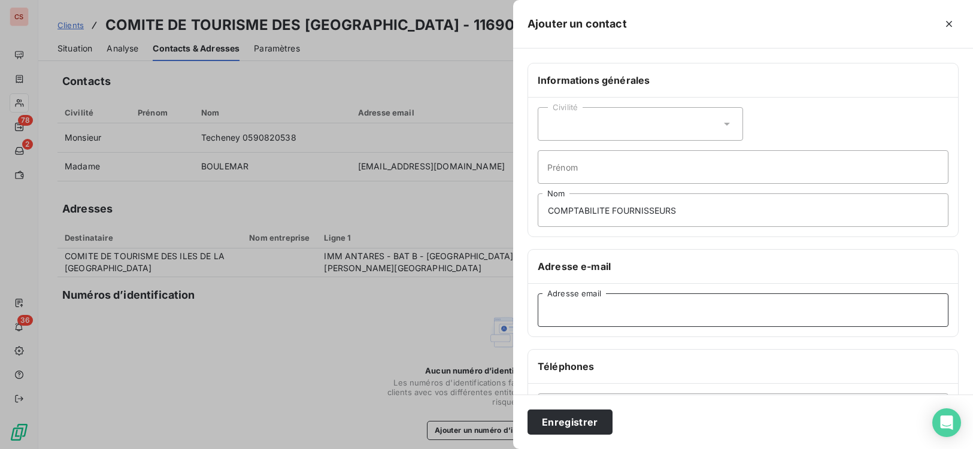
click at [572, 319] on input "Adresse email" at bounding box center [743, 310] width 411 height 34
type input "S"
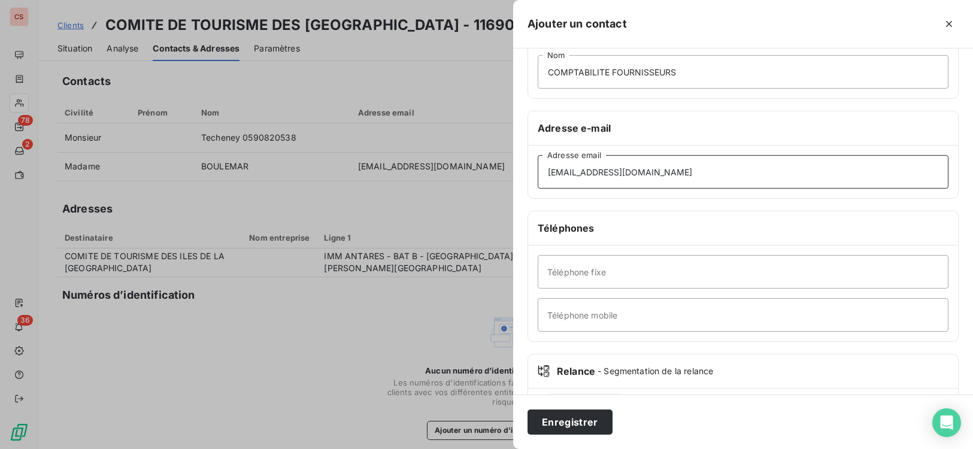
scroll to position [200, 0]
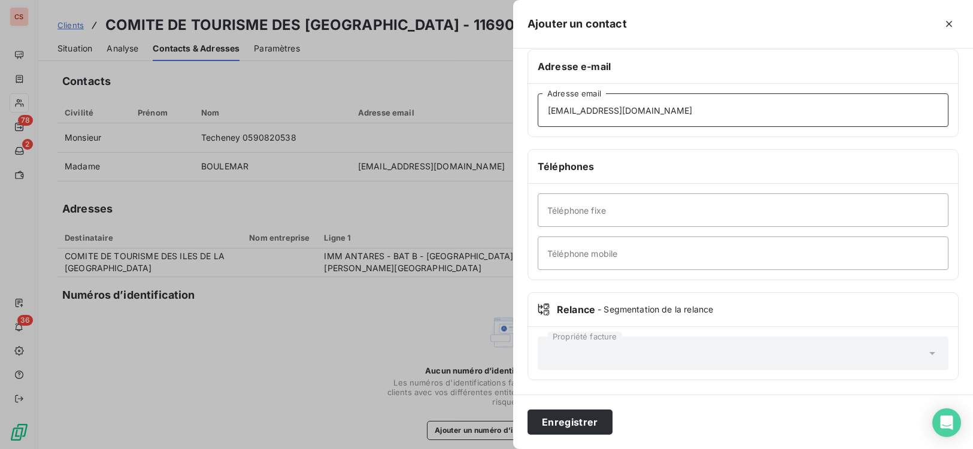
type input "[EMAIL_ADDRESS][DOMAIN_NAME]"
click at [578, 216] on input "Téléphone fixe" at bounding box center [743, 210] width 411 height 34
type input "[PHONE_NUMBER]"
click at [551, 424] on button "Enregistrer" at bounding box center [569, 421] width 85 height 25
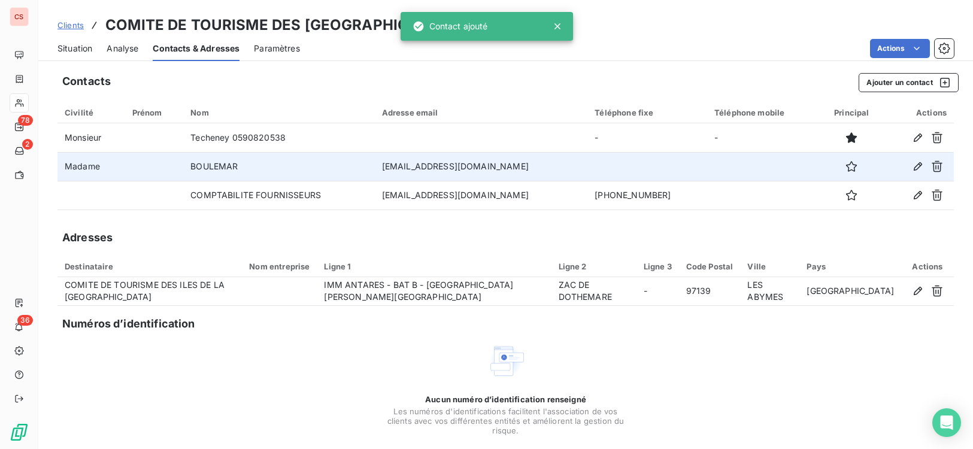
click at [609, 169] on td at bounding box center [647, 166] width 120 height 29
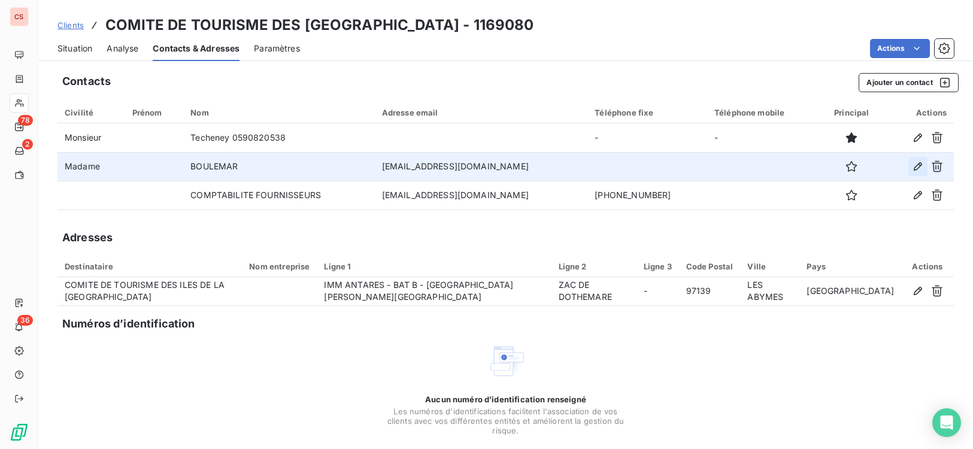
click at [911, 157] on button "button" at bounding box center [917, 166] width 19 height 19
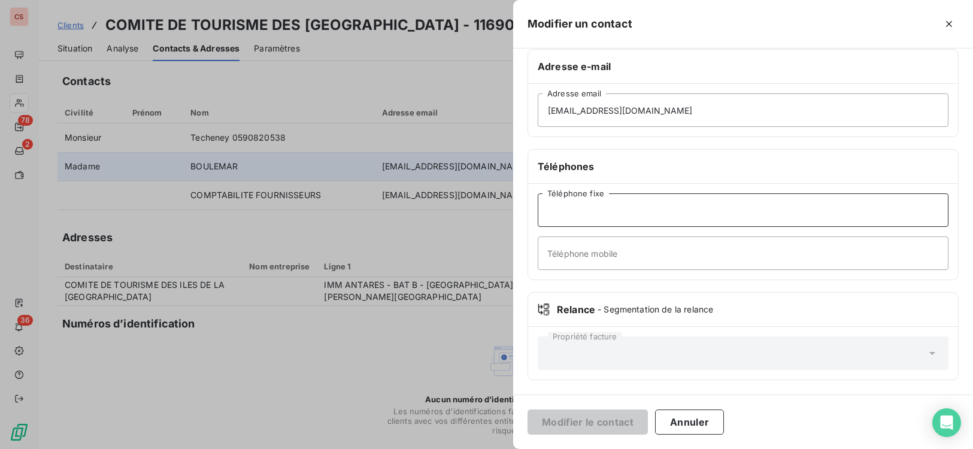
drag, startPoint x: 590, startPoint y: 215, endPoint x: 654, endPoint y: 223, distance: 65.2
click at [590, 215] on input "Téléphone fixe" at bounding box center [743, 210] width 411 height 34
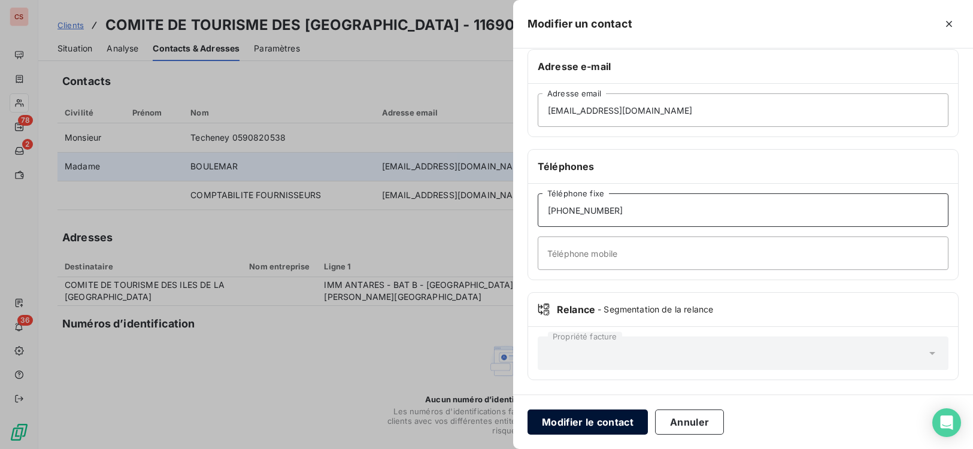
type input "[PHONE_NUMBER]"
click at [582, 421] on button "Modifier le contact" at bounding box center [587, 421] width 120 height 25
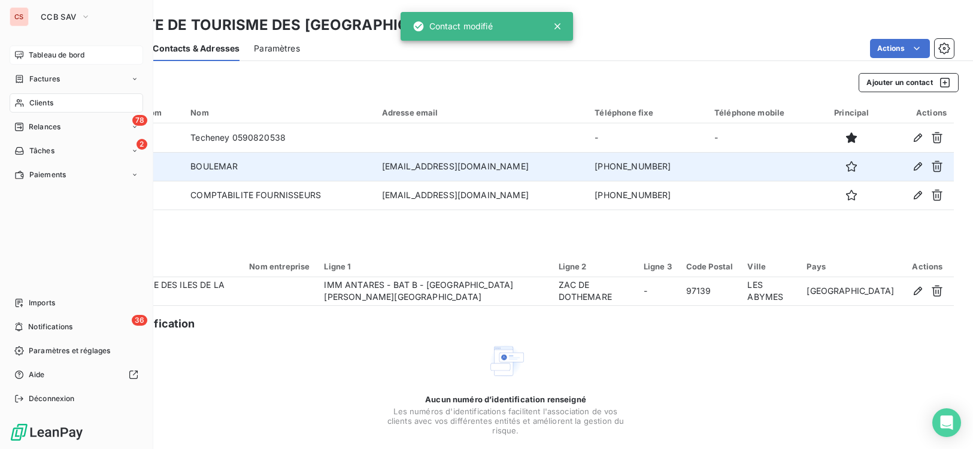
click at [66, 48] on div "Tableau de bord" at bounding box center [76, 54] width 133 height 19
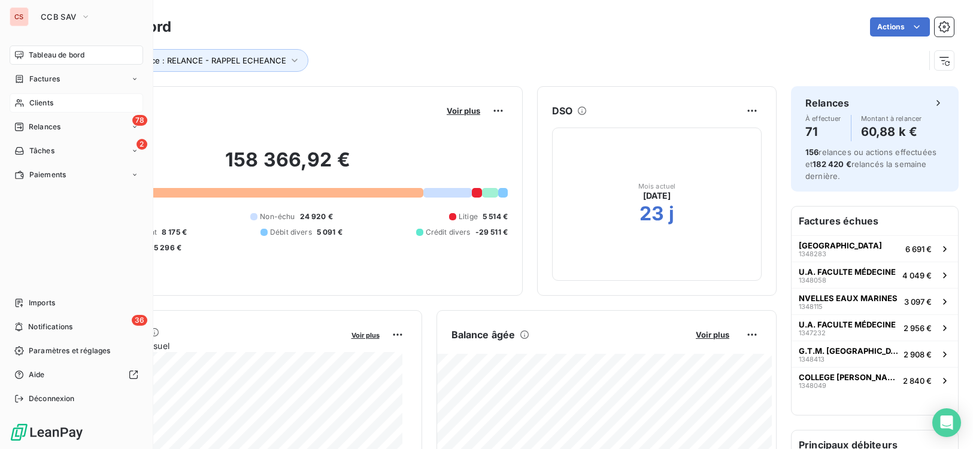
click at [31, 103] on span "Clients" at bounding box center [41, 103] width 24 height 11
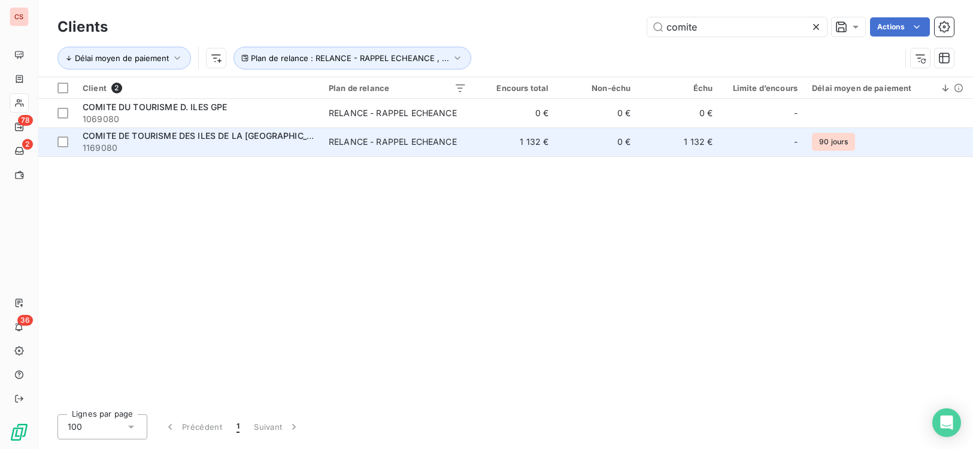
click at [590, 147] on td "0 €" at bounding box center [597, 142] width 82 height 29
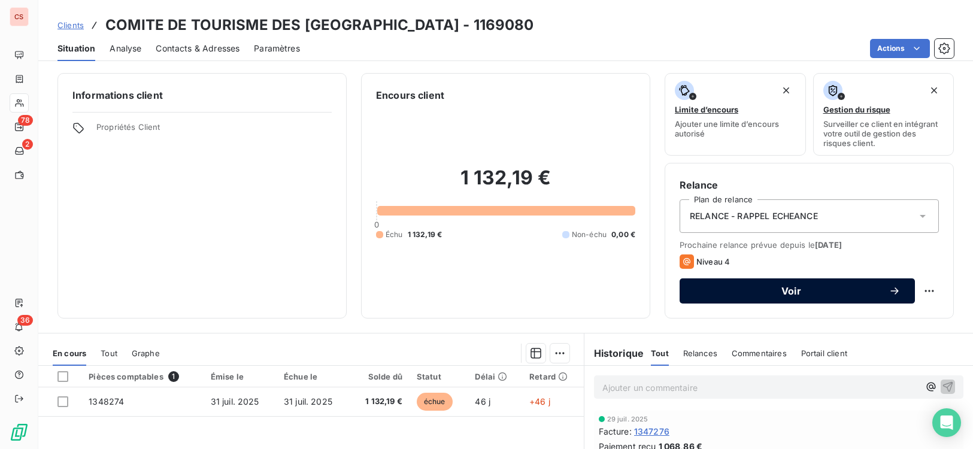
click at [796, 295] on span "Voir" at bounding box center [791, 291] width 195 height 10
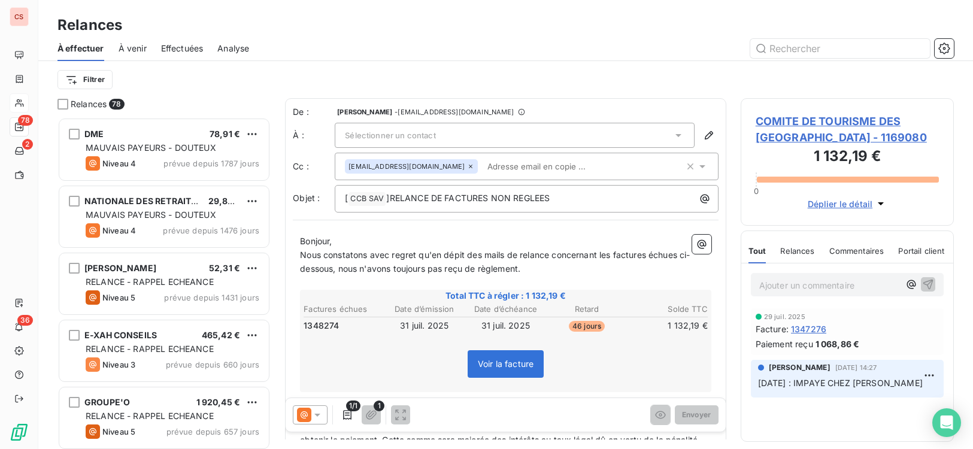
scroll to position [323, 205]
click at [672, 137] on icon at bounding box center [678, 135] width 12 height 12
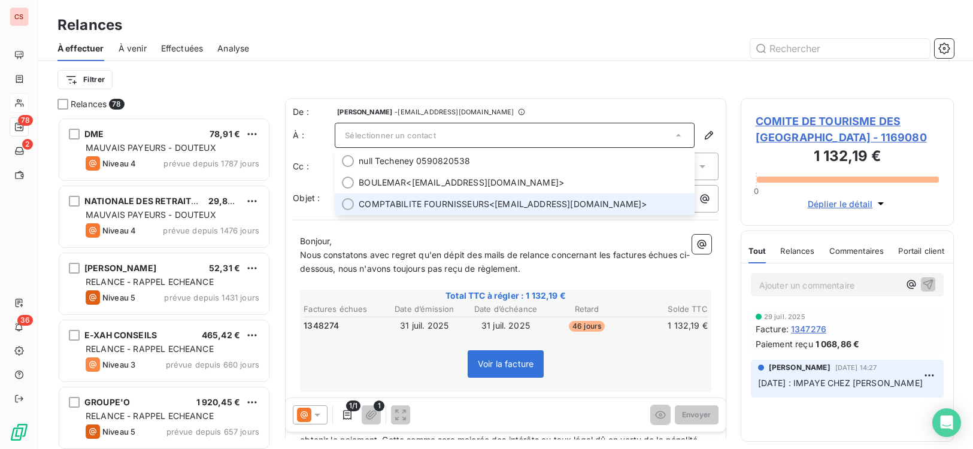
click at [504, 202] on span "COMPTABILITE FOURNISSEURS <[EMAIL_ADDRESS][DOMAIN_NAME]>" at bounding box center [523, 204] width 329 height 12
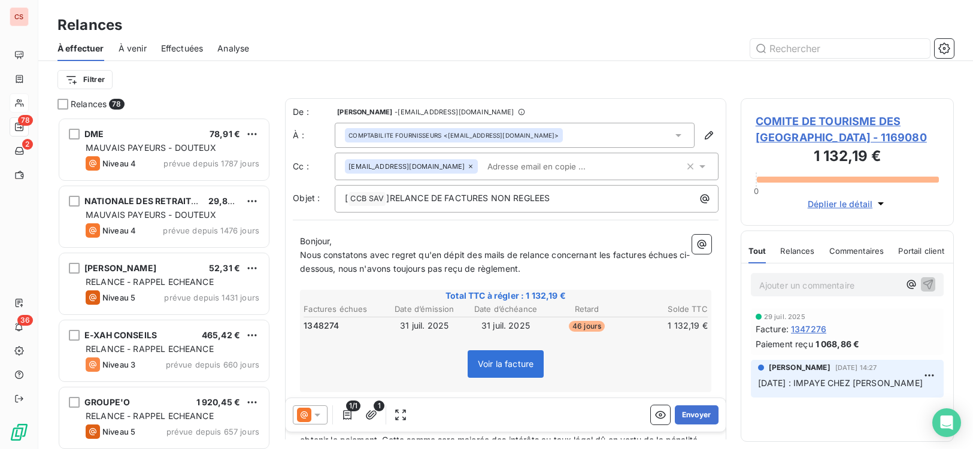
click at [482, 168] on input "text" at bounding box center [551, 166] width 138 height 18
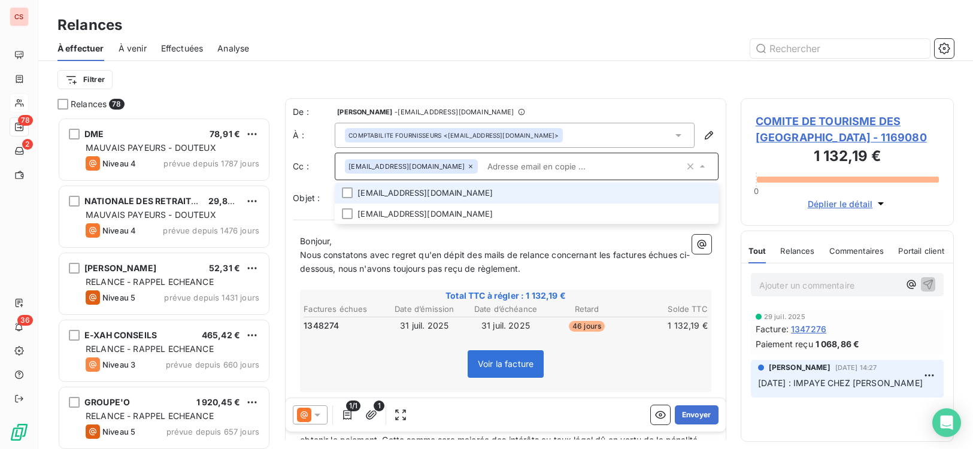
click at [347, 193] on div at bounding box center [347, 192] width 11 height 11
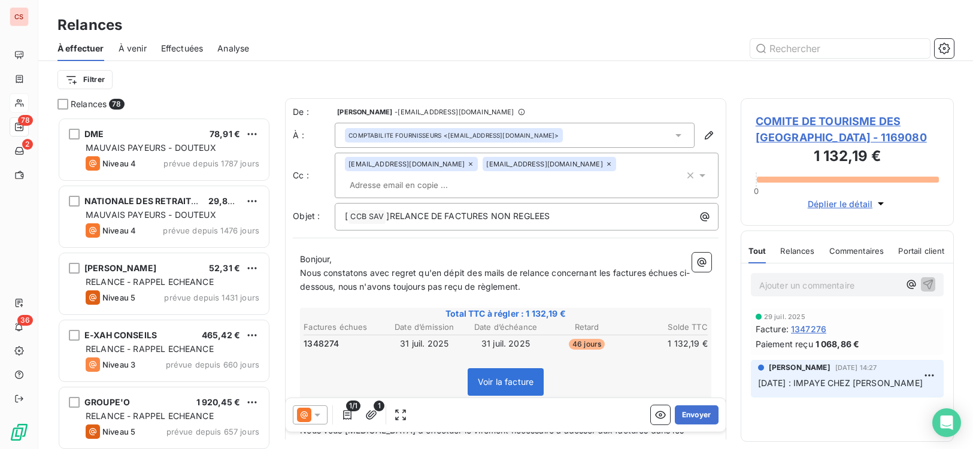
click at [454, 259] on p "Bonjour," at bounding box center [505, 260] width 411 height 14
drag, startPoint x: 301, startPoint y: 274, endPoint x: 680, endPoint y: 284, distance: 379.1
click at [680, 284] on p "Nous constatons avec regret qu'en dépit des mails de relance concernant les fac…" at bounding box center [505, 280] width 411 height 28
click at [589, 290] on p "Nous constatons avec regret qu'en dépit des mails de relance concernant les fac…" at bounding box center [505, 280] width 411 height 28
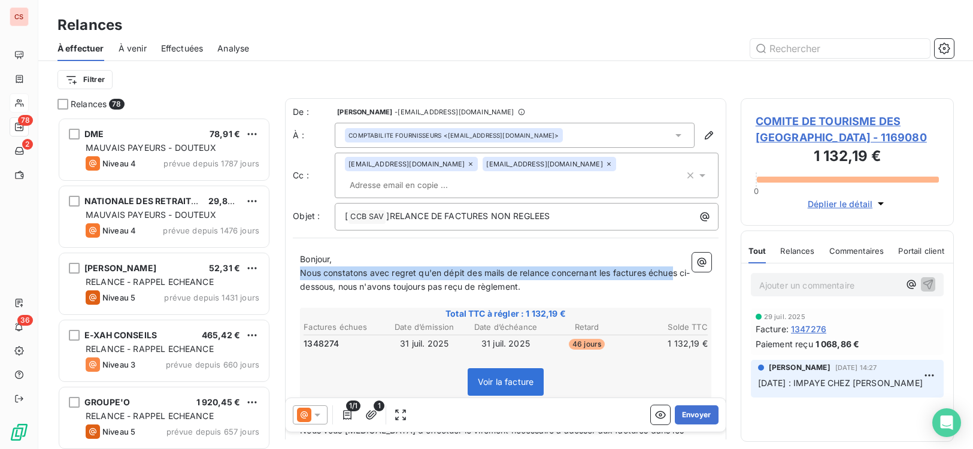
drag, startPoint x: 301, startPoint y: 273, endPoint x: 677, endPoint y: 268, distance: 376.6
click at [677, 268] on span "Nous constatons avec regret qu'en dépit des mails de relance concernant les fac…" at bounding box center [495, 280] width 390 height 24
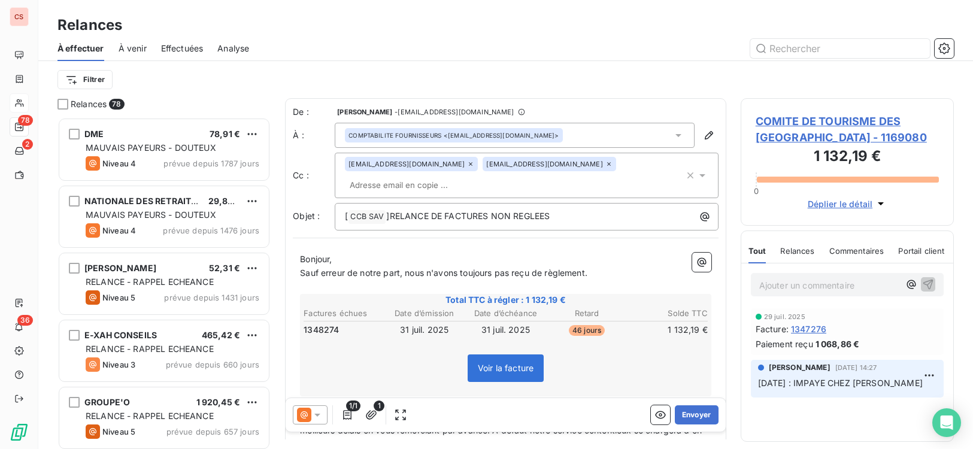
click at [589, 280] on p "﻿" at bounding box center [505, 287] width 411 height 14
drag, startPoint x: 588, startPoint y: 272, endPoint x: 599, endPoint y: 271, distance: 11.4
click at [587, 271] on span "Sauf erreur de notre part, nous n'avons toujours pas reçu de règlement." at bounding box center [443, 273] width 287 height 10
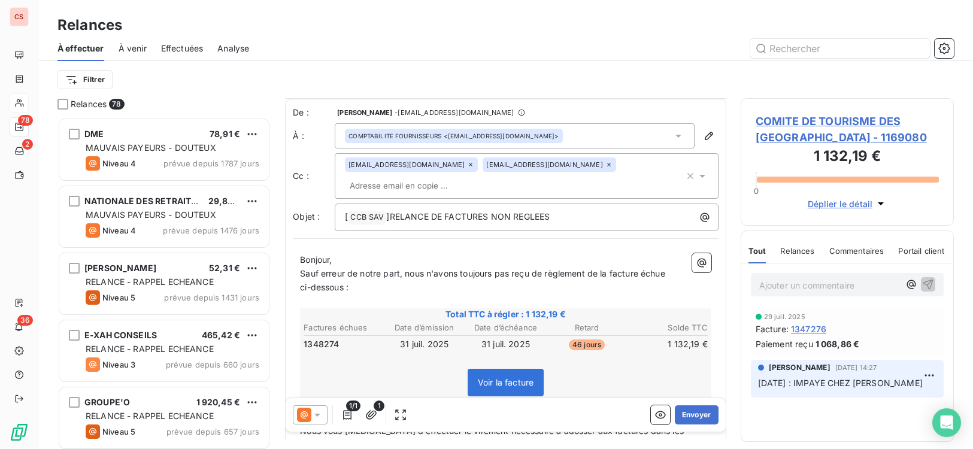
scroll to position [223, 0]
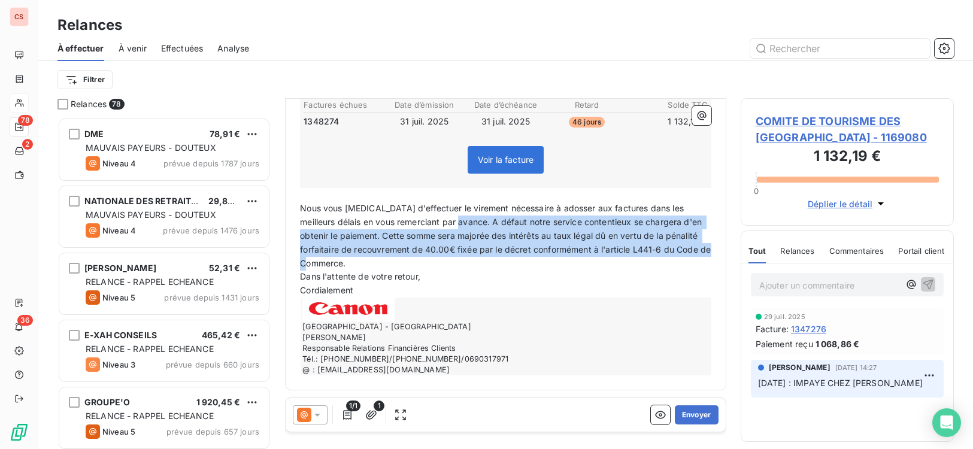
drag, startPoint x: 456, startPoint y: 223, endPoint x: 657, endPoint y: 262, distance: 205.6
click at [657, 262] on p "Nous vous [MEDICAL_DATA] d'effectuer le virement nécessaire à adosser aux factu…" at bounding box center [505, 236] width 411 height 68
click at [657, 263] on p "Nous vous [MEDICAL_DATA] d'effectuer le virement nécessaire à adosser aux factu…" at bounding box center [505, 236] width 411 height 68
drag, startPoint x: 459, startPoint y: 226, endPoint x: 678, endPoint y: 266, distance: 223.3
click at [678, 266] on p "Nous vous [MEDICAL_DATA] d'effectuer le virement nécessaire à adosser aux factu…" at bounding box center [505, 236] width 411 height 68
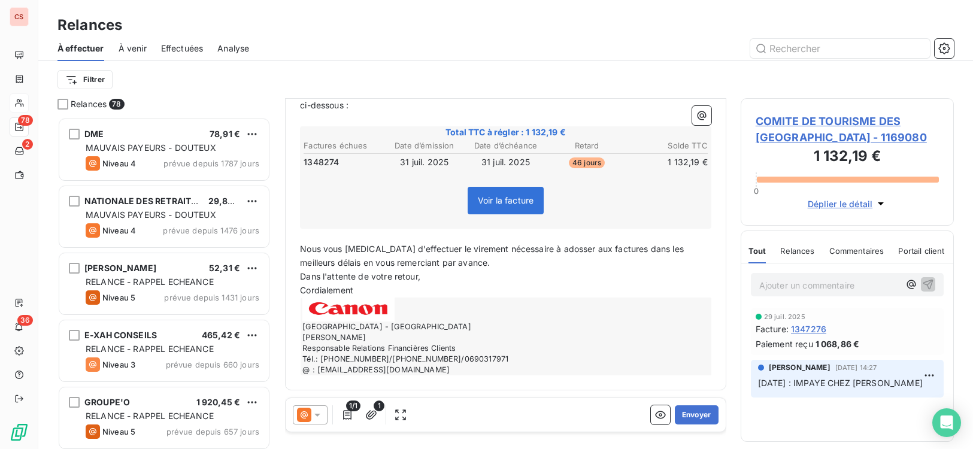
scroll to position [182, 0]
click at [571, 247] on span "Nous vous [MEDICAL_DATA] d'effectuer le virement nécessaire à adosser aux factu…" at bounding box center [493, 256] width 386 height 24
click at [604, 250] on span "Nous vous [MEDICAL_DATA] d'effectuer le virement nécessaire à adosser à la fact…" at bounding box center [493, 256] width 386 height 24
click at [691, 419] on button "Envoyer" at bounding box center [697, 414] width 44 height 19
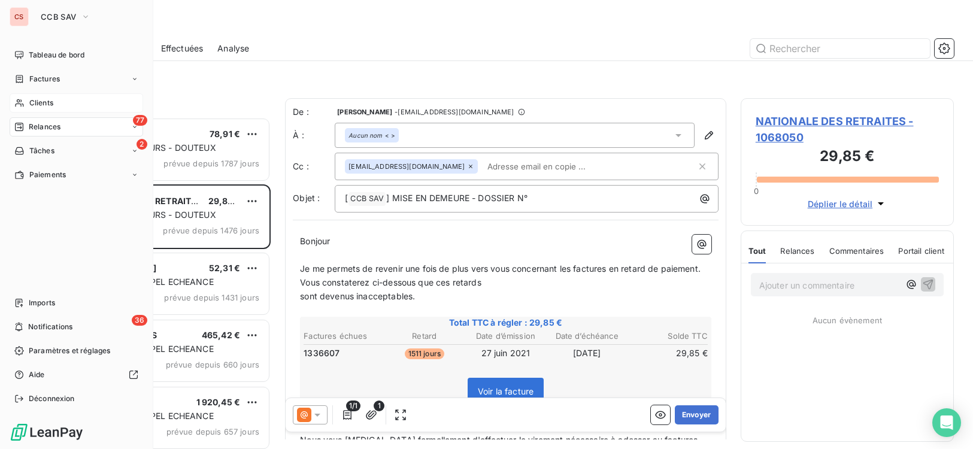
click at [43, 100] on span "Clients" at bounding box center [41, 103] width 24 height 11
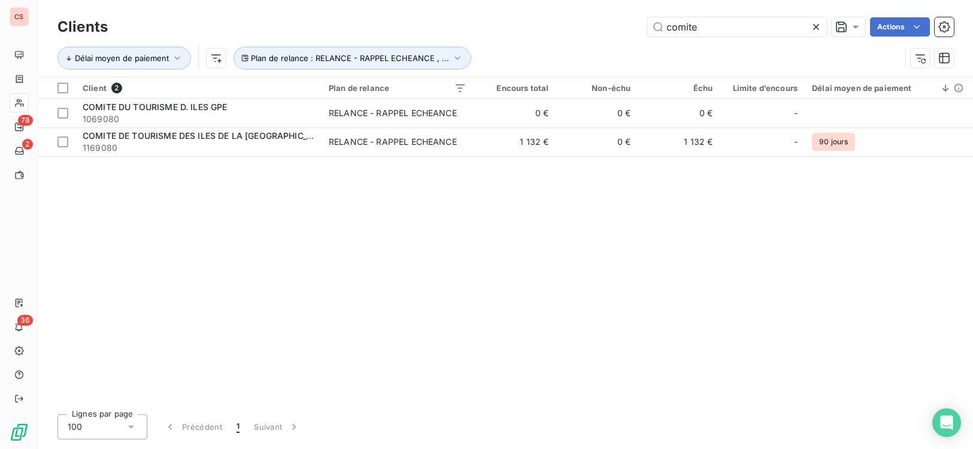
click at [817, 27] on icon at bounding box center [816, 27] width 12 height 12
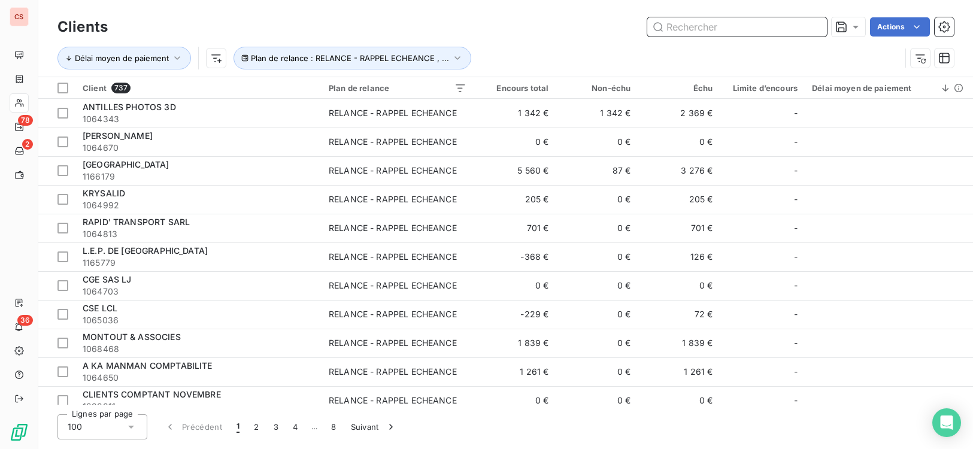
click at [682, 32] on input "text" at bounding box center [737, 26] width 180 height 19
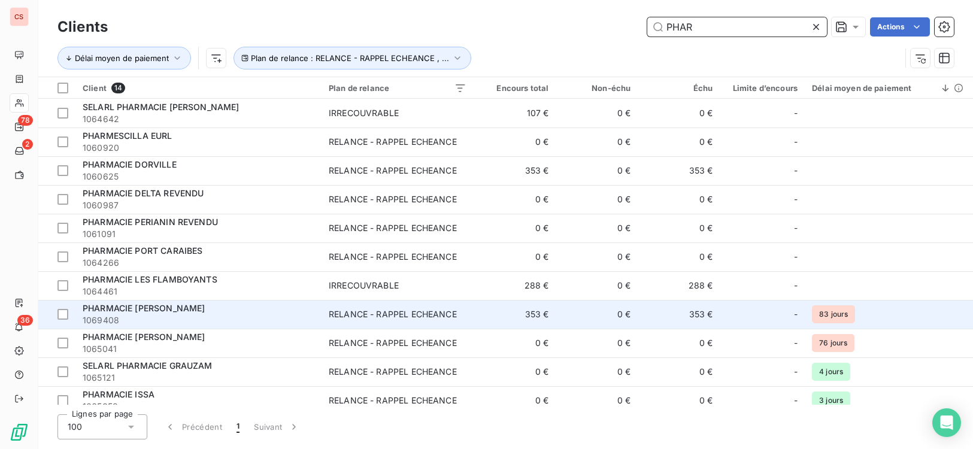
type input "PHAR"
click at [199, 315] on span "1069408" at bounding box center [199, 320] width 232 height 12
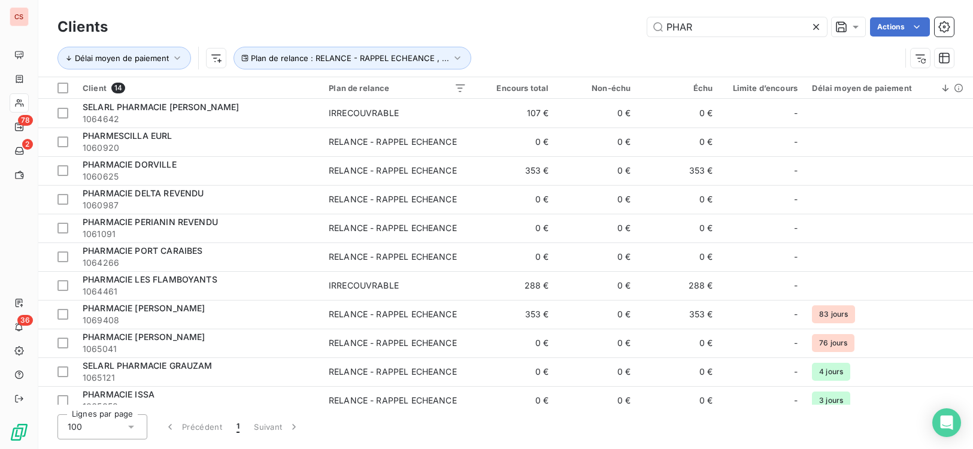
drag, startPoint x: 694, startPoint y: 27, endPoint x: 525, endPoint y: 5, distance: 170.8
click at [592, 32] on div "PHAR Actions" at bounding box center [538, 26] width 832 height 19
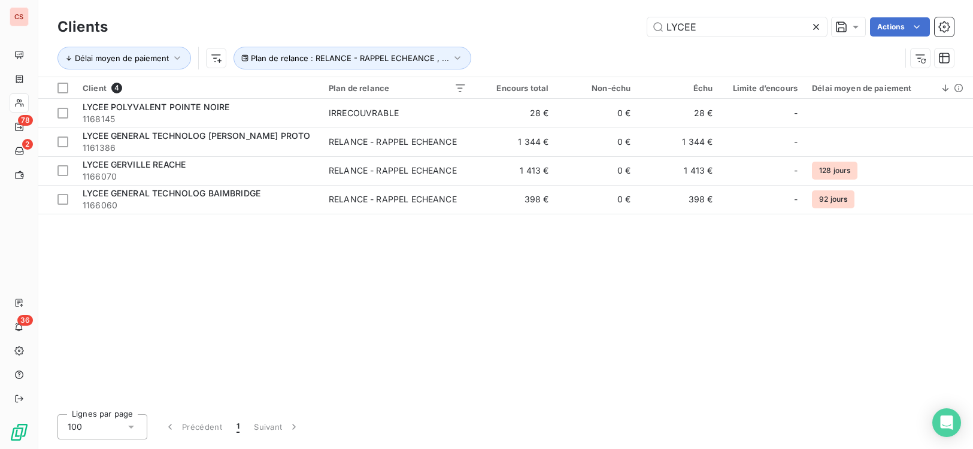
type input "LYCEE"
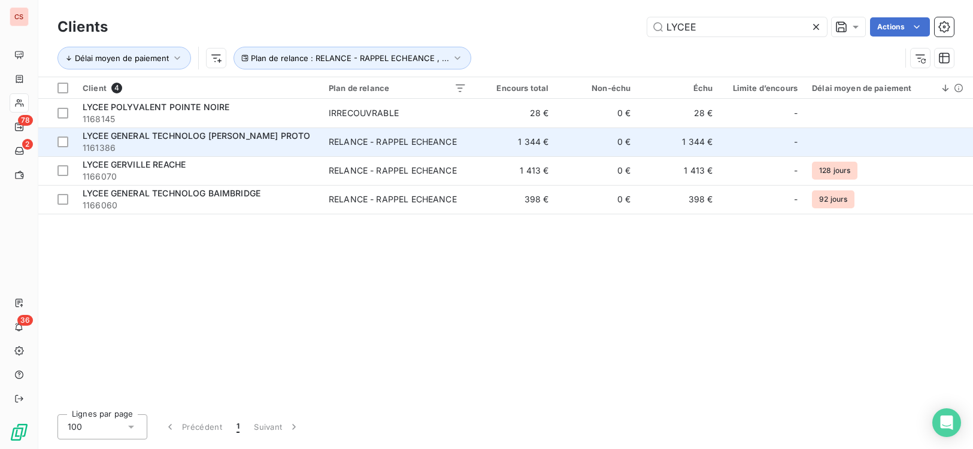
click at [481, 153] on td "1 344 €" at bounding box center [515, 142] width 82 height 29
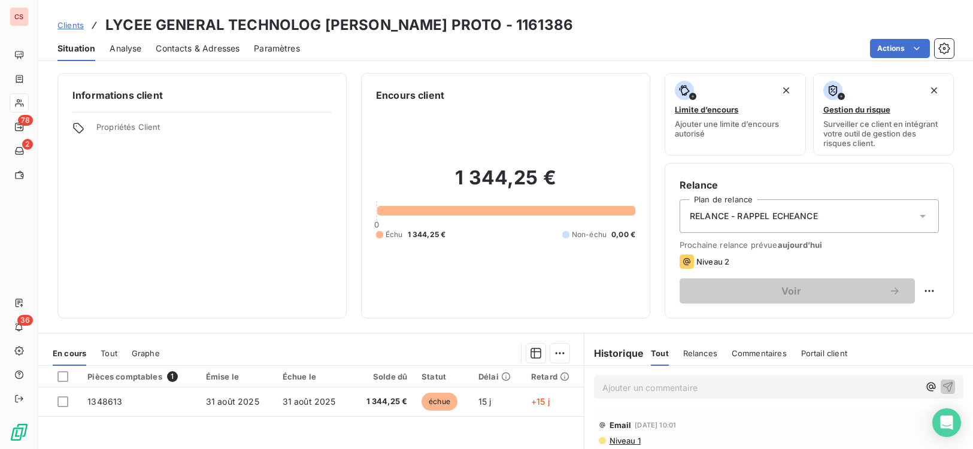
click at [877, 418] on div "Email [DATE] 10:01" at bounding box center [779, 424] width 360 height 19
click at [795, 411] on div "Email [DATE] 10:01 Niveau 1" at bounding box center [778, 431] width 369 height 40
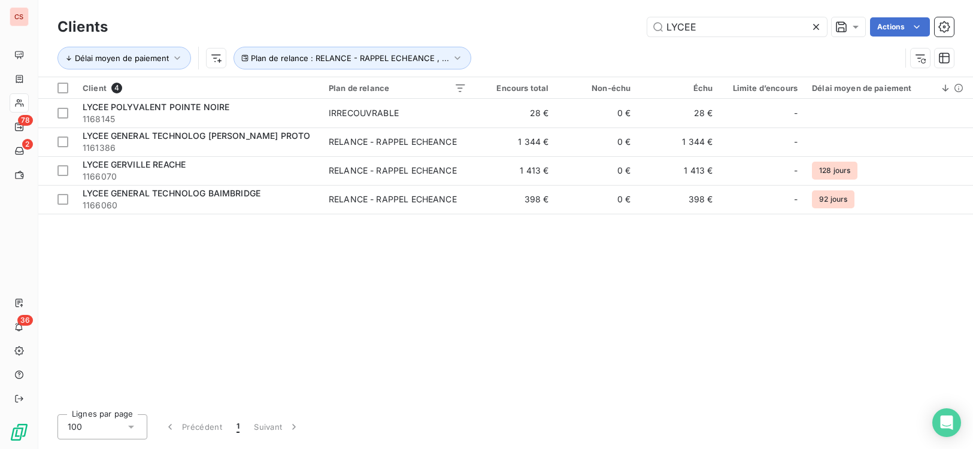
drag, startPoint x: 708, startPoint y: 31, endPoint x: 193, endPoint y: 17, distance: 515.6
click at [302, 25] on div "LYCEE Actions" at bounding box center [538, 26] width 832 height 19
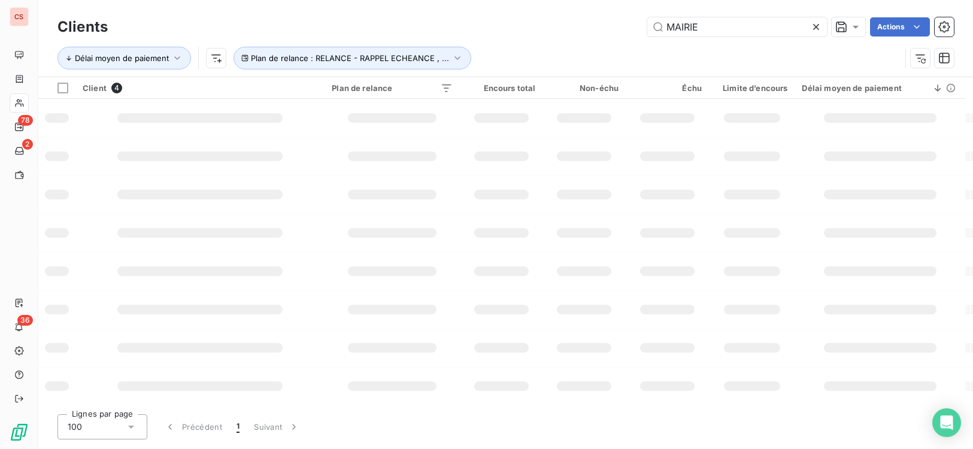
type input "MAIRIE"
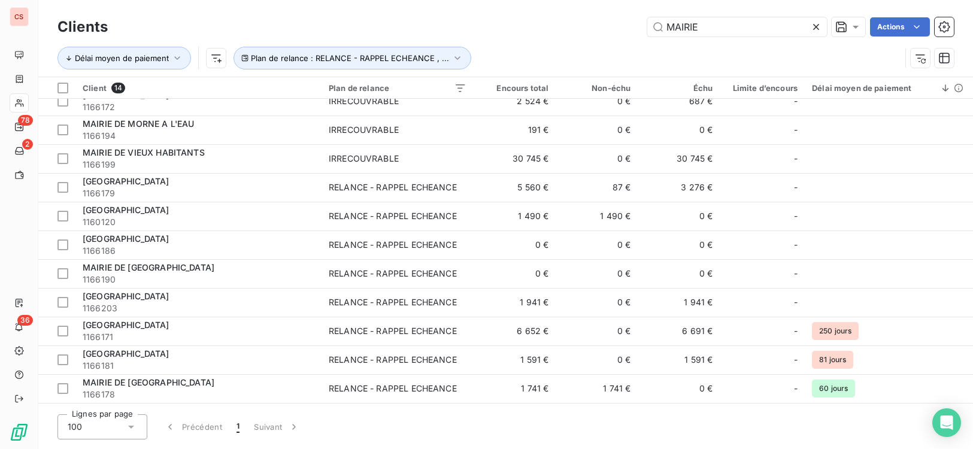
scroll to position [97, 0]
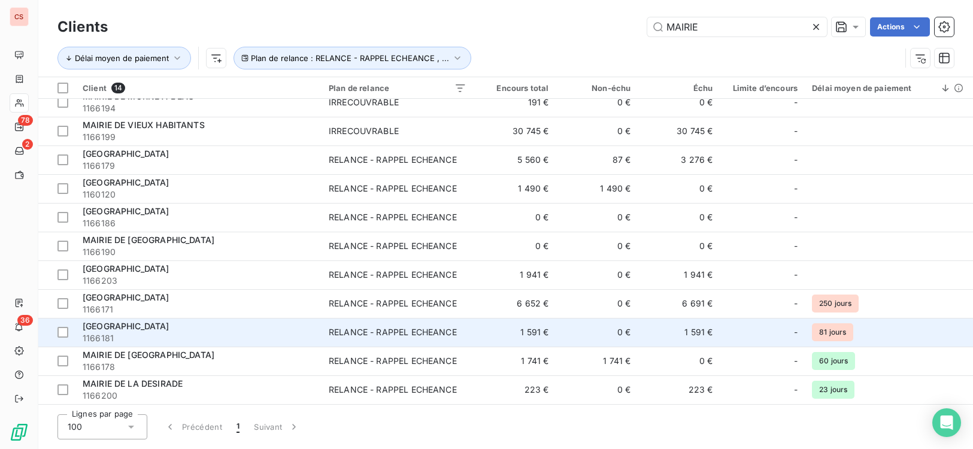
click at [572, 333] on td "0 €" at bounding box center [597, 332] width 82 height 29
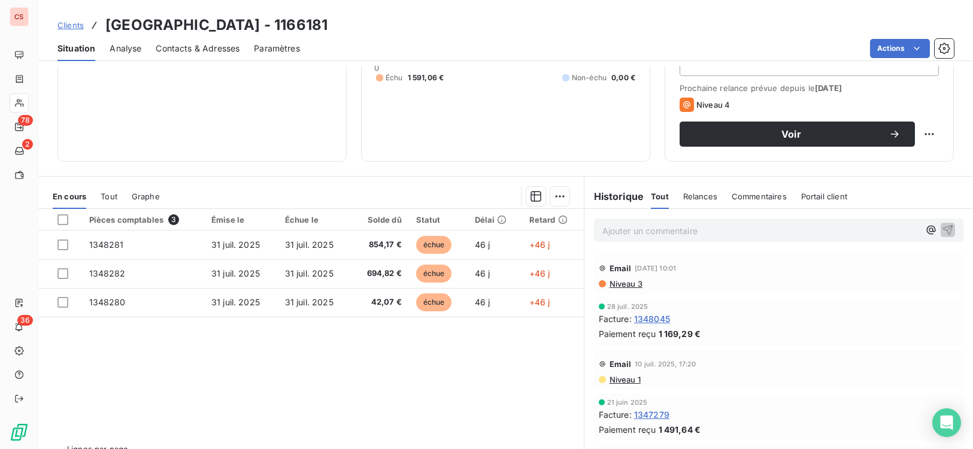
scroll to position [183, 0]
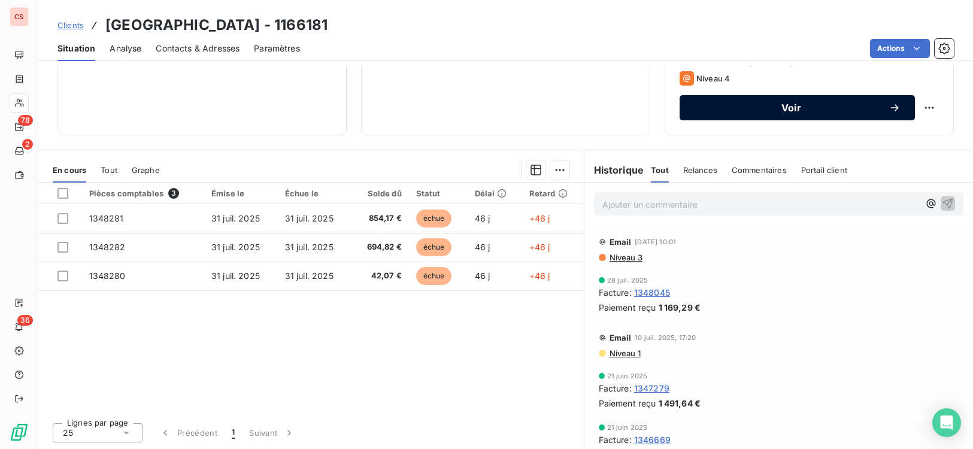
click at [779, 108] on span "Voir" at bounding box center [791, 108] width 195 height 10
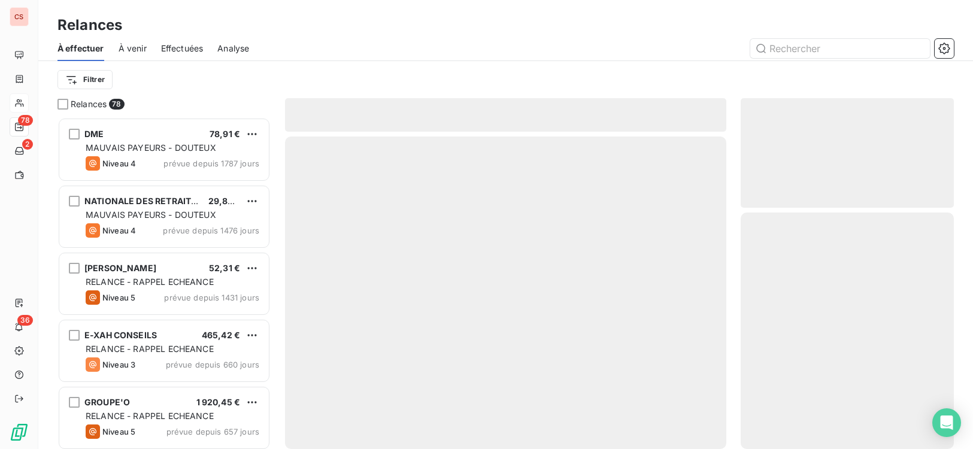
scroll to position [323, 205]
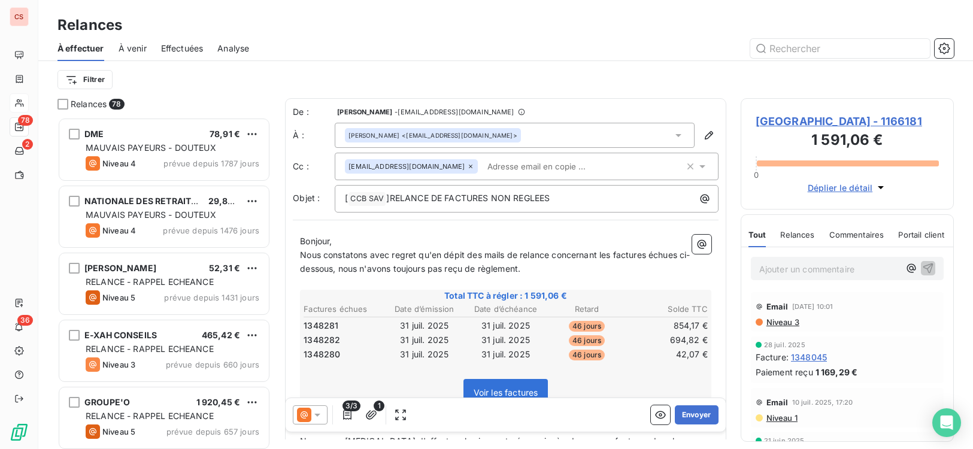
click at [304, 259] on span "Nous constatons avec regret qu'en dépit des mails de relance concernant les fac…" at bounding box center [495, 262] width 390 height 24
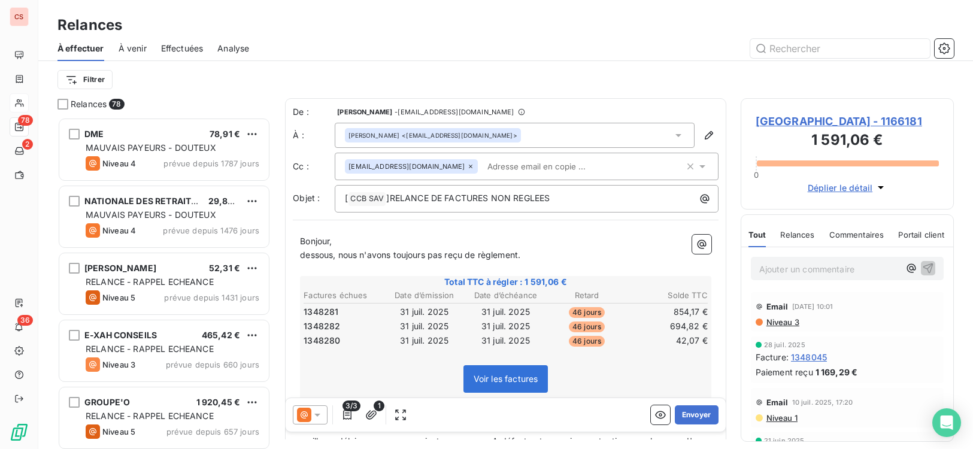
click at [786, 322] on span "Niveau 3" at bounding box center [782, 322] width 34 height 10
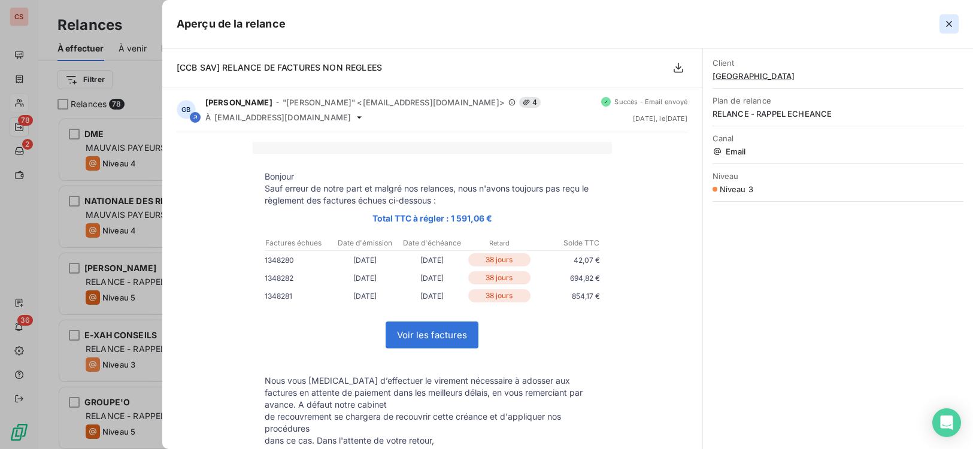
click at [948, 23] on icon "button" at bounding box center [949, 24] width 6 height 6
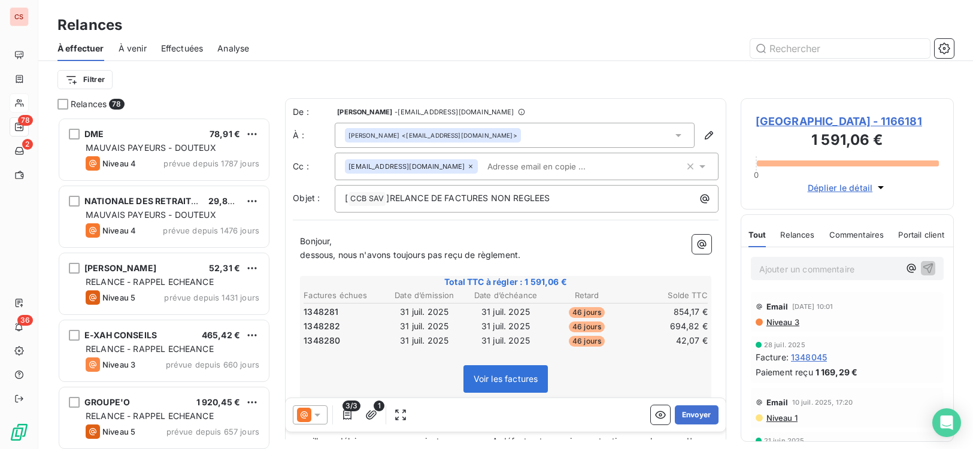
click at [301, 259] on span "dessous, nous n'avons toujours pas reçu de règlement." at bounding box center [410, 255] width 220 height 10
click at [369, 260] on p "Sauf erreur ou oimmison dessous, nous n'avons toujours pas reçu de règlement." at bounding box center [505, 255] width 411 height 14
click at [380, 258] on span "Sauf erreur ou omison dessous, nous n'avons toujours pas reçu de règlement." at bounding box center [455, 255] width 310 height 10
click at [636, 256] on span "Sauf erreur ou omission de notre part, nous n'avons toujours pas reçu de règlem…" at bounding box center [468, 255] width 336 height 10
click at [591, 259] on span "Sauf erreur ou omission de notre part, nous n'avons toujours pas reçu de règlem…" at bounding box center [468, 255] width 336 height 10
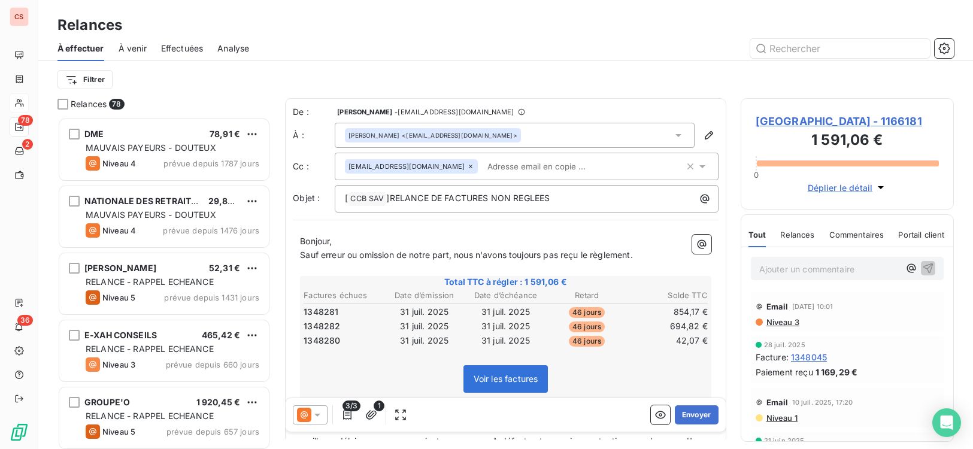
click at [632, 256] on span "Sauf erreur ou omission de notre part, nous n'avons toujours pas reçu le règlem…" at bounding box center [466, 255] width 332 height 10
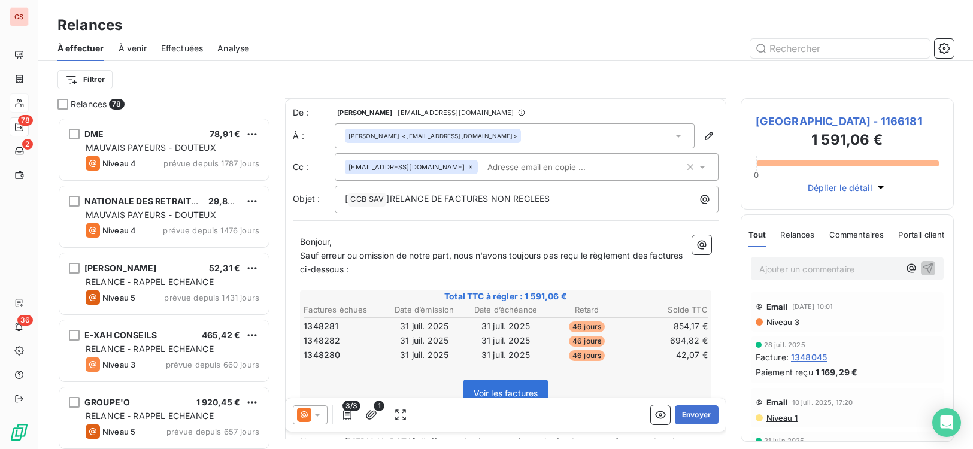
scroll to position [233, 0]
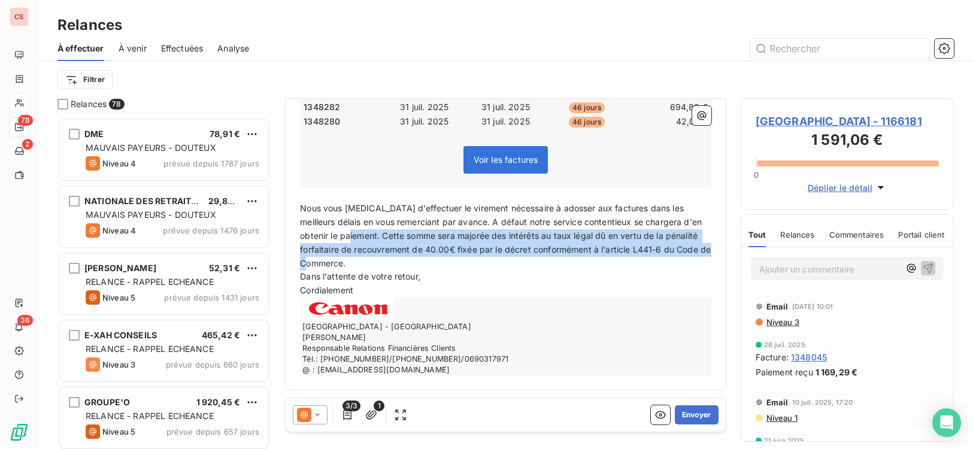
drag, startPoint x: 354, startPoint y: 231, endPoint x: 617, endPoint y: 264, distance: 264.9
click at [617, 264] on p "Nous vous [MEDICAL_DATA] d'effectuer le virement nécessaire à adosser aux factu…" at bounding box center [505, 236] width 411 height 68
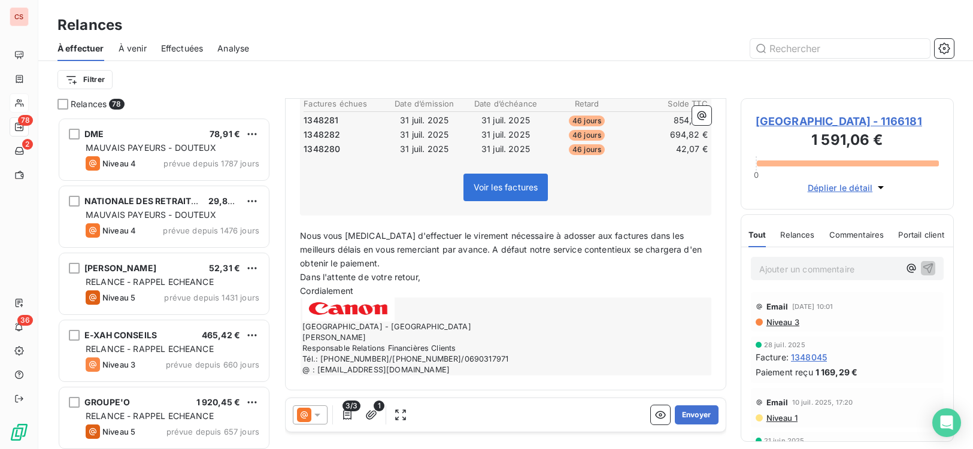
scroll to position [206, 0]
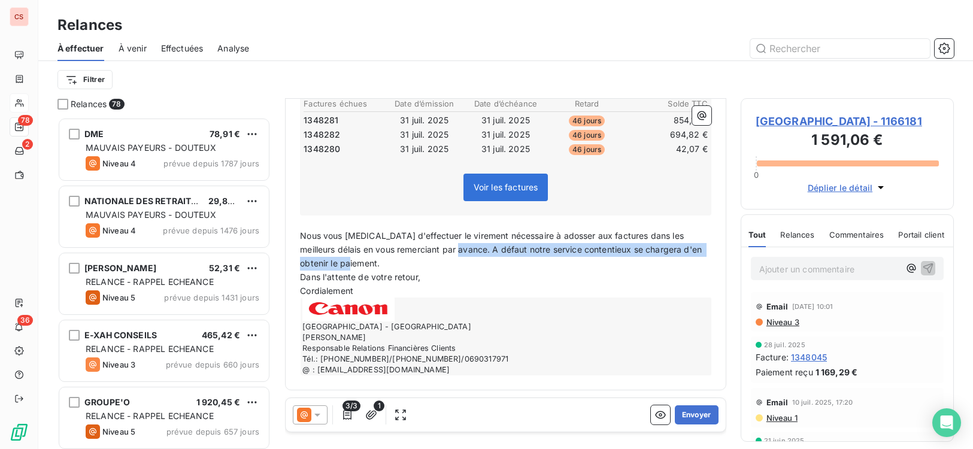
drag, startPoint x: 458, startPoint y: 249, endPoint x: 709, endPoint y: 260, distance: 251.1
click at [709, 260] on div "Bonjour, Sauf erreur ou omission de notre part, nous n'avons toujours pas reçu …" at bounding box center [506, 202] width 426 height 360
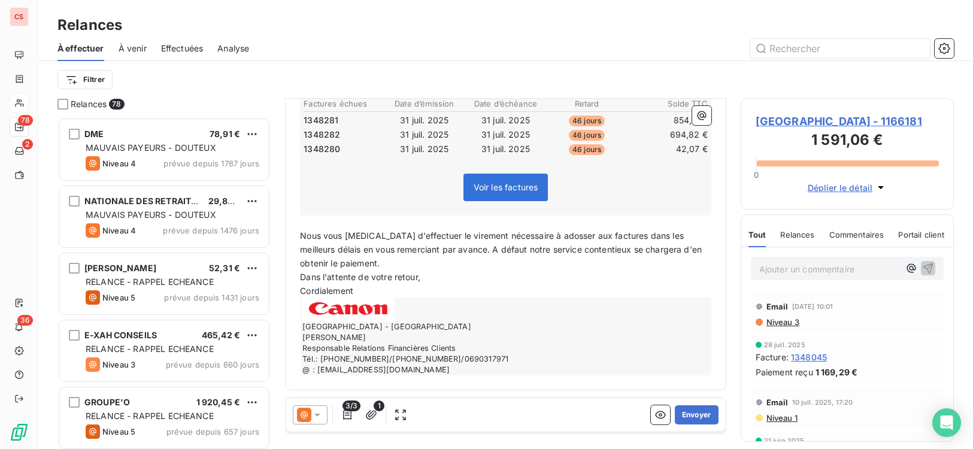
scroll to position [193, 0]
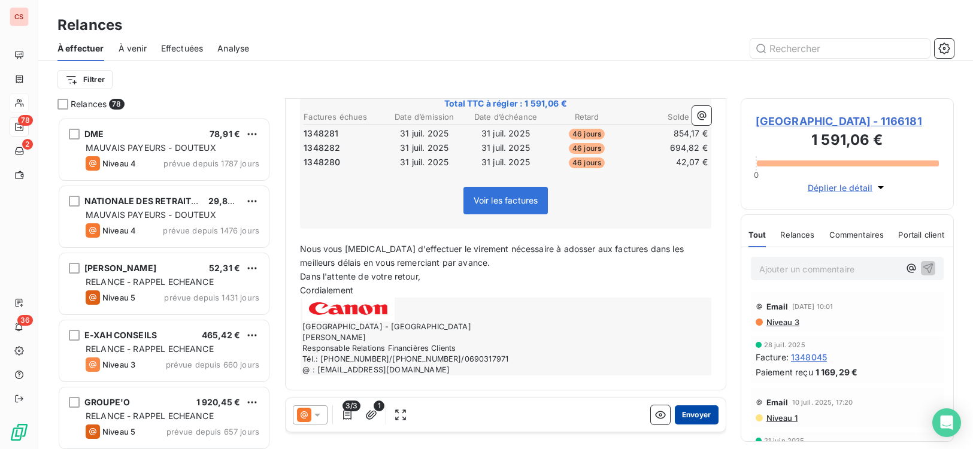
click at [681, 414] on button "Envoyer" at bounding box center [697, 414] width 44 height 19
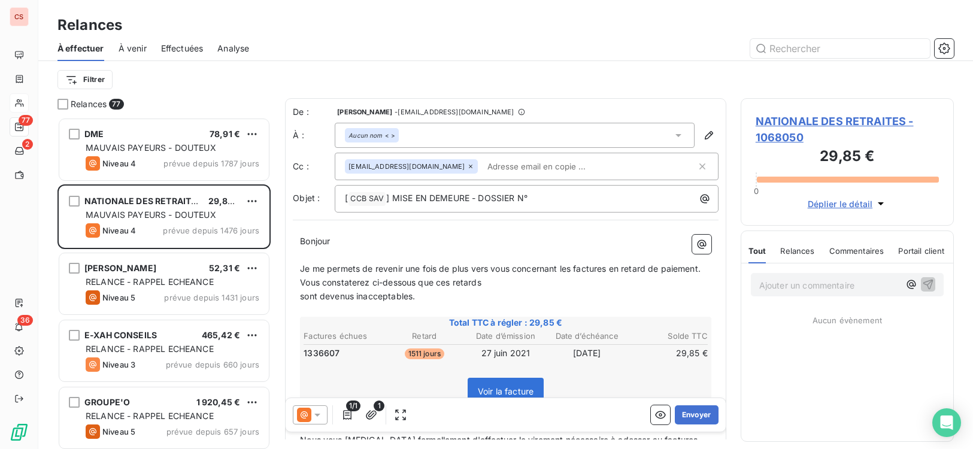
click at [729, 440] on div "Relances 77 DME 78,91 € MAUVAIS PAYEURS - DOUTEUX Niveau 4 prévue depuis 1787 j…" at bounding box center [505, 273] width 934 height 351
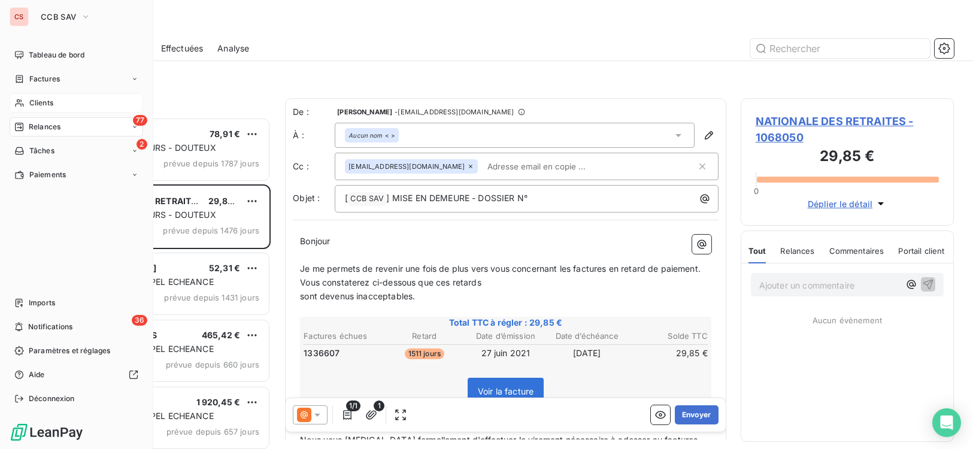
click at [51, 101] on span "Clients" at bounding box center [41, 103] width 24 height 11
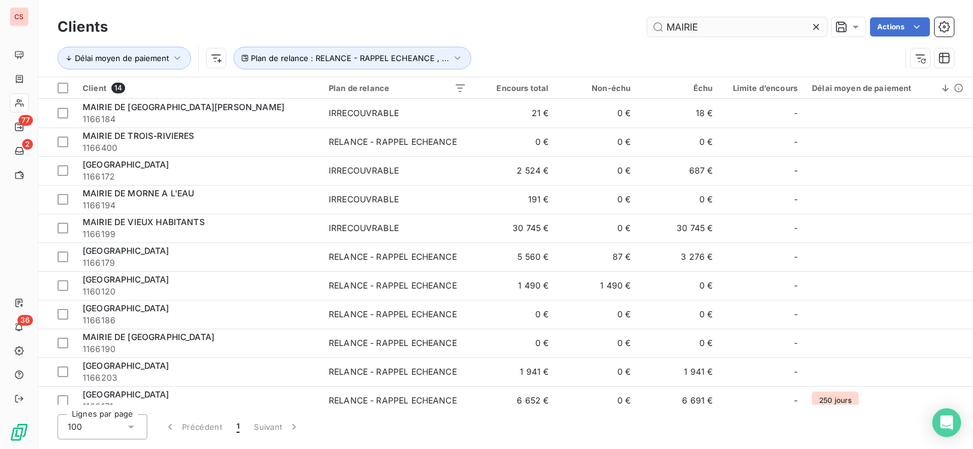
drag, startPoint x: 711, startPoint y: 27, endPoint x: 669, endPoint y: 31, distance: 42.1
click at [669, 31] on input "MAIRIE" at bounding box center [737, 26] width 180 height 19
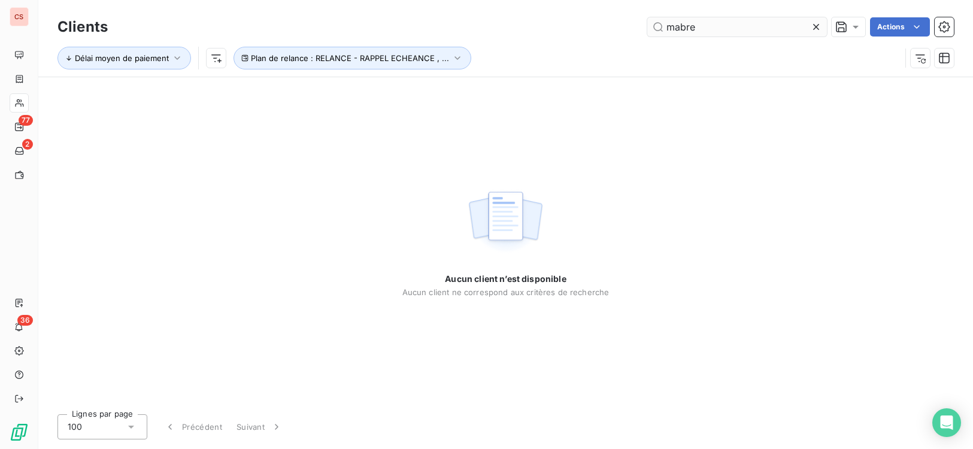
click at [678, 23] on input "mabre" at bounding box center [737, 26] width 180 height 19
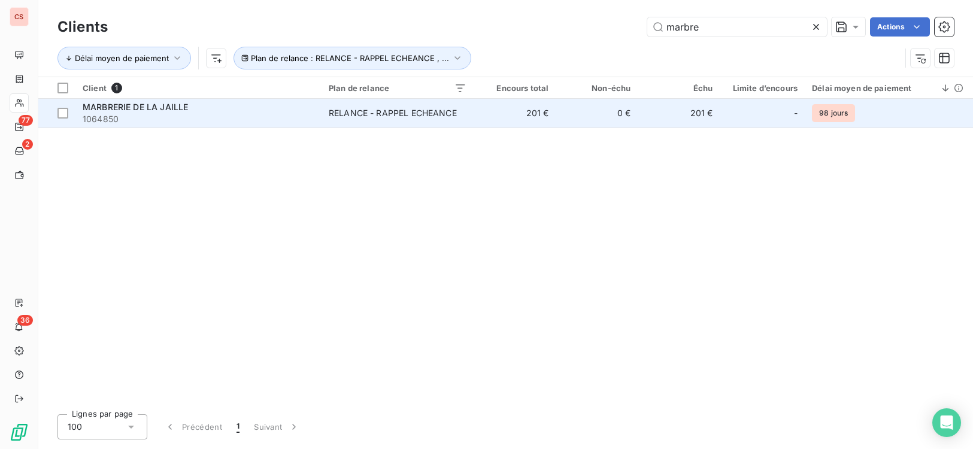
type input "marbre"
click at [526, 122] on td "201 €" at bounding box center [515, 113] width 82 height 29
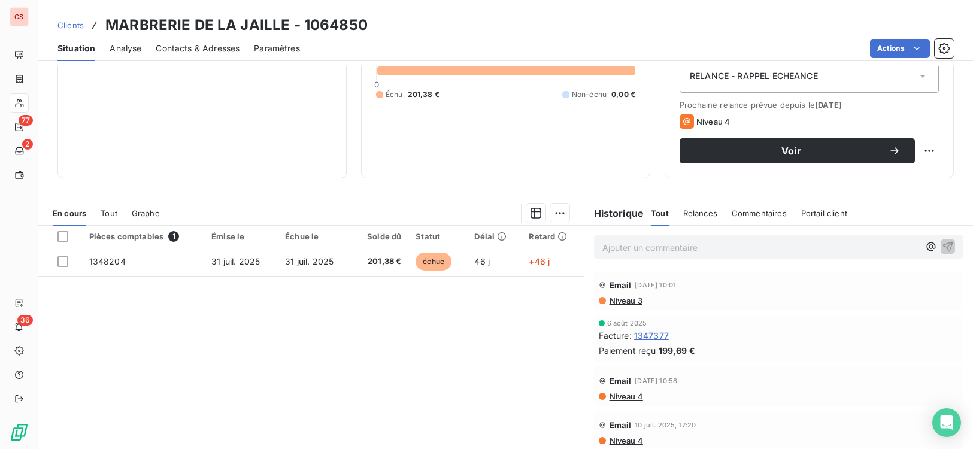
scroll to position [165, 0]
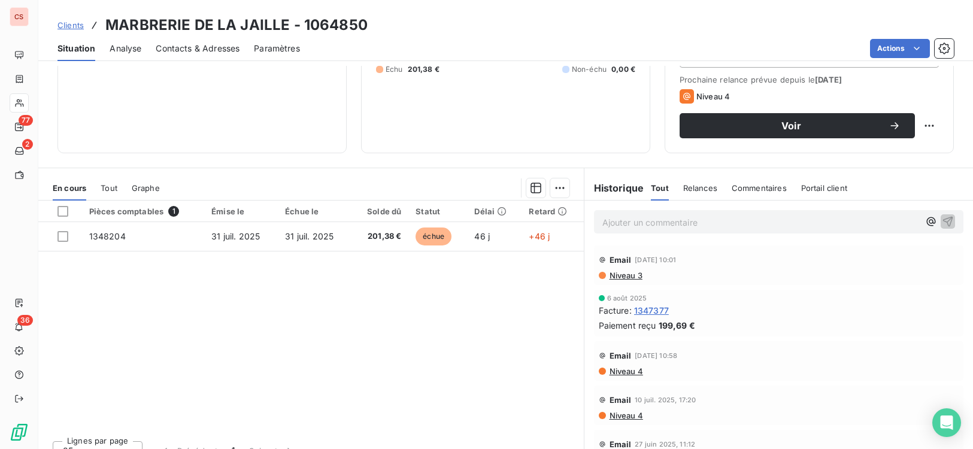
click at [191, 52] on span "Contacts & Adresses" at bounding box center [198, 49] width 84 height 12
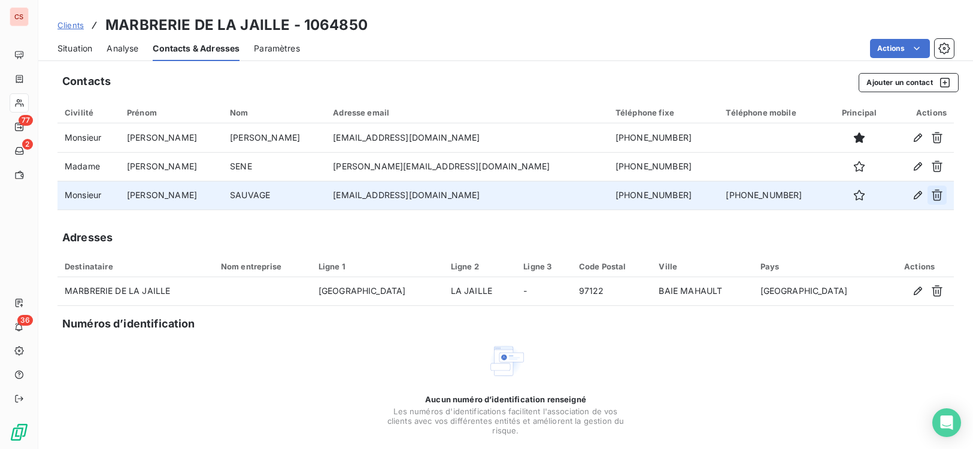
click at [934, 192] on button "button" at bounding box center [936, 195] width 19 height 19
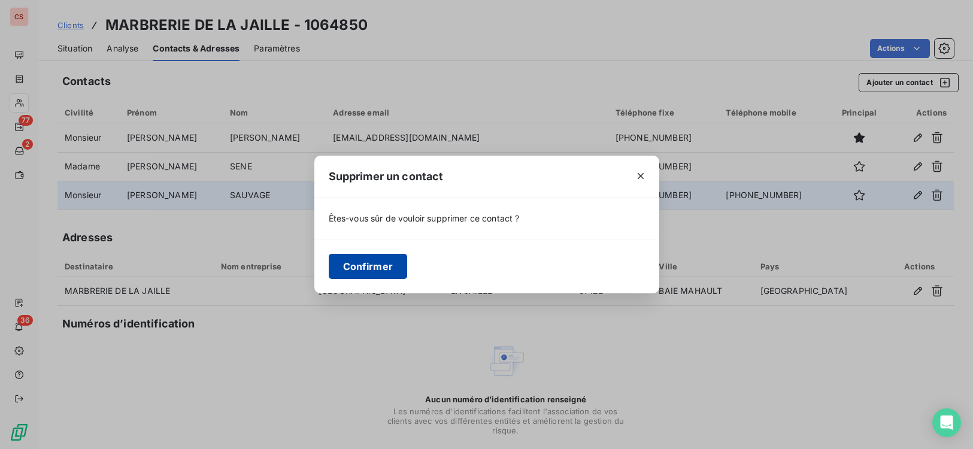
click at [381, 265] on button "Confirmer" at bounding box center [368, 266] width 79 height 25
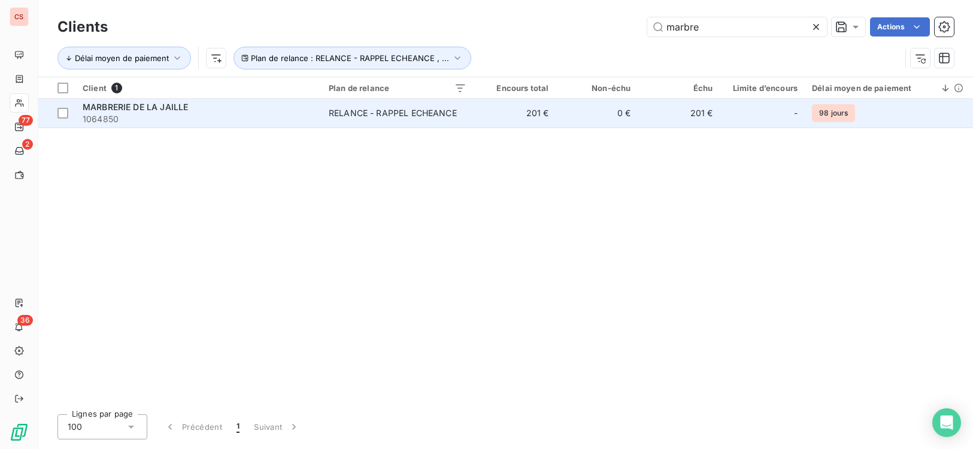
drag, startPoint x: 725, startPoint y: 27, endPoint x: 89, endPoint y: 127, distance: 644.2
click at [318, 72] on div "Clients marbre Actions Délai moyen de paiement Plan de relance : RELANCE - RAPP…" at bounding box center [505, 45] width 896 height 62
type input "adil"
click at [239, 119] on span "1061434" at bounding box center [199, 119] width 232 height 12
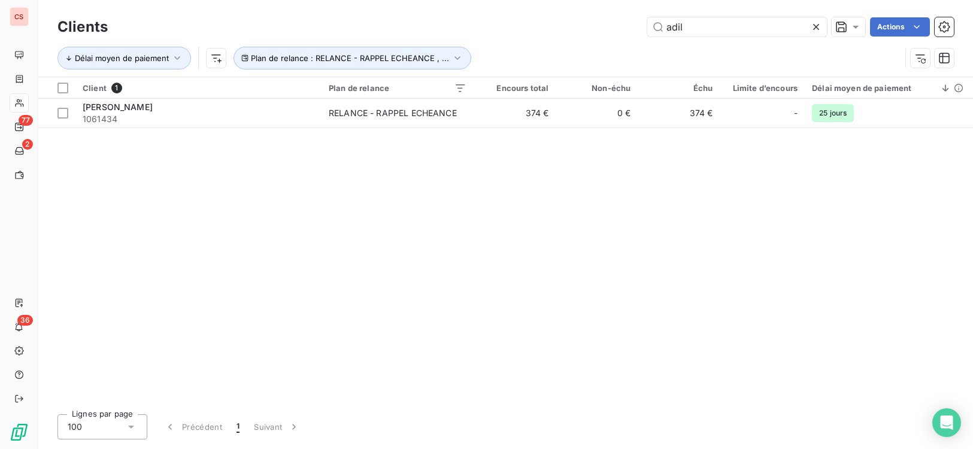
drag, startPoint x: 692, startPoint y: 23, endPoint x: 459, endPoint y: 43, distance: 233.8
click at [485, 47] on div "Clients adil Actions Délai moyen de paiement Plan de relance : RELANCE - RAPPEL…" at bounding box center [505, 45] width 896 height 62
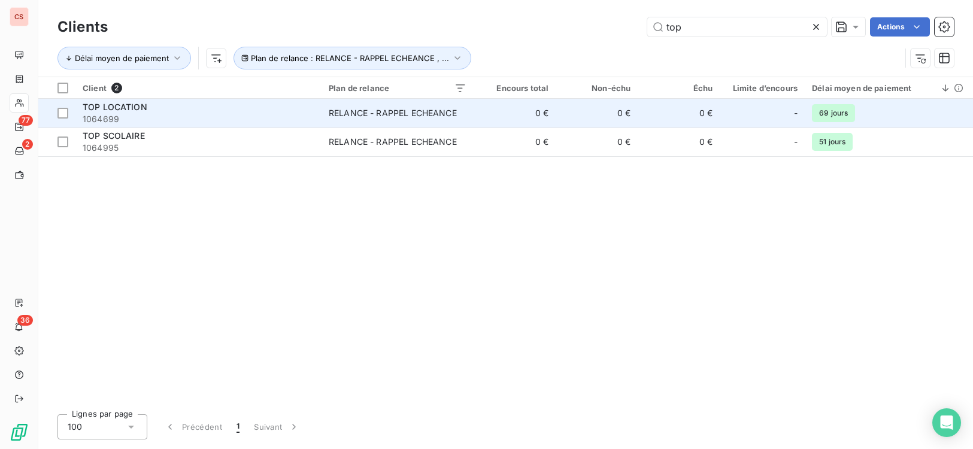
type input "top"
click at [226, 122] on span "1064699" at bounding box center [199, 119] width 232 height 12
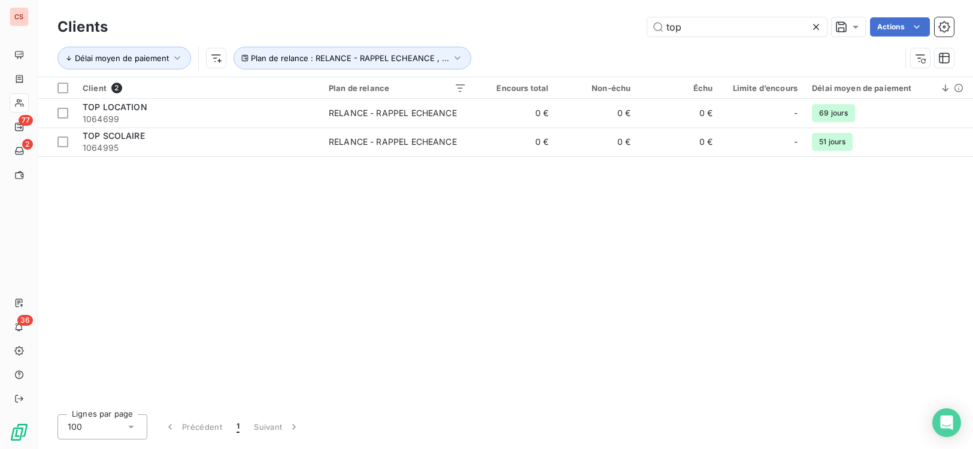
drag, startPoint x: 702, startPoint y: 35, endPoint x: 608, endPoint y: 33, distance: 94.0
click at [608, 33] on div "top Actions" at bounding box center [538, 26] width 832 height 19
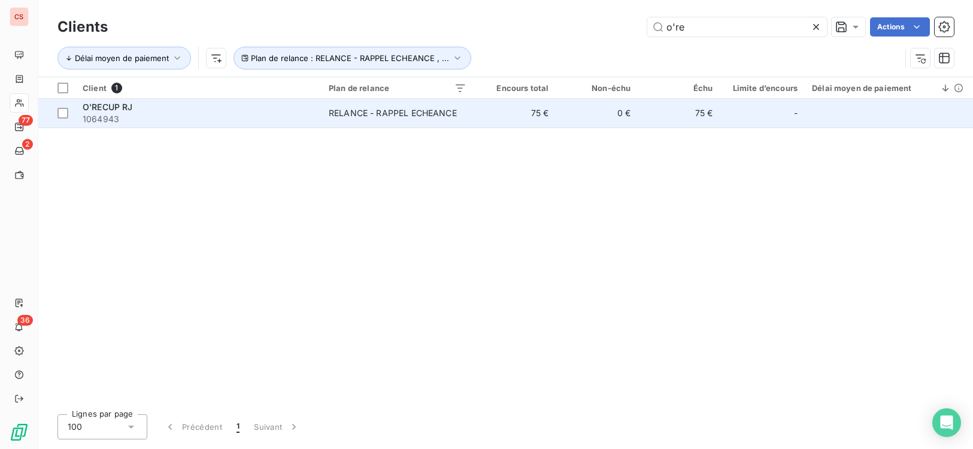
type input "o're"
click at [342, 121] on td "RELANCE - RAPPEL ECHEANCE" at bounding box center [397, 113] width 152 height 29
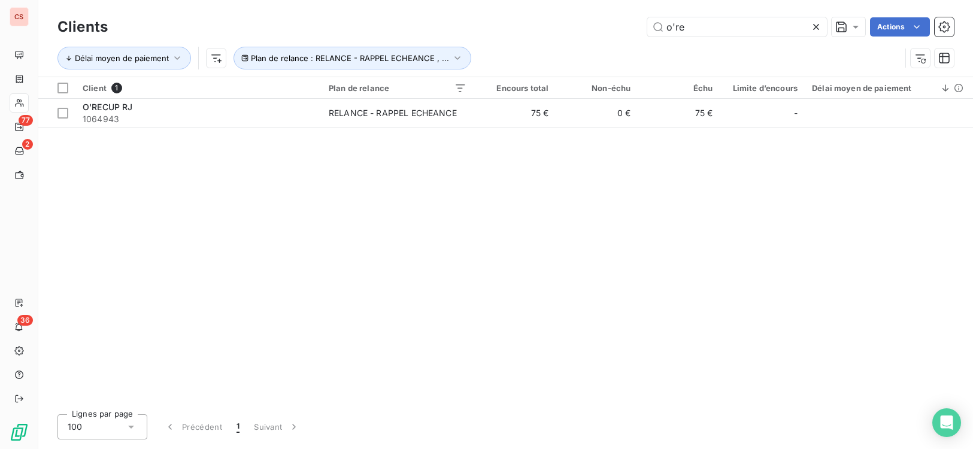
drag, startPoint x: 693, startPoint y: 33, endPoint x: 403, endPoint y: 34, distance: 289.7
click at [493, 36] on div "o're Actions" at bounding box center [538, 26] width 832 height 19
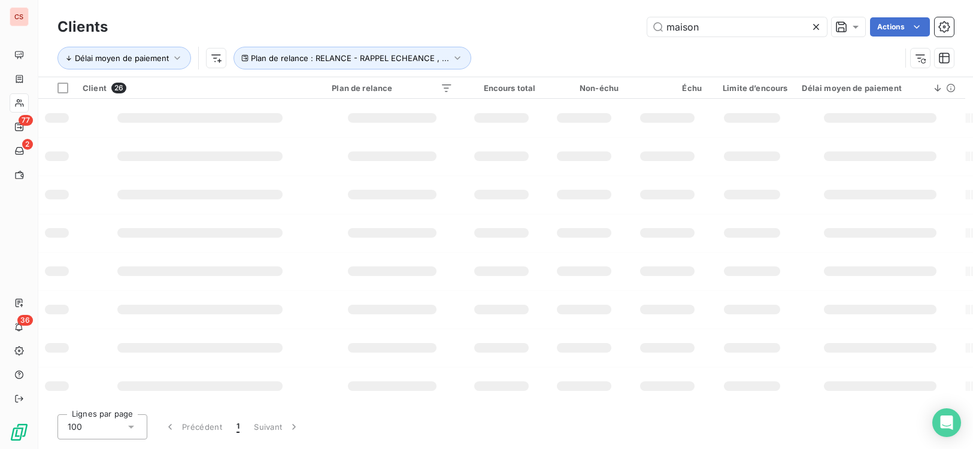
type input "maison"
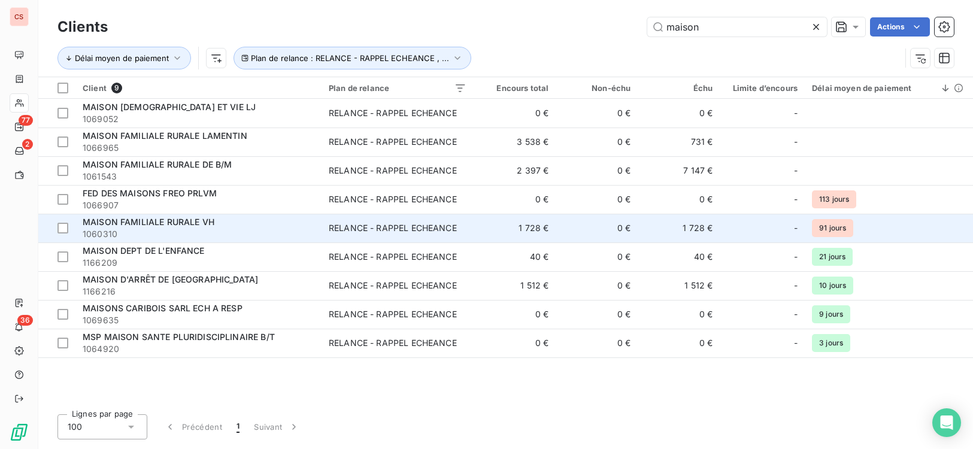
click at [282, 235] on span "1060310" at bounding box center [199, 234] width 232 height 12
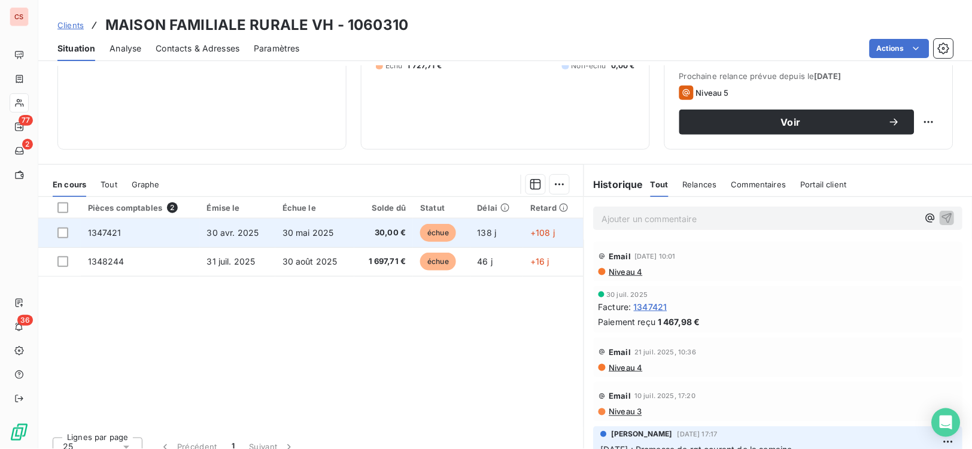
scroll to position [183, 0]
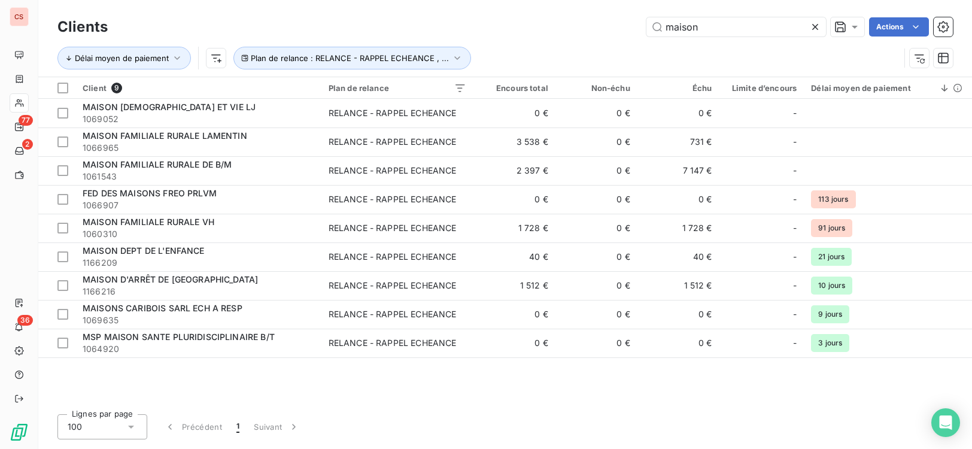
drag, startPoint x: 704, startPoint y: 32, endPoint x: 517, endPoint y: 40, distance: 187.0
click at [569, 31] on div "maison Actions" at bounding box center [537, 26] width 831 height 19
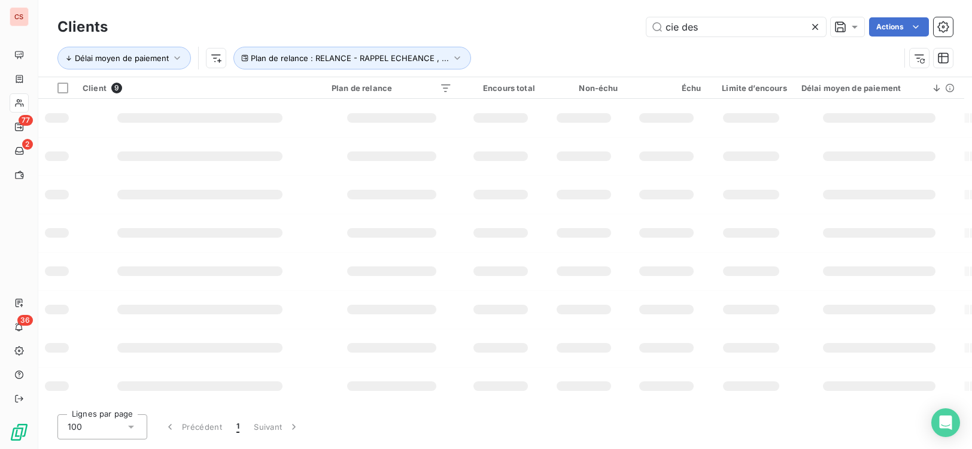
type input "cie des"
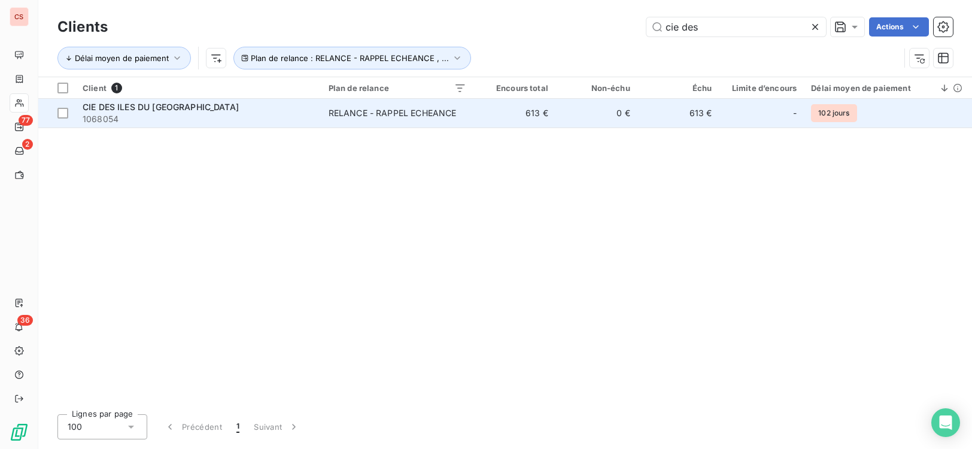
click at [379, 121] on td "RELANCE - RAPPEL ECHEANCE" at bounding box center [397, 113] width 152 height 29
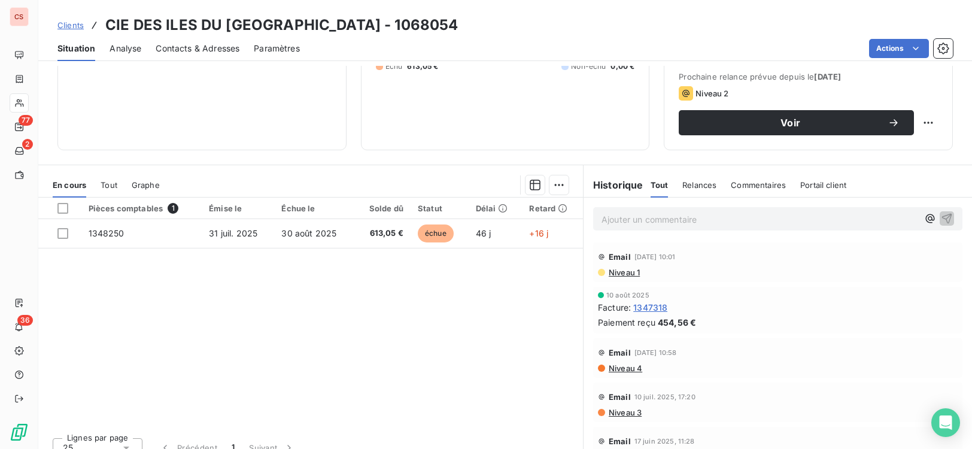
scroll to position [183, 0]
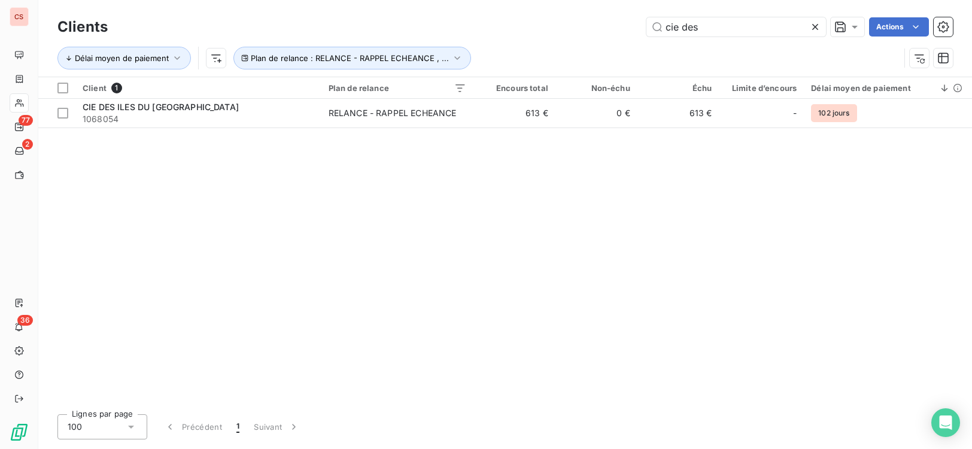
drag, startPoint x: 721, startPoint y: 22, endPoint x: 261, endPoint y: 38, distance: 460.1
click at [310, 38] on div "Clients cie des Actions" at bounding box center [505, 26] width 896 height 25
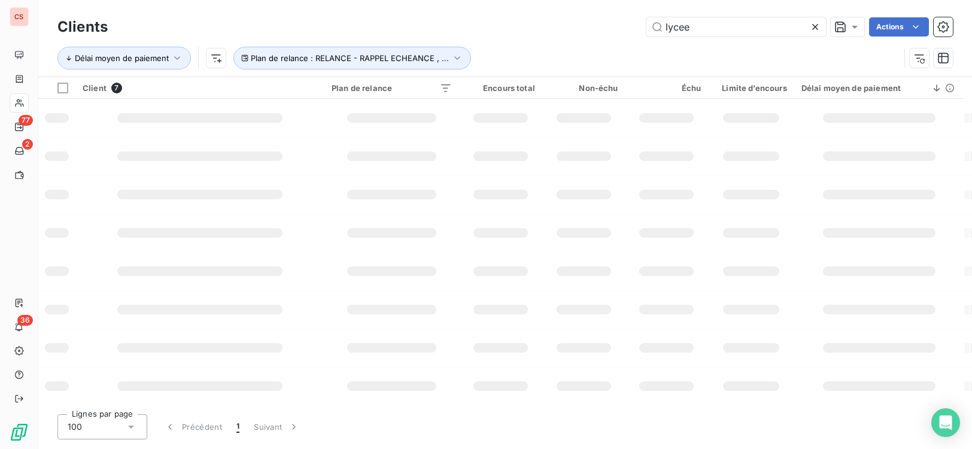
type input "lycee"
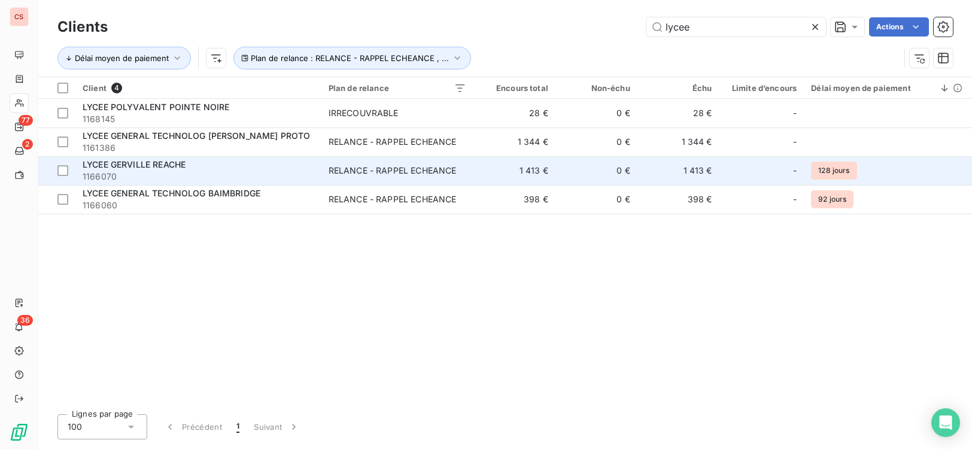
click at [268, 167] on div "LYCEE GERVILLE REACHE" at bounding box center [199, 165] width 232 height 12
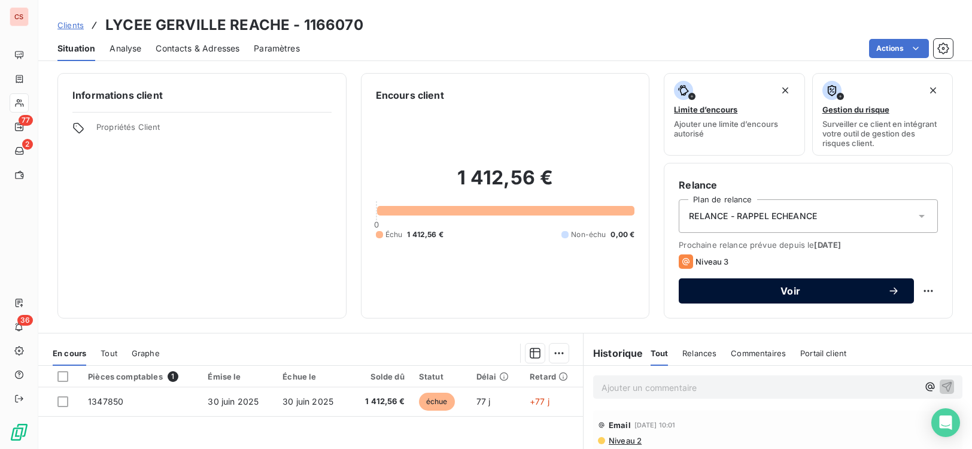
click at [851, 293] on span "Voir" at bounding box center [790, 291] width 195 height 10
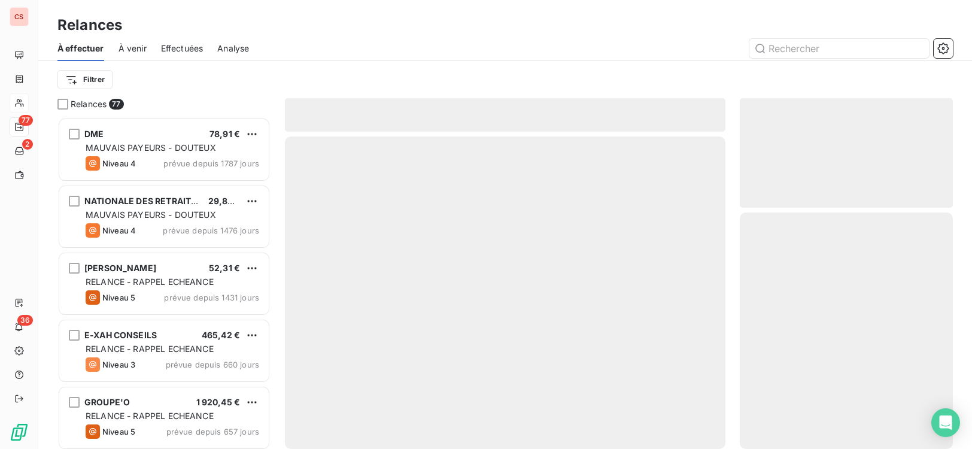
scroll to position [323, 204]
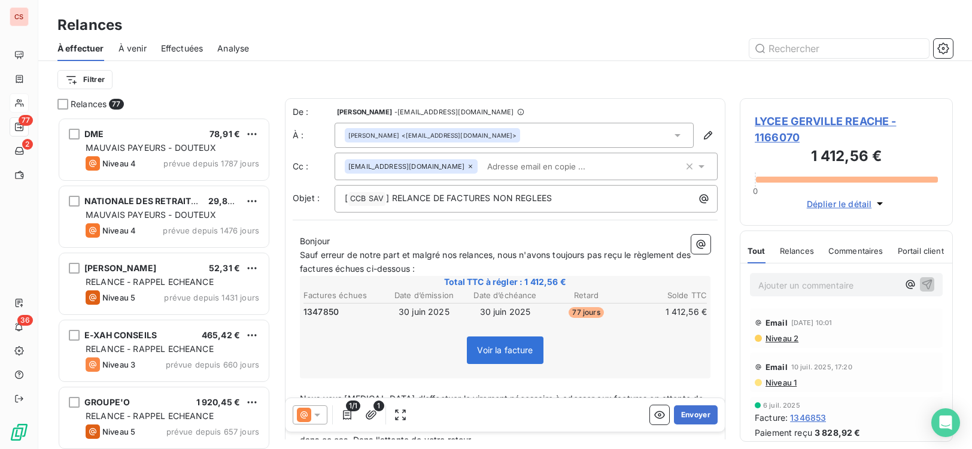
click at [482, 164] on input "text" at bounding box center [551, 166] width 138 height 18
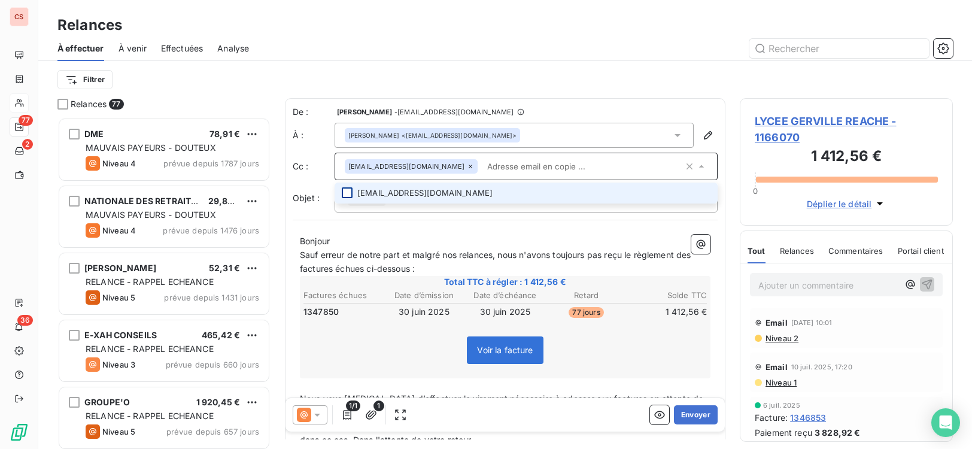
click at [347, 193] on div at bounding box center [347, 192] width 11 height 11
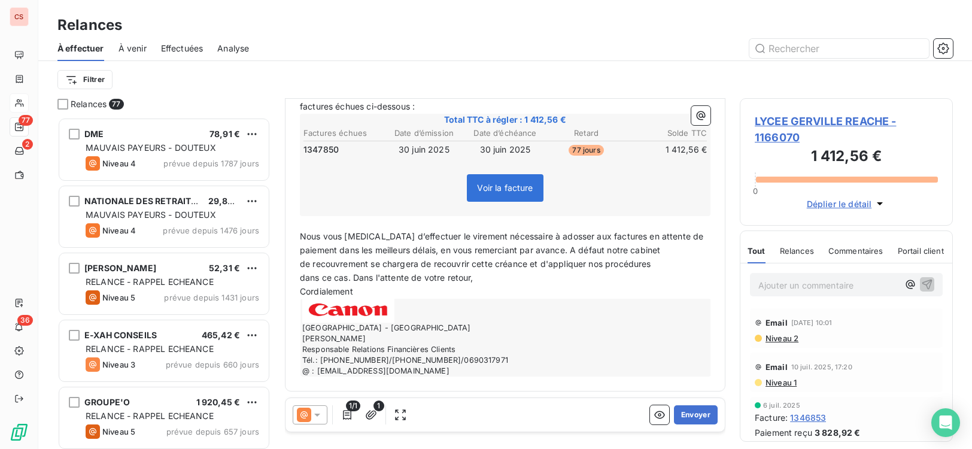
scroll to position [182, 0]
click at [682, 417] on button "Envoyer" at bounding box center [696, 414] width 44 height 19
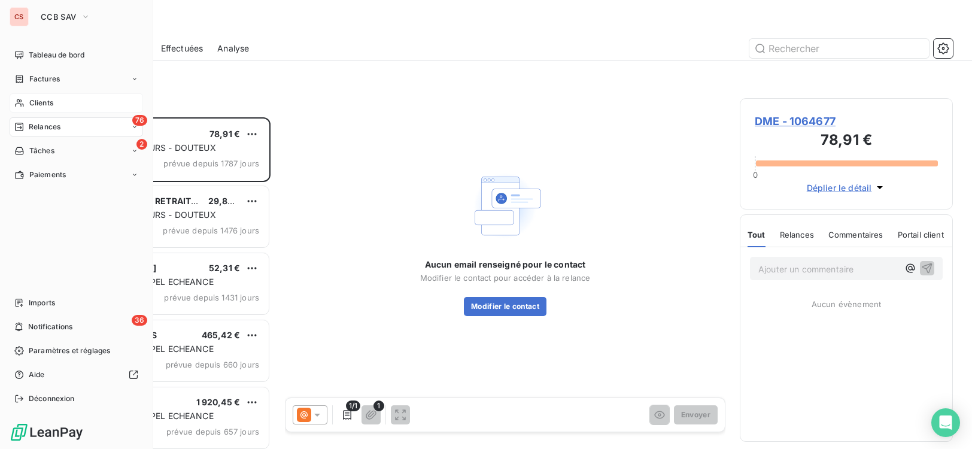
click at [42, 102] on span "Clients" at bounding box center [41, 103] width 24 height 11
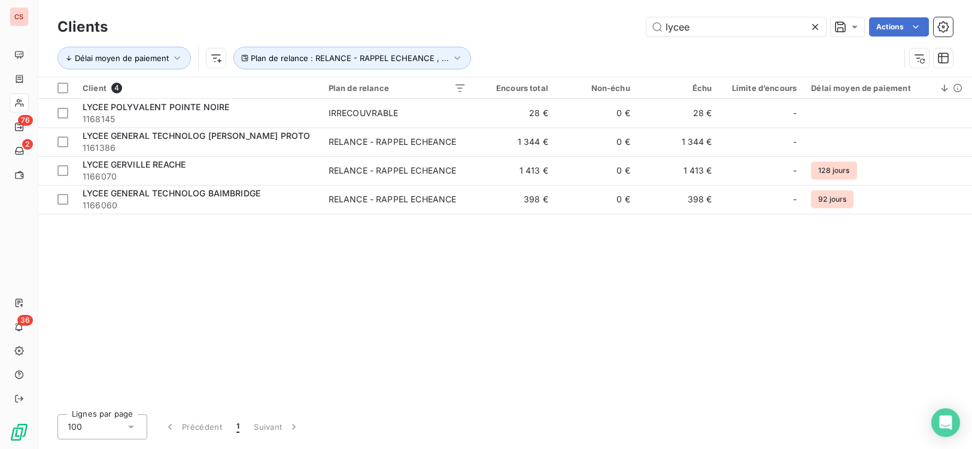
drag, startPoint x: 699, startPoint y: 26, endPoint x: 385, endPoint y: 40, distance: 314.6
click at [385, 40] on div "Clients lycee Actions Délai moyen de paiement Plan de relance : RELANCE - RAPPE…" at bounding box center [505, 45] width 896 height 62
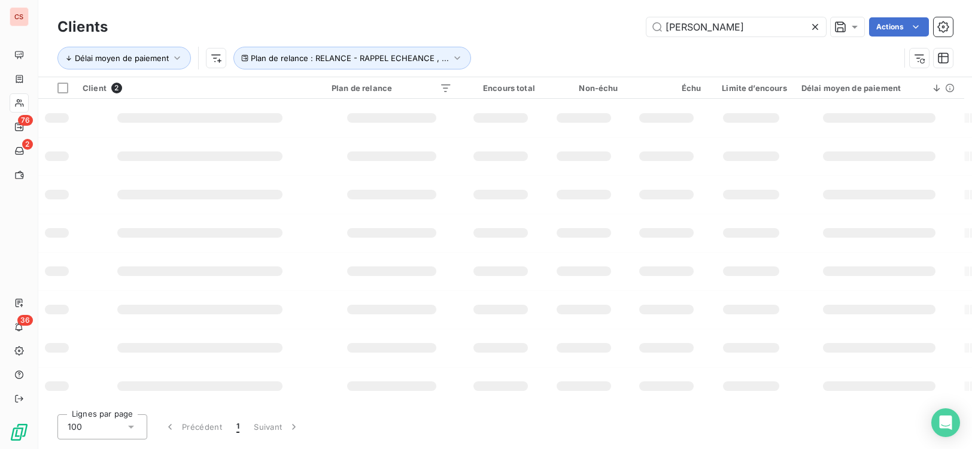
type input "[PERSON_NAME]"
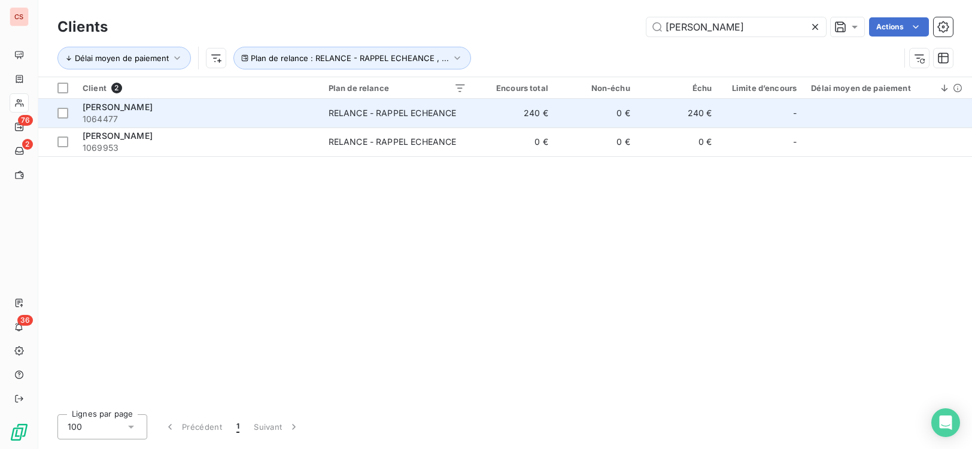
click at [480, 111] on td "240 €" at bounding box center [515, 113] width 82 height 29
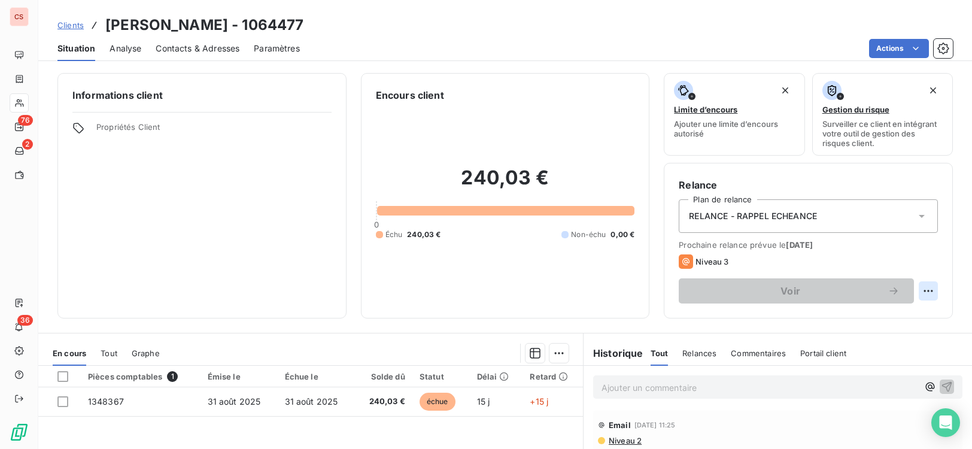
click at [921, 289] on html "CS 76 2 36 Clients [PERSON_NAME] - 1064477 Situation Analyse Contacts & Adresse…" at bounding box center [486, 224] width 972 height 449
click at [867, 318] on div "Replanifier cette action" at bounding box center [870, 317] width 107 height 19
select select "8"
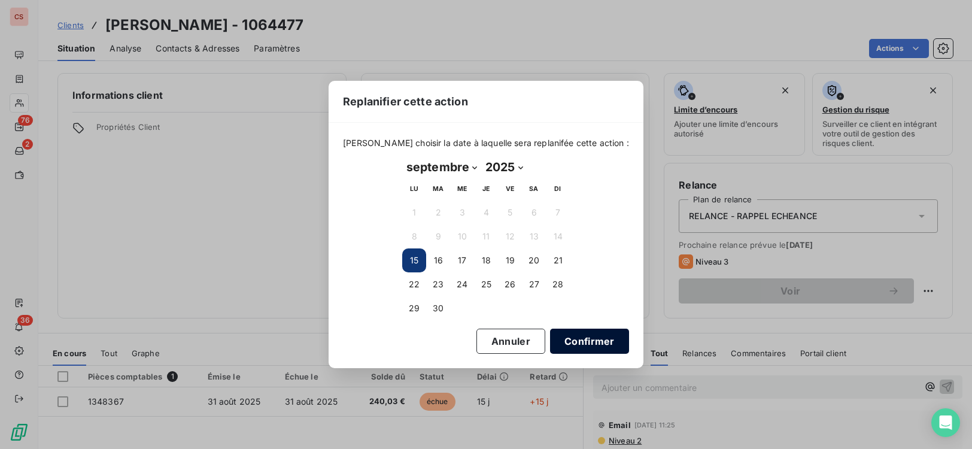
click at [569, 335] on button "Confirmer" at bounding box center [589, 341] width 79 height 25
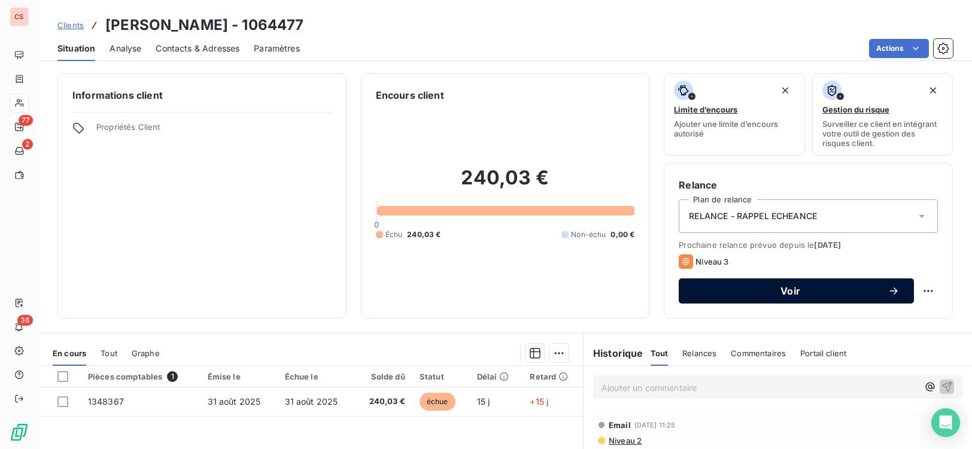
click at [779, 289] on span "Voir" at bounding box center [790, 291] width 195 height 10
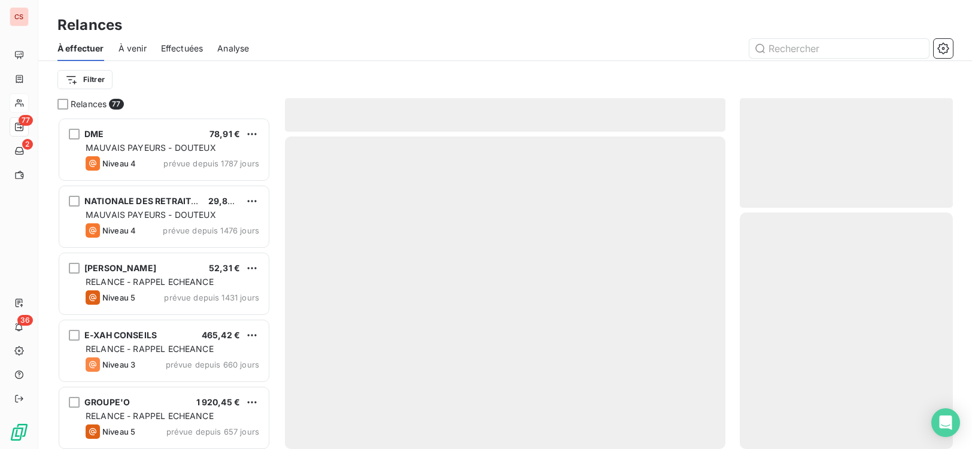
scroll to position [323, 204]
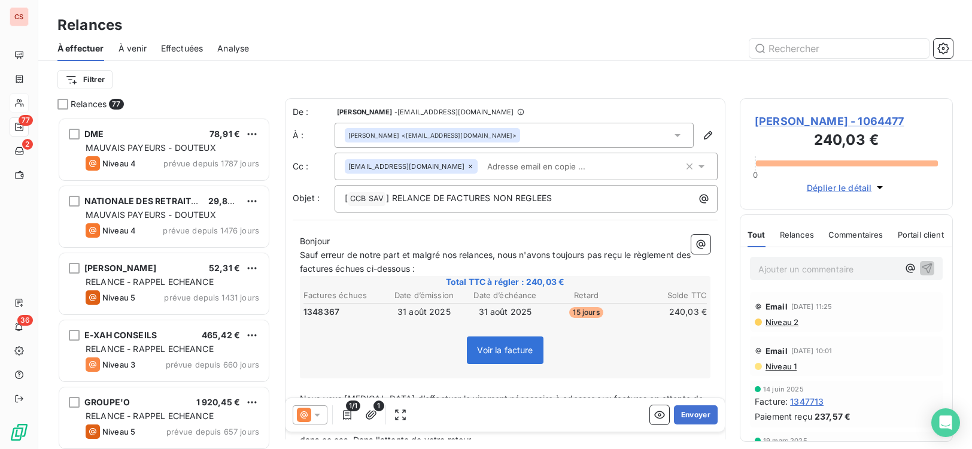
click at [314, 266] on span "Sauf erreur de notre part et malgré nos relances, nous n'avons toujours pas reç…" at bounding box center [497, 262] width 394 height 24
click at [354, 272] on span "Sauf erreur de notre part et malgré nos relances, nous n'avons toujours pas reç…" at bounding box center [495, 262] width 390 height 24
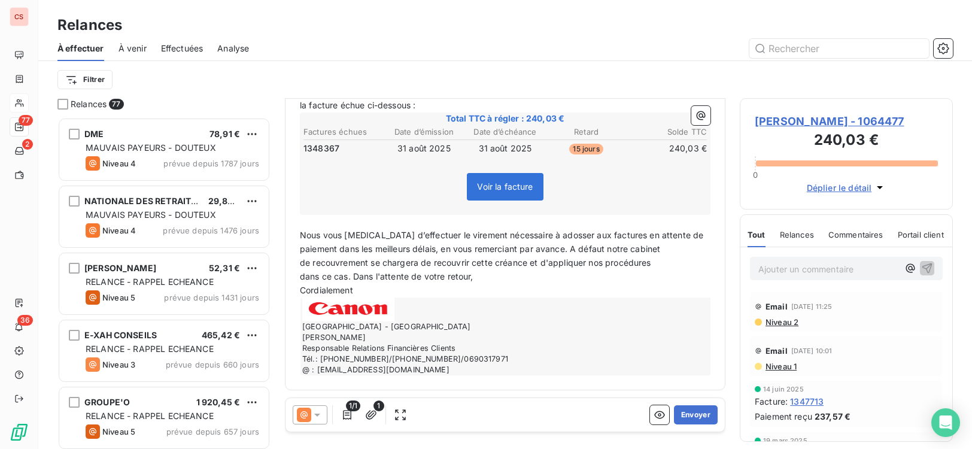
drag, startPoint x: 536, startPoint y: 253, endPoint x: 658, endPoint y: 266, distance: 122.3
click at [658, 266] on div "Bonjour Sauf erreur de notre part et malgré nos relances, nous n'avons toujours…" at bounding box center [505, 223] width 411 height 304
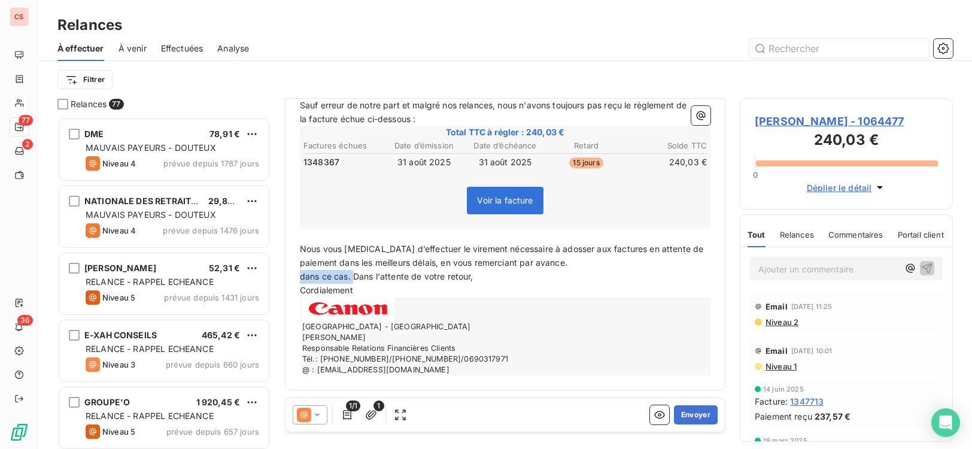
drag, startPoint x: 354, startPoint y: 277, endPoint x: 299, endPoint y: 283, distance: 55.4
click at [299, 283] on div "Bonjour Sauf erreur de notre part et malgré nos relances, nous n'avons toujours…" at bounding box center [505, 230] width 425 height 305
click at [697, 419] on button "Envoyer" at bounding box center [696, 414] width 44 height 19
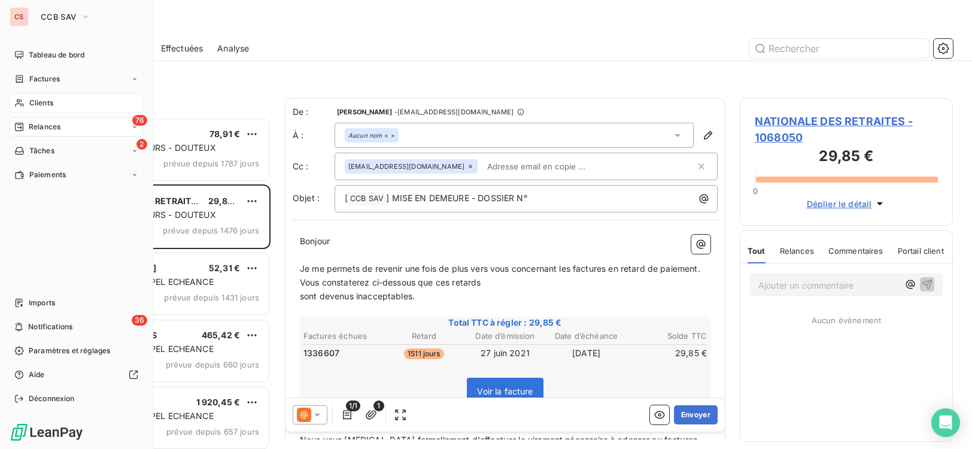
click at [46, 100] on span "Clients" at bounding box center [41, 103] width 24 height 11
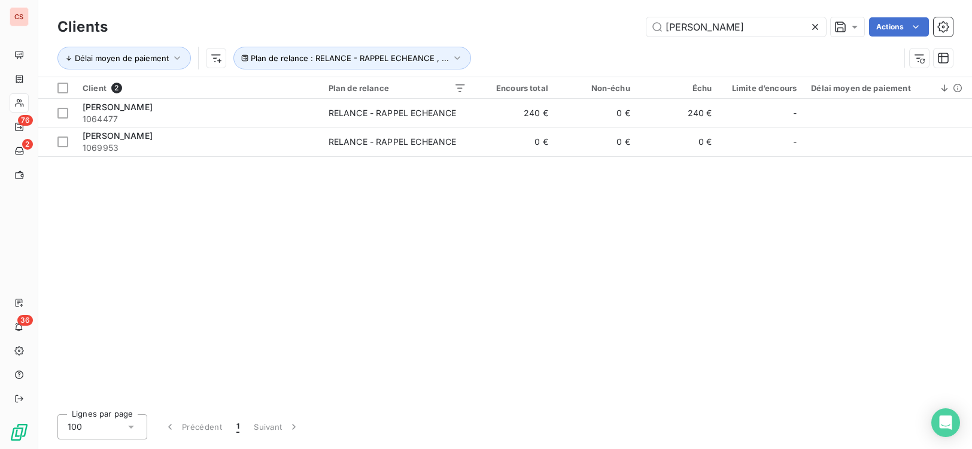
drag, startPoint x: 740, startPoint y: 26, endPoint x: 226, endPoint y: 38, distance: 514.4
click at [289, 38] on div "Clients [PERSON_NAME] Actions" at bounding box center [505, 26] width 896 height 25
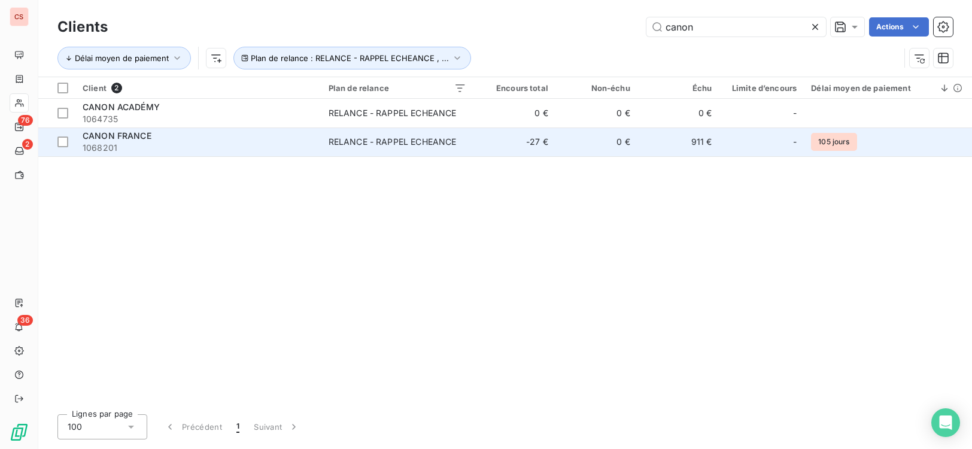
type input "canon"
click at [446, 146] on div "RELANCE - RAPPEL ECHEANCE" at bounding box center [393, 142] width 128 height 12
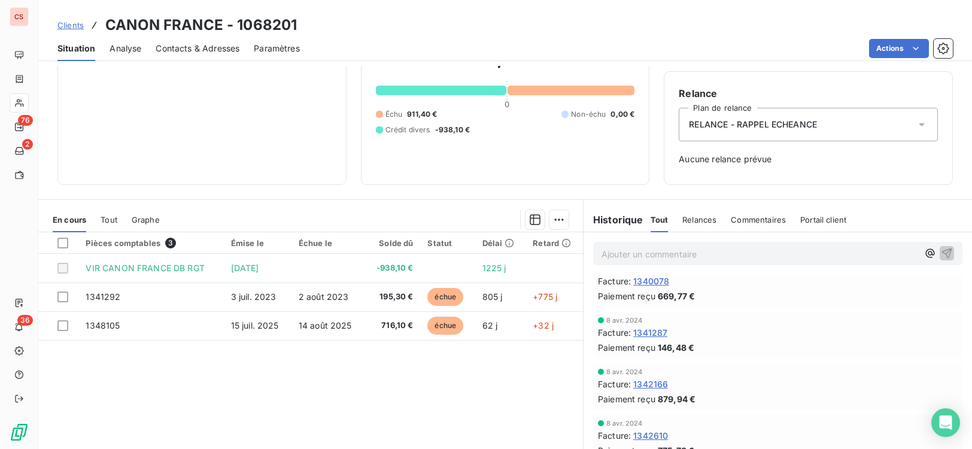
scroll to position [93, 0]
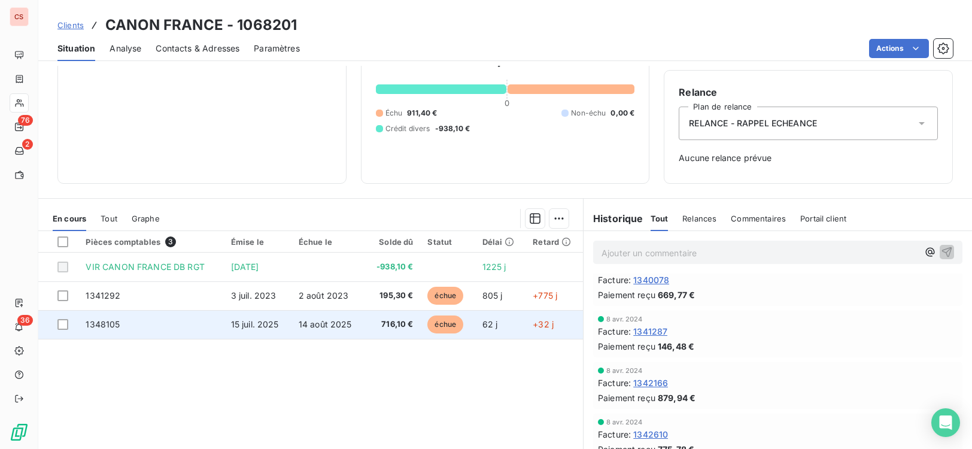
click at [447, 324] on span "échue" at bounding box center [445, 324] width 36 height 18
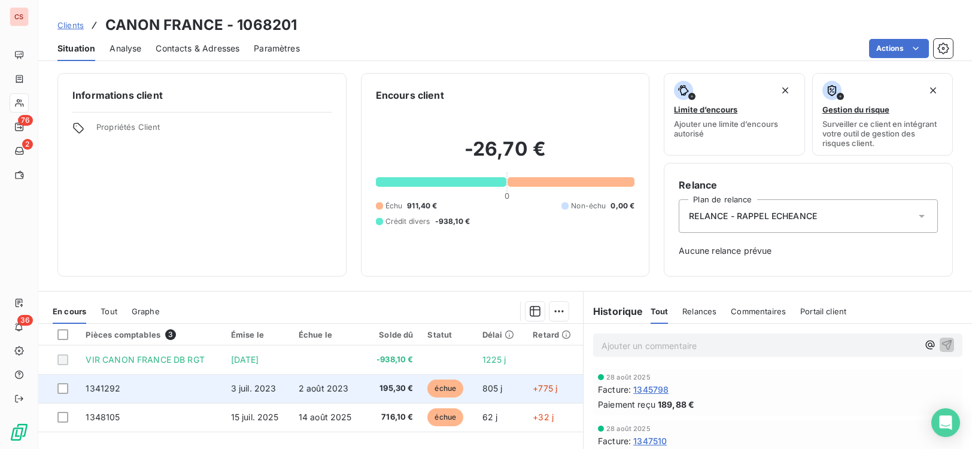
click at [453, 389] on span "échue" at bounding box center [445, 389] width 36 height 18
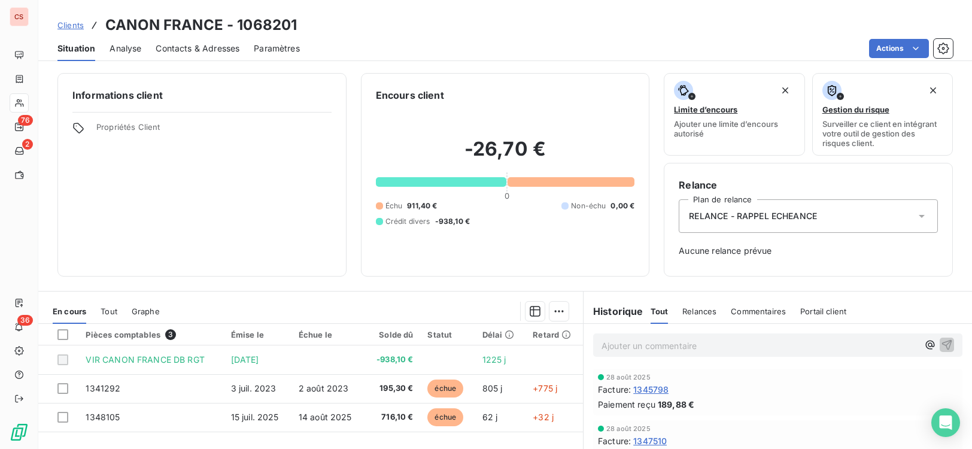
click at [821, 428] on div "28 août 2025" at bounding box center [778, 428] width 360 height 7
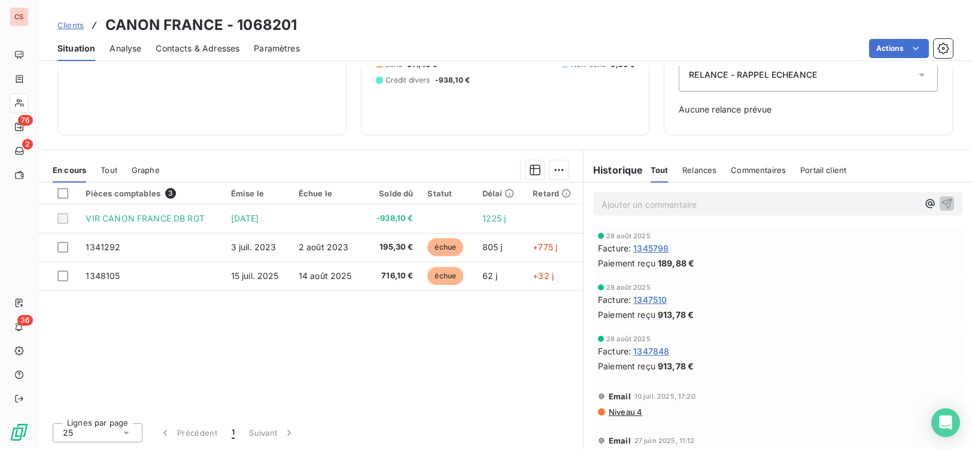
click at [618, 412] on span "Niveau 4" at bounding box center [625, 412] width 35 height 10
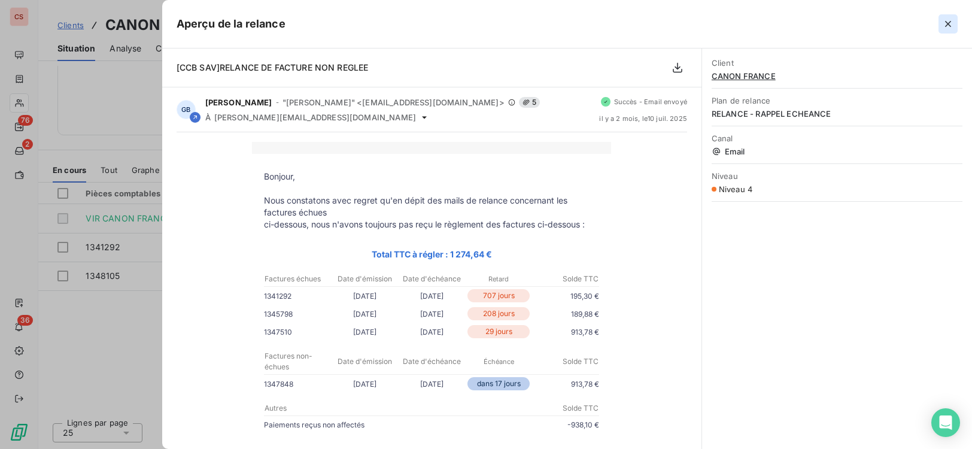
click at [949, 25] on icon "button" at bounding box center [948, 24] width 6 height 6
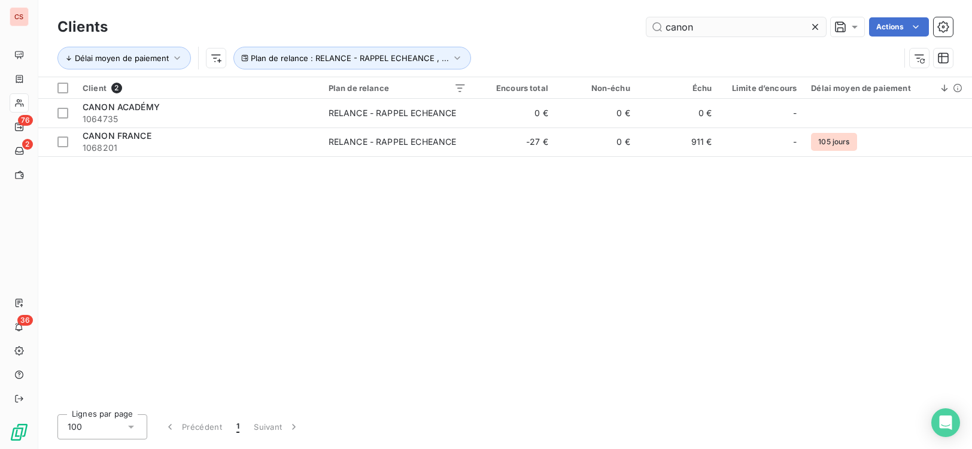
click at [815, 29] on icon at bounding box center [815, 27] width 12 height 12
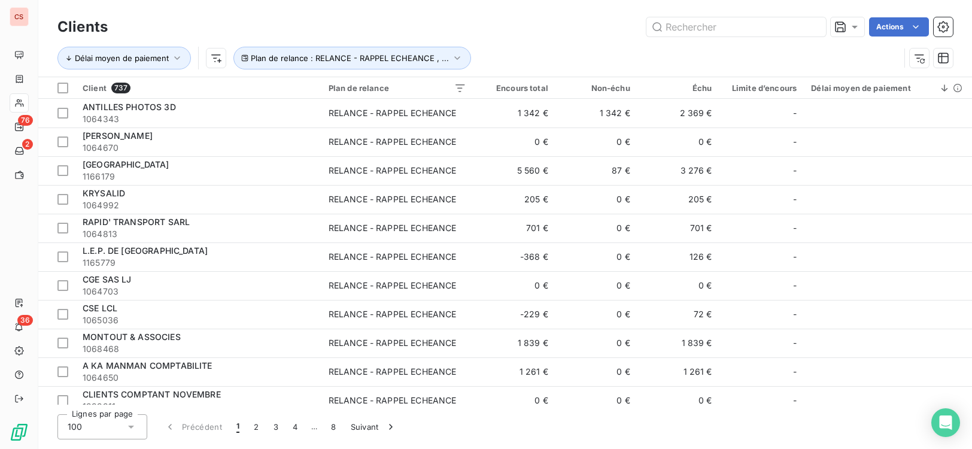
click at [503, 435] on div "Lignes par page 100 Précédent 1 2 3 4 … 8 Suivant" at bounding box center [505, 426] width 896 height 25
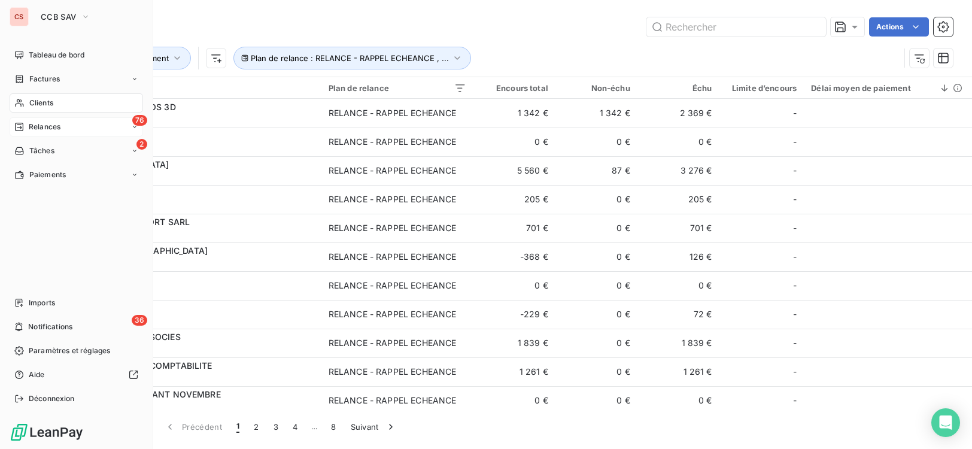
click at [122, 127] on div "76 Relances" at bounding box center [76, 126] width 133 height 19
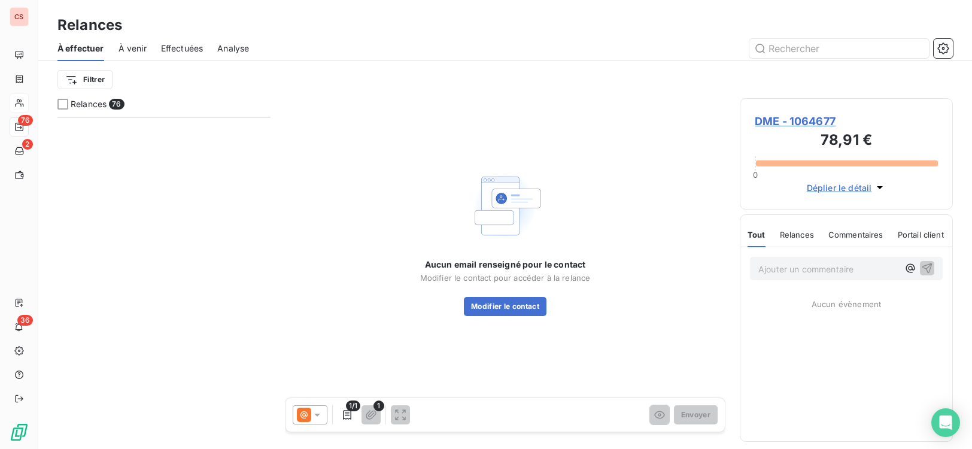
scroll to position [1797, 0]
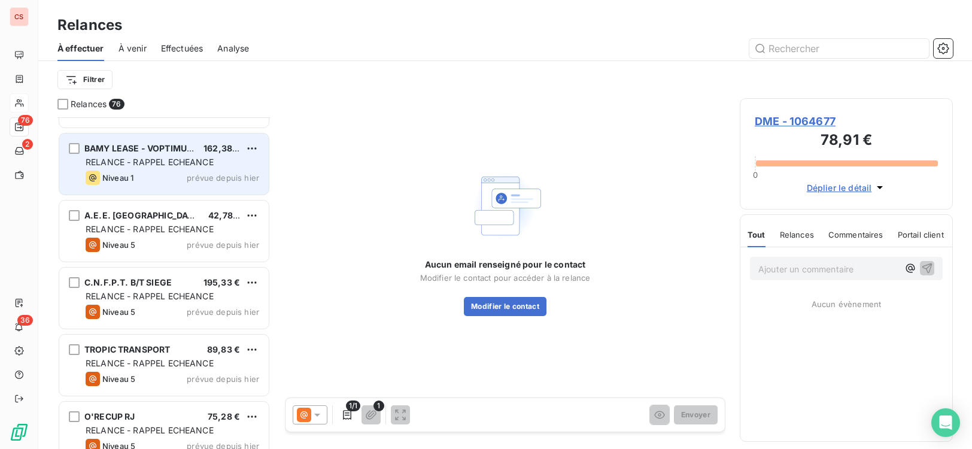
click at [145, 173] on div "Niveau 1 prévue depuis [DATE]" at bounding box center [173, 178] width 174 height 14
